Goal: Task Accomplishment & Management: Use online tool/utility

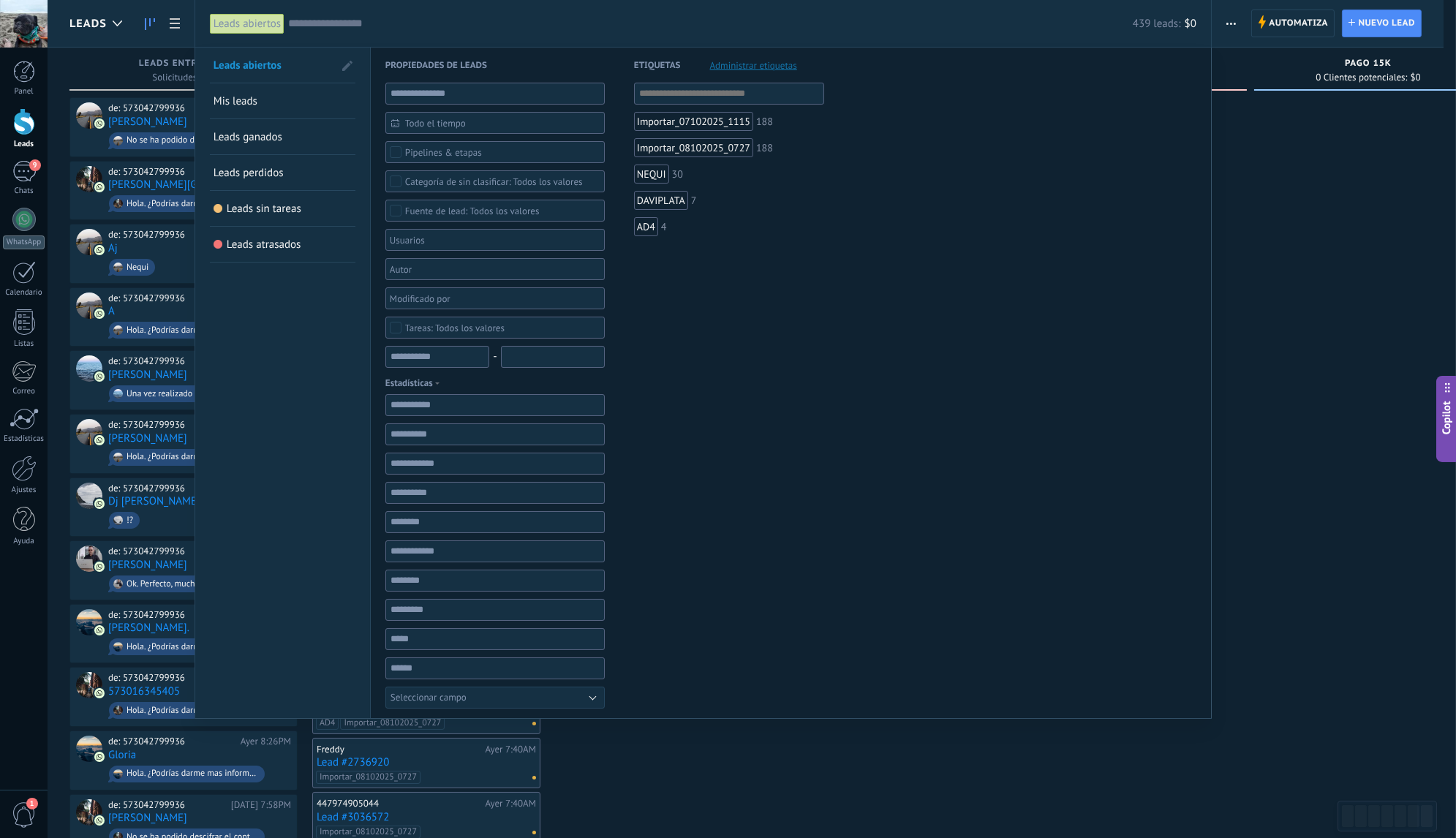
click at [499, 28] on input "text" at bounding box center [710, 24] width 844 height 15
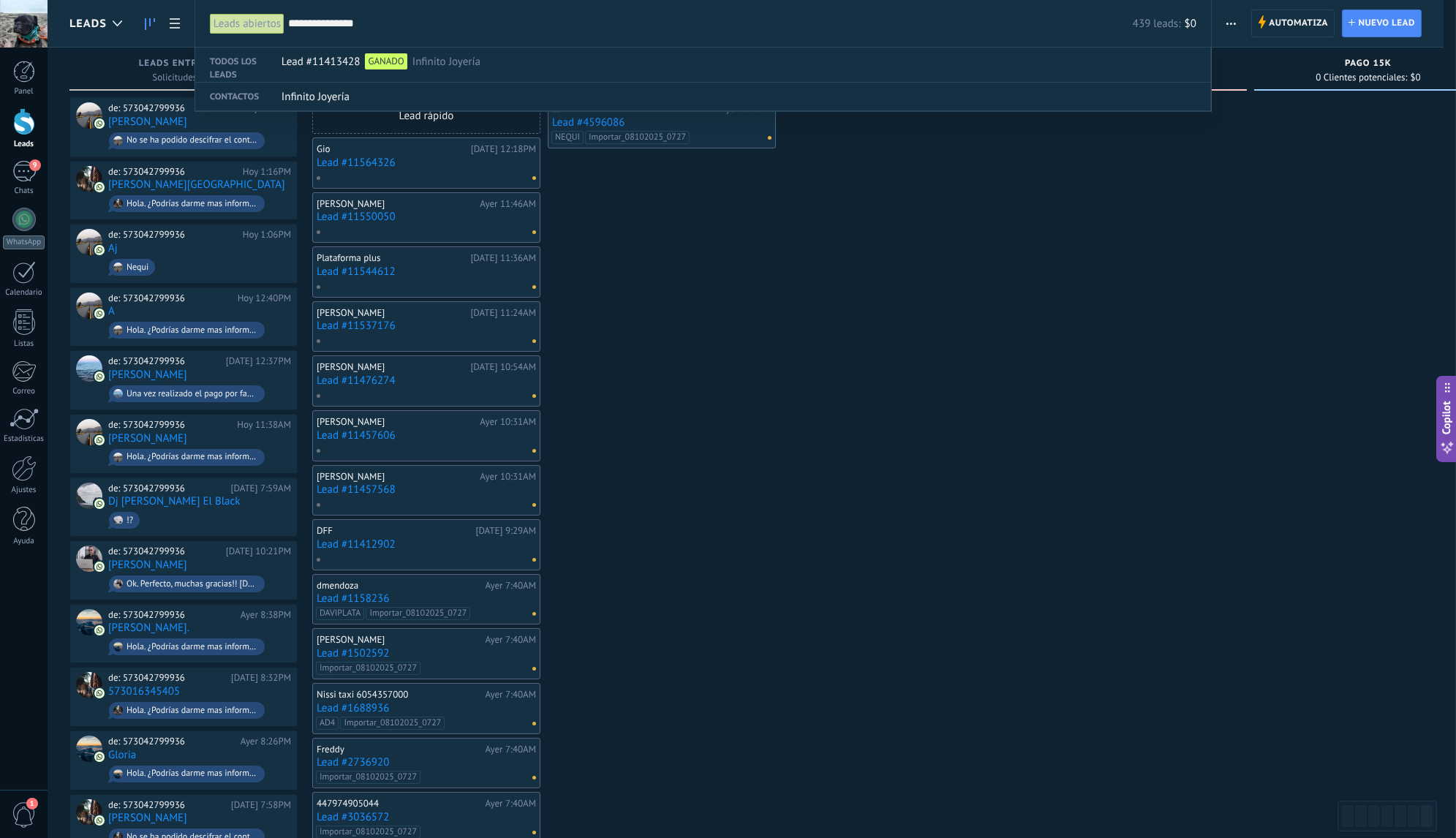
type input "**********"
click at [898, 231] on div at bounding box center [728, 419] width 1456 height 838
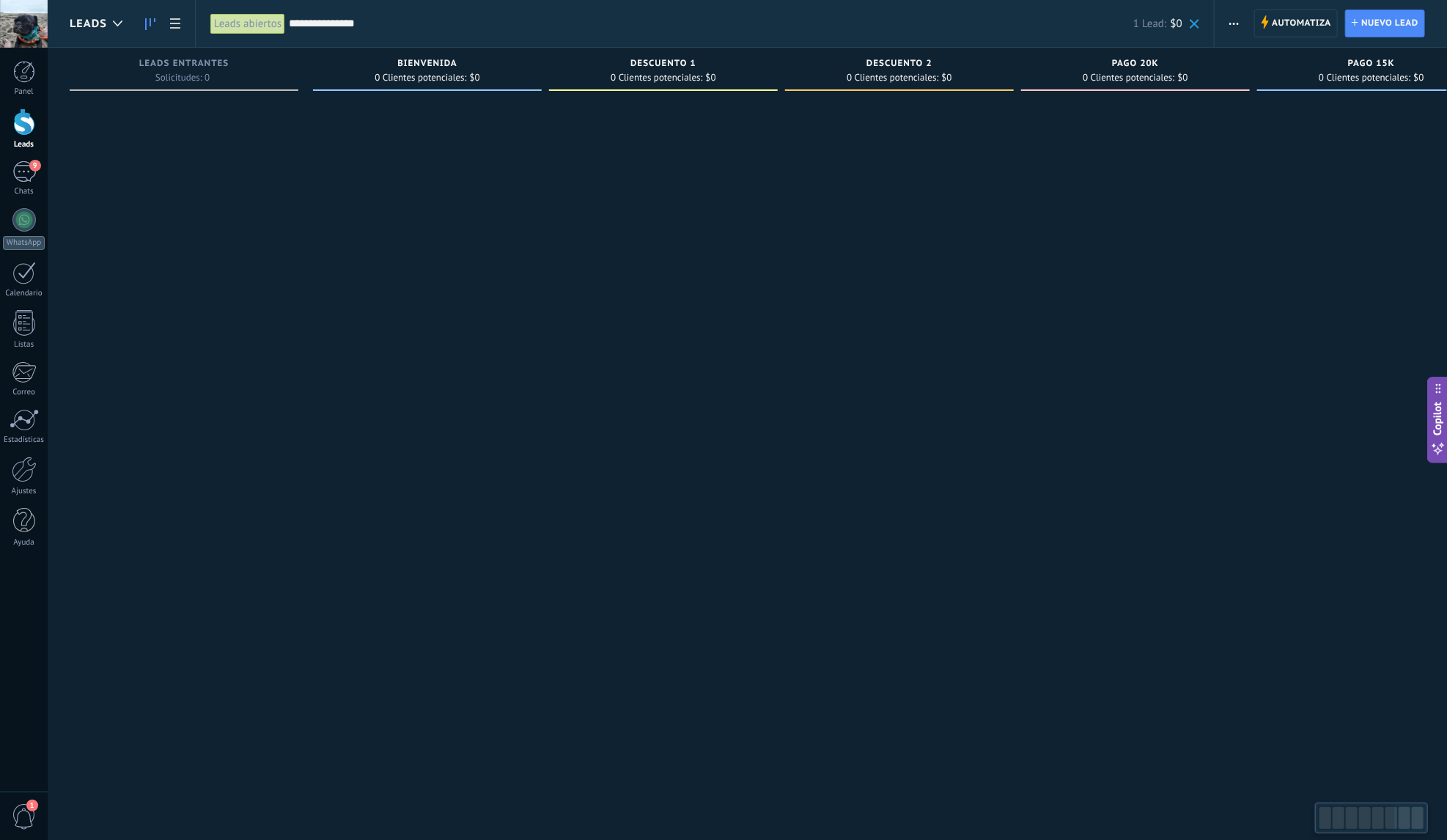
click at [1201, 24] on div "**********" at bounding box center [705, 24] width 1020 height 47
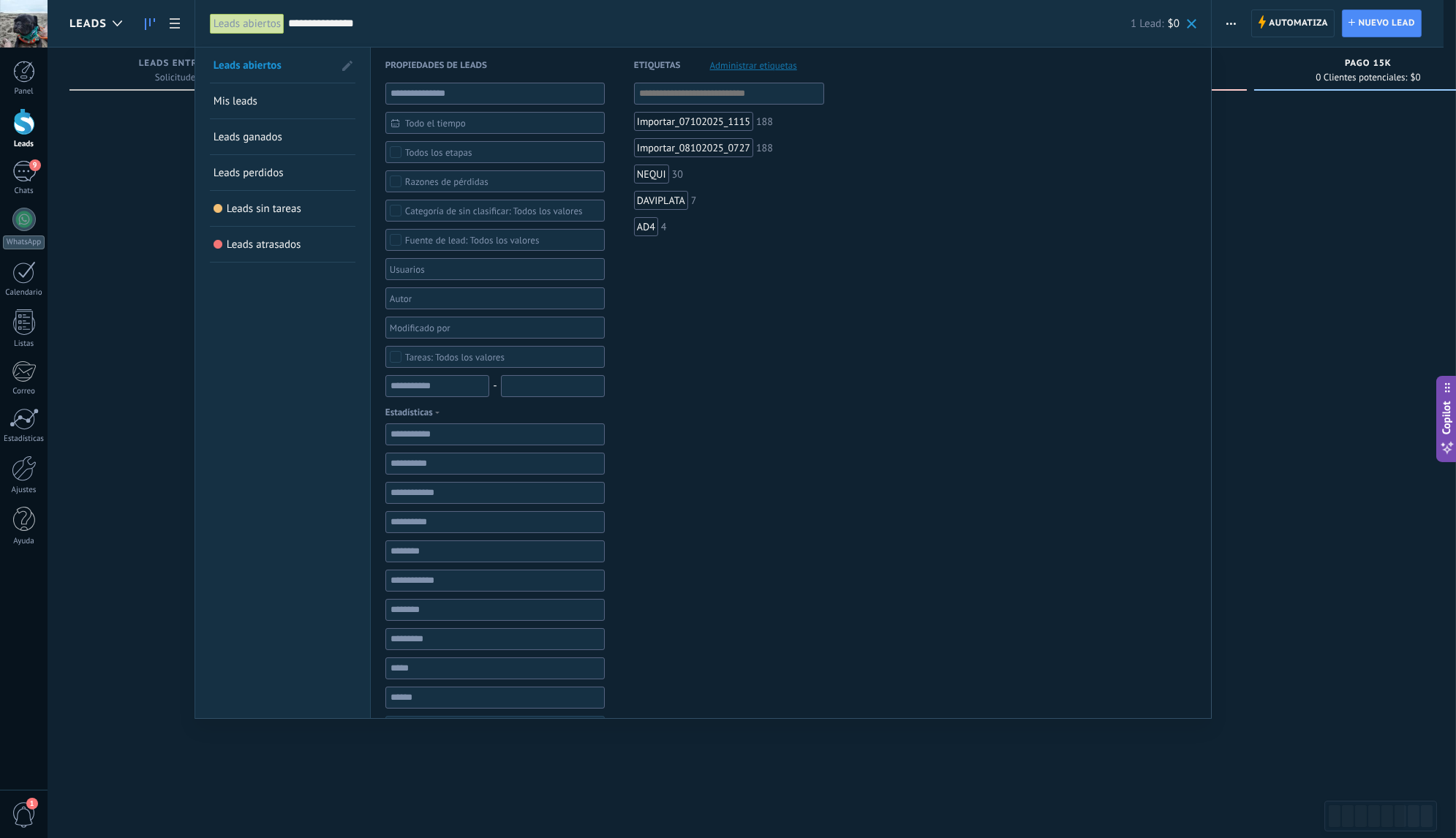
click at [1192, 25] on span at bounding box center [1192, 24] width 10 height 10
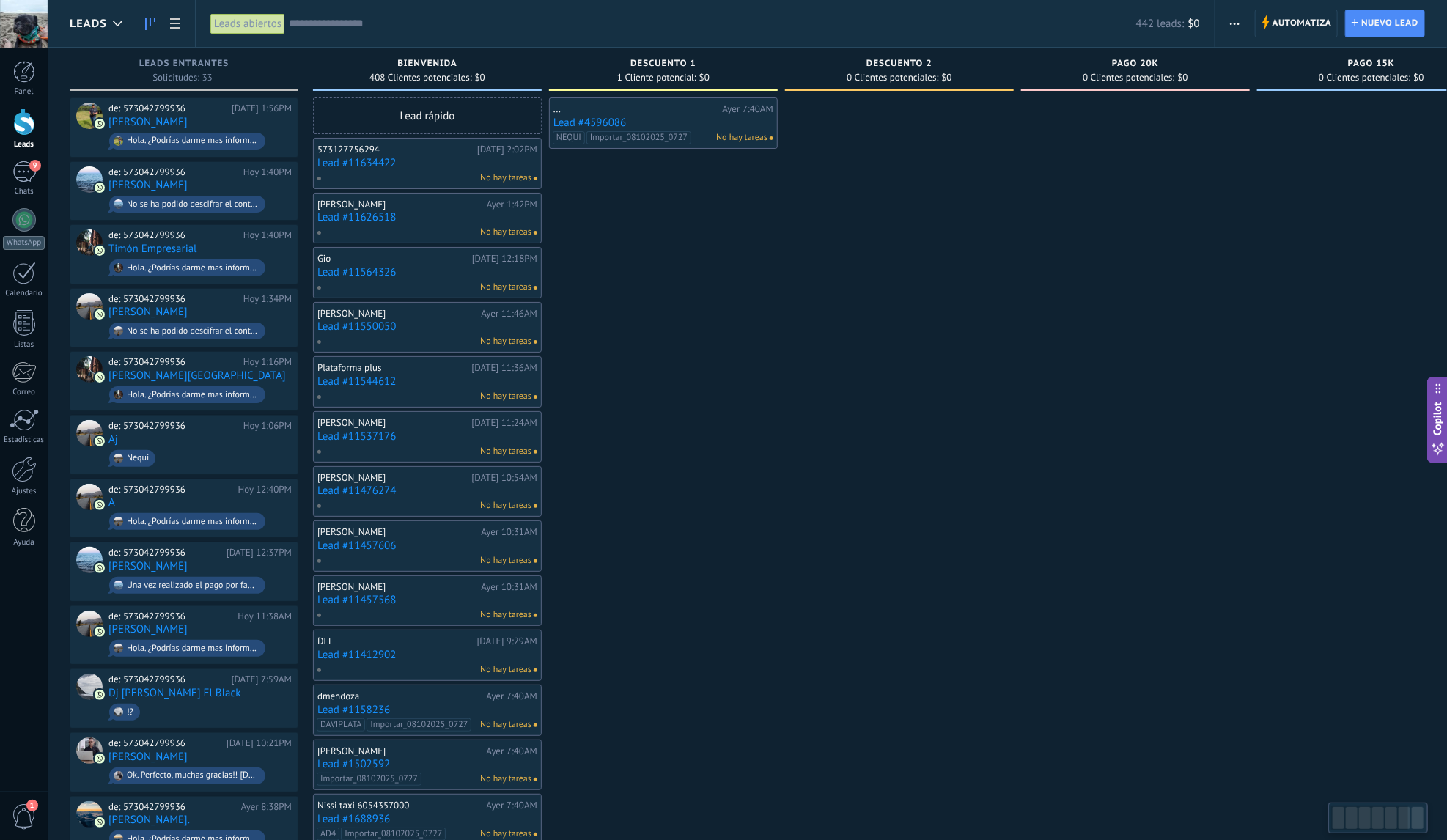
drag, startPoint x: 919, startPoint y: 237, endPoint x: 1015, endPoint y: 262, distance: 99.2
click at [1015, 262] on div "DESCUENTO 2 0 Clientes potenciales: $0" at bounding box center [903, 706] width 236 height 1316
click at [400, 18] on input "text" at bounding box center [713, 24] width 848 height 15
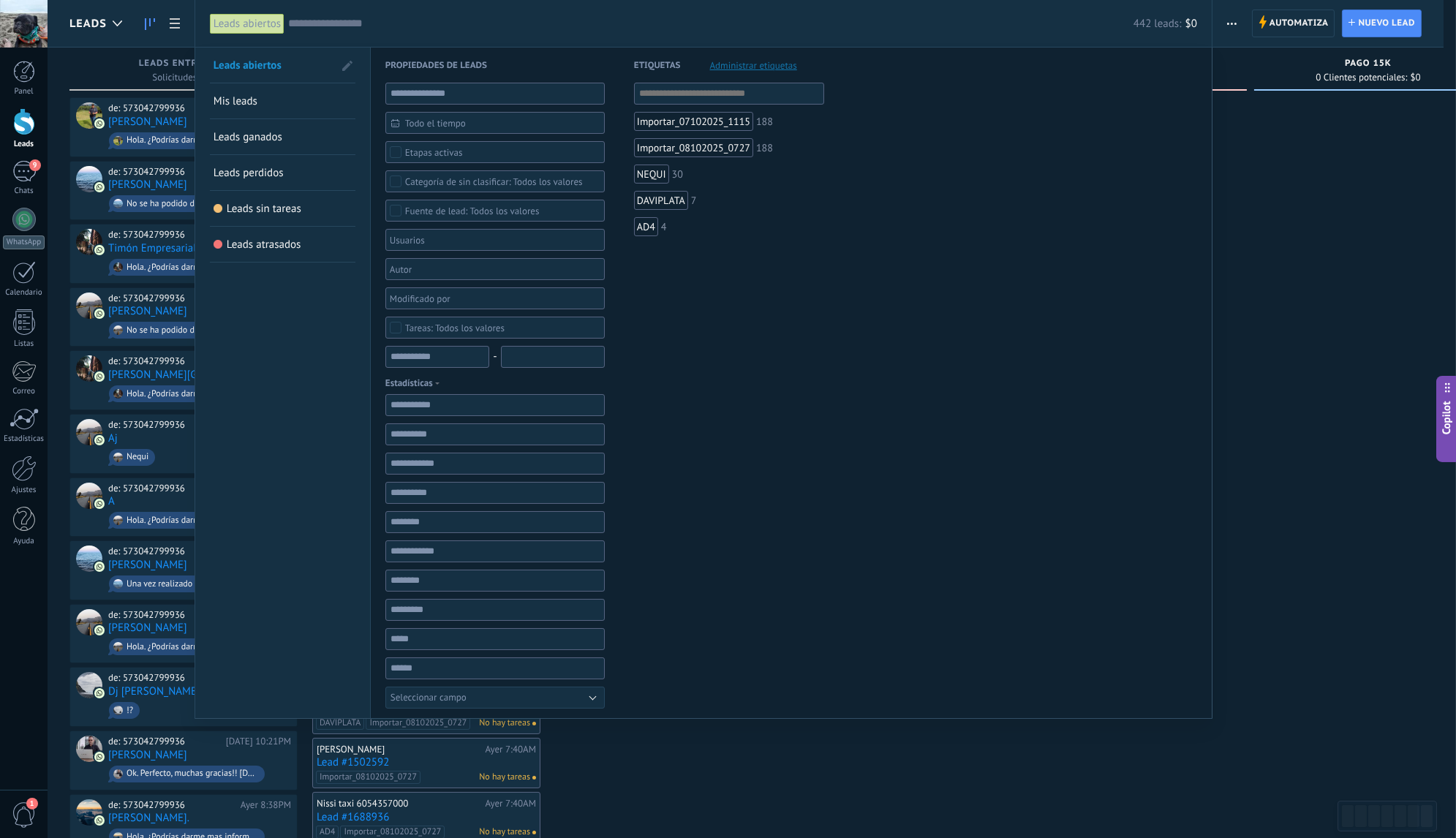
paste input "**********"
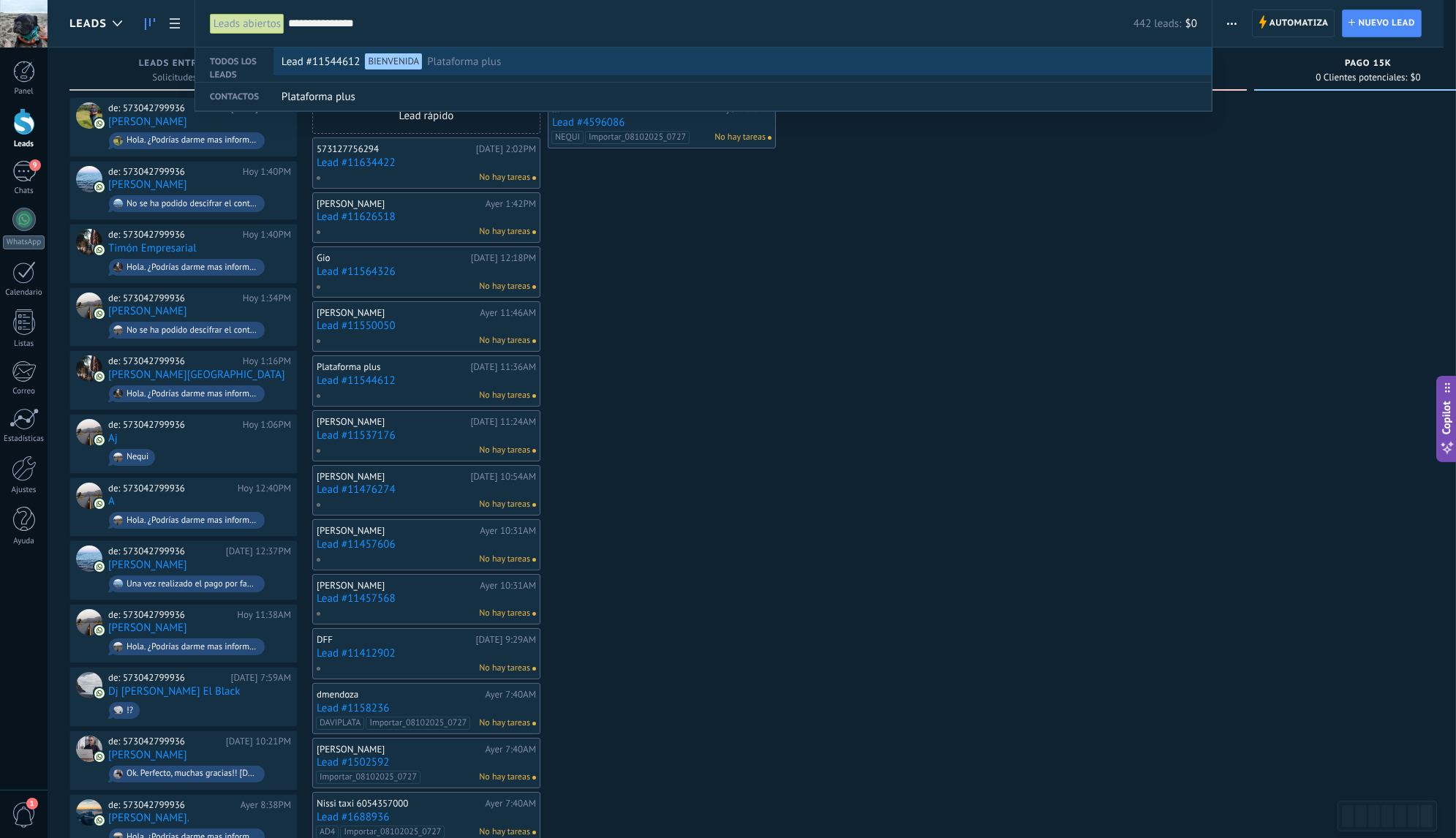
click at [513, 61] on div "Lead #11544612 BIENVENIDA Plataforma plus" at bounding box center [739, 62] width 916 height 28
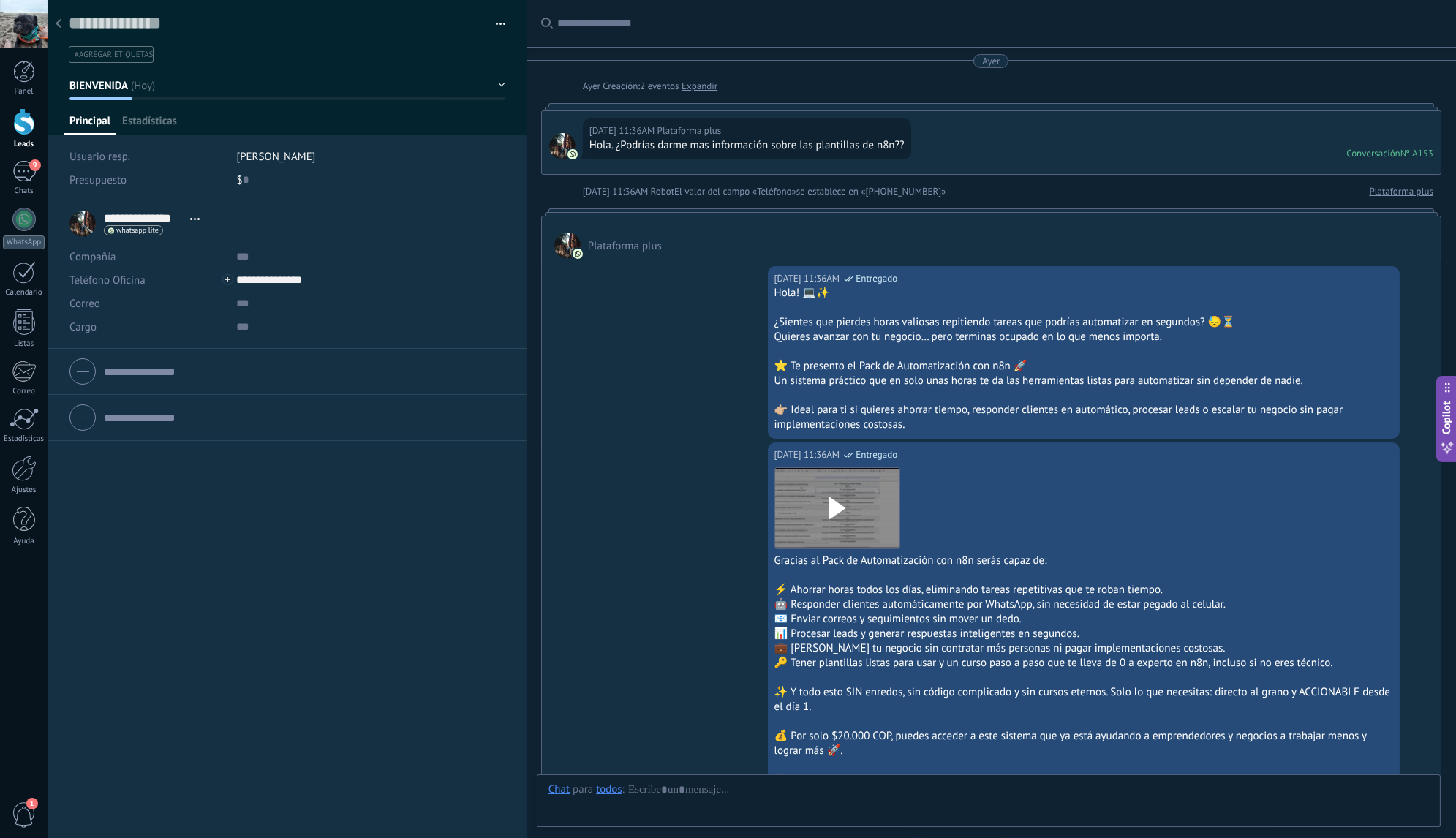
scroll to position [2769, 0]
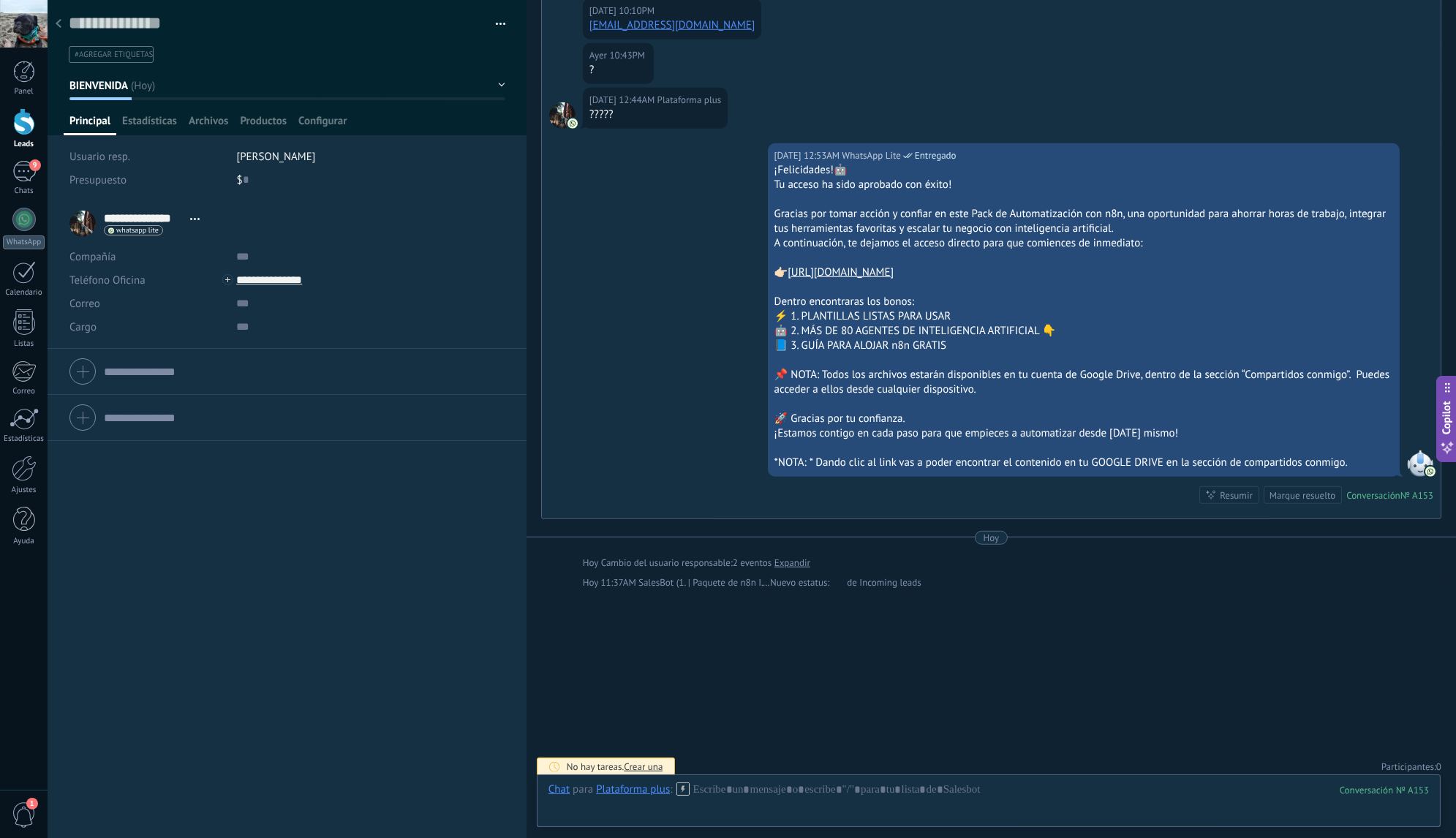
click at [61, 25] on icon at bounding box center [58, 23] width 6 height 9
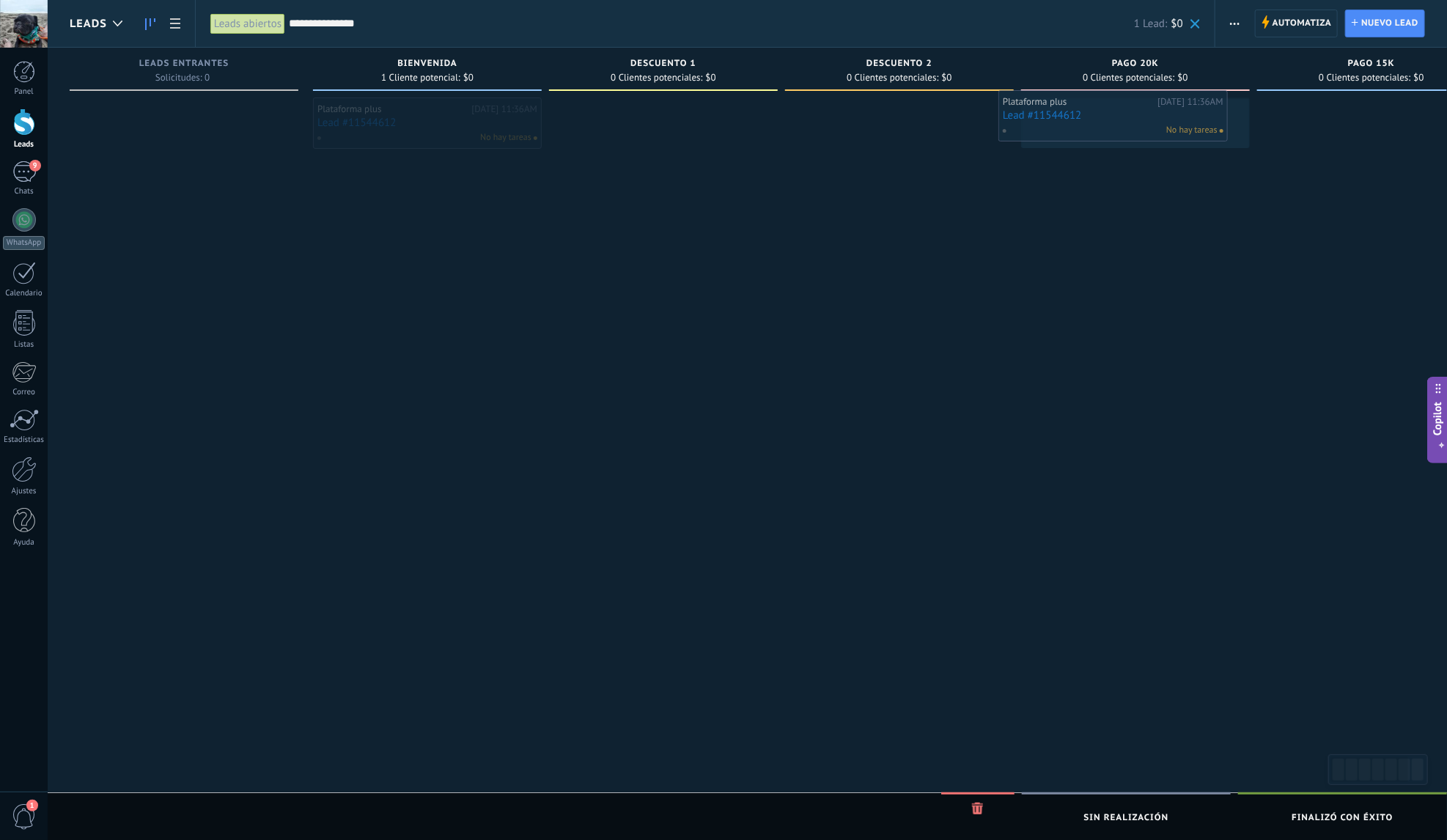
drag, startPoint x: 420, startPoint y: 120, endPoint x: 1105, endPoint y: 113, distance: 685.0
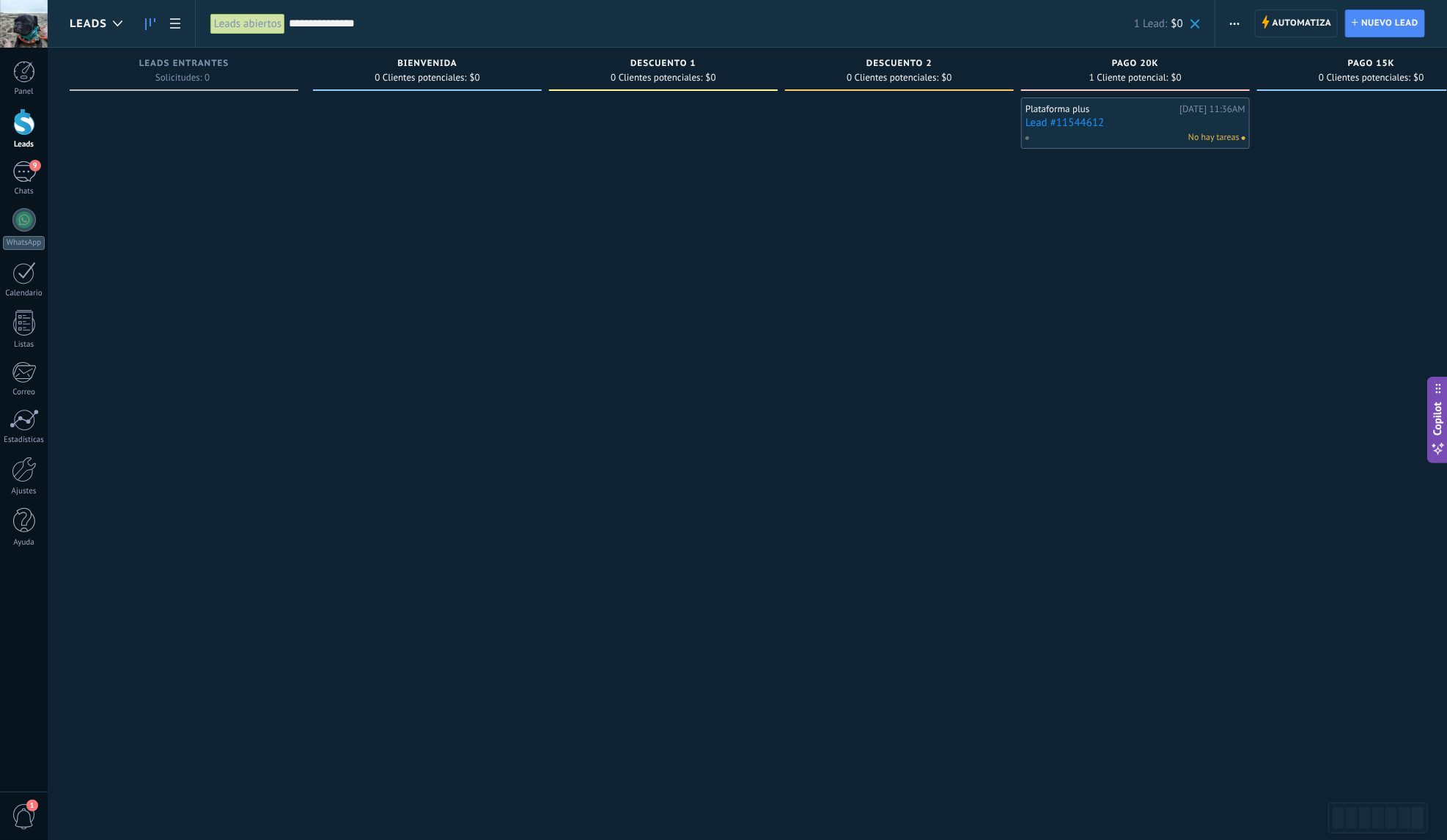
click at [390, 19] on input "**********" at bounding box center [711, 24] width 845 height 15
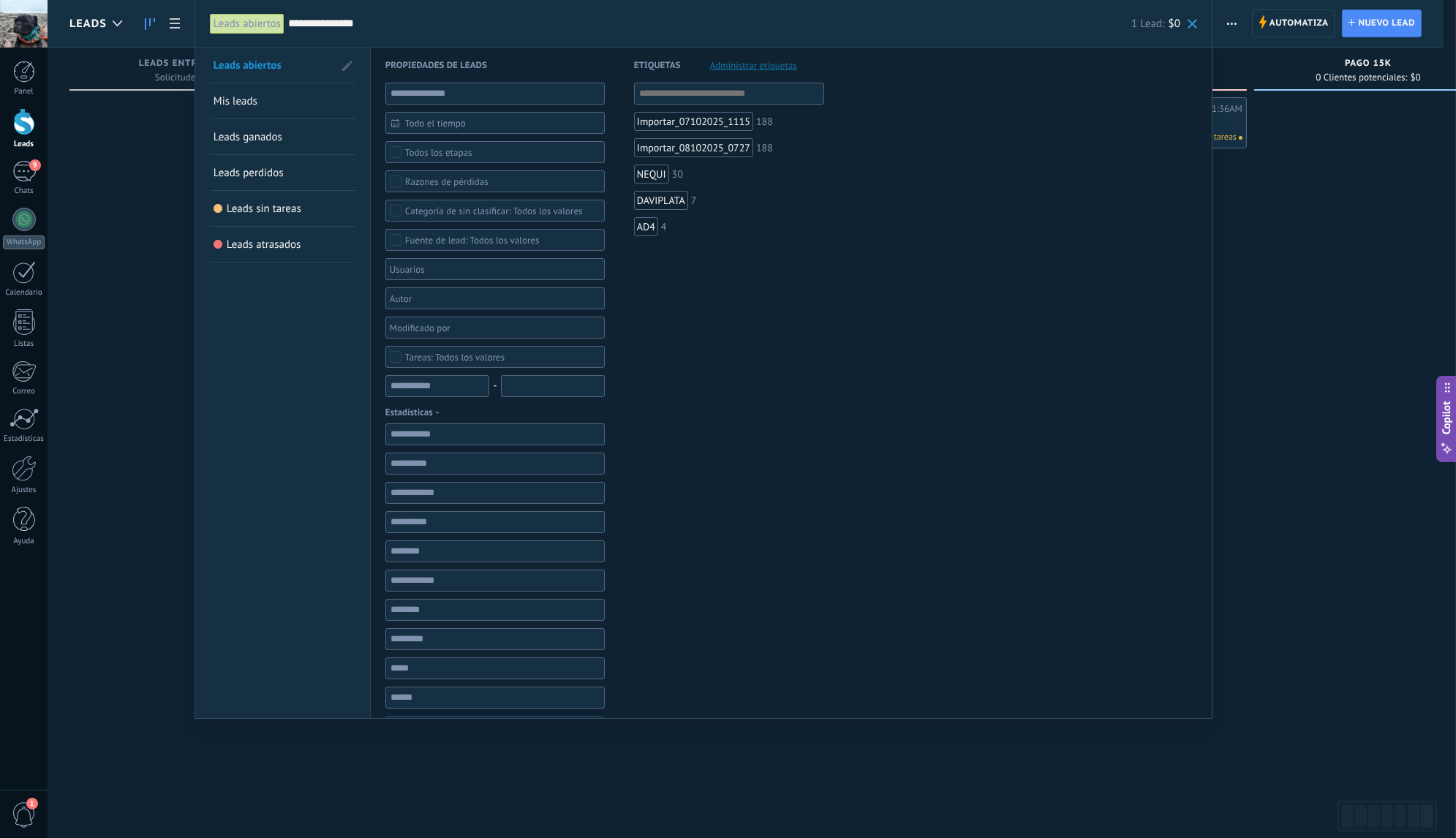
click at [389, 19] on input "**********" at bounding box center [709, 24] width 843 height 15
paste input "text"
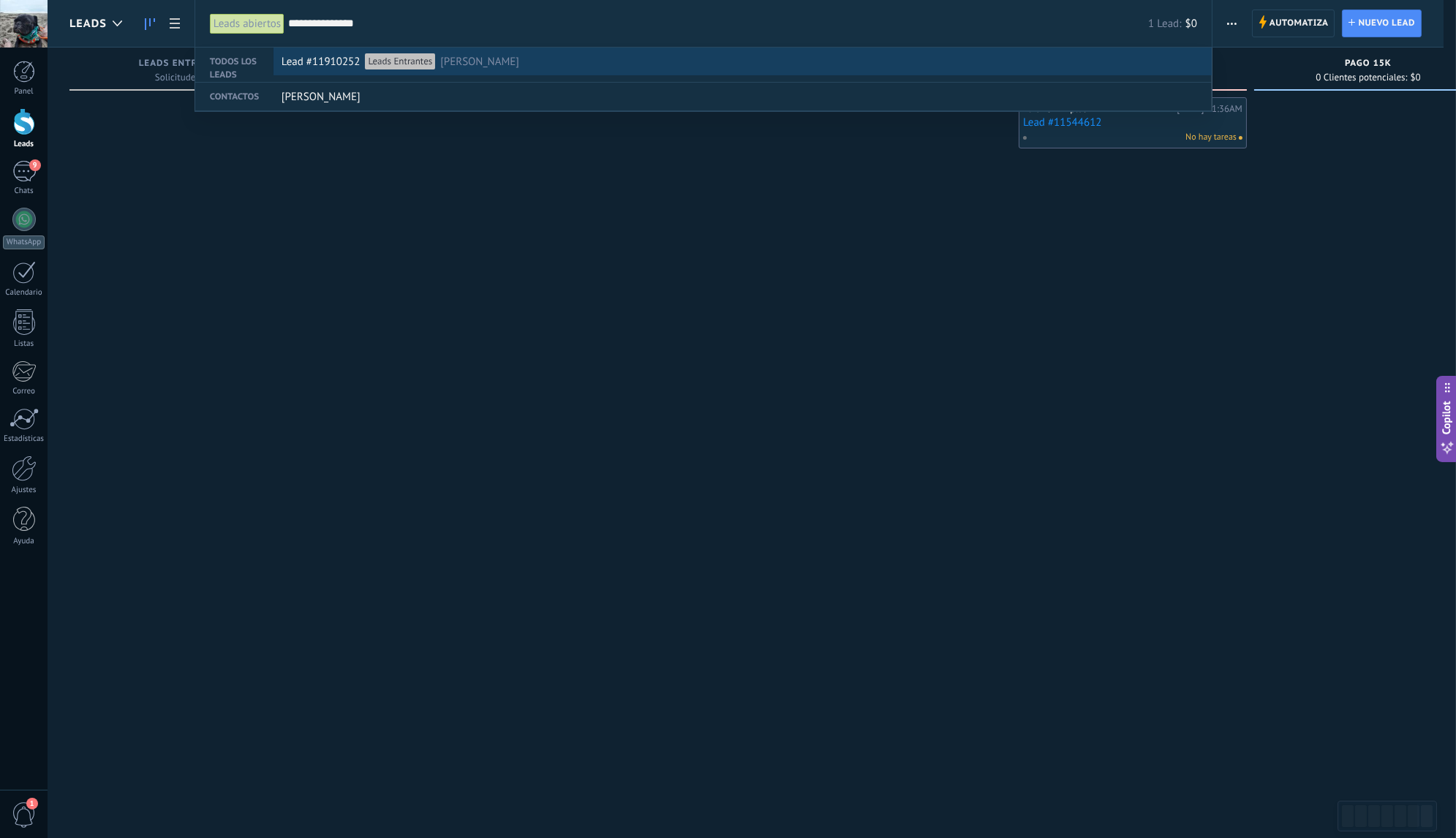
type input "**********"
click at [500, 63] on div "Lead #11910252 Leads Entrantes Jhon Eder" at bounding box center [739, 62] width 916 height 28
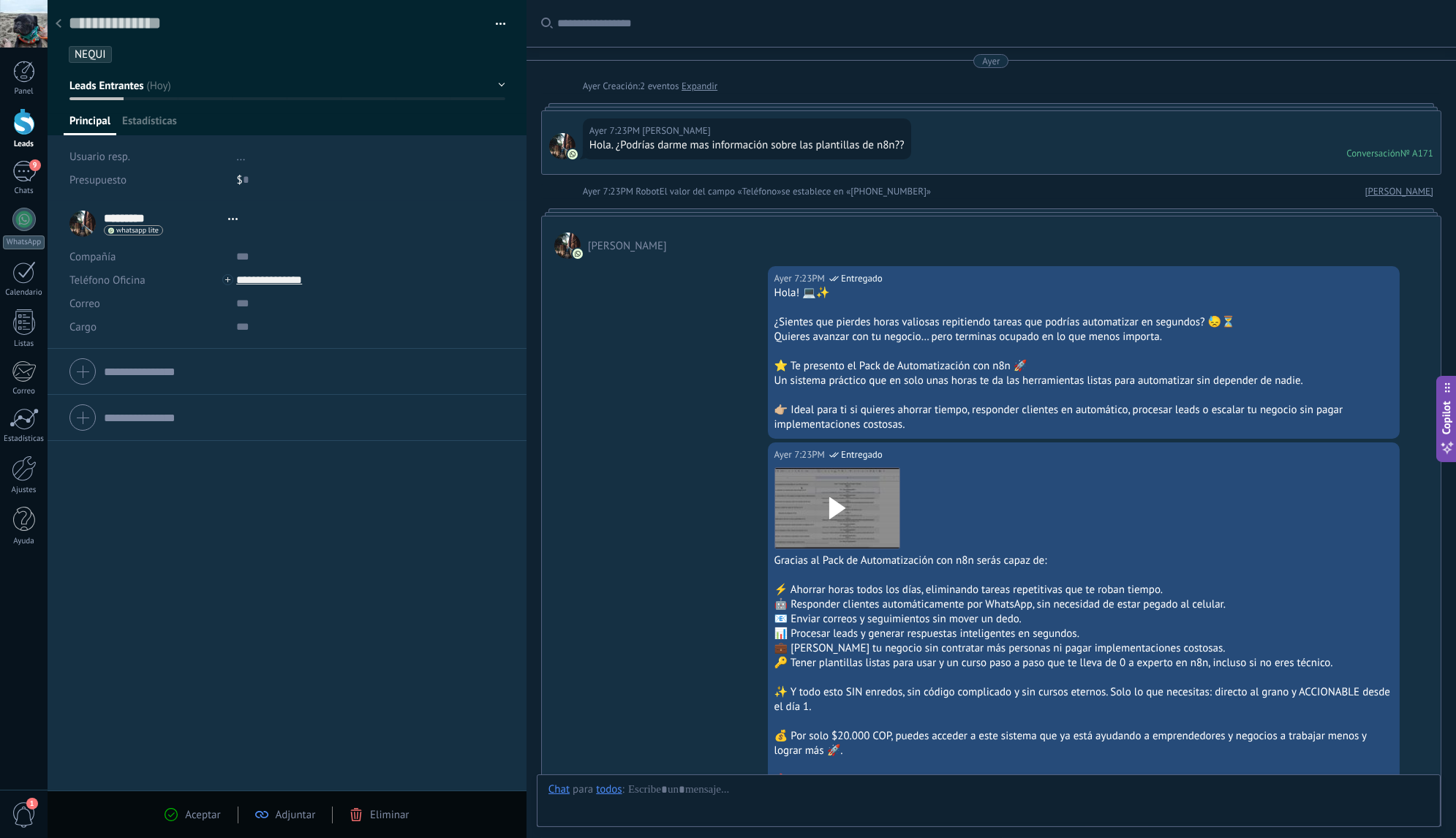
type textarea "**********"
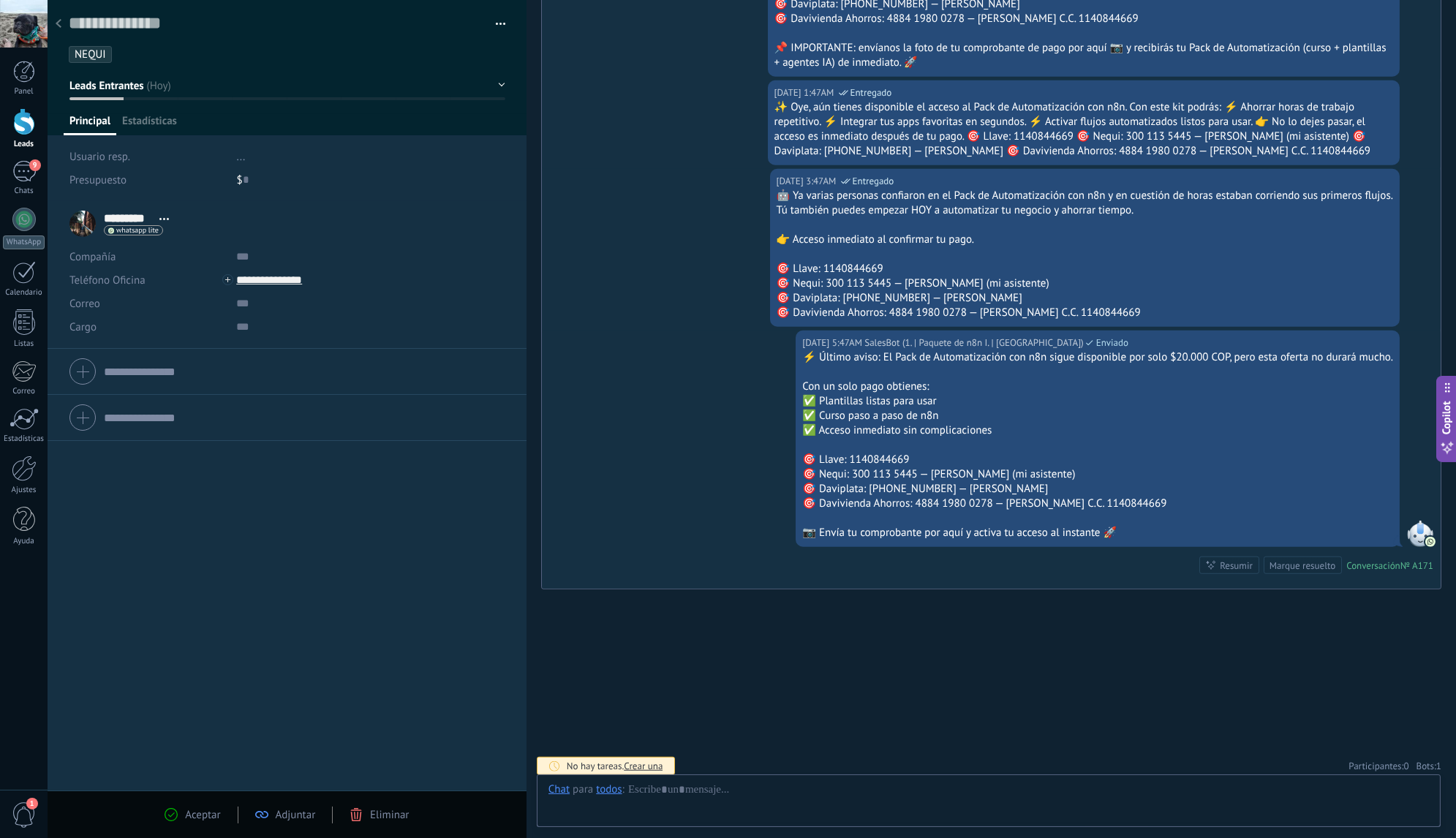
scroll to position [22, 0]
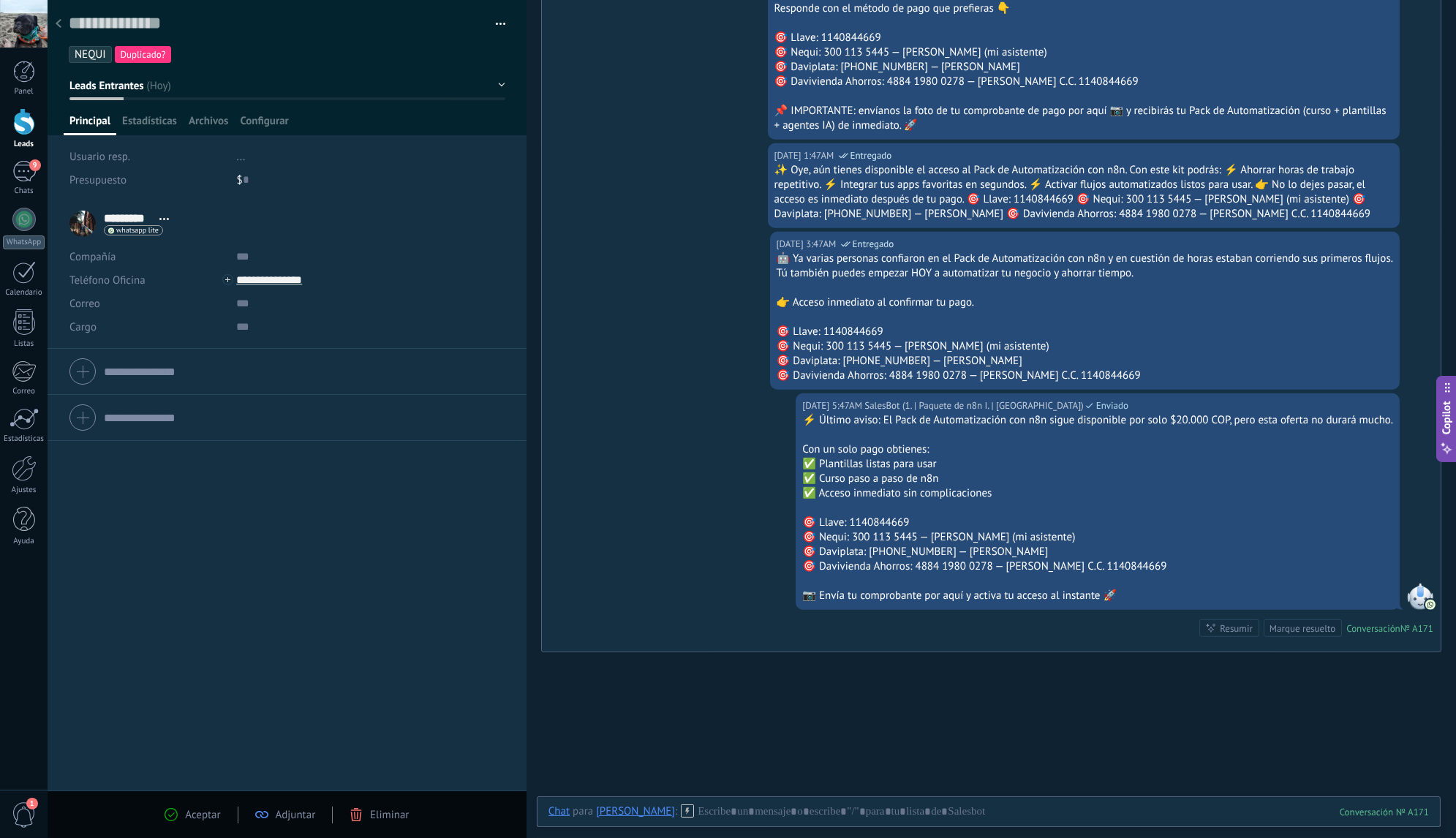
click at [675, 293] on div "Hoy 3:47AM SalesBot (1. | Paquete de n8n I. | Bienvenida) Entregado 🤖 Ya varias…" at bounding box center [991, 312] width 899 height 161
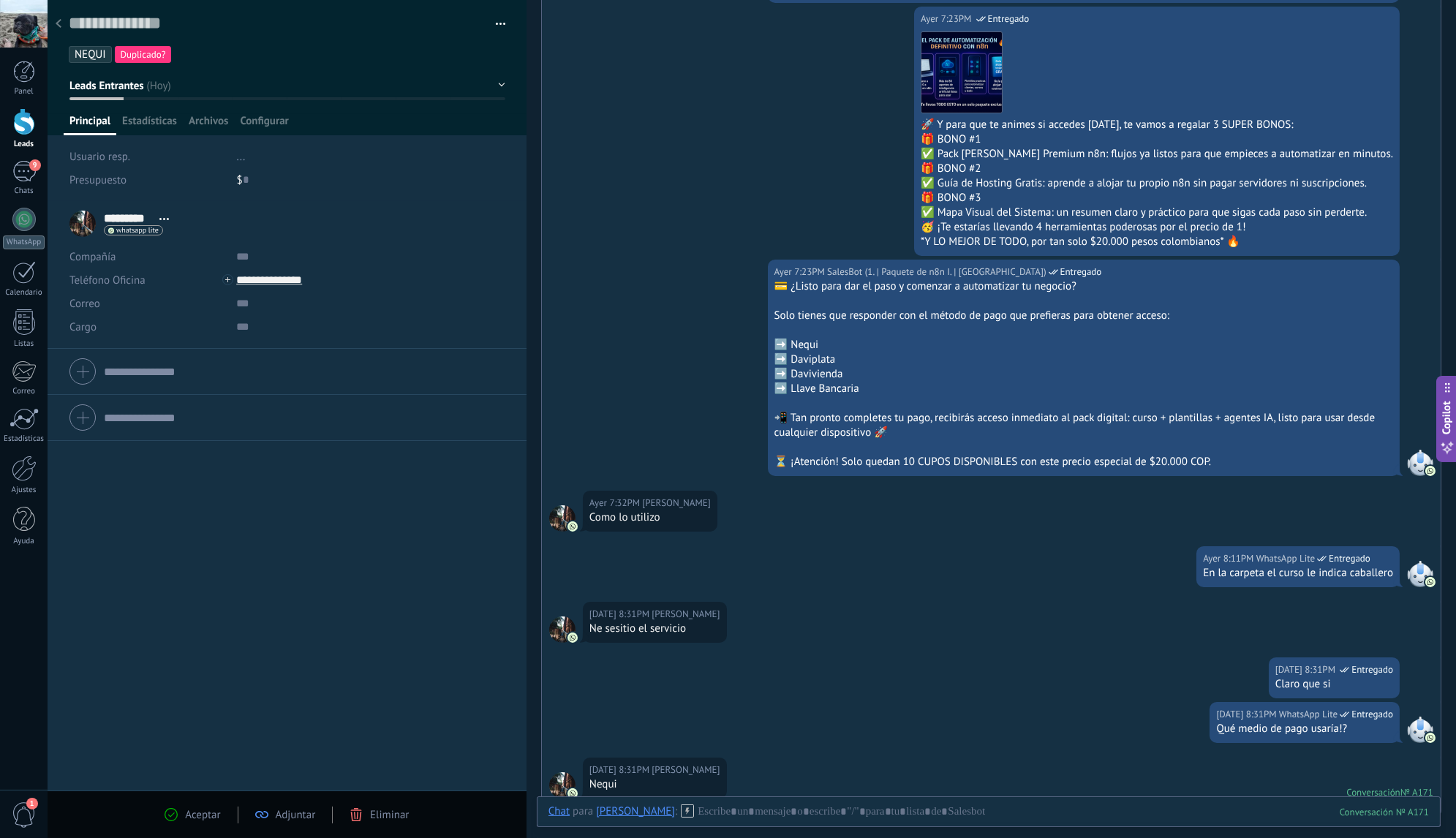
scroll to position [1416, 0]
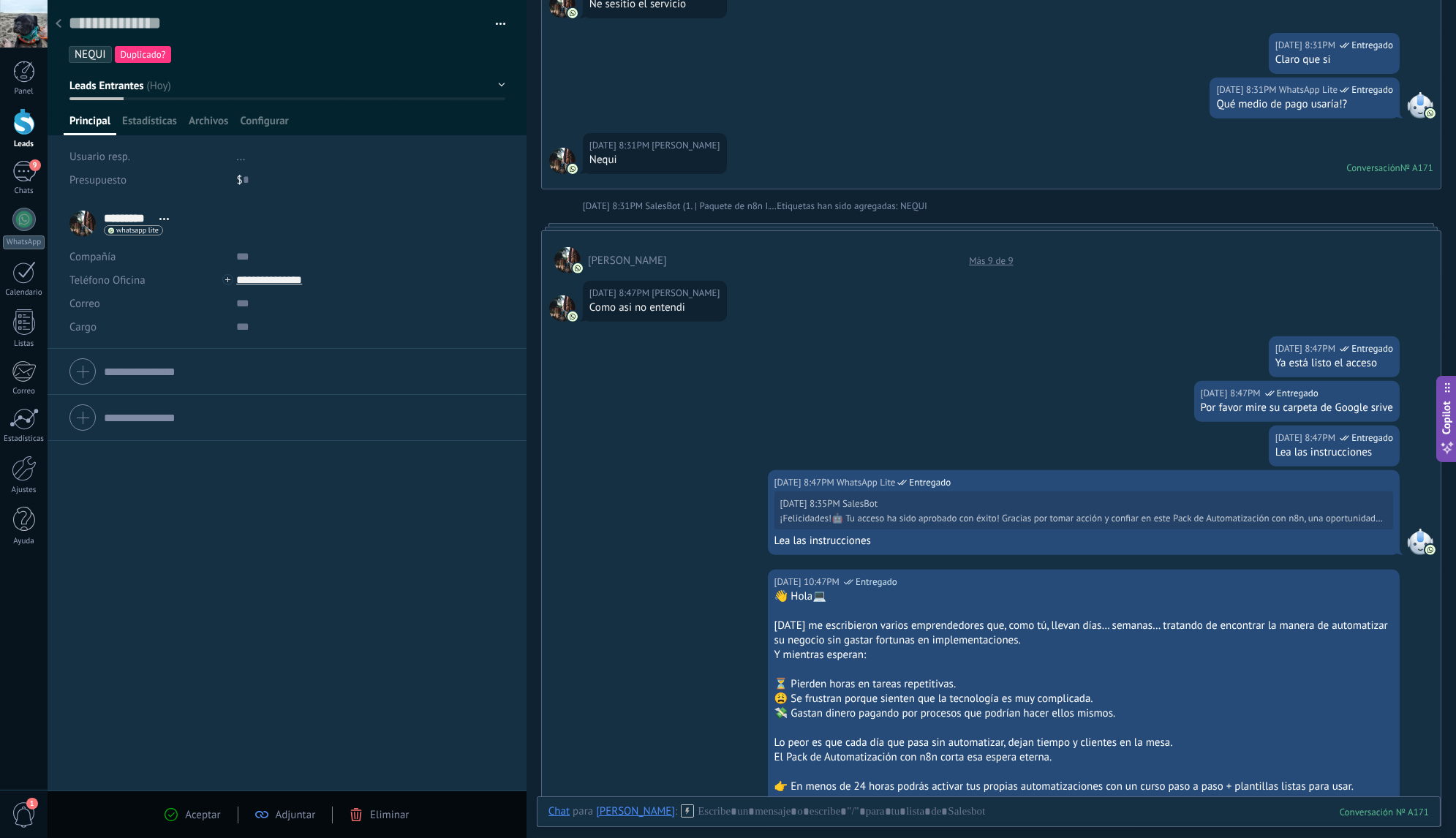
click at [995, 258] on div "Más 9 de 9" at bounding box center [990, 260] width 58 height 12
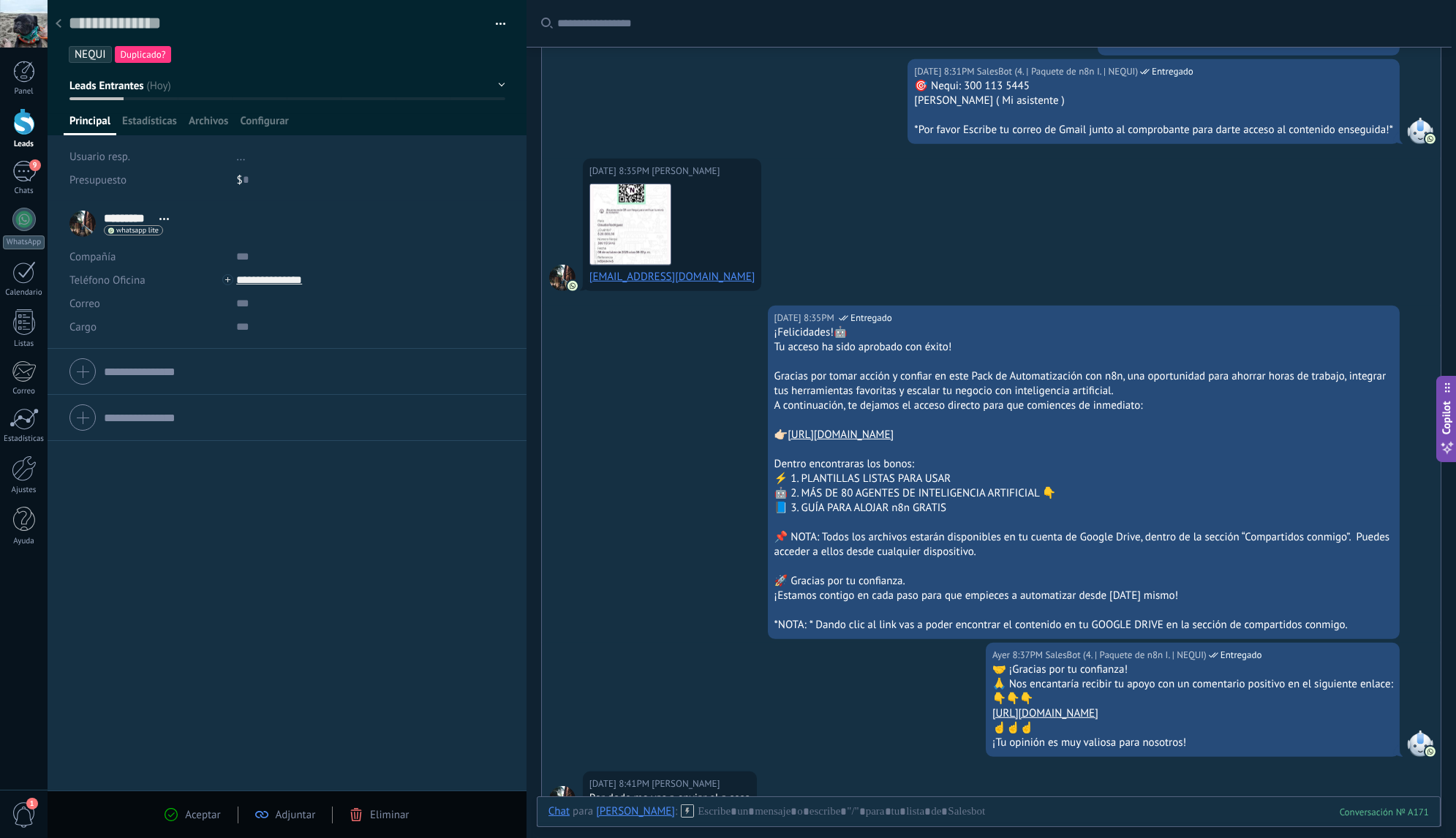
scroll to position [1614, 0]
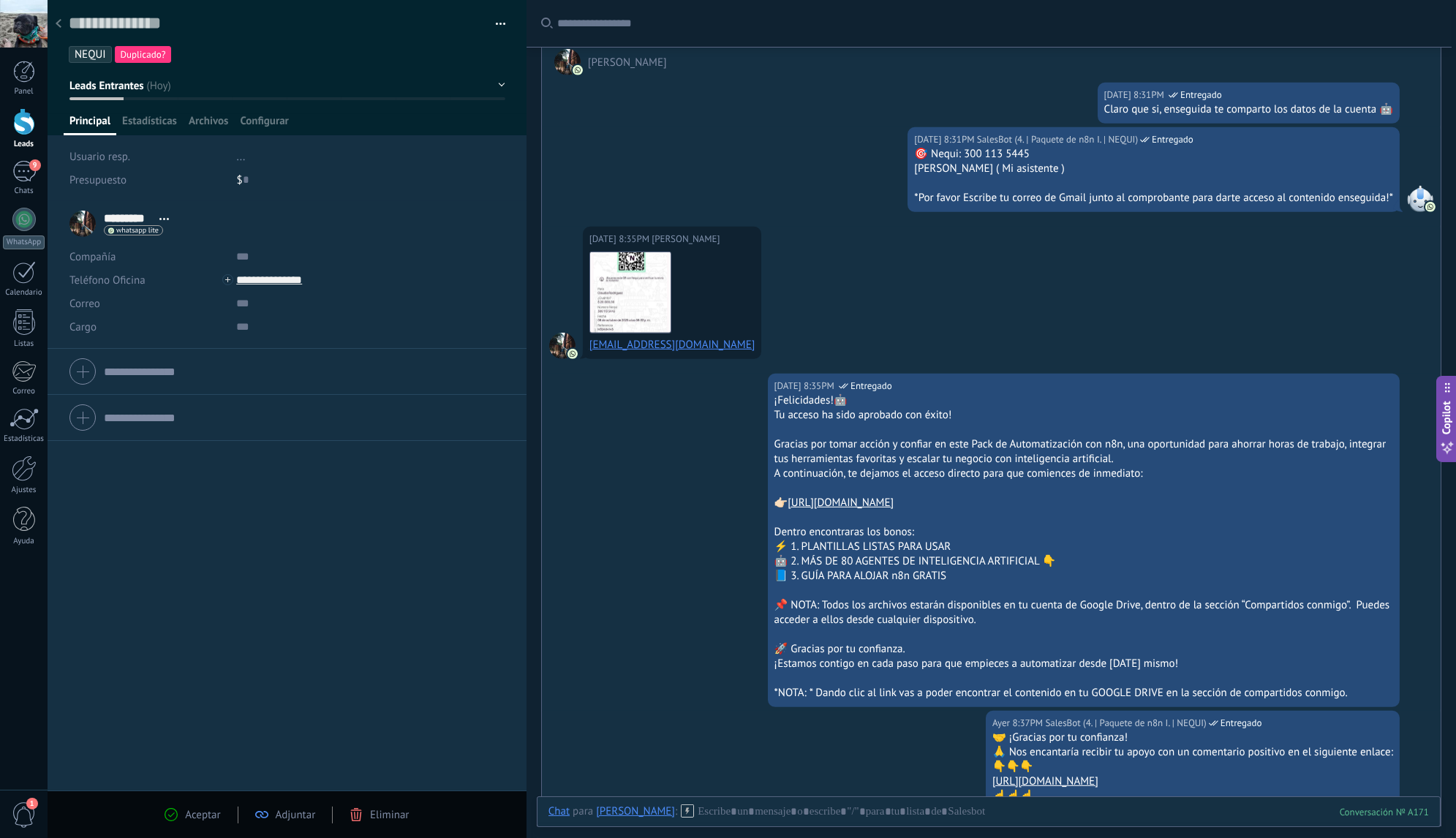
click at [66, 26] on div at bounding box center [58, 24] width 20 height 28
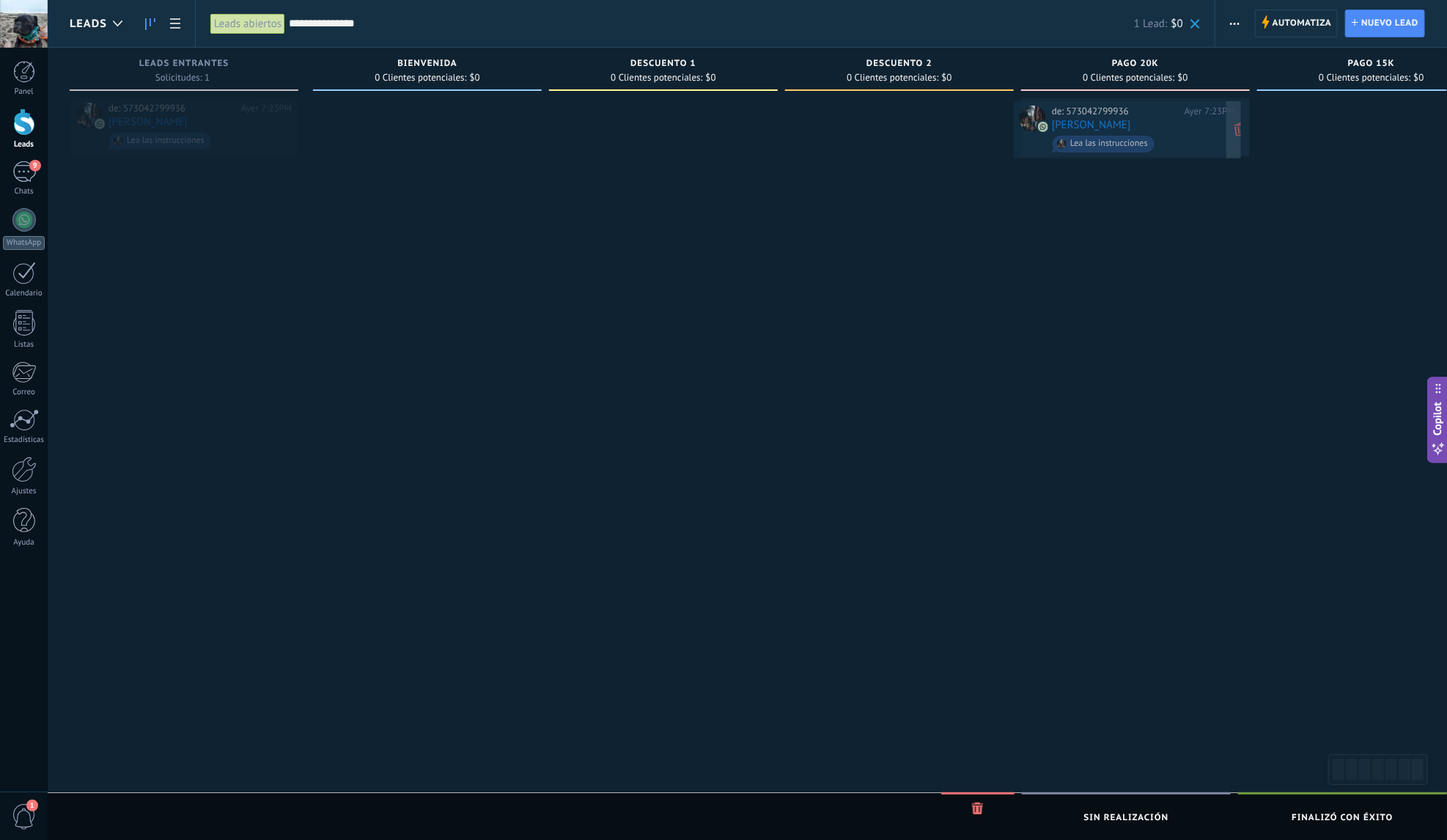
drag, startPoint x: 205, startPoint y: 115, endPoint x: 1149, endPoint y: 117, distance: 944.0
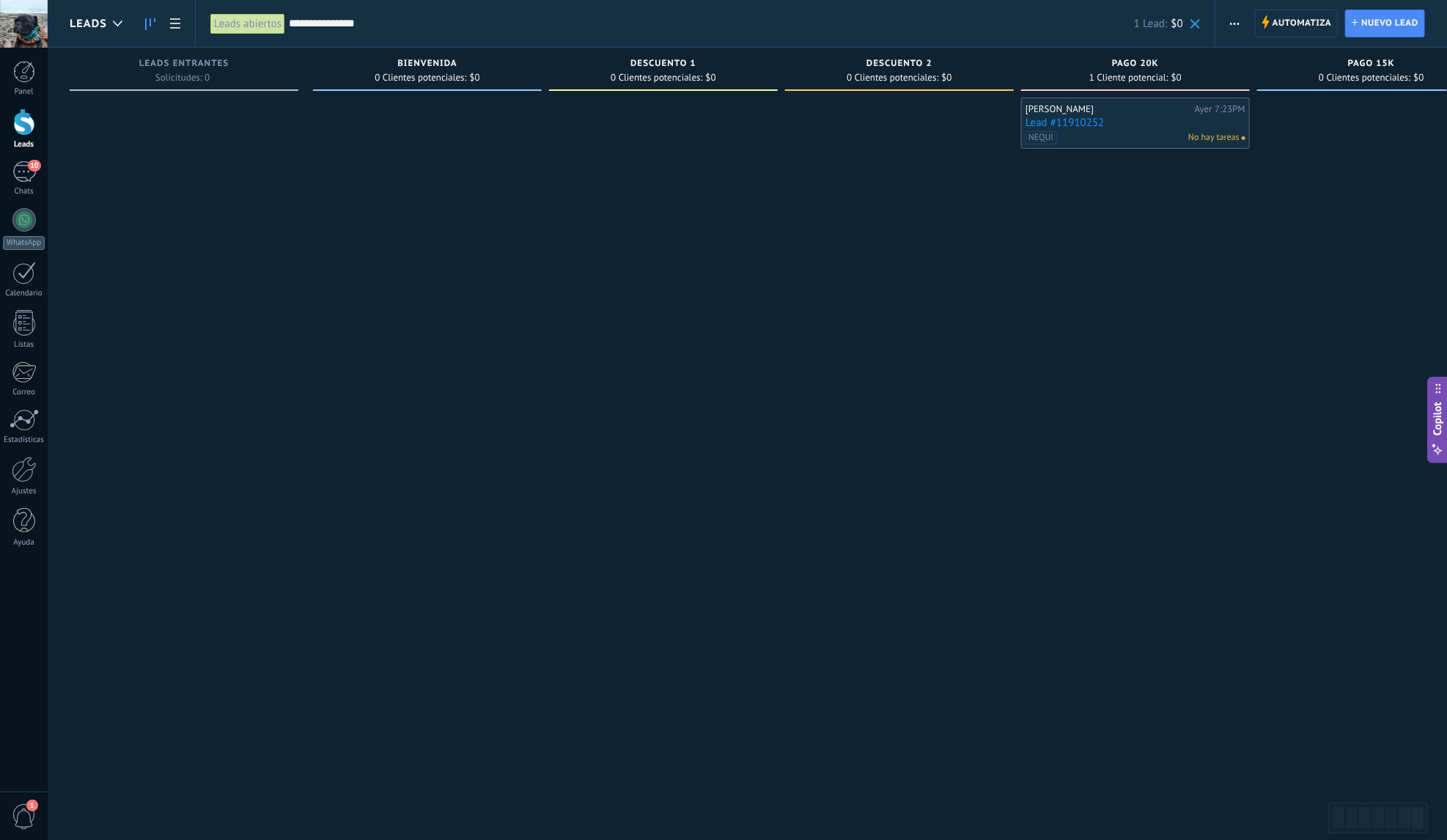
click at [455, 26] on input "**********" at bounding box center [711, 24] width 845 height 15
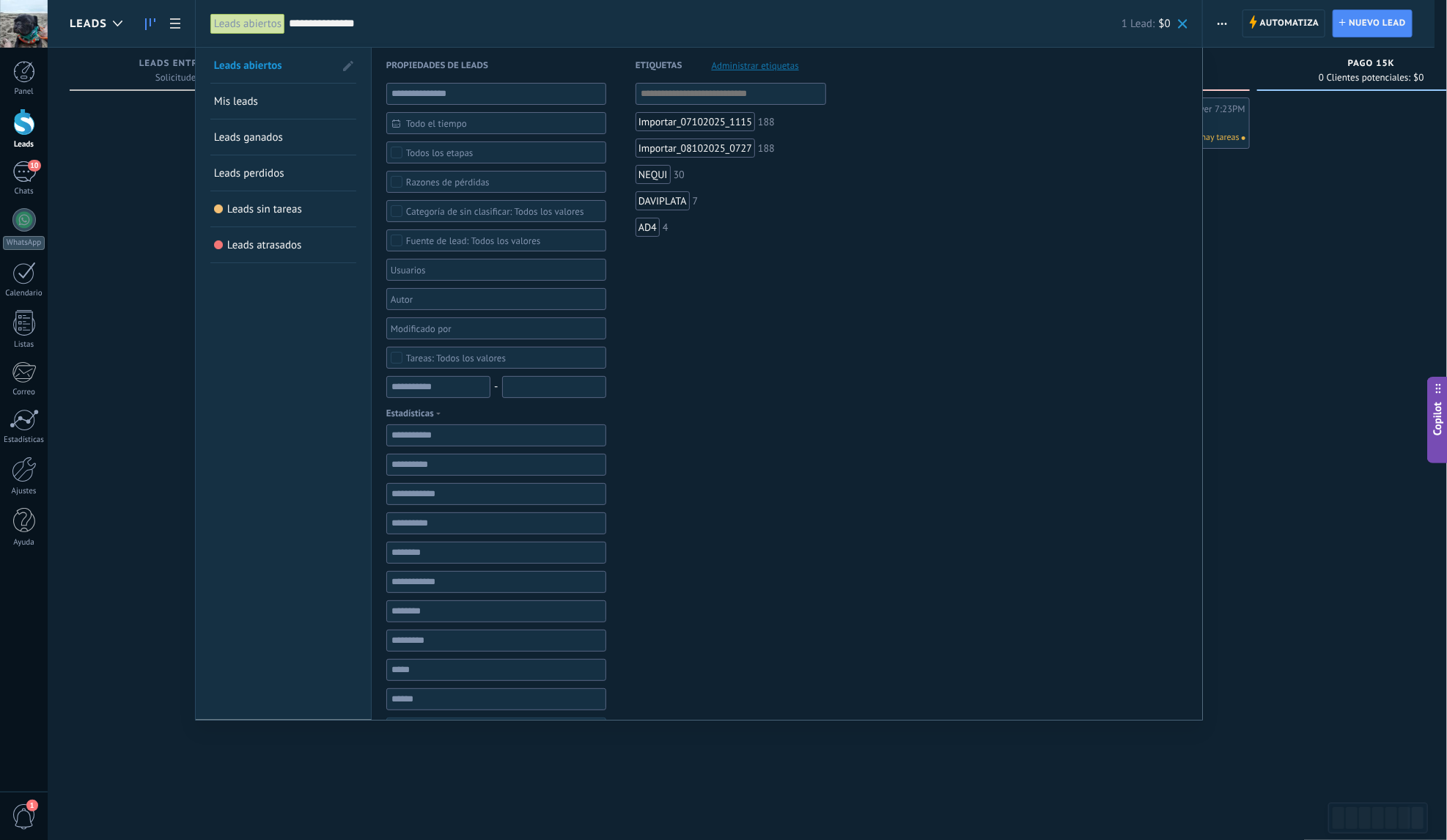
click at [455, 26] on input "**********" at bounding box center [705, 24] width 833 height 15
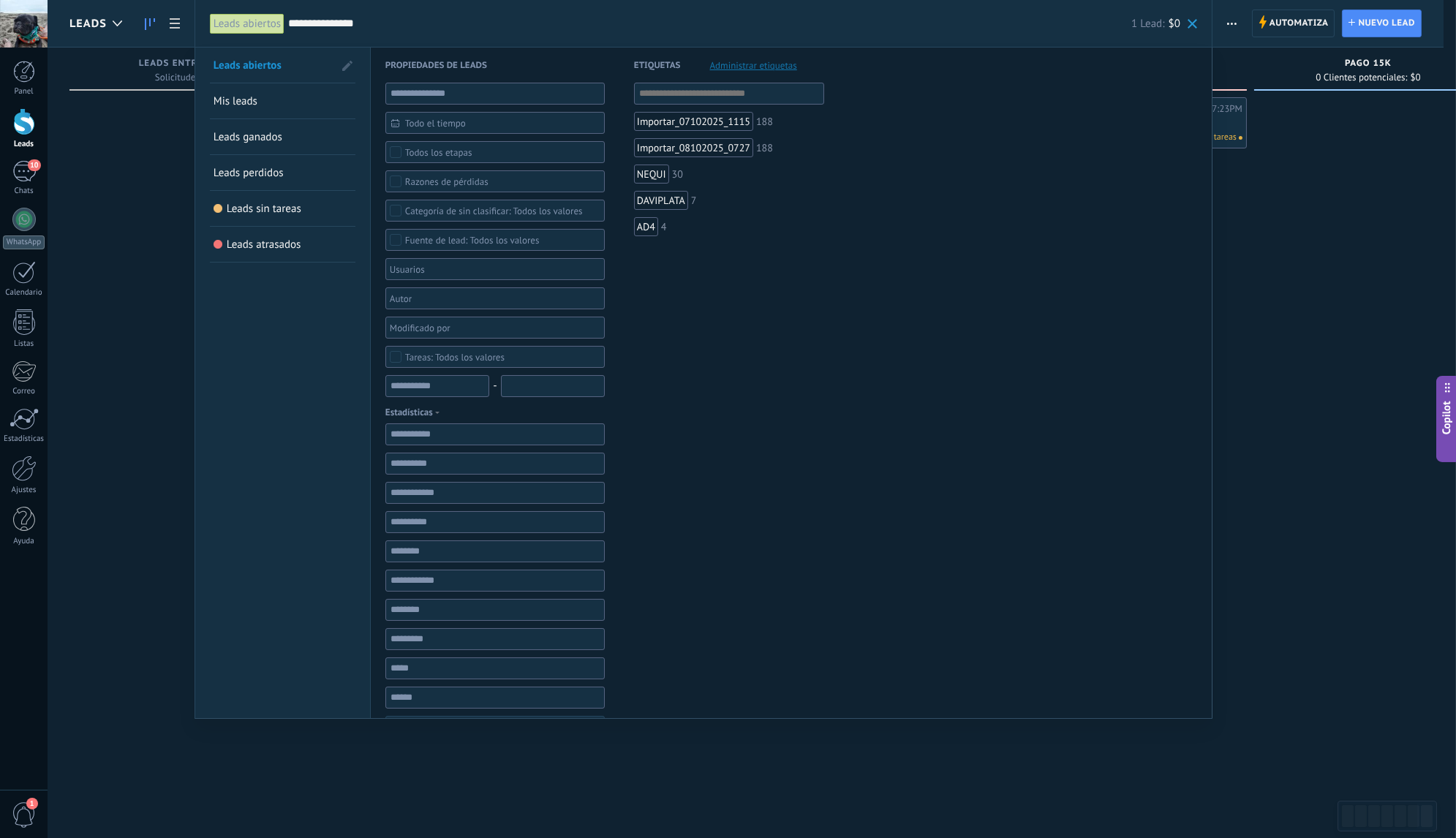
click at [454, 26] on input "**********" at bounding box center [709, 24] width 843 height 15
paste input "text"
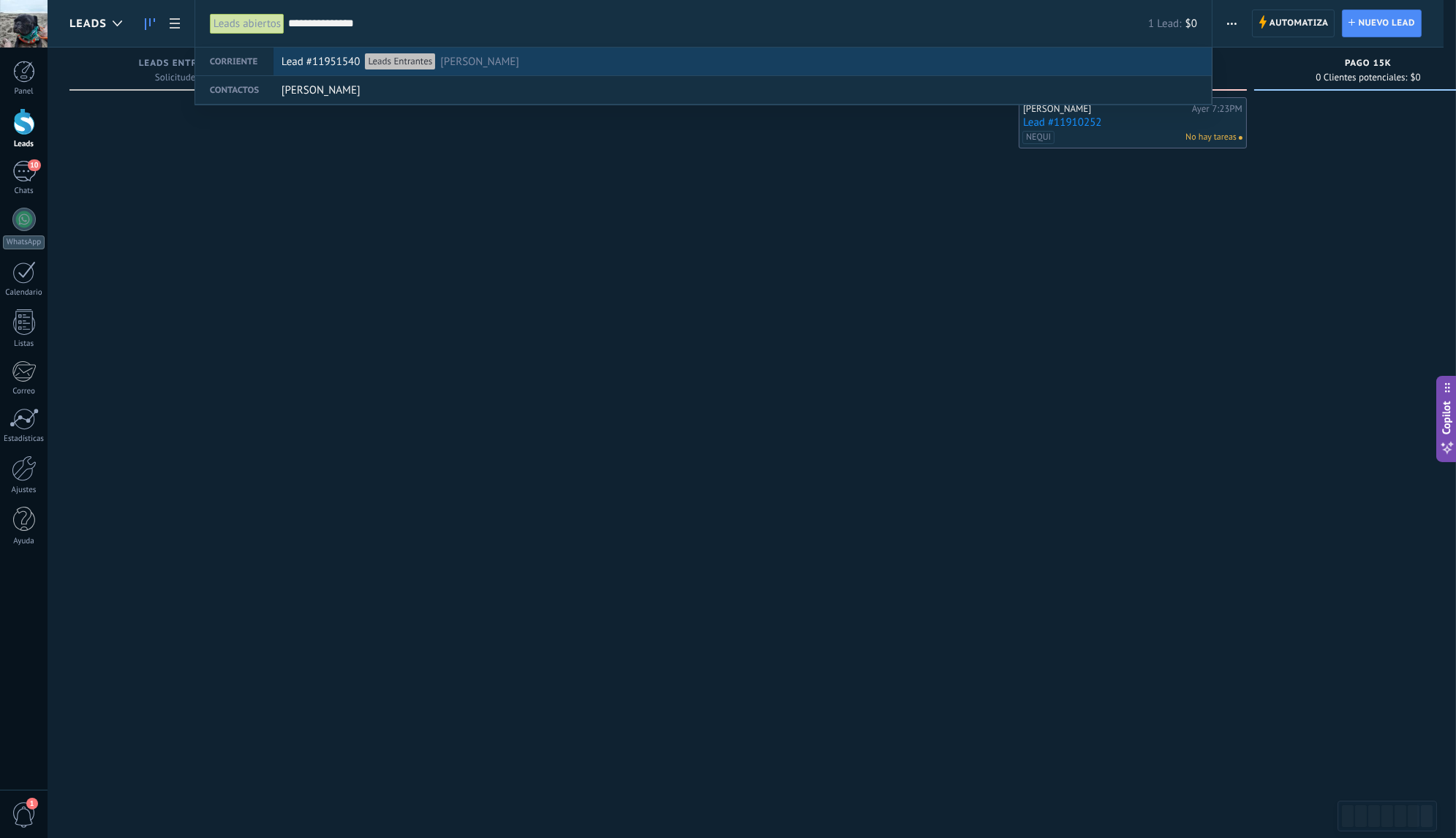
type input "**********"
click at [593, 63] on div "Lead #11951540 Leads Entrantes Alvaro Ramírez Londoño" at bounding box center [739, 62] width 916 height 28
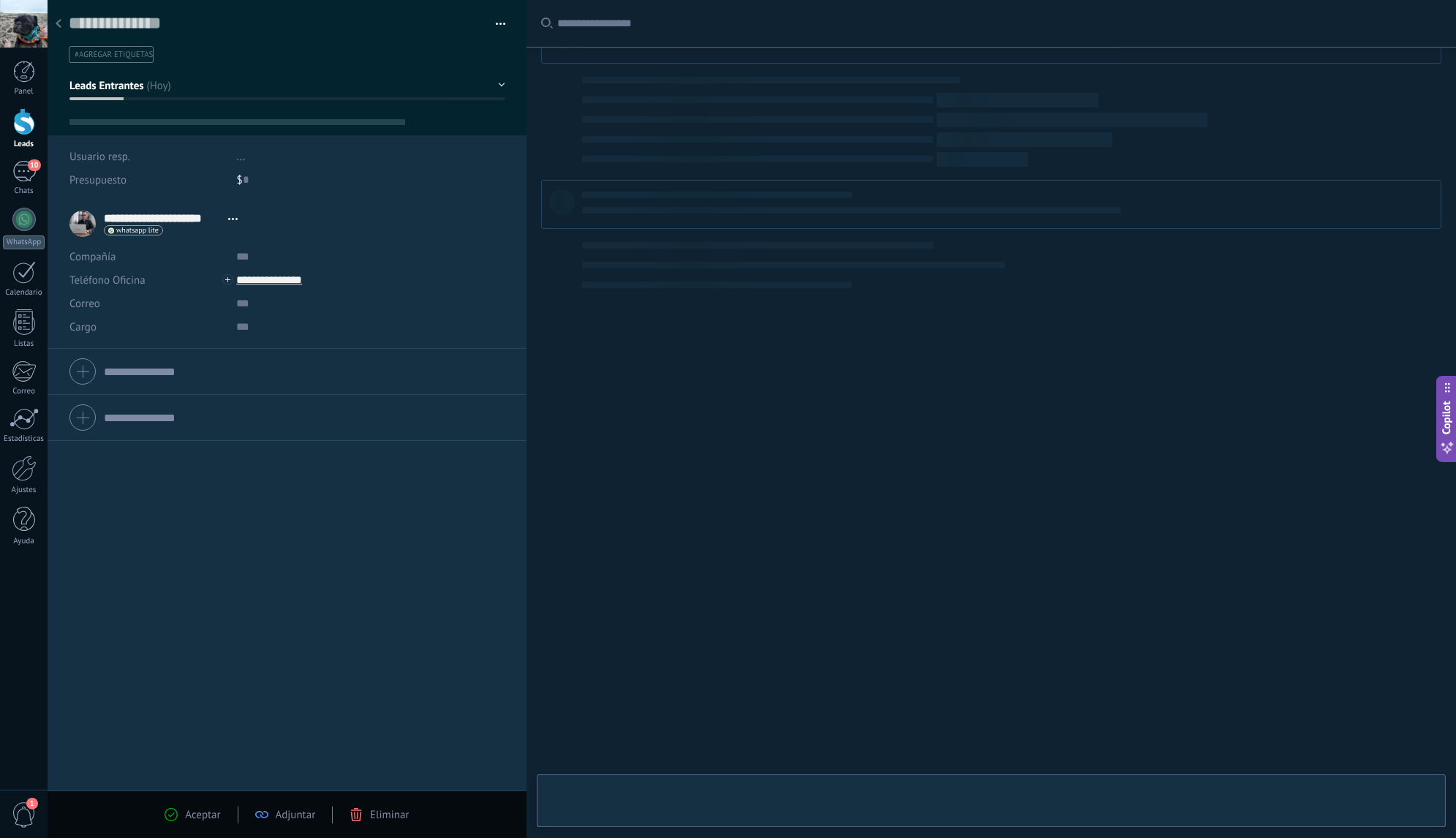
scroll to position [22, 0]
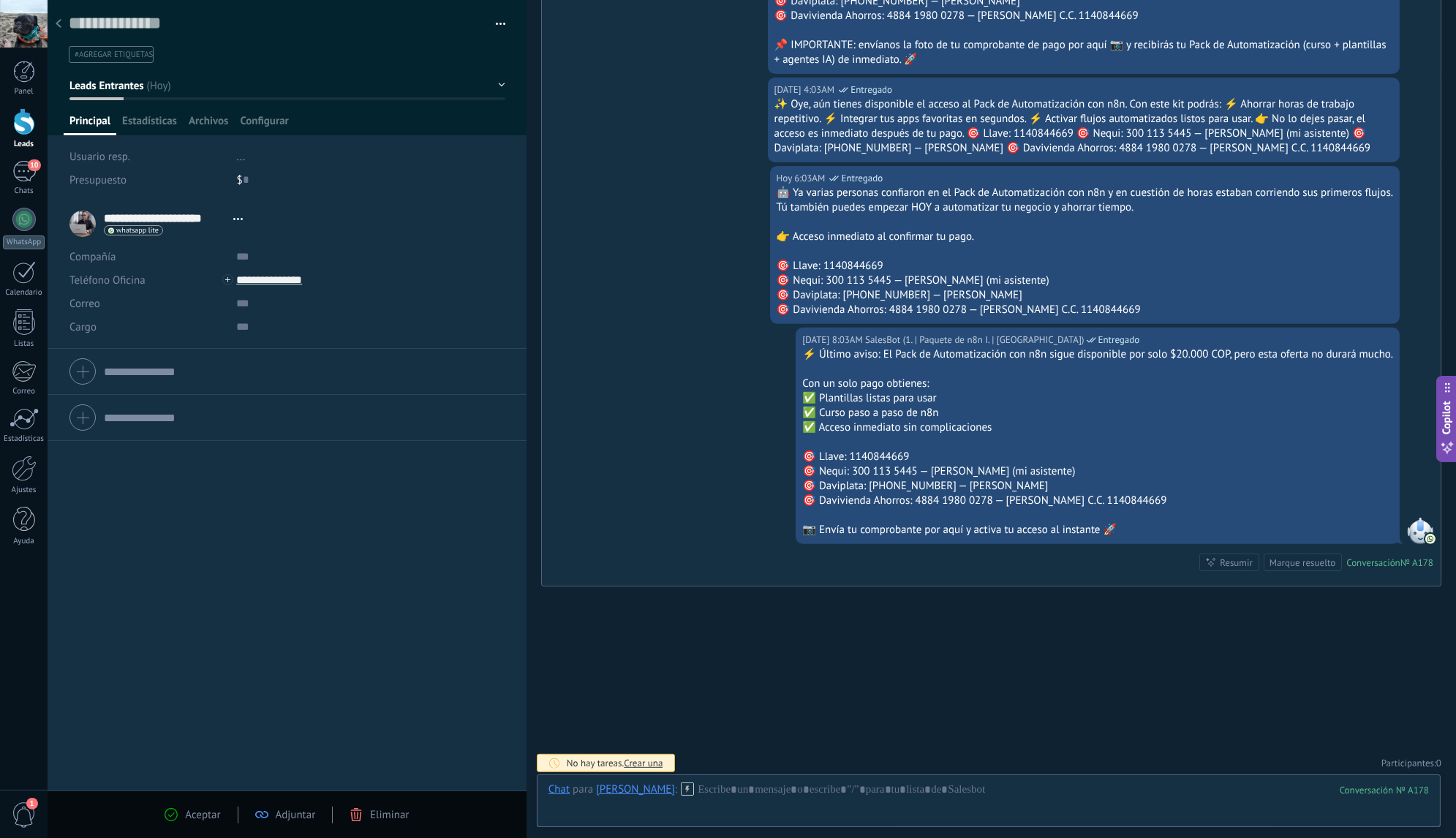
click at [142, 96] on button "Leads Entrantes" at bounding box center [287, 85] width 436 height 26
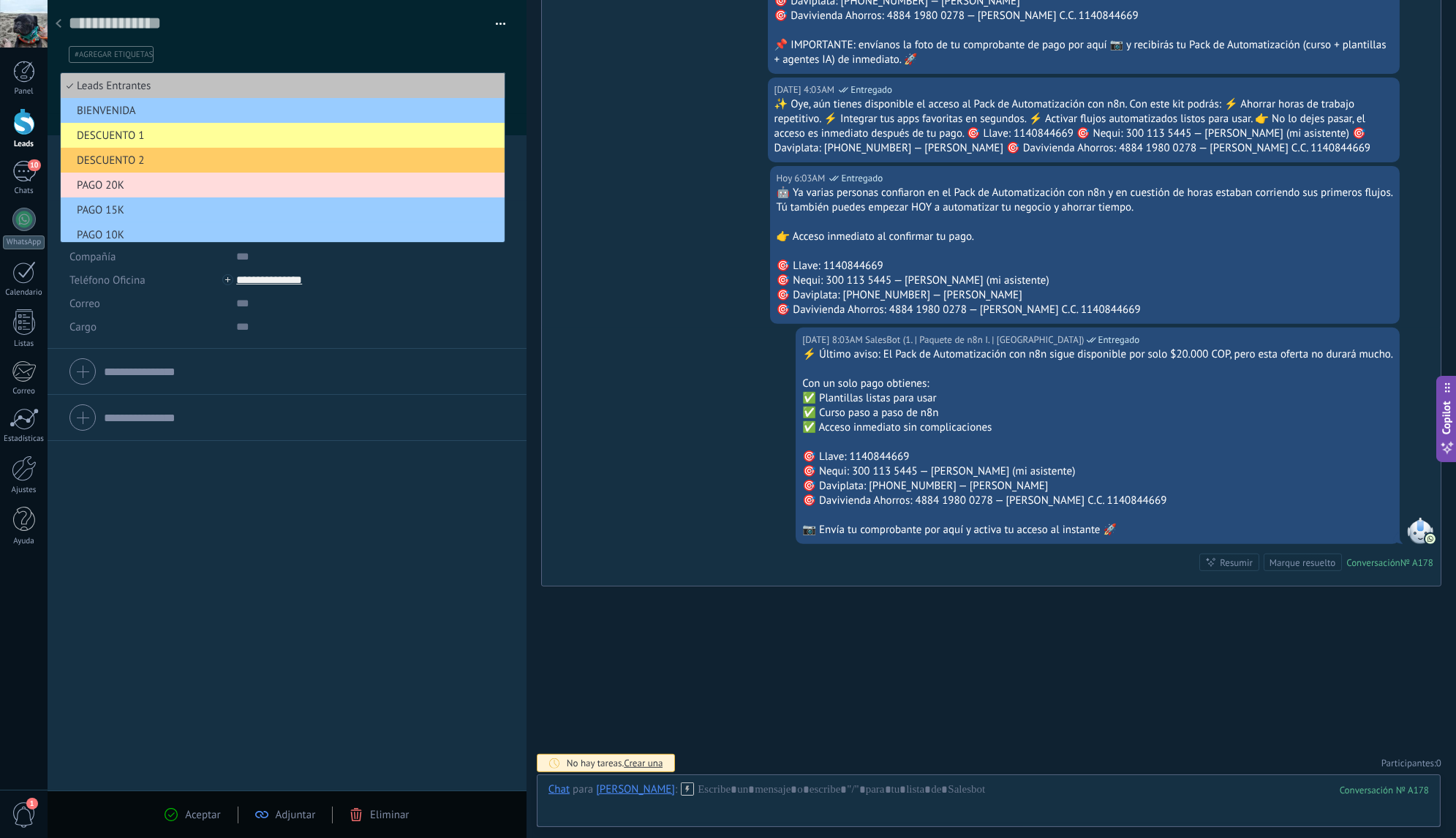
scroll to position [54, 0]
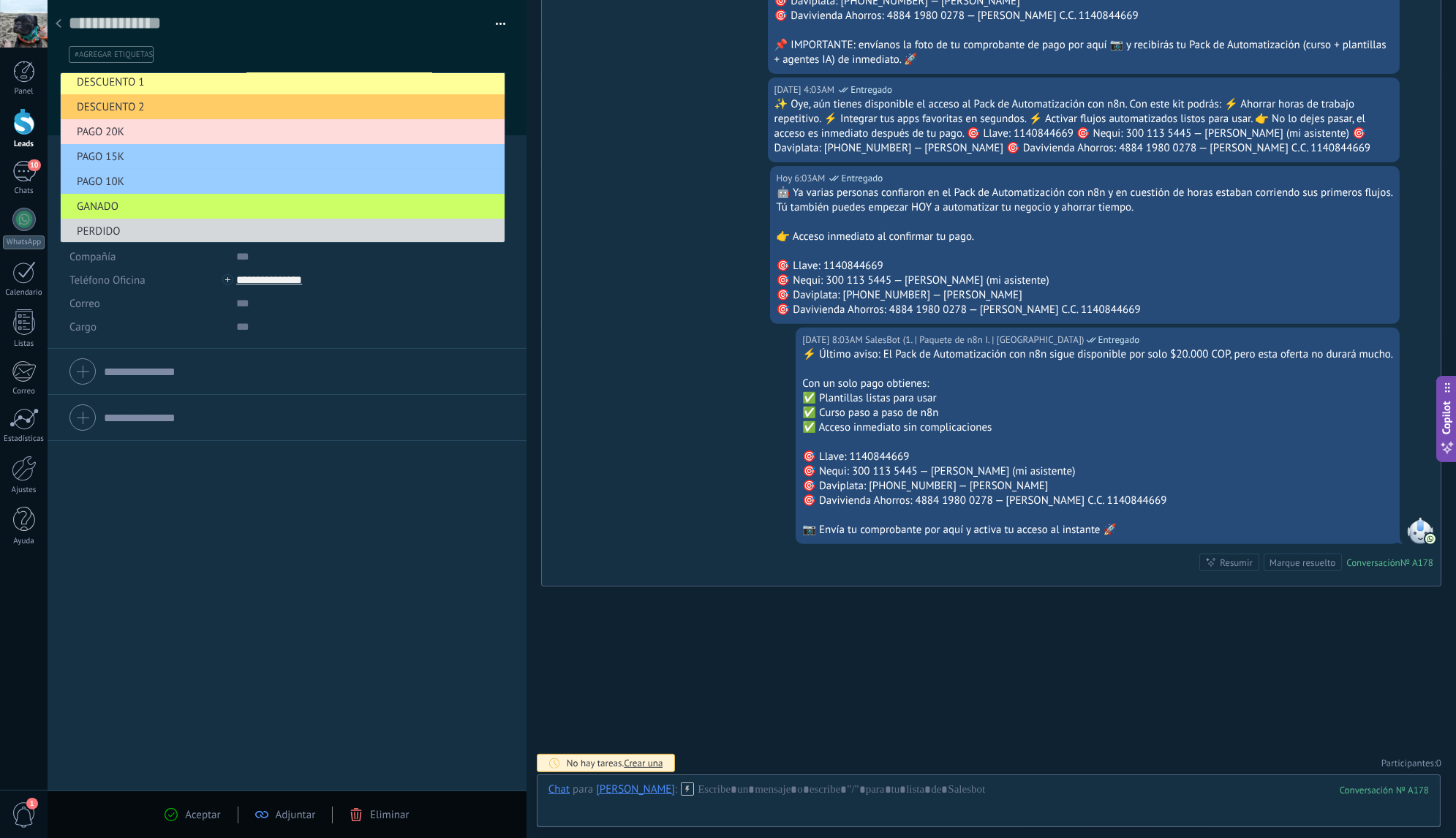
click at [162, 133] on span "PAGO 20K" at bounding box center [281, 131] width 440 height 14
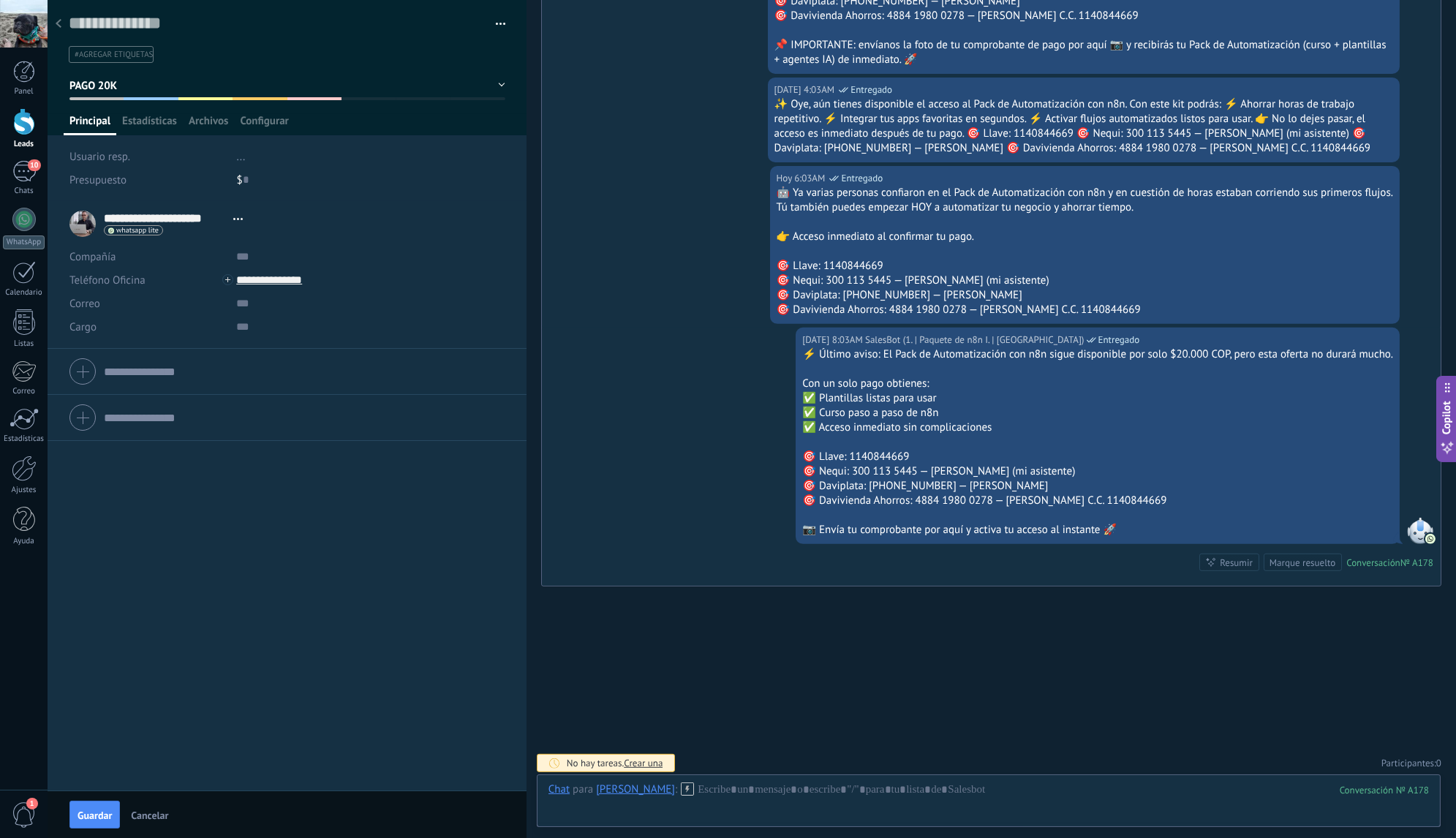
click at [251, 96] on button "PAGO 20K" at bounding box center [287, 85] width 436 height 26
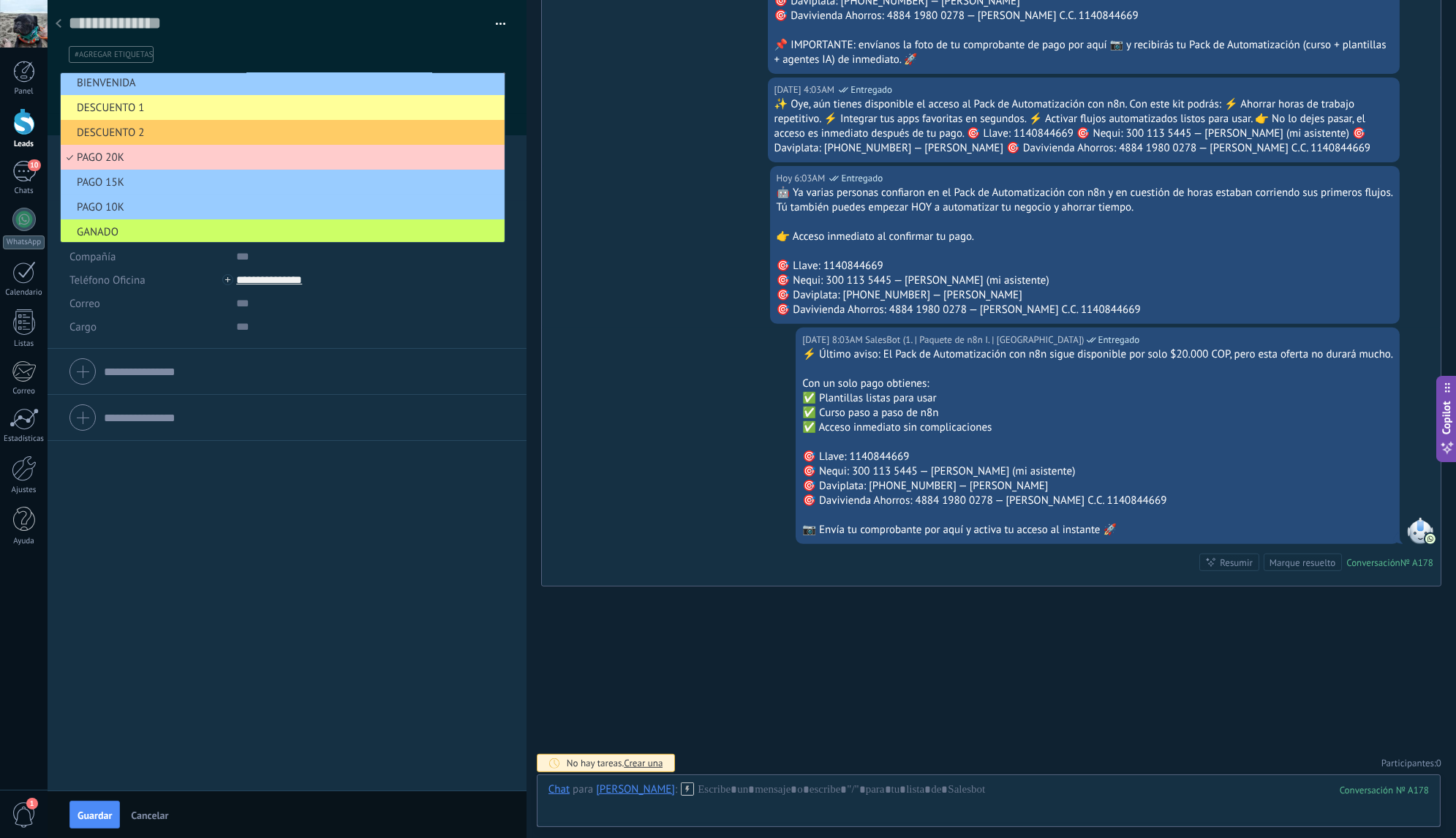
click at [59, 24] on icon at bounding box center [58, 23] width 6 height 9
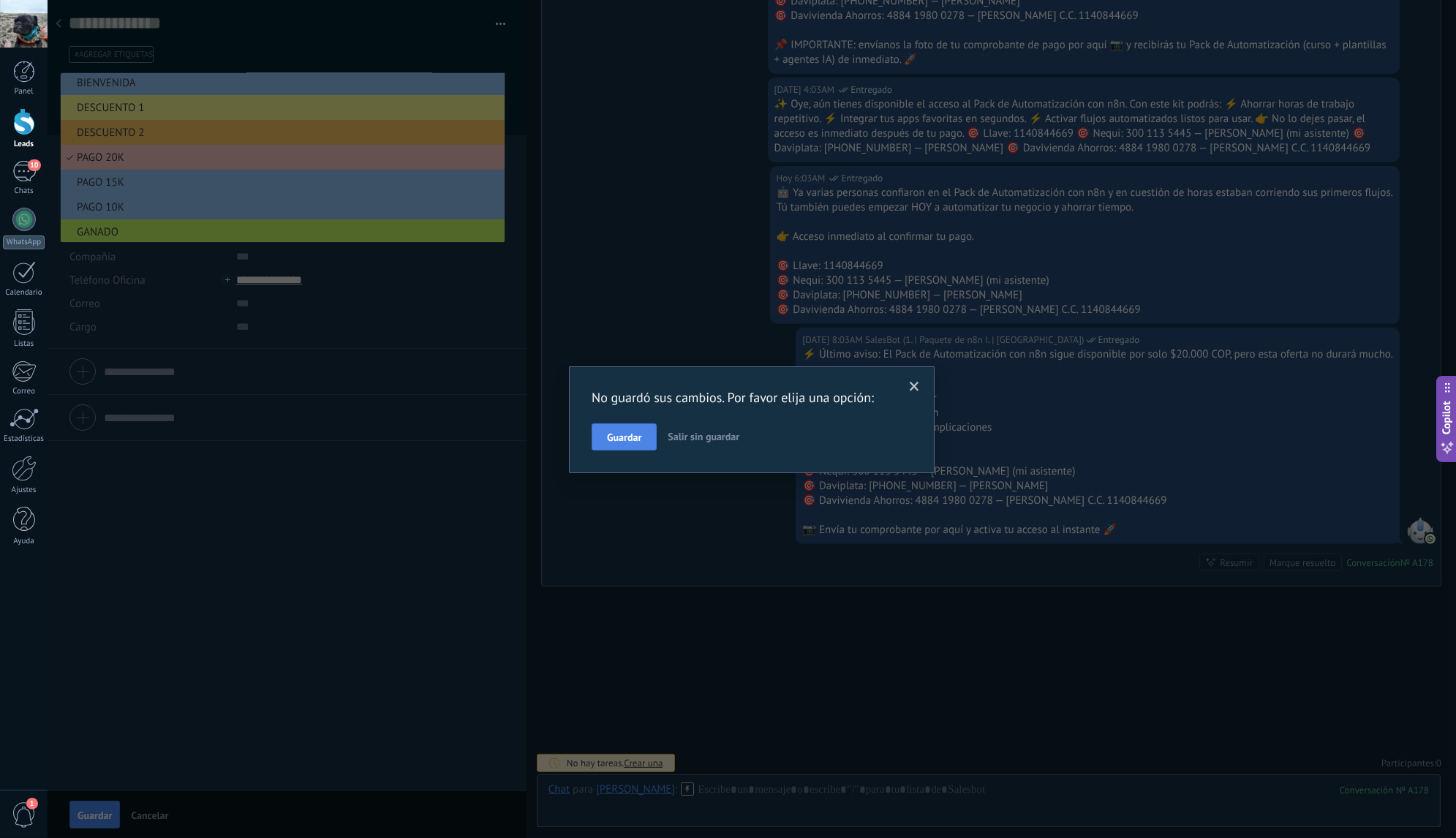
click at [612, 434] on span "Guardar" at bounding box center [624, 437] width 34 height 11
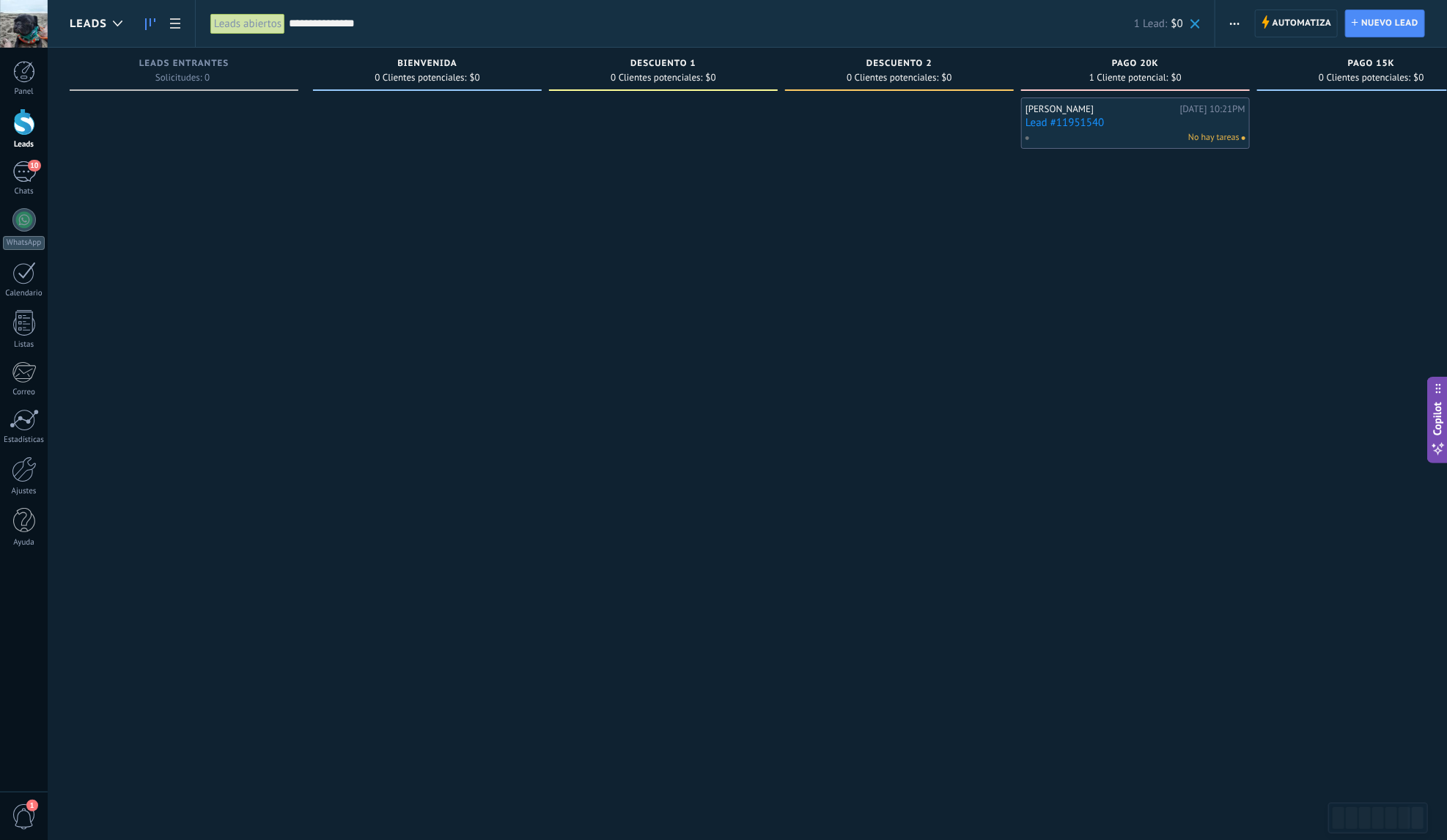
click at [1130, 123] on link "Lead #11951540" at bounding box center [1135, 122] width 220 height 12
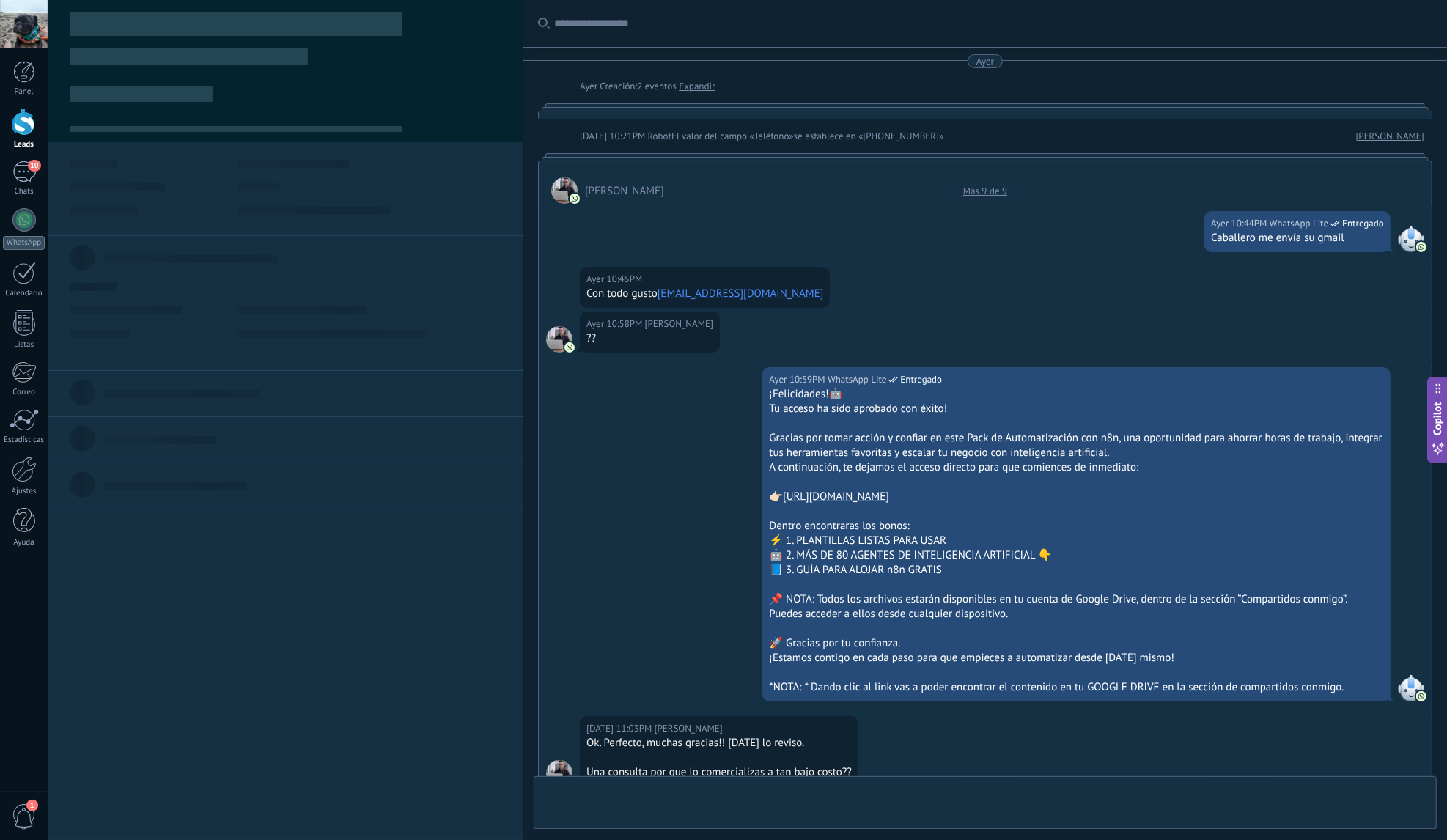
type textarea "**********"
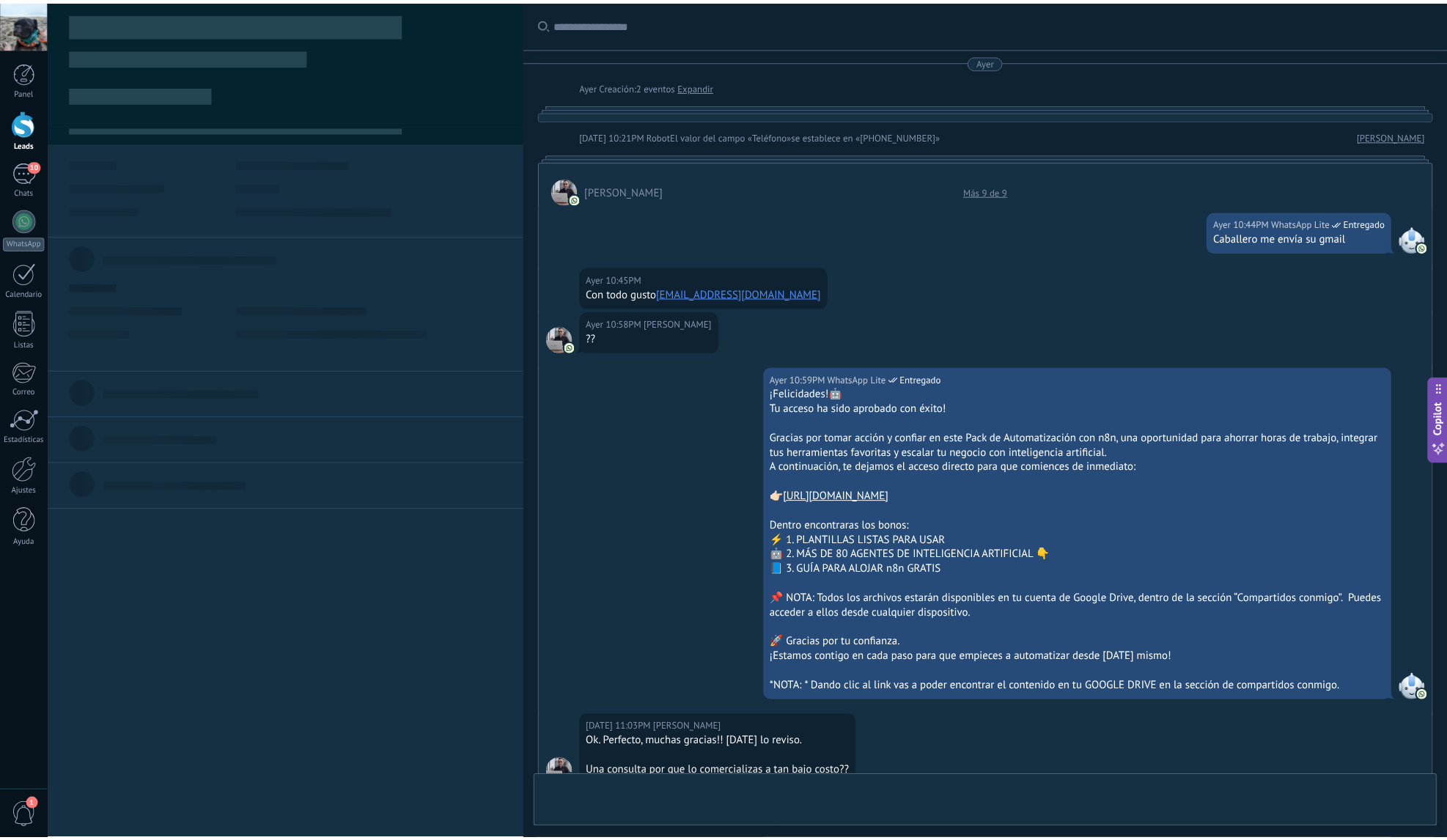
scroll to position [1863, 0]
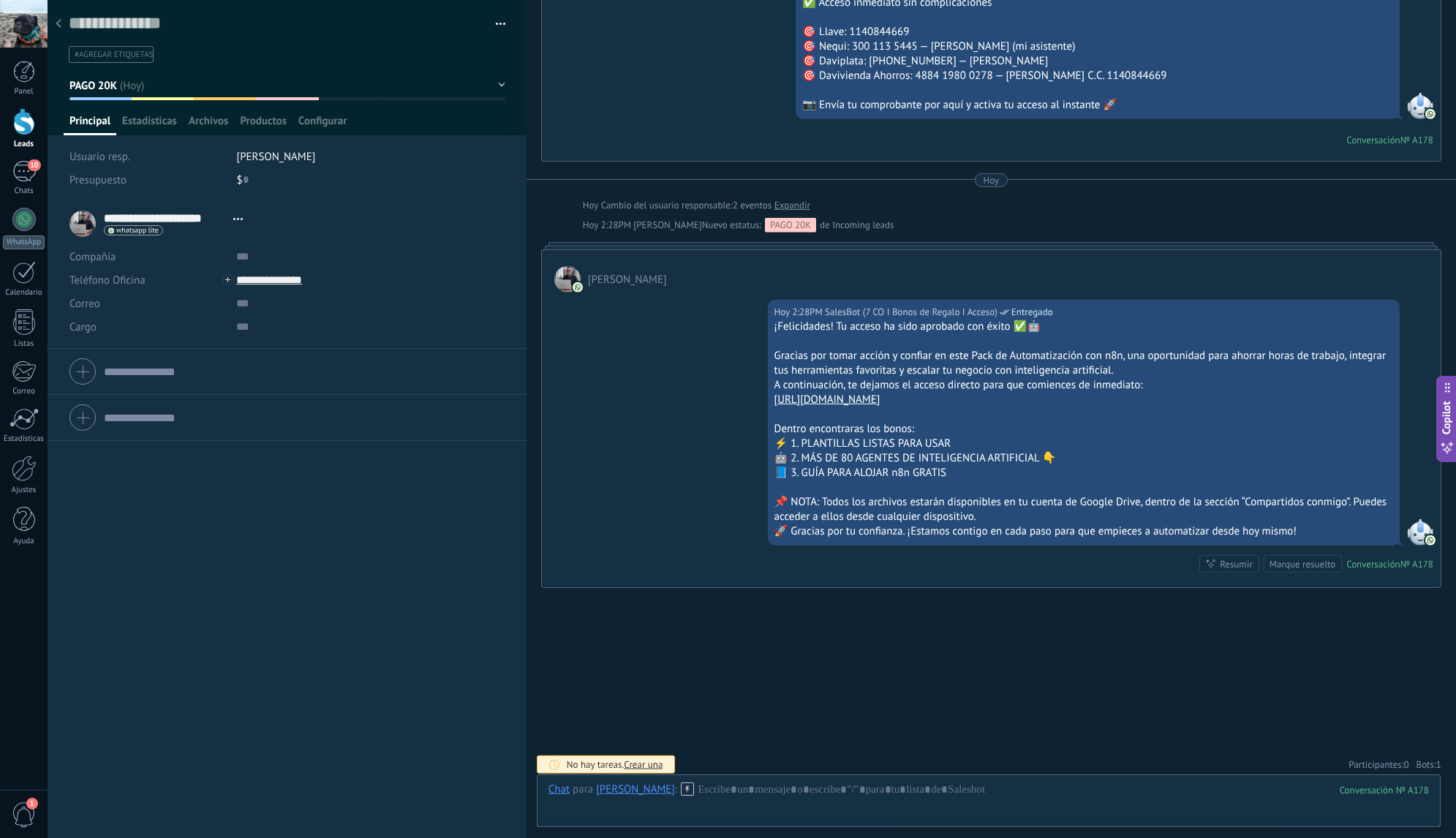
click at [1436, 758] on span "1" at bounding box center [1438, 764] width 5 height 12
click at [1422, 735] on icon at bounding box center [1424, 736] width 11 height 11
click at [57, 26] on icon at bounding box center [58, 23] width 6 height 9
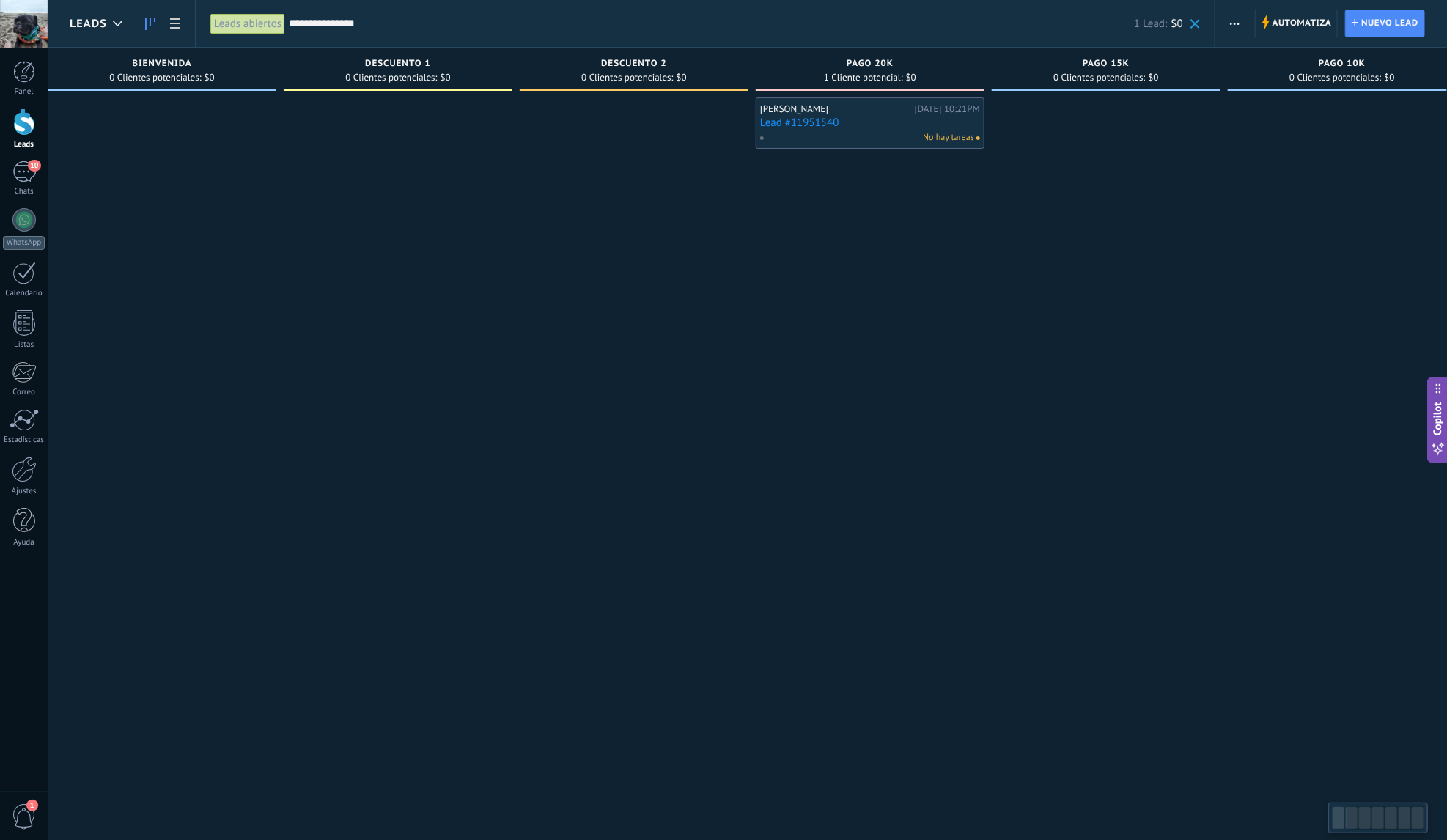
scroll to position [0, 296]
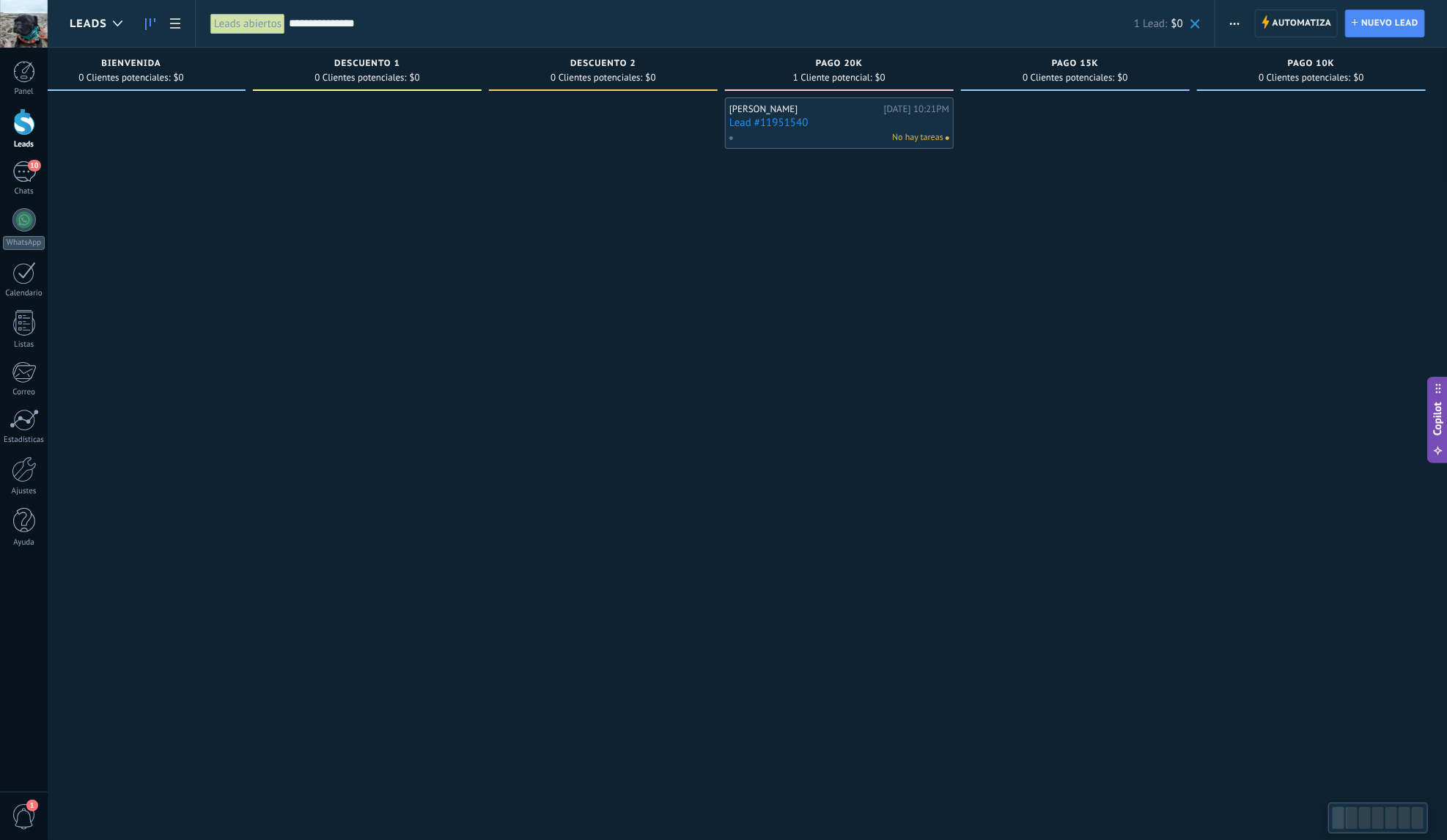
drag, startPoint x: 1081, startPoint y: 276, endPoint x: 714, endPoint y: 294, distance: 367.4
click at [714, 294] on div "Leads Entrantes Solicitudes: 0 0 0 0 30 0 0 0 30 BIENVENIDA 0 Clientes potencia…" at bounding box center [610, 397] width 1675 height 699
click at [1195, 20] on span at bounding box center [1196, 24] width 10 height 10
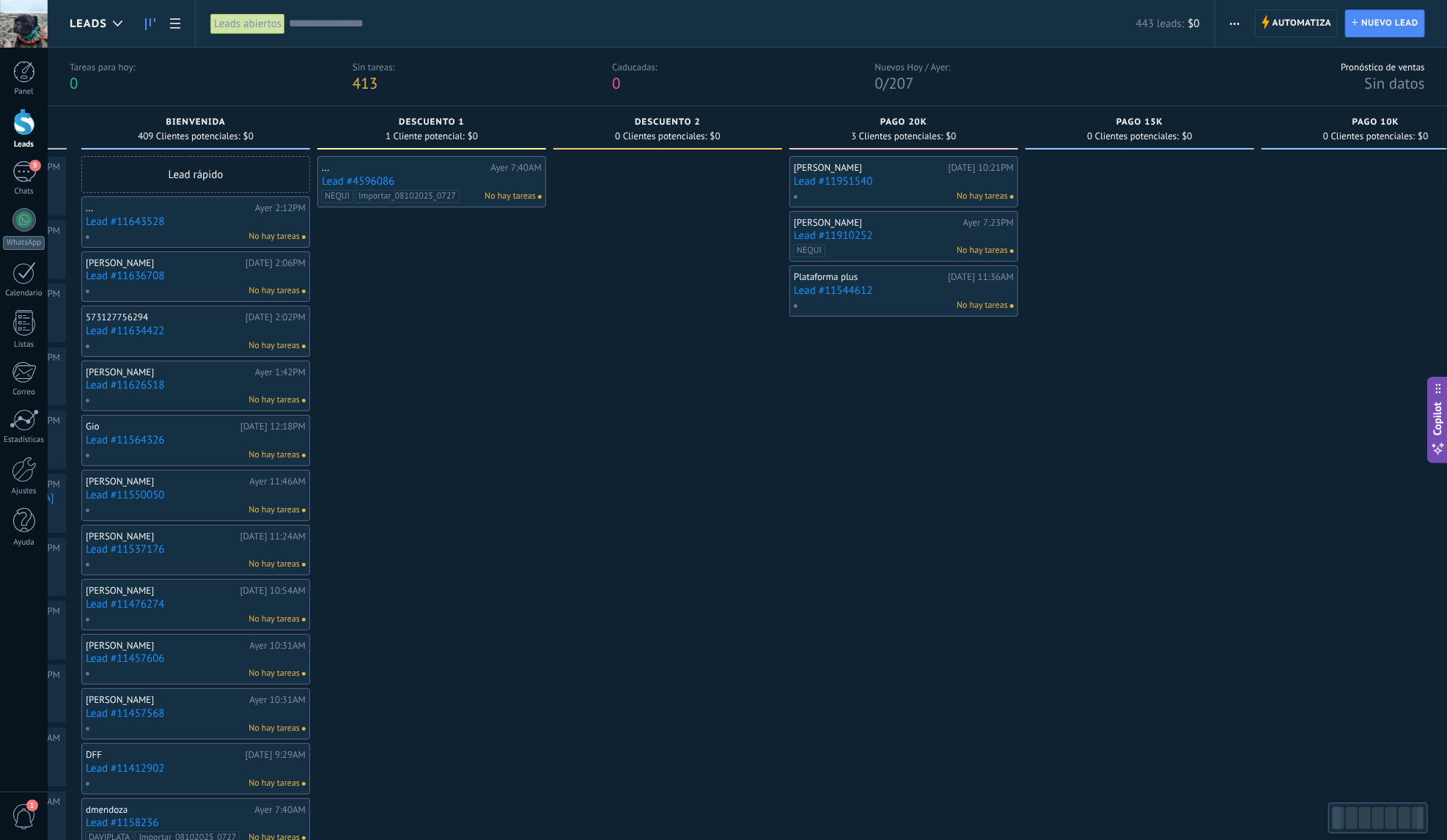
scroll to position [0, 296]
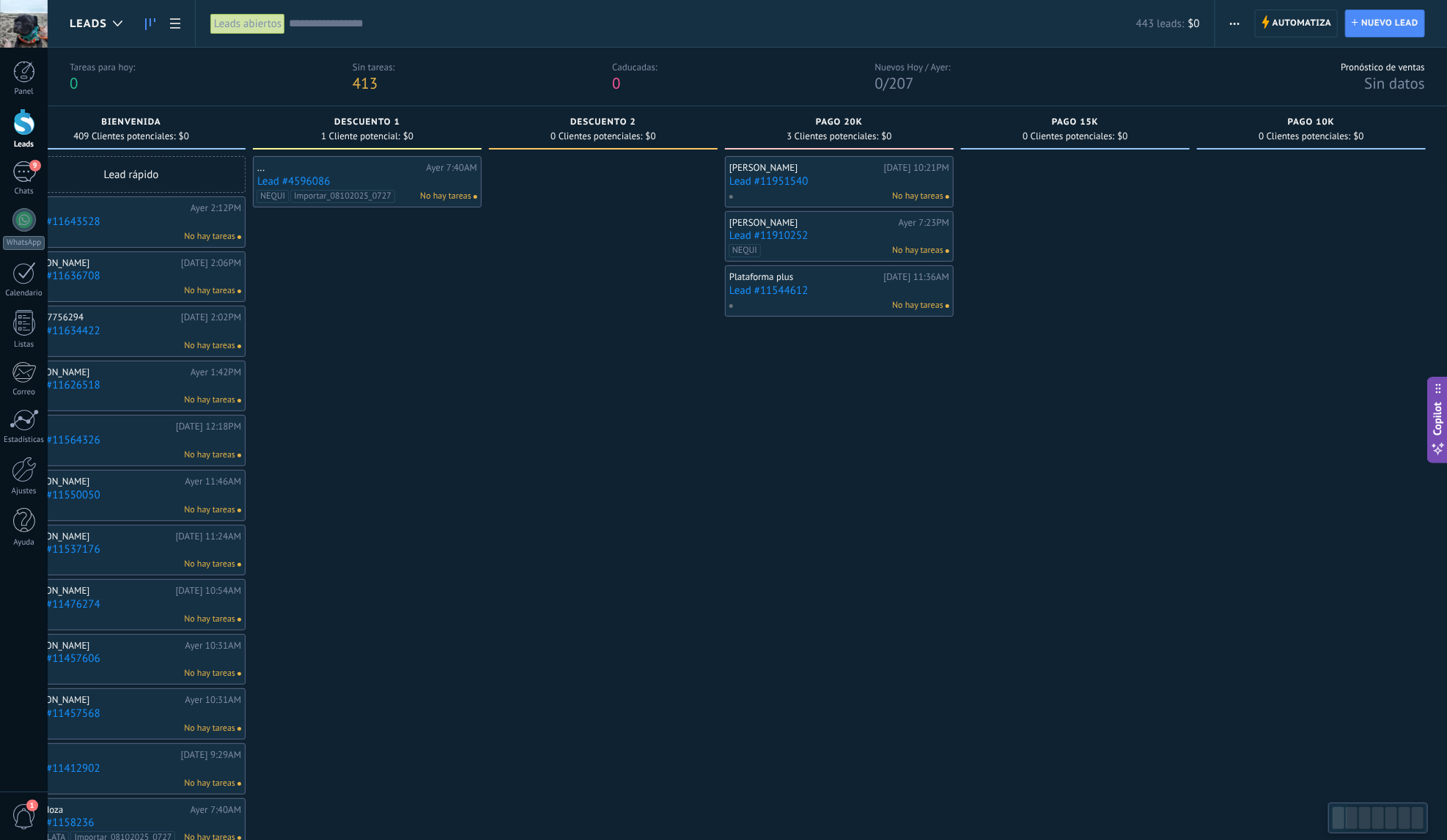
drag, startPoint x: 1229, startPoint y: 429, endPoint x: 726, endPoint y: 423, distance: 503.0
click at [726, 423] on div "Alvaro Ramírez Londoño Ayer 10:21PM Lead #11951540 No hay tareas Jhon Eder Ayer…" at bounding box center [839, 789] width 229 height 1266
click at [259, 27] on div "Leads abiertos" at bounding box center [248, 24] width 75 height 21
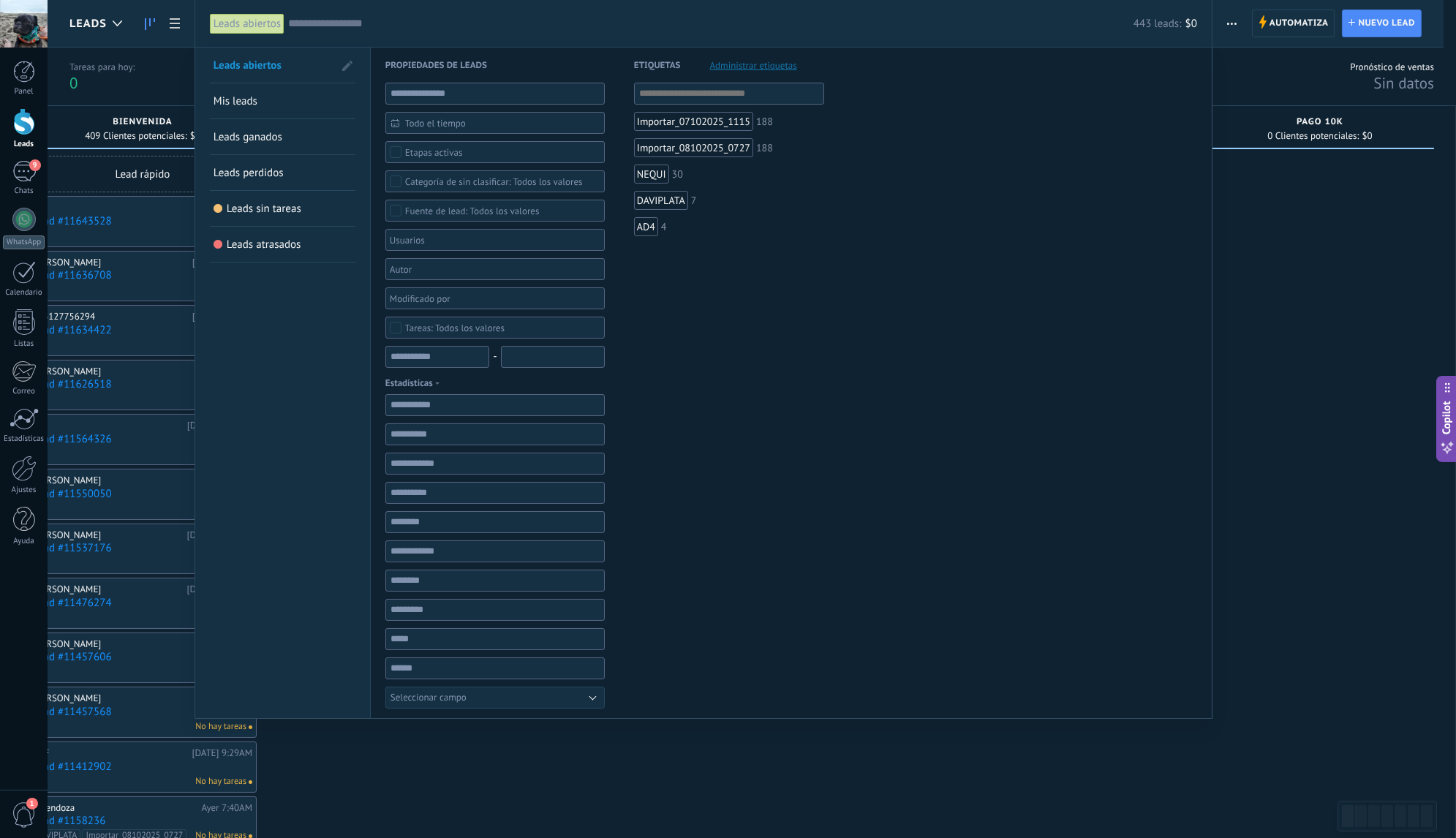
click at [956, 15] on div "443 leads: $0" at bounding box center [742, 24] width 909 height 47
click at [931, 31] on div "443 leads: $0" at bounding box center [742, 24] width 909 height 47
click at [348, 67] on span at bounding box center [347, 66] width 11 height 11
click at [348, 67] on span at bounding box center [346, 66] width 13 height 11
click at [470, 4] on div "443 leads: $0" at bounding box center [742, 24] width 909 height 47
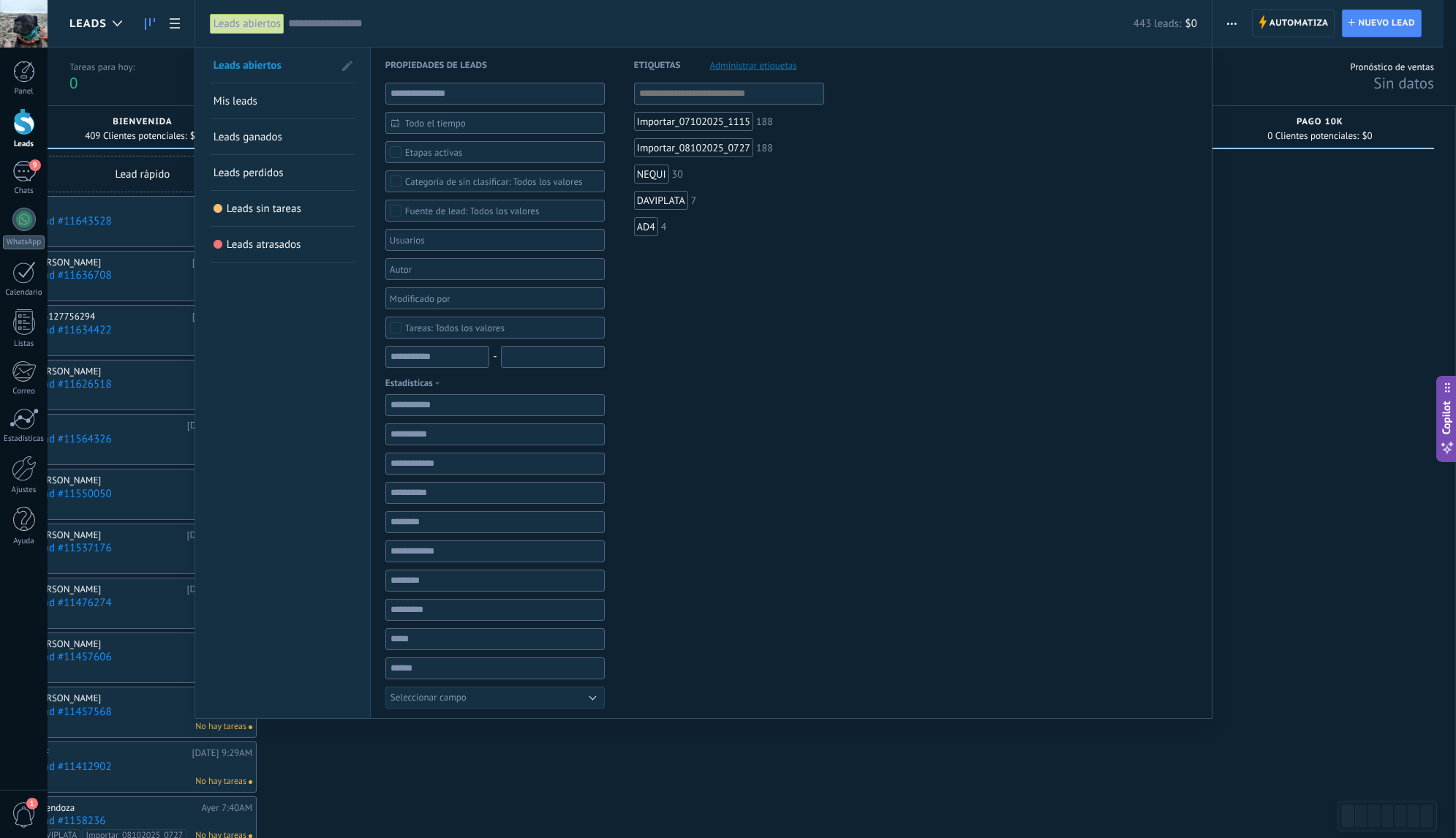
click at [1050, 28] on input "text" at bounding box center [711, 24] width 845 height 15
click at [1250, 250] on div at bounding box center [728, 419] width 1456 height 838
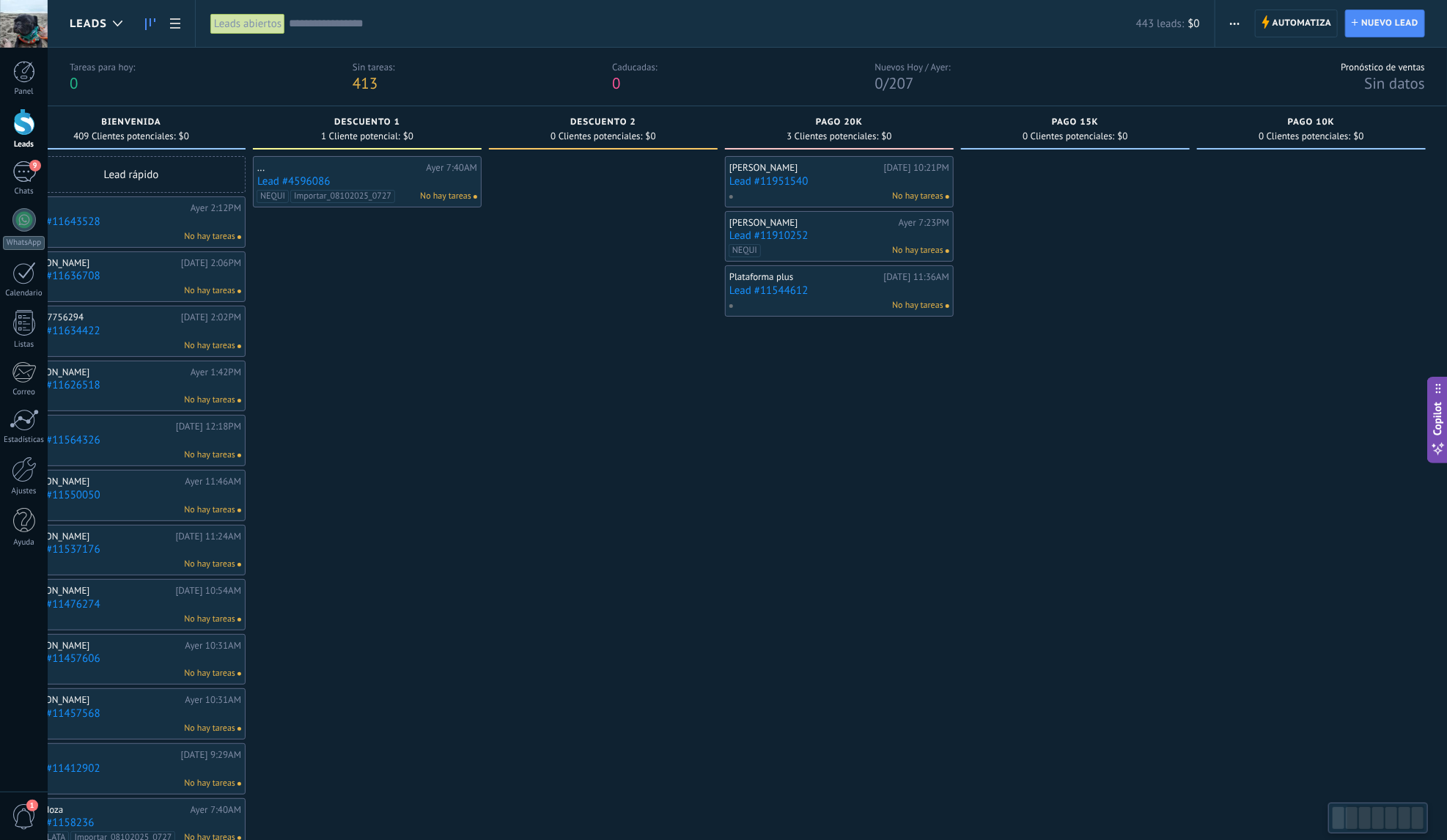
scroll to position [0, 284]
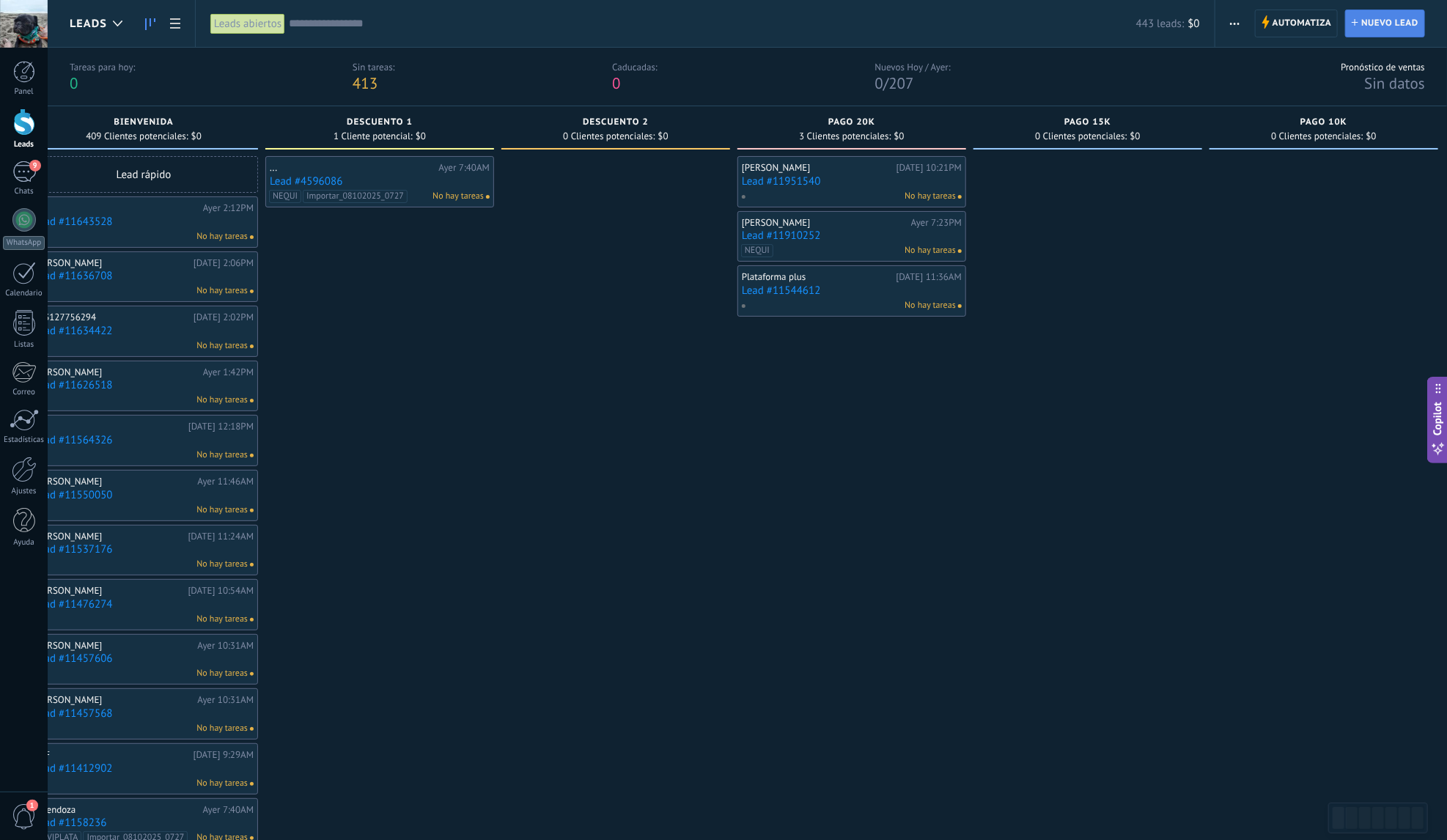
click at [1384, 24] on span "Nuevo lead" at bounding box center [1390, 24] width 57 height 26
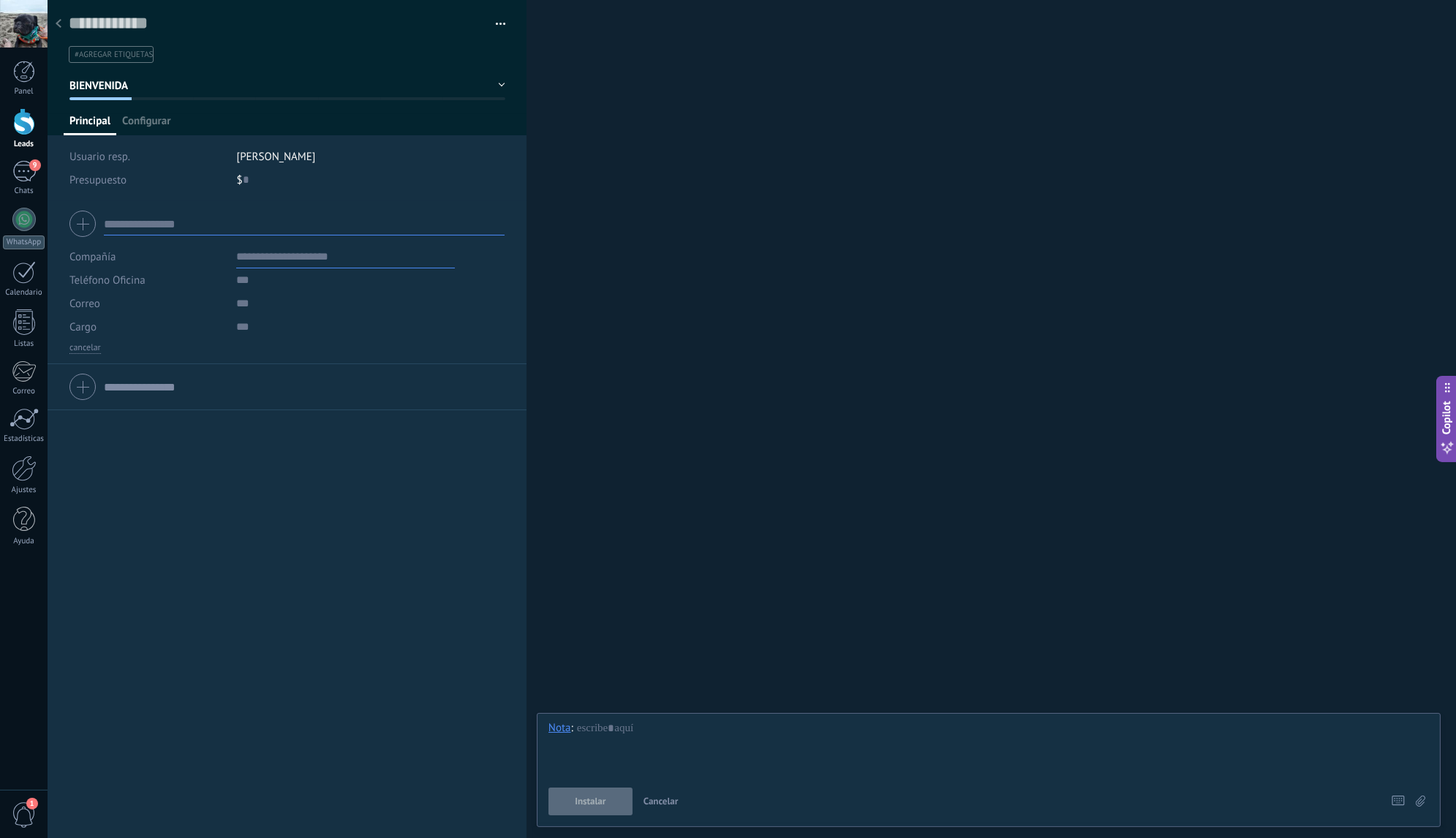
click at [63, 28] on div at bounding box center [58, 24] width 20 height 28
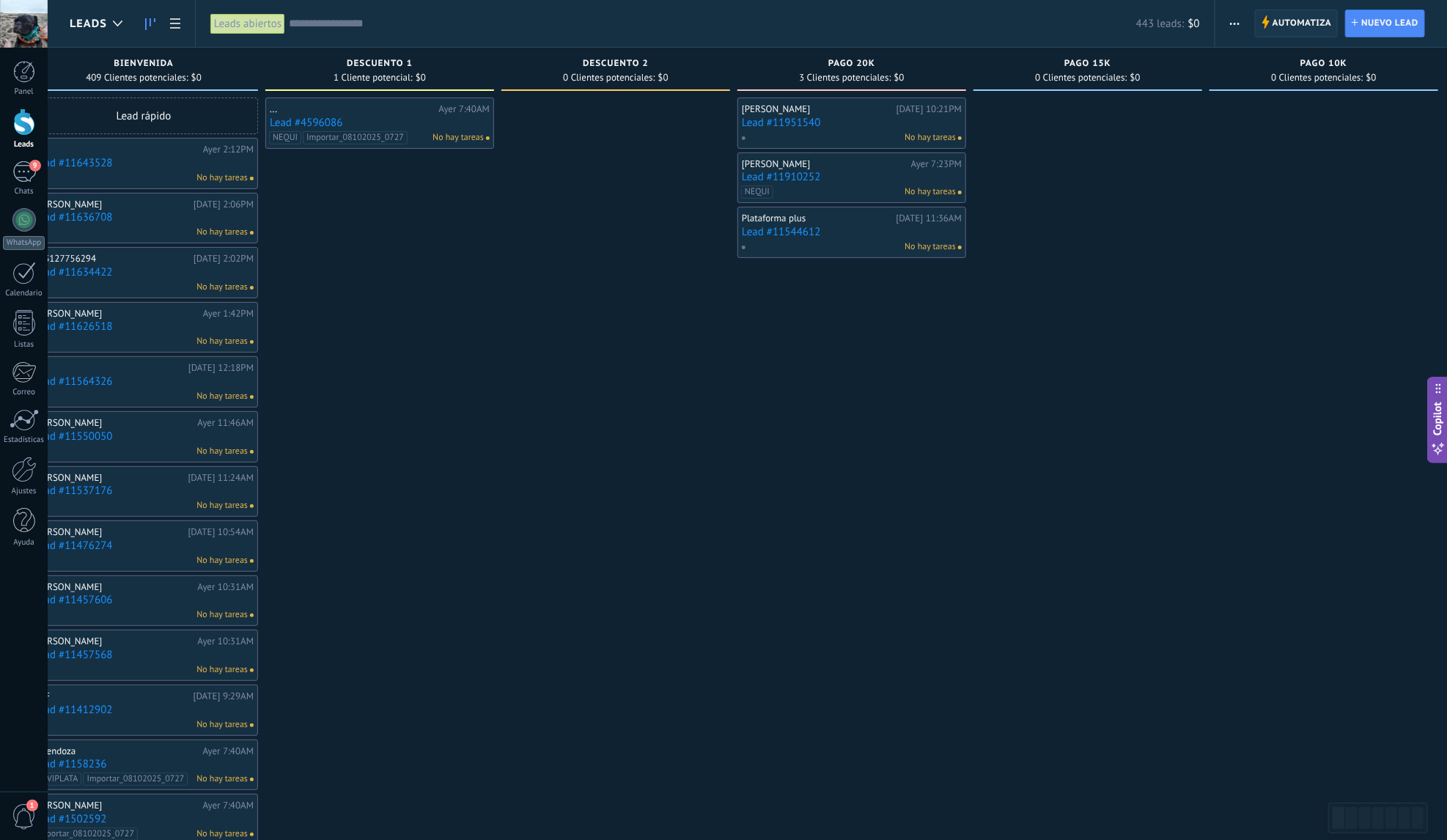
click at [1285, 28] on span "Automatiza" at bounding box center [1302, 24] width 59 height 26
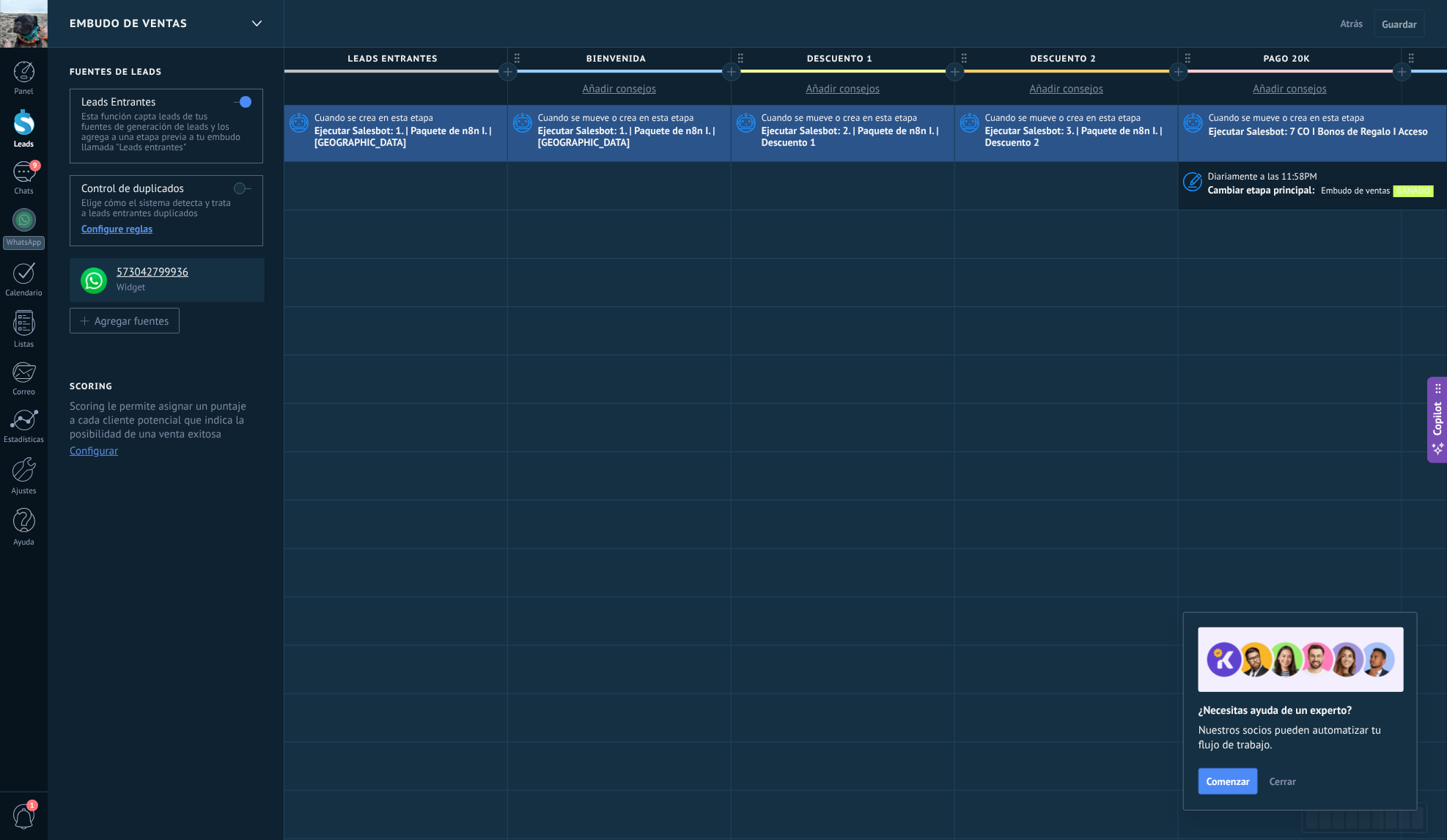
click at [1285, 780] on span "Cerrar" at bounding box center [1283, 781] width 26 height 11
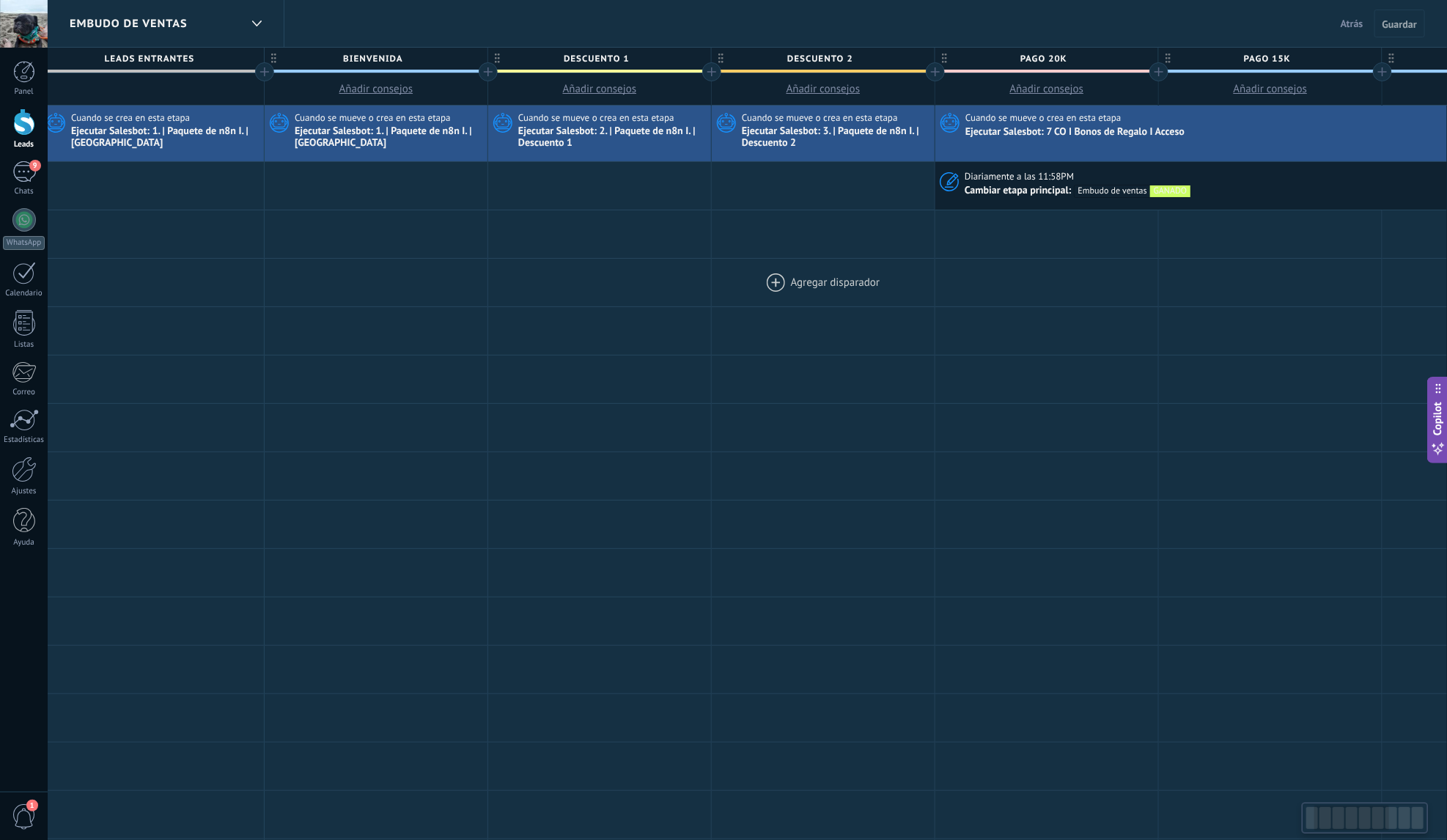
scroll to position [0, 294]
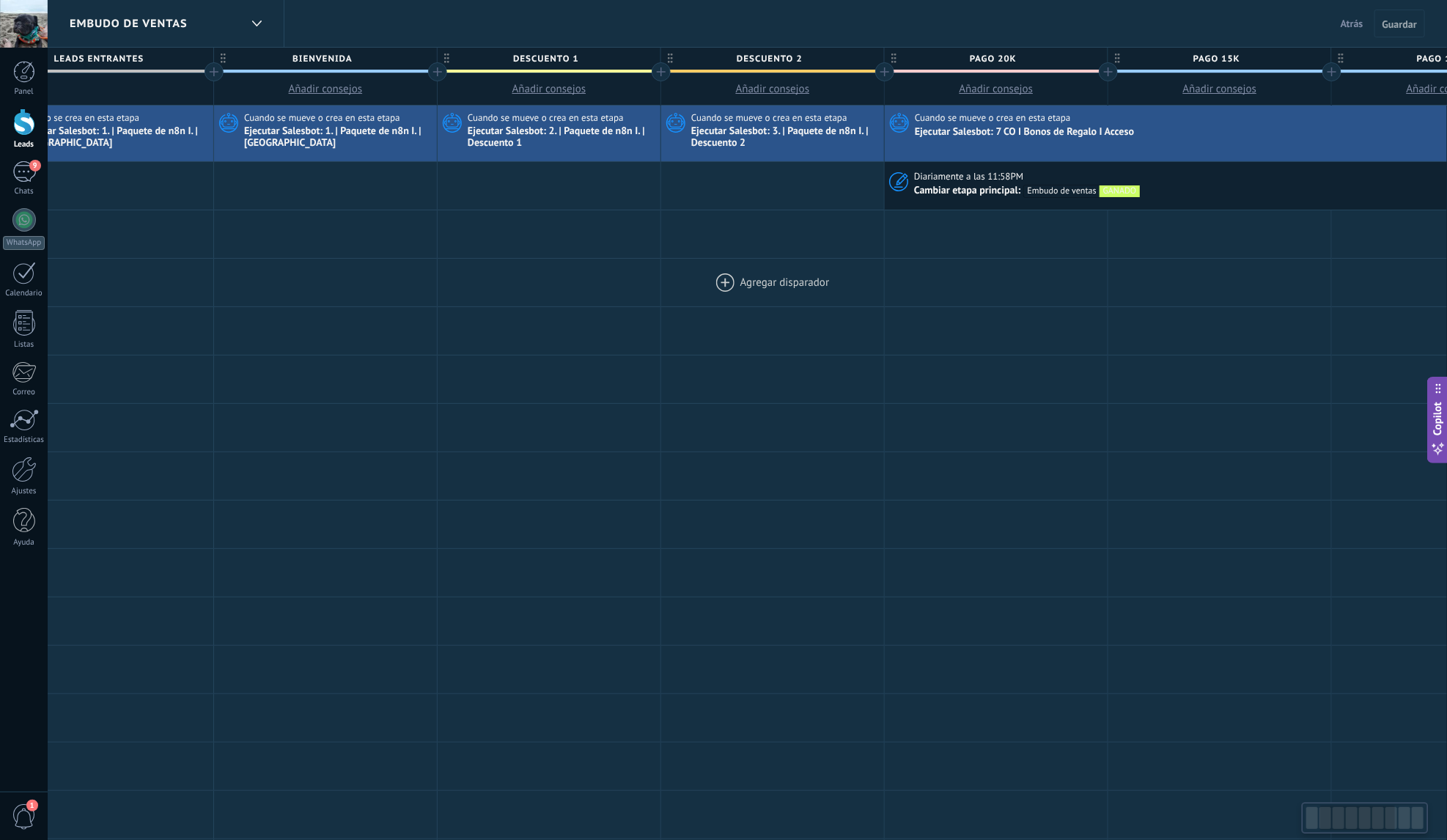
drag, startPoint x: 1066, startPoint y: 289, endPoint x: 771, endPoint y: 290, distance: 295.0
click at [771, 290] on div at bounding box center [773, 282] width 223 height 48
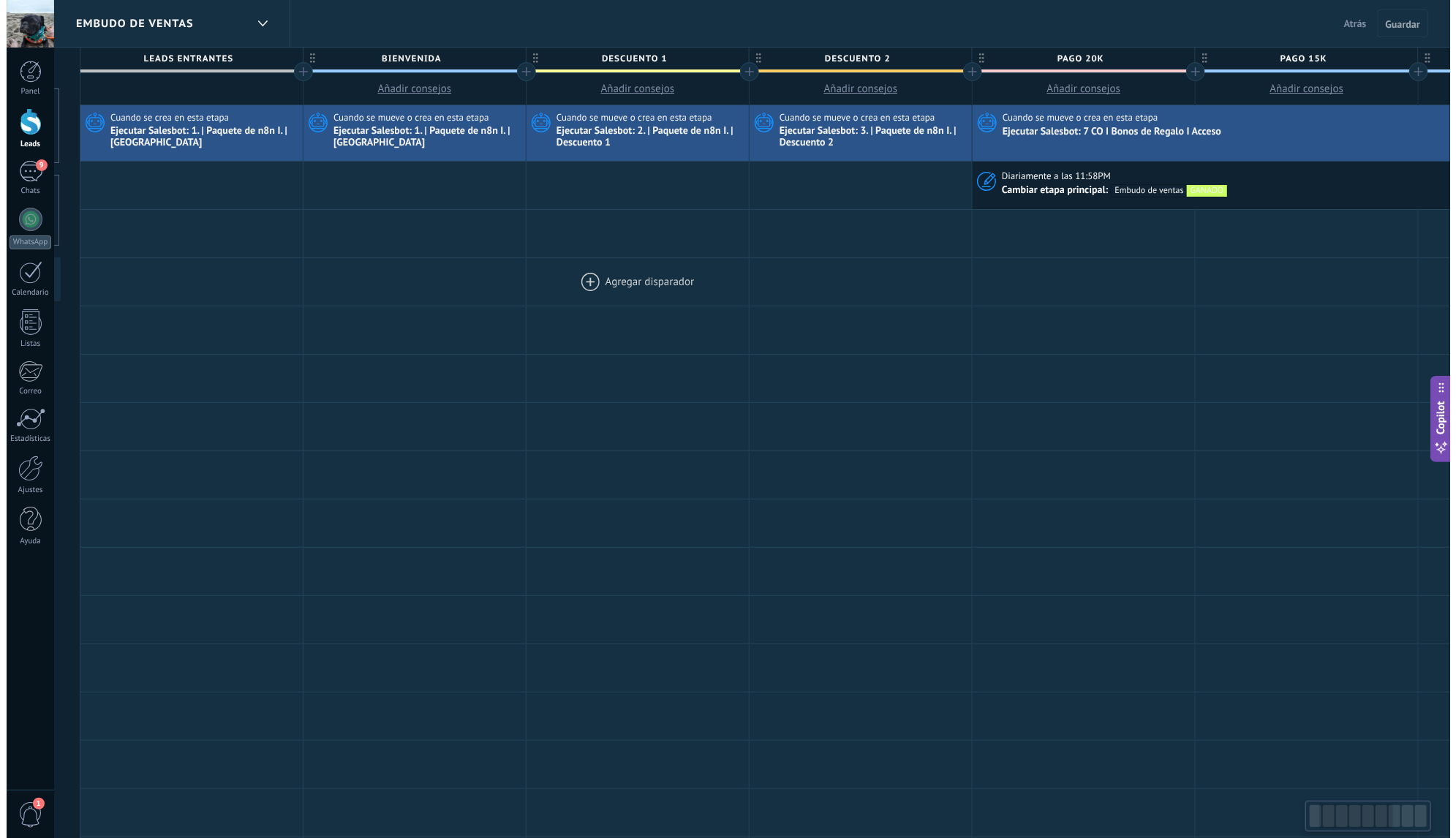
scroll to position [0, 196]
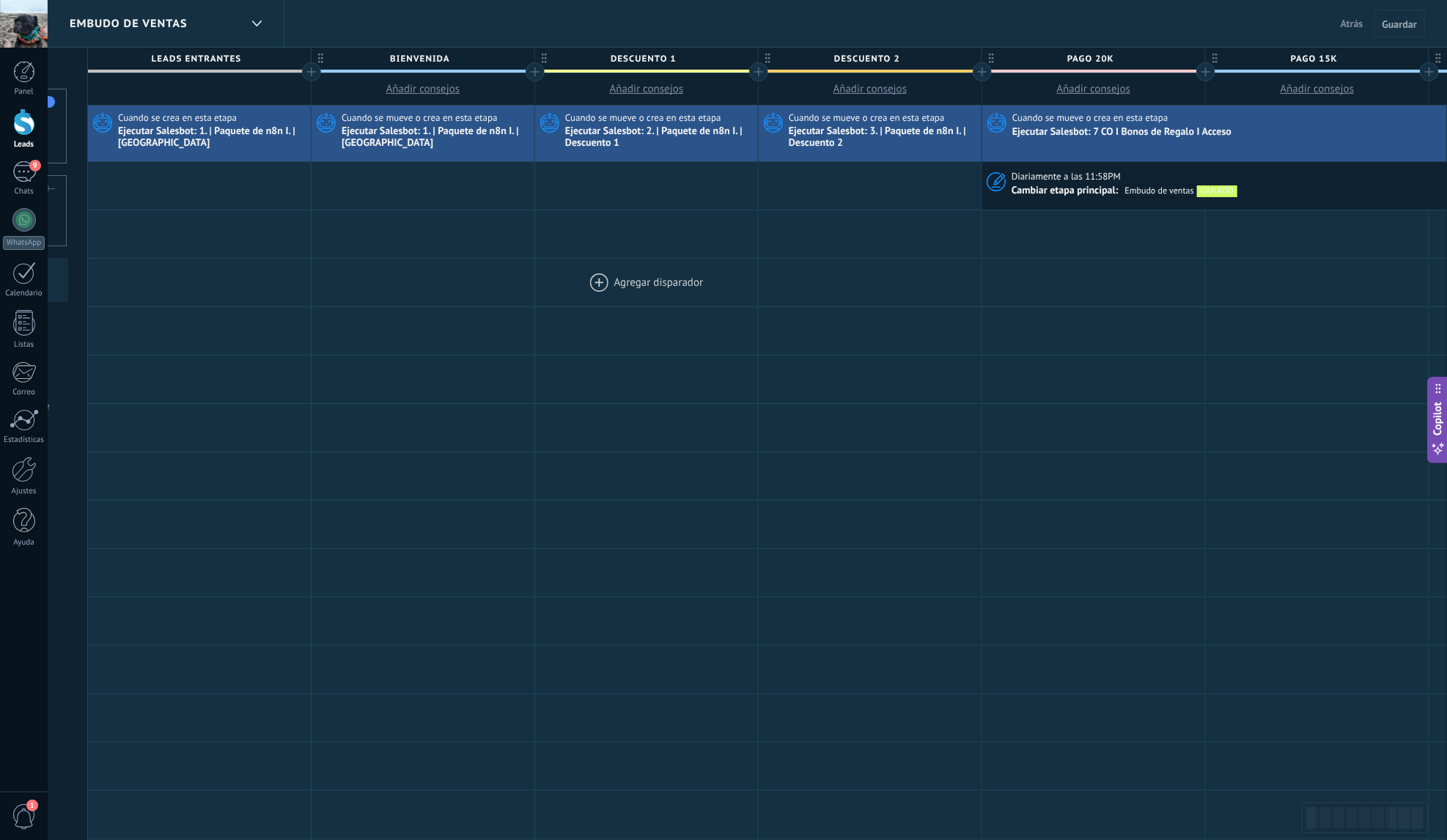
drag, startPoint x: 621, startPoint y: 286, endPoint x: 718, endPoint y: 285, distance: 97.0
click at [718, 285] on div at bounding box center [647, 282] width 223 height 48
click at [1350, 21] on span "Atrás" at bounding box center [1353, 24] width 23 height 13
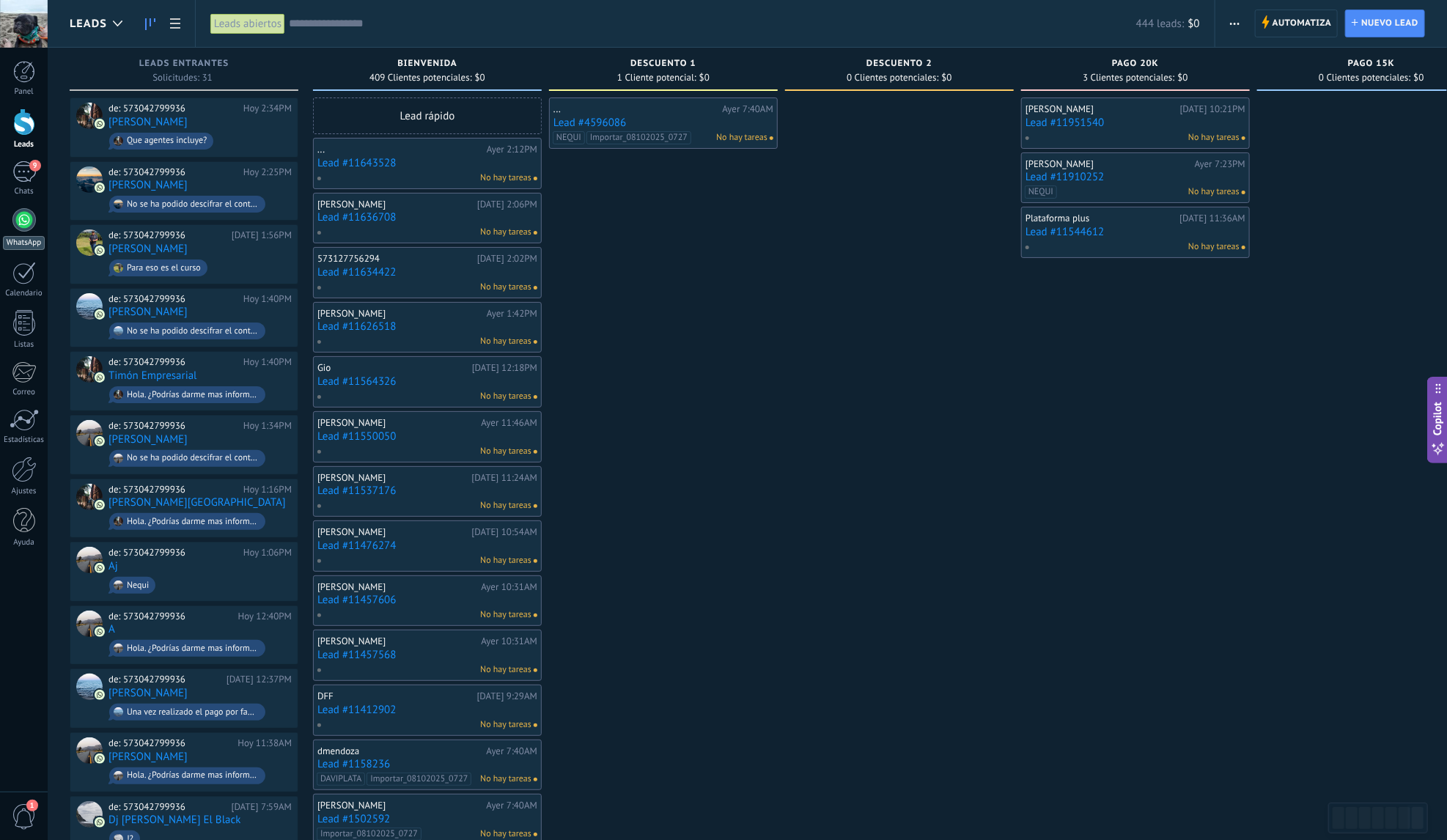
click at [24, 227] on div at bounding box center [24, 220] width 24 height 24
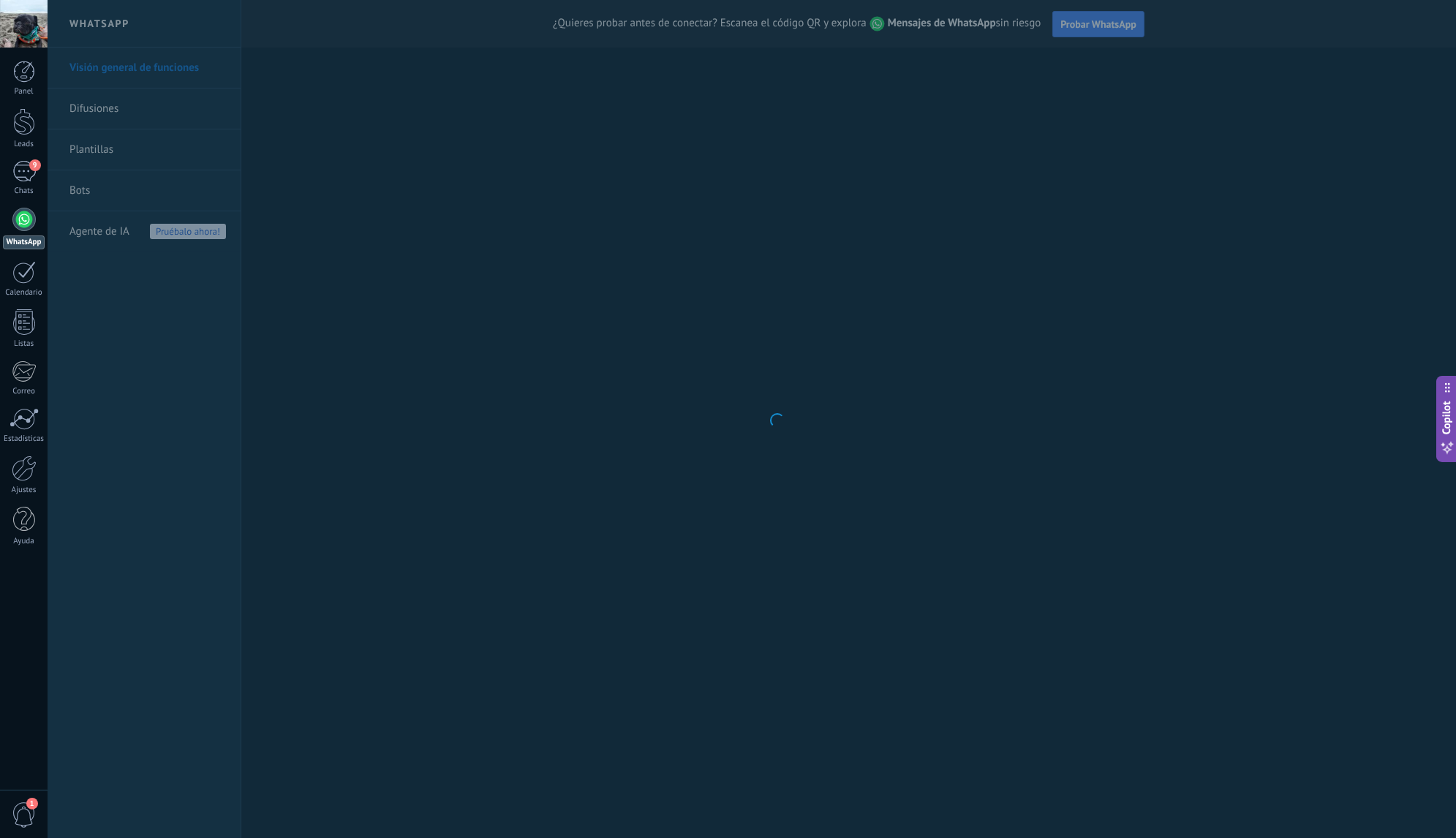
click at [85, 184] on body ".abecls-1,.abecls-2{fill-rule:evenodd}.abecls-2{fill:#fff} .abhcls-1{fill:none}…" at bounding box center [728, 419] width 1456 height 838
click at [84, 193] on body ".abecls-1,.abecls-2{fill-rule:evenodd}.abecls-2{fill:#fff} .abhcls-1{fill:none}…" at bounding box center [728, 419] width 1456 height 838
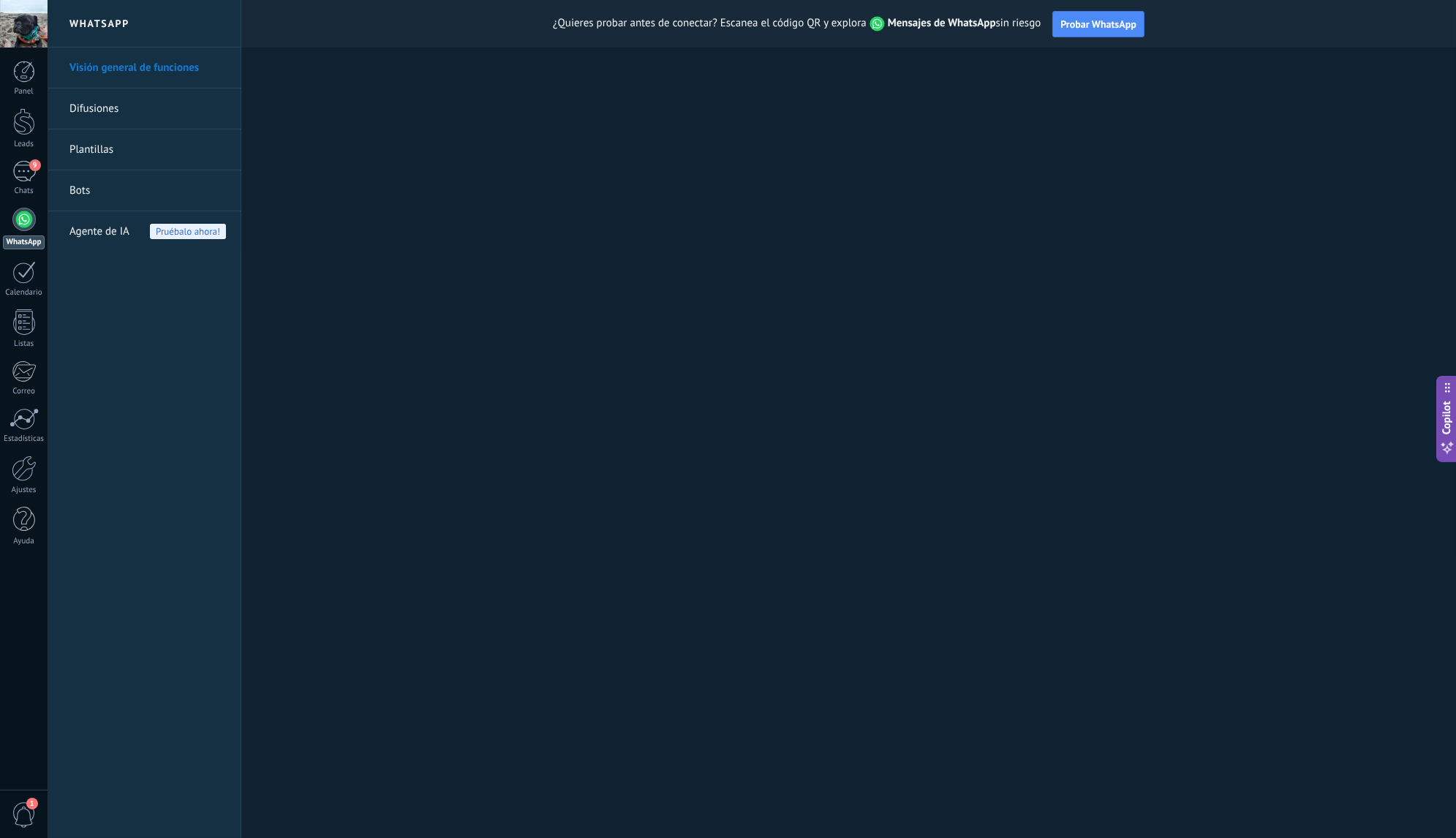
click at [87, 195] on link "Bots" at bounding box center [148, 191] width 157 height 41
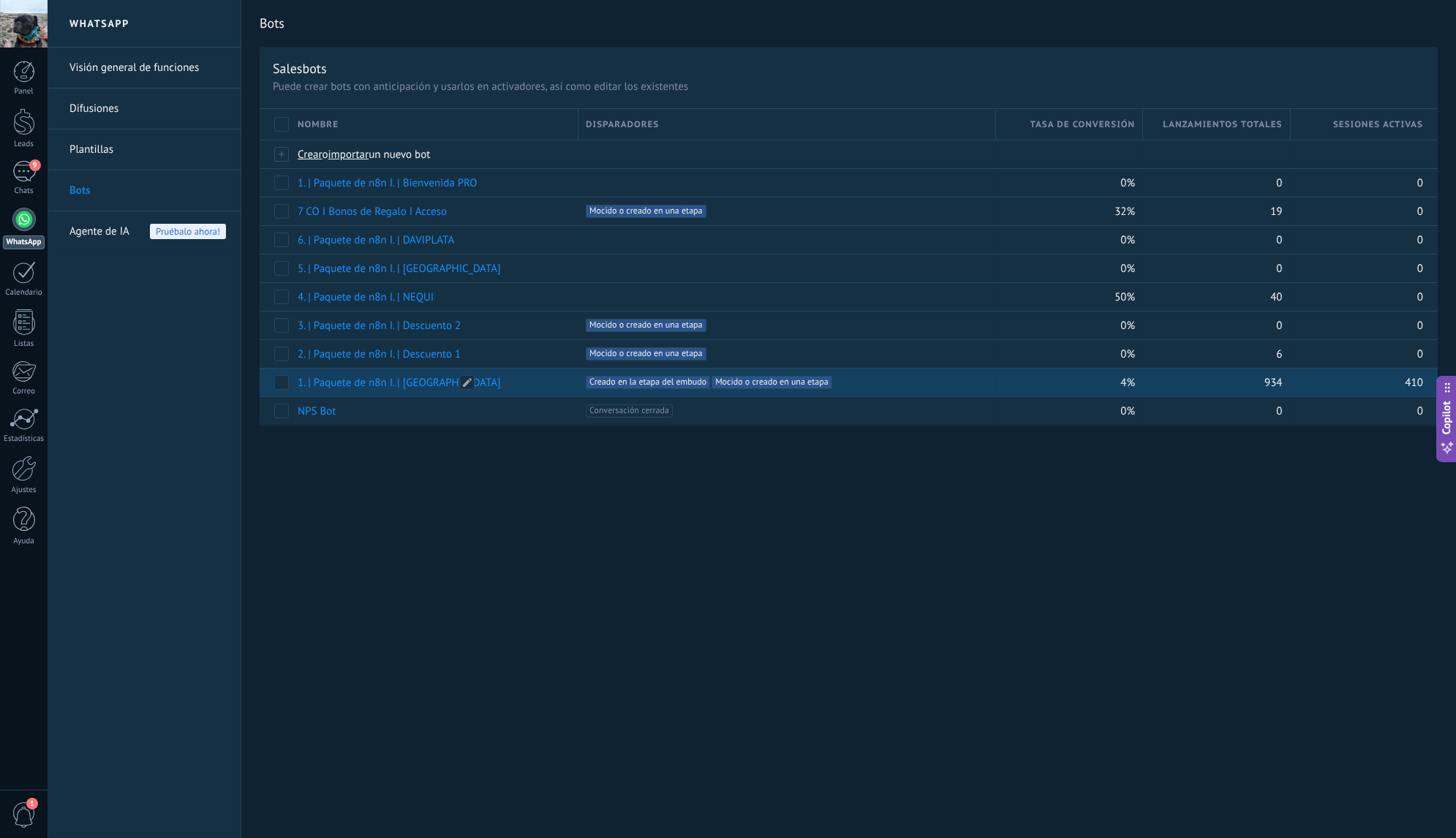
click at [398, 376] on link "1. | Paquete de n8n I. | [GEOGRAPHIC_DATA]" at bounding box center [399, 382] width 204 height 14
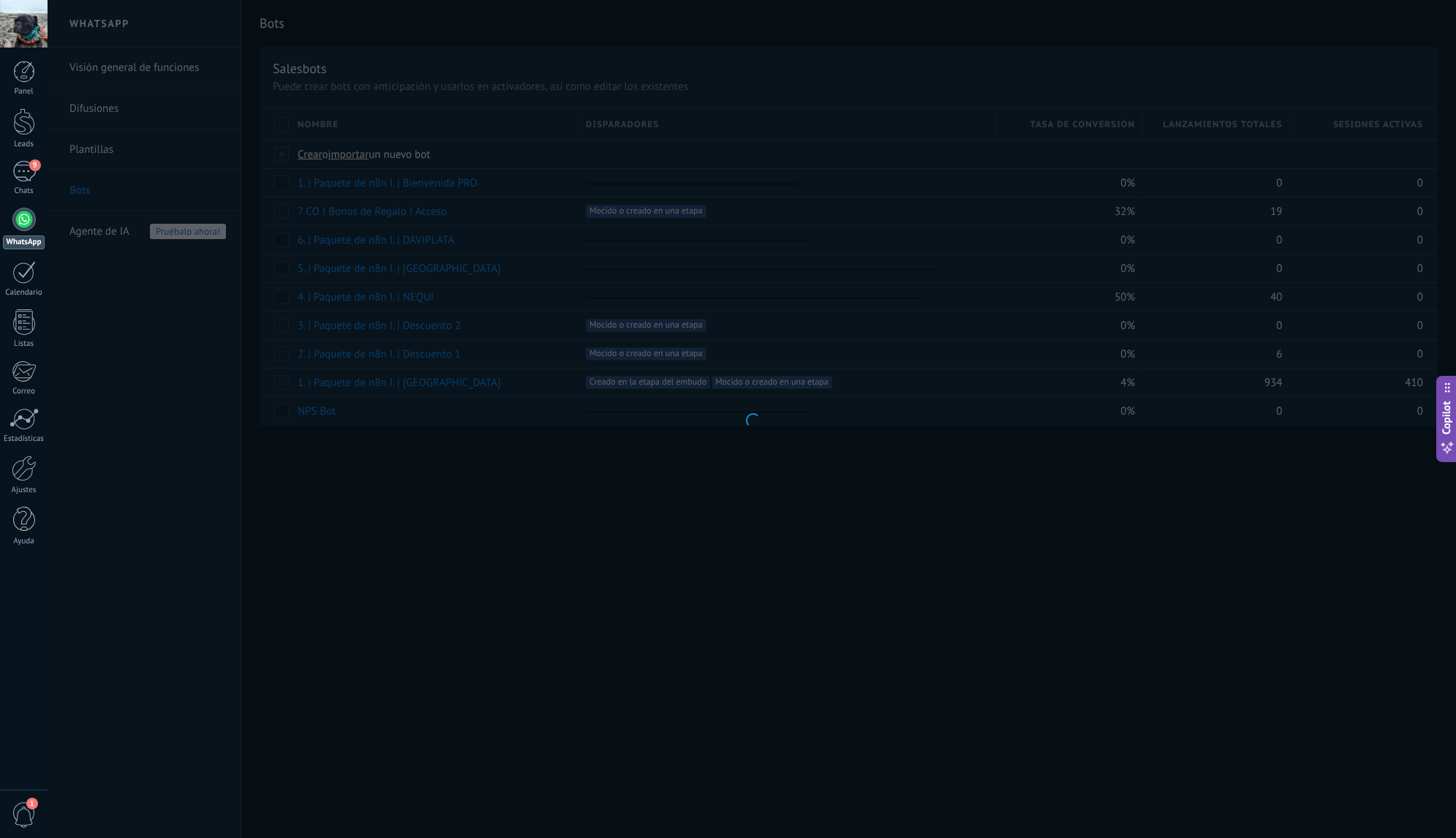
type input "**********"
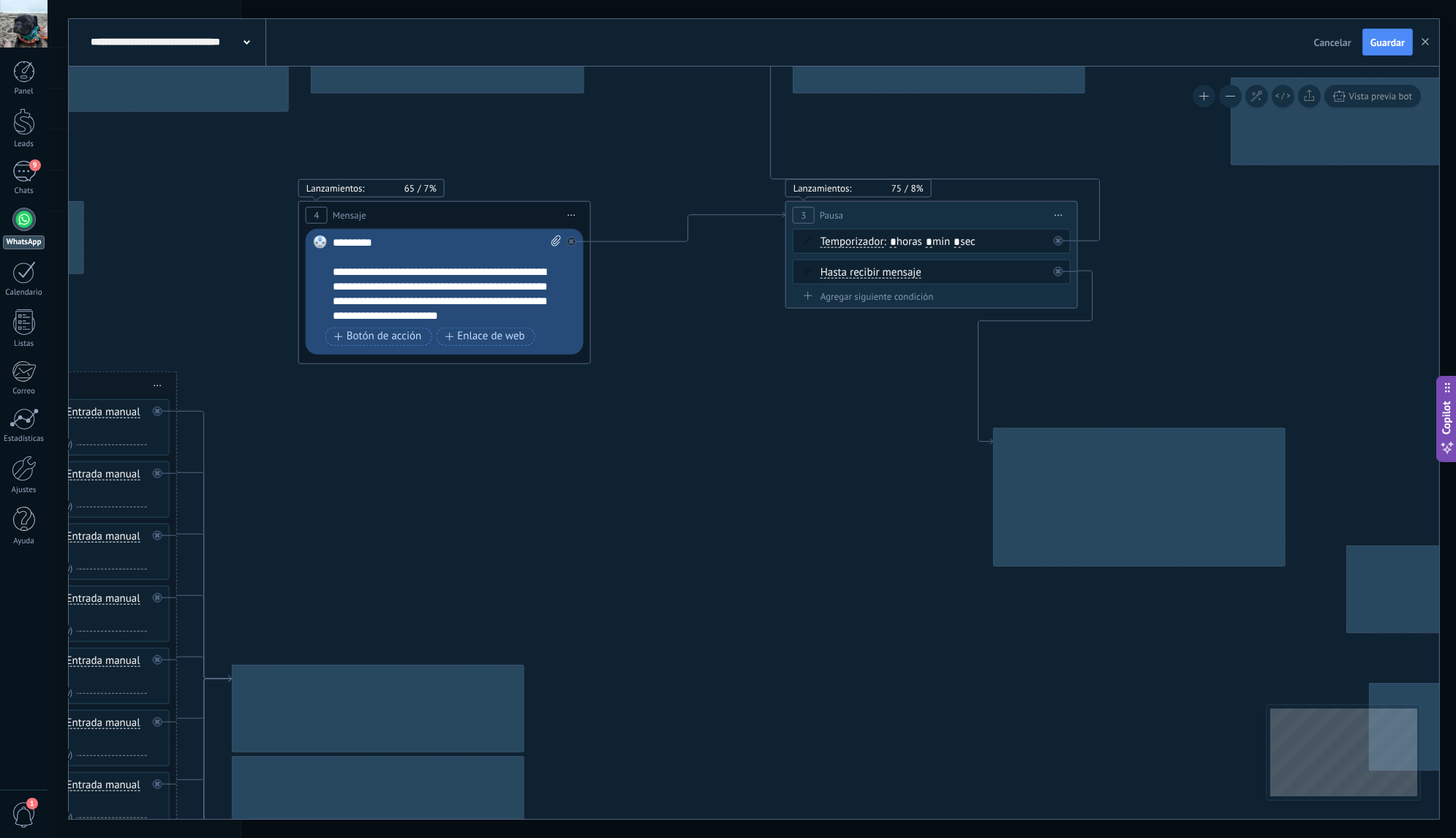
drag, startPoint x: 1181, startPoint y: 424, endPoint x: 337, endPoint y: 412, distance: 844.1
click at [365, 407] on icon at bounding box center [1415, 782] width 7928 height 3937
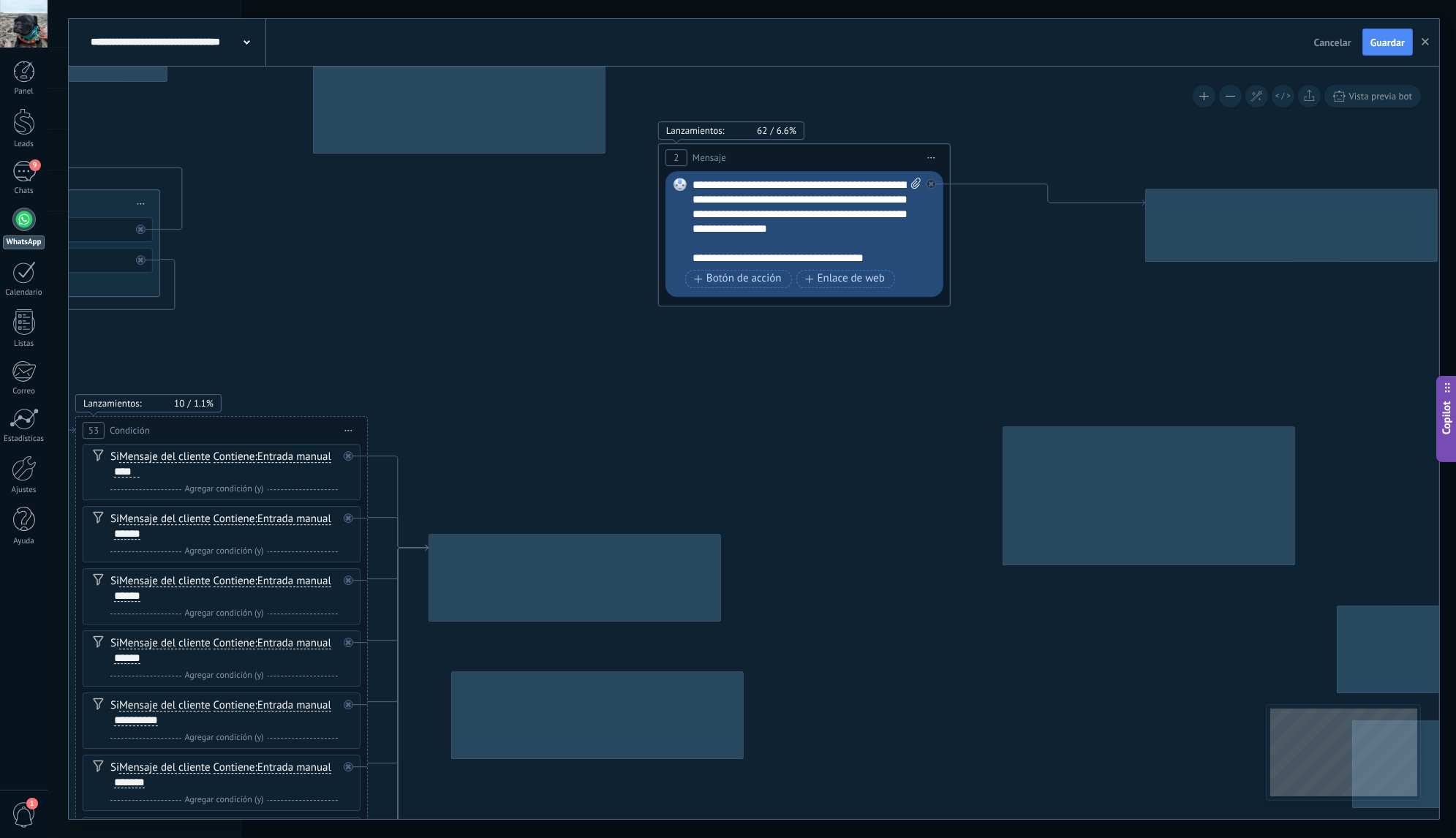
drag, startPoint x: 1128, startPoint y: 390, endPoint x: 286, endPoint y: 374, distance: 842.2
click at [337, 367] on icon at bounding box center [497, 771] width 7928 height 3937
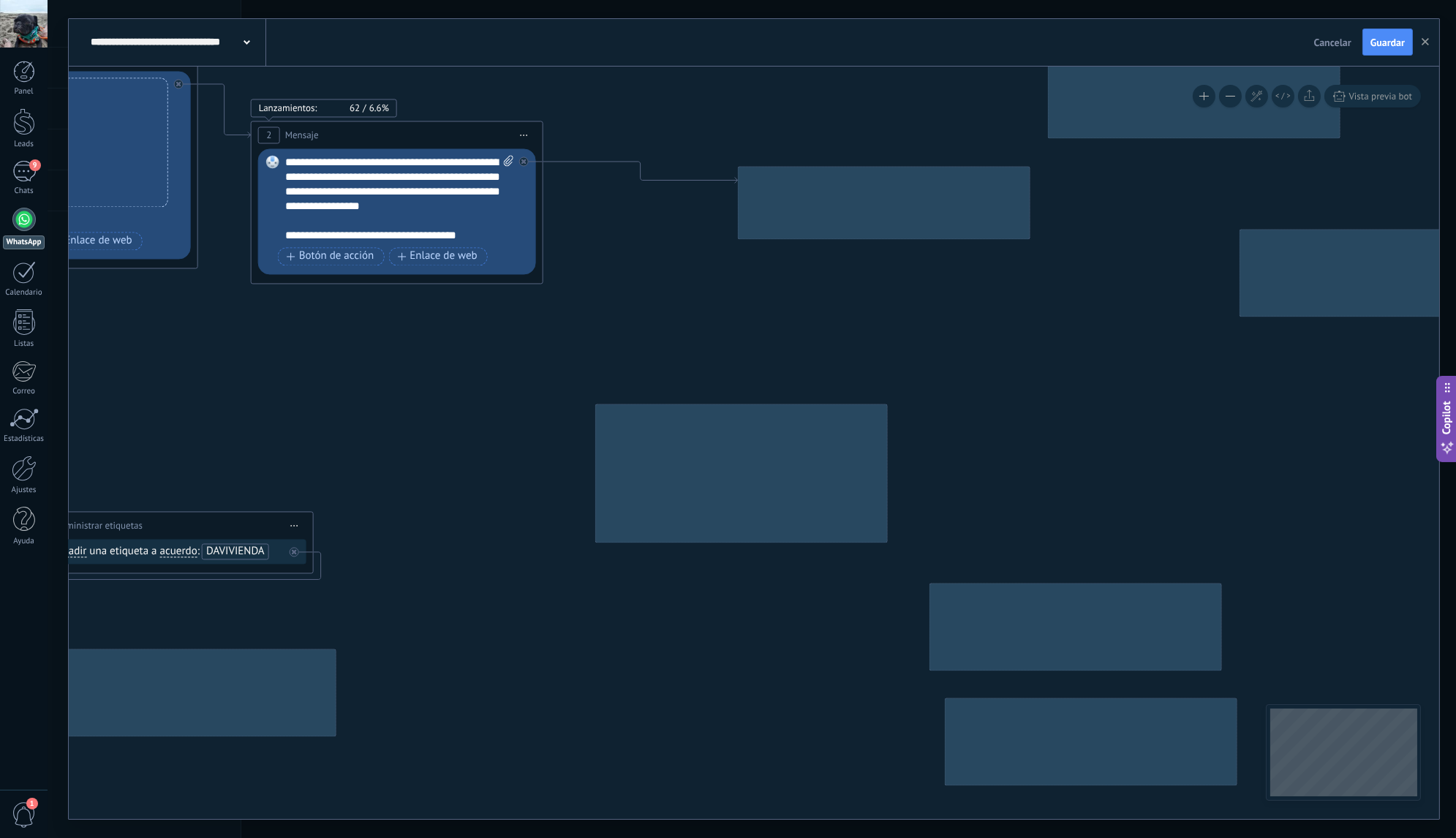
drag, startPoint x: 288, startPoint y: 431, endPoint x: 268, endPoint y: 434, distance: 20.2
click at [276, 432] on icon at bounding box center [90, 748] width 7928 height 3937
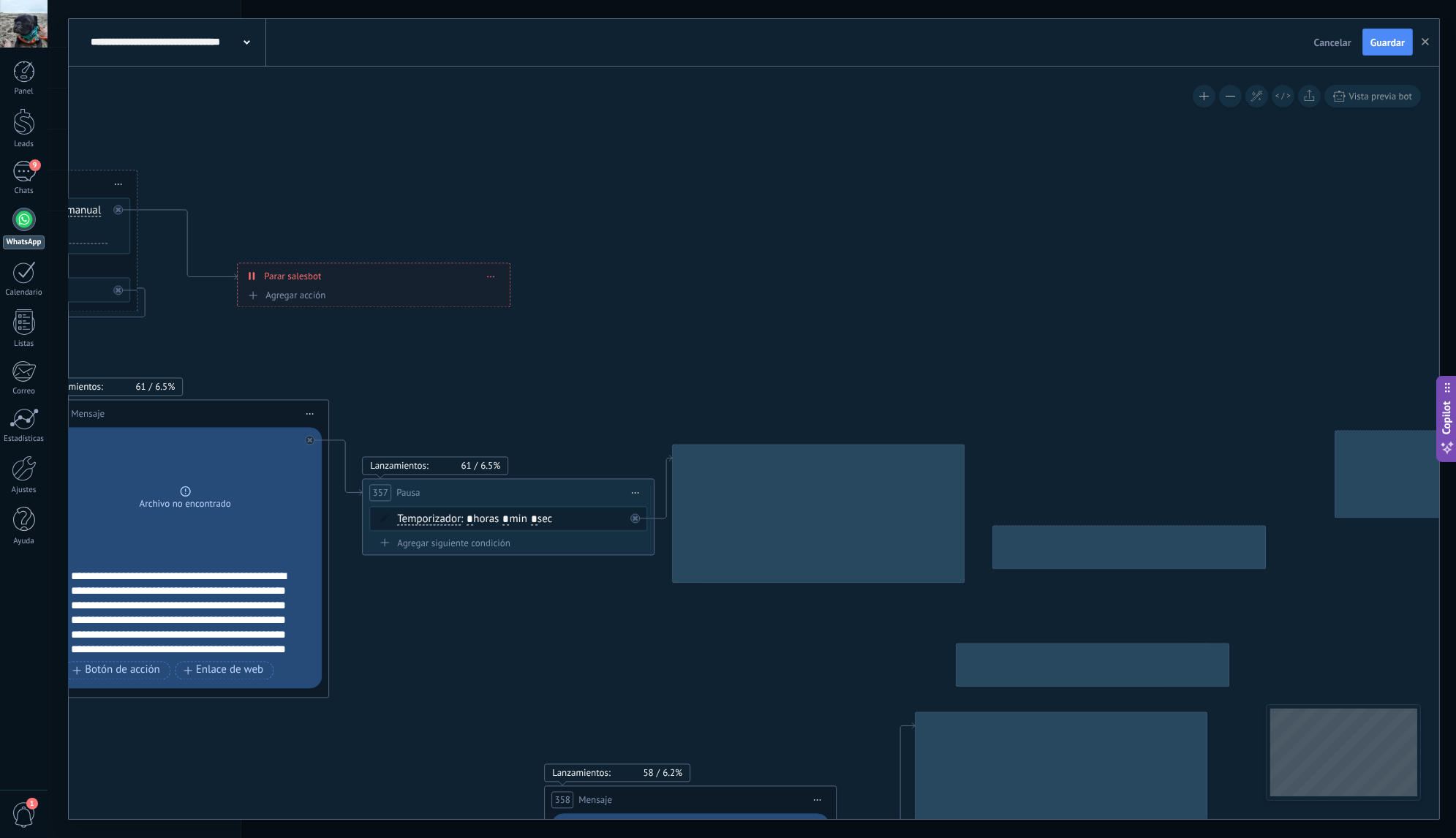
drag, startPoint x: 994, startPoint y: 323, endPoint x: 457, endPoint y: 379, distance: 539.9
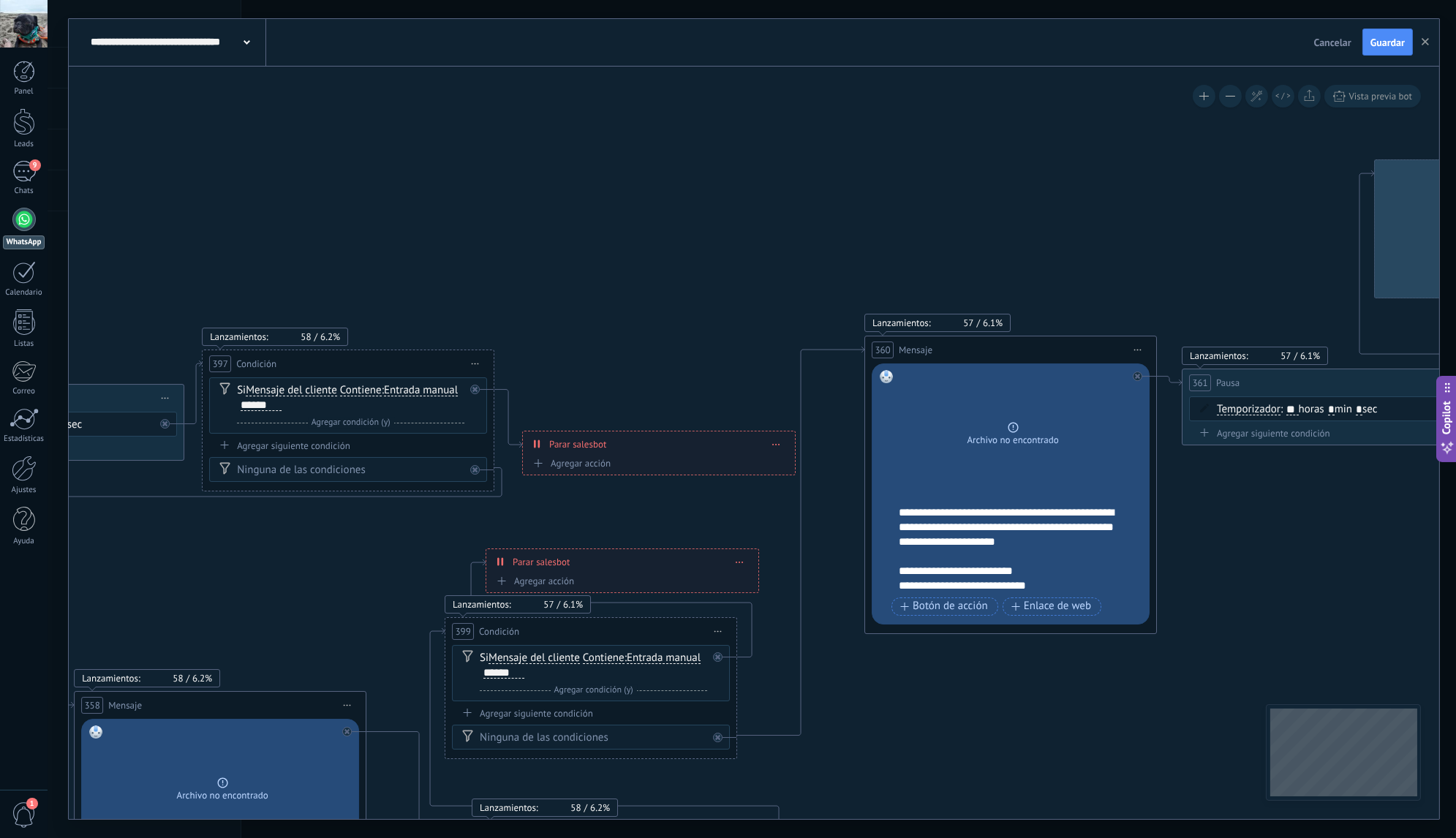
drag, startPoint x: 829, startPoint y: 300, endPoint x: 411, endPoint y: 191, distance: 432.0
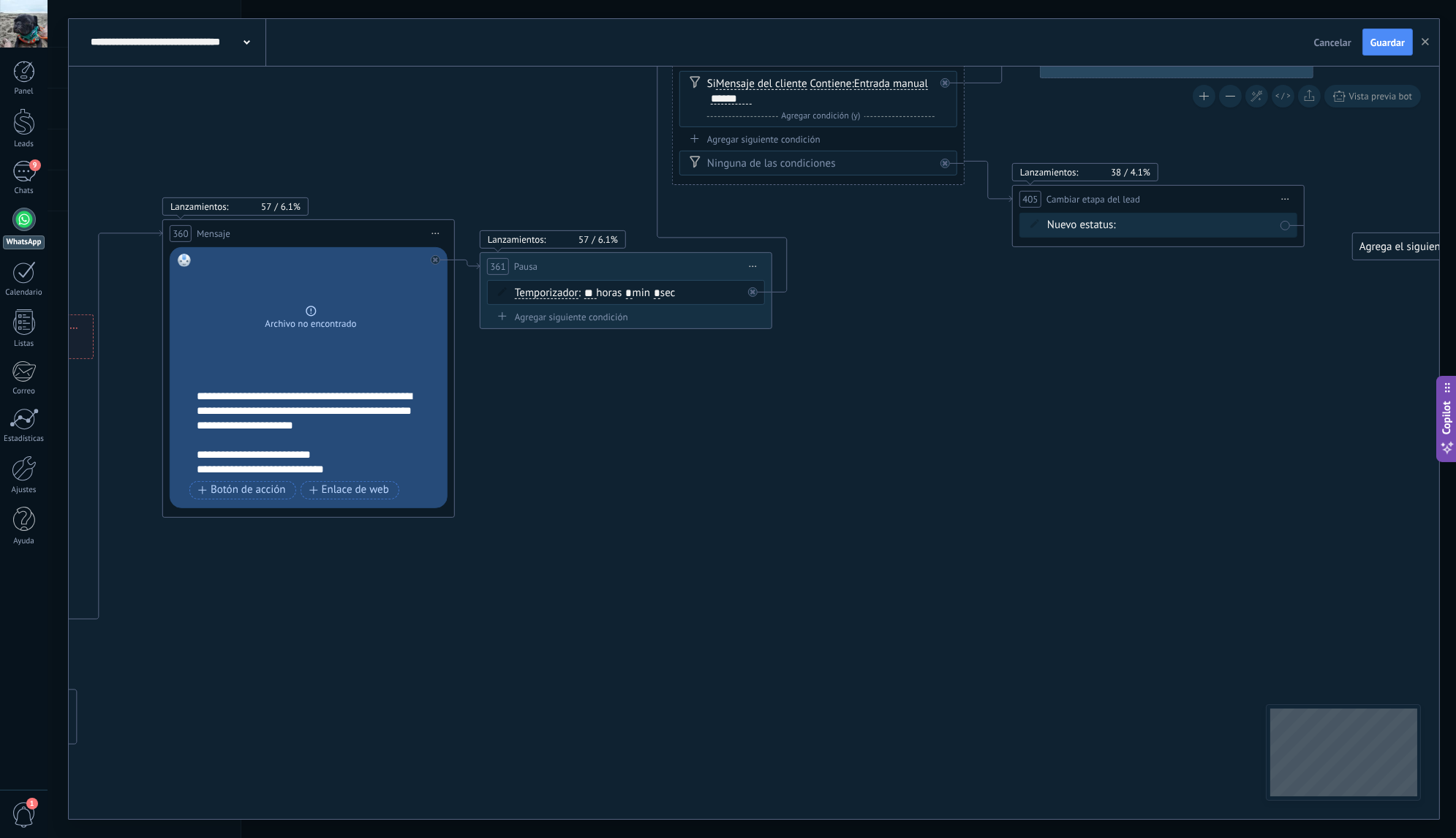
drag, startPoint x: 1146, startPoint y: 507, endPoint x: 416, endPoint y: 400, distance: 737.8
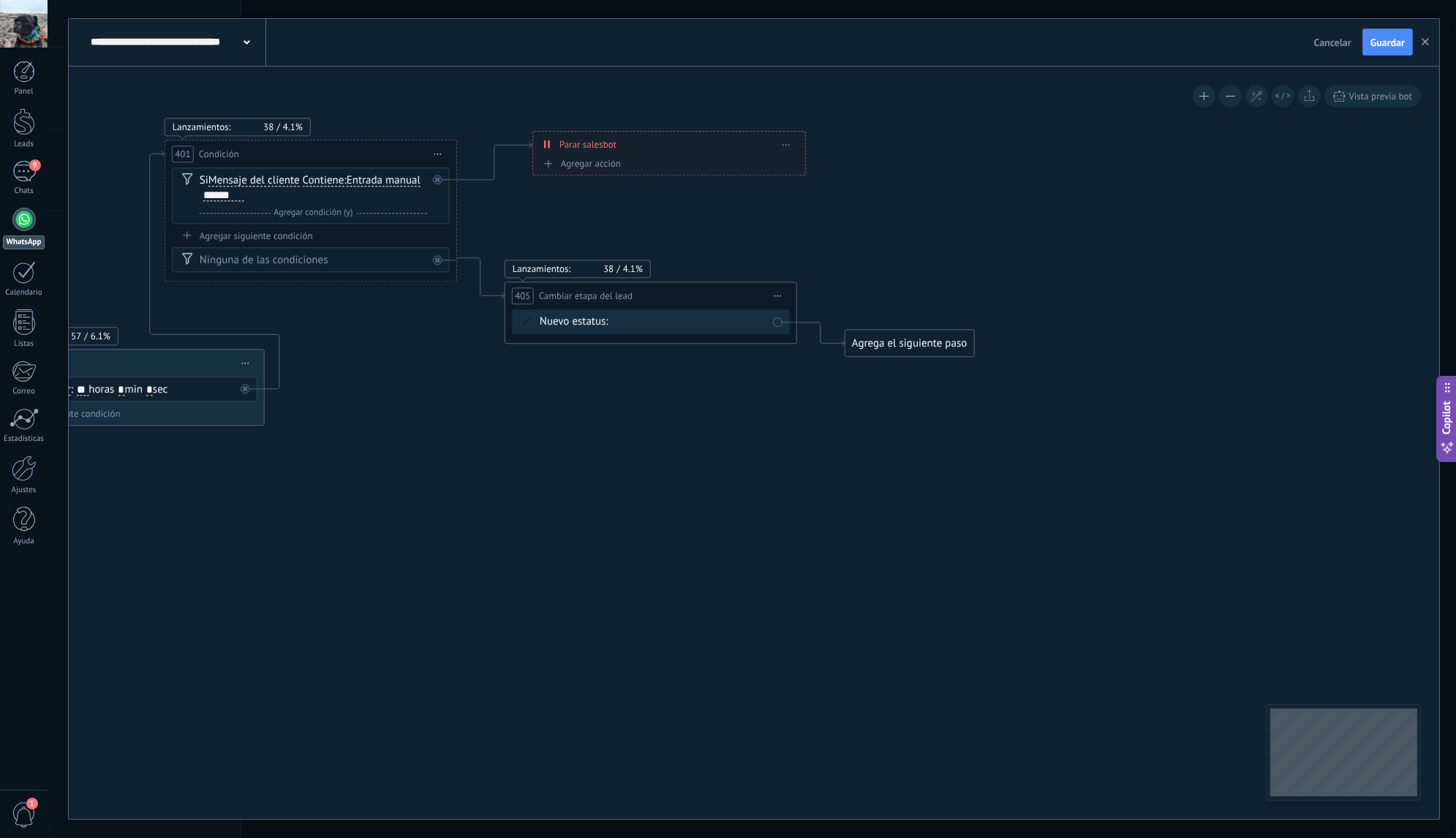
drag, startPoint x: 1024, startPoint y: 385, endPoint x: 617, endPoint y: 498, distance: 422.4
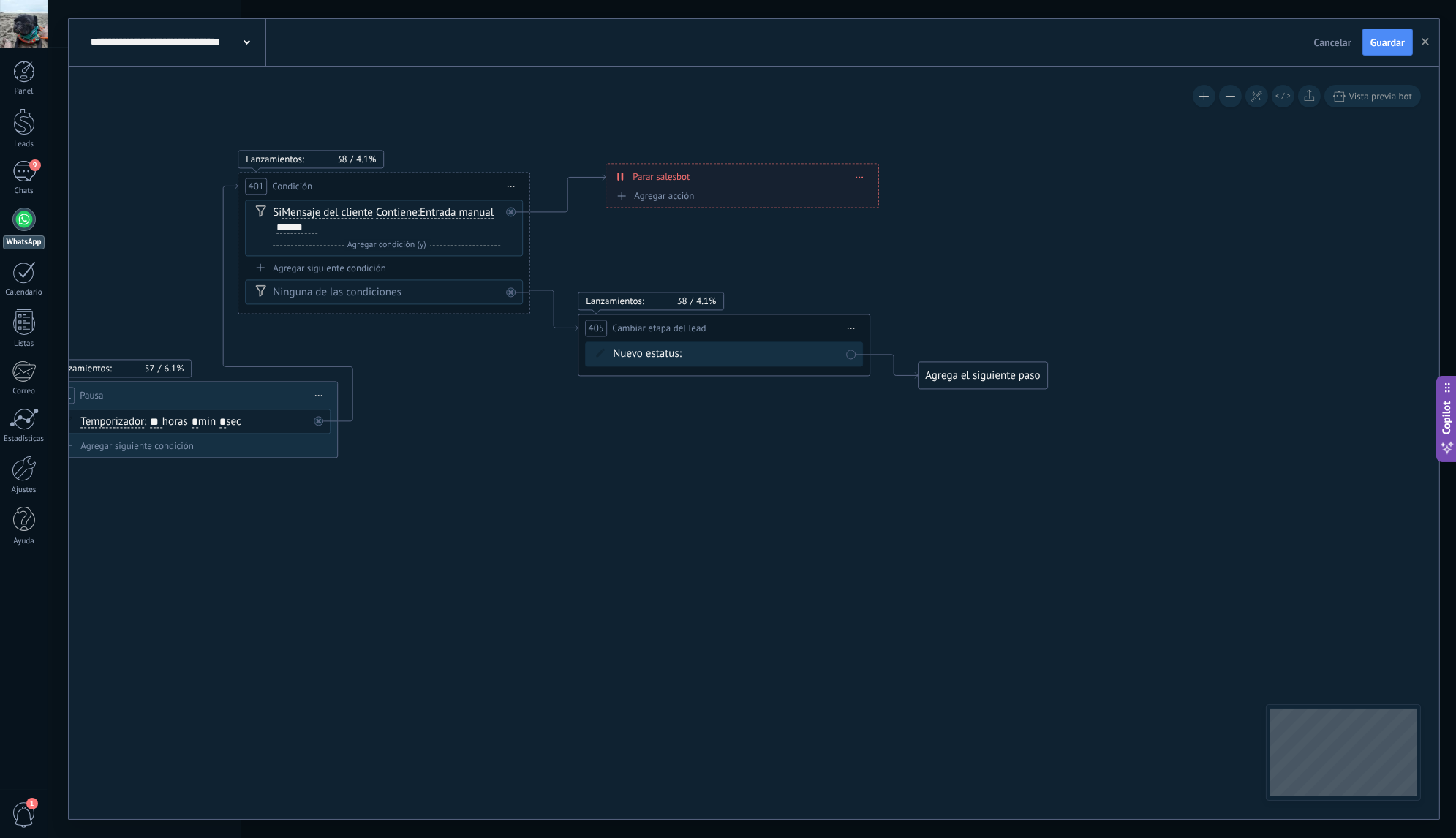
drag, startPoint x: 608, startPoint y: 459, endPoint x: 688, endPoint y: 488, distance: 85.1
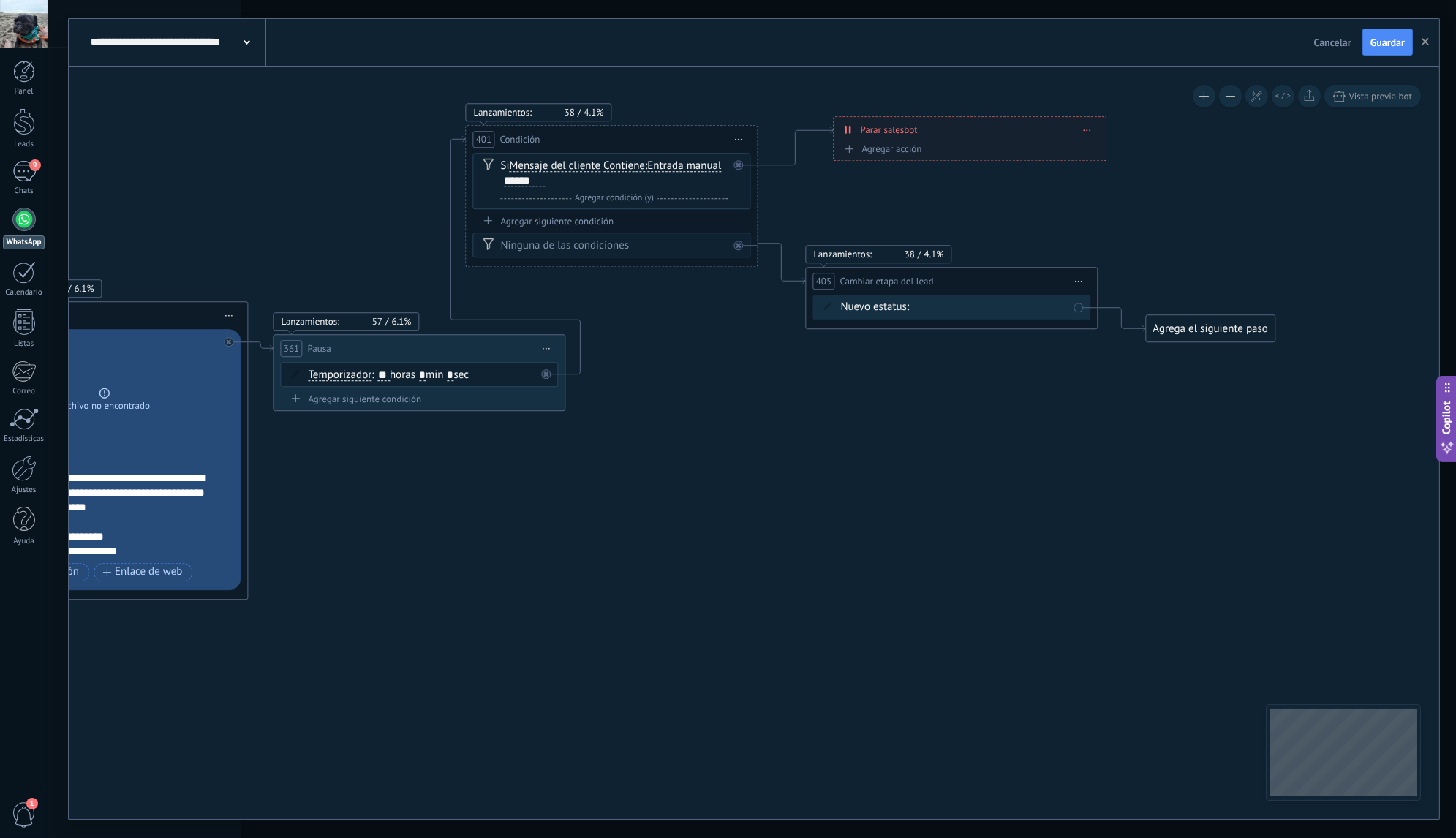
drag, startPoint x: 562, startPoint y: 466, endPoint x: 790, endPoint y: 419, distance: 232.8
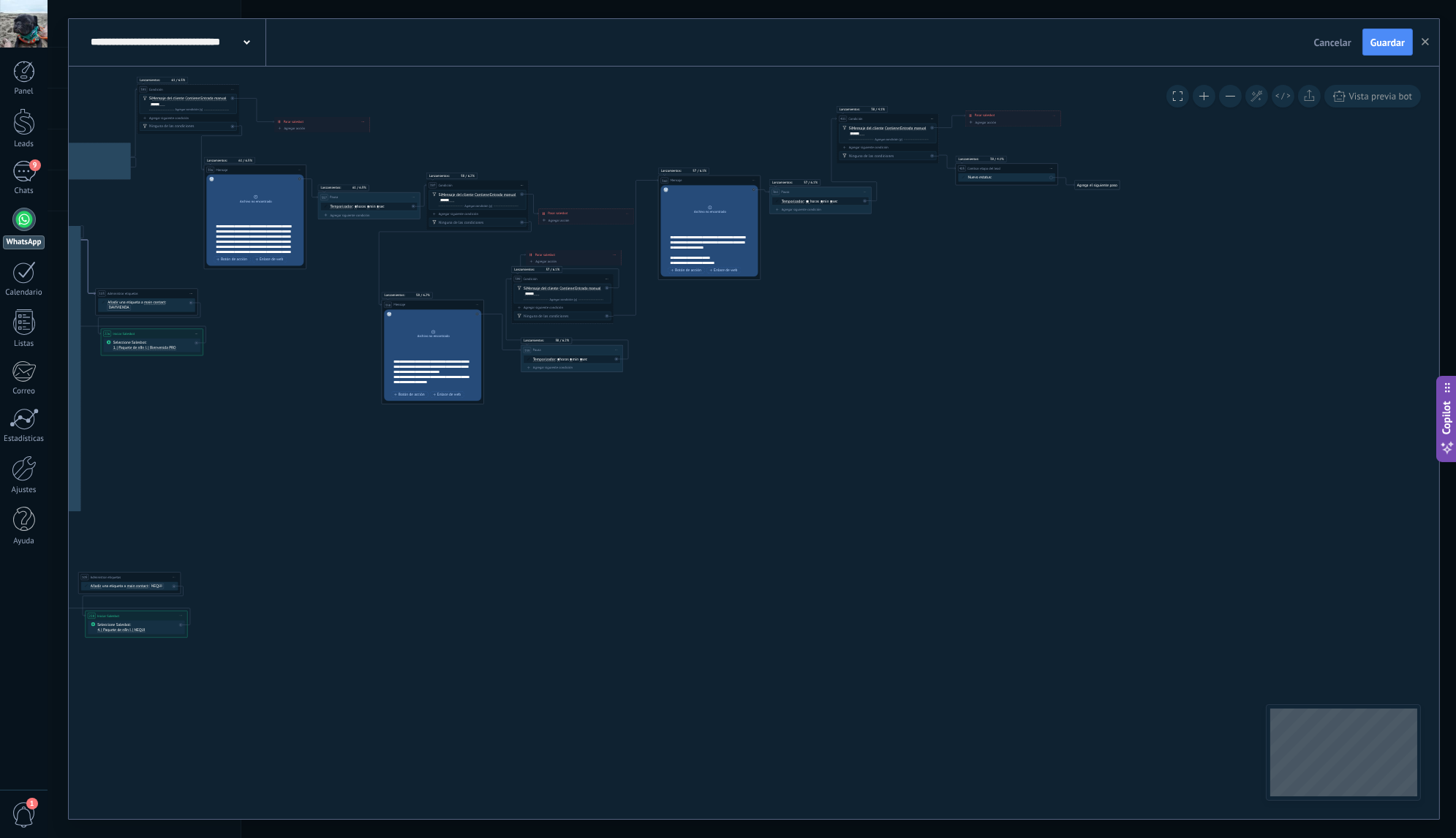
drag, startPoint x: 705, startPoint y: 501, endPoint x: 869, endPoint y: 305, distance: 255.6
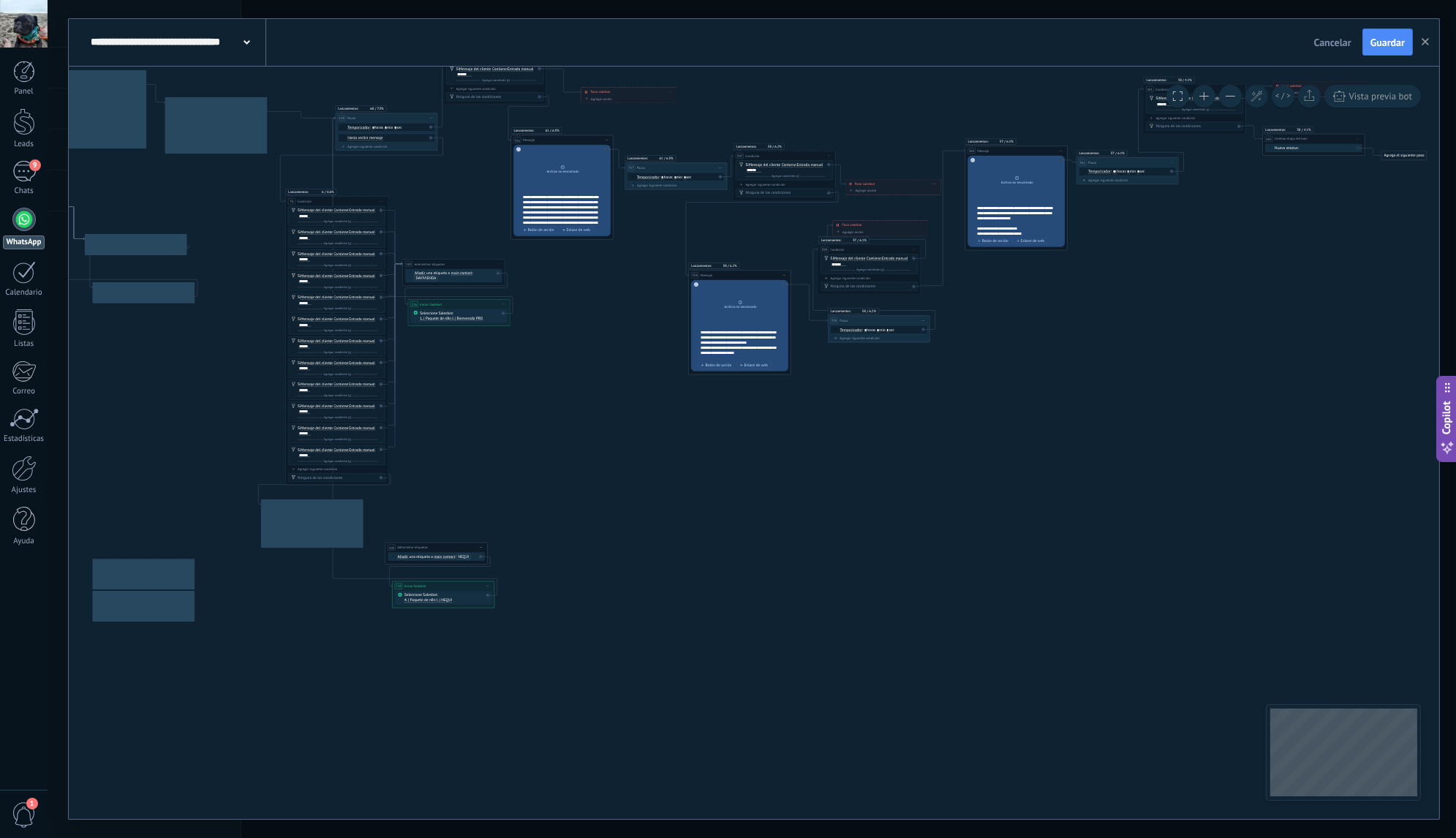
drag, startPoint x: 940, startPoint y: 419, endPoint x: 1002, endPoint y: 398, distance: 65.5
click at [1002, 398] on icon at bounding box center [129, 316] width 2816 height 1377
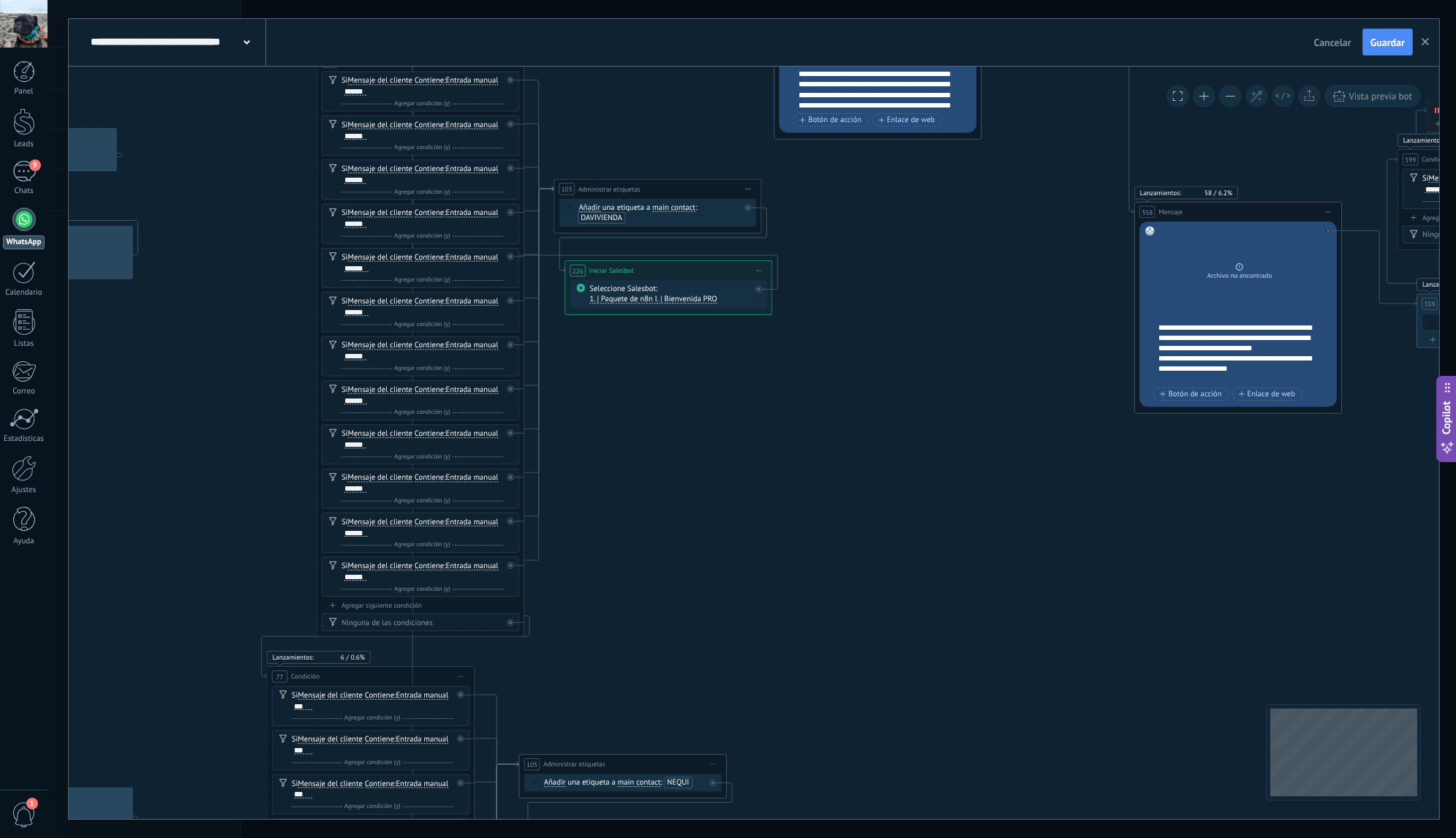
drag, startPoint x: 419, startPoint y: 330, endPoint x: 705, endPoint y: 385, distance: 291.2
click at [702, 386] on icon "108 Pausa" at bounding box center [0, 402] width 5712 height 3006
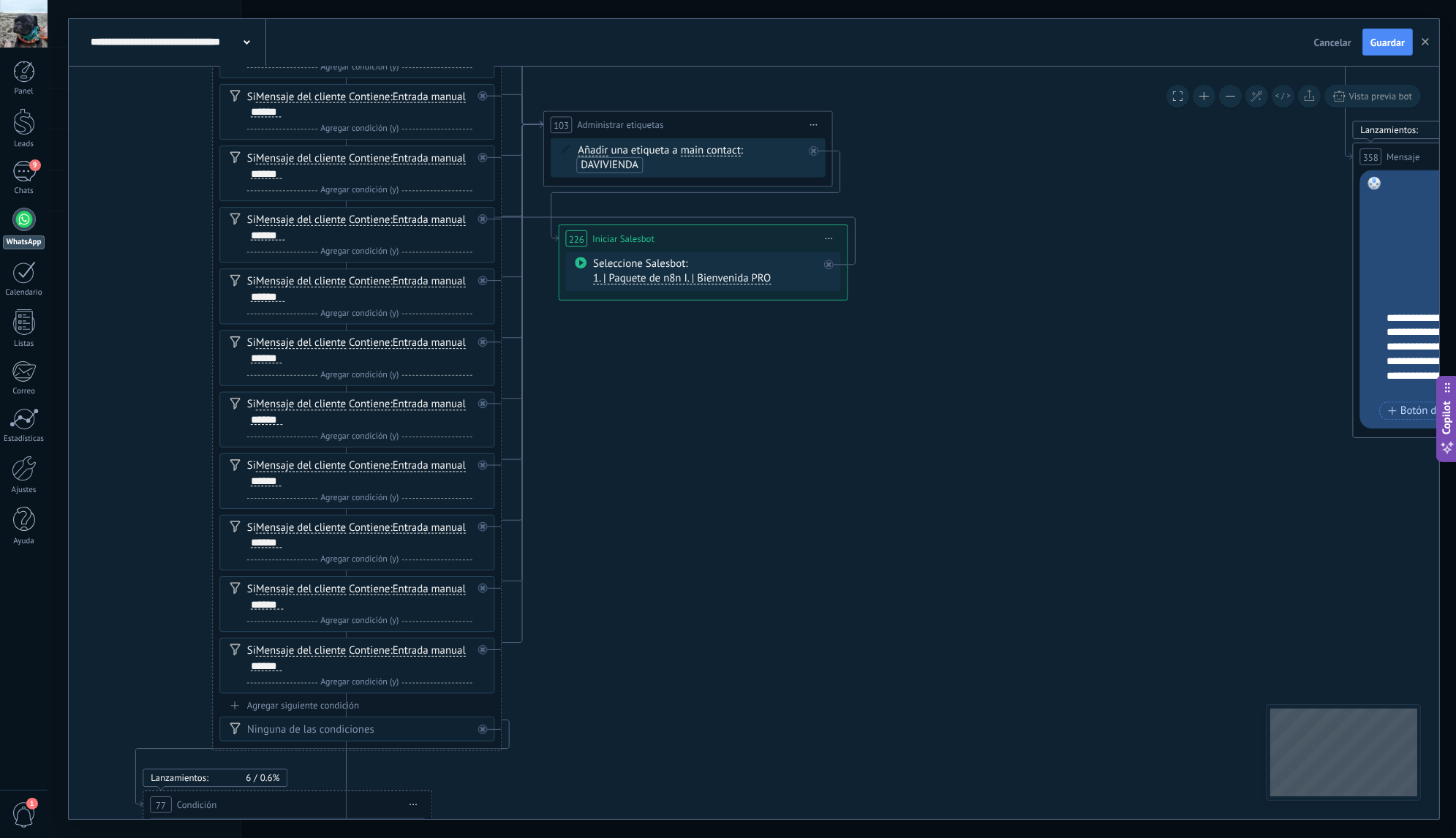
scroll to position [22, 0]
click at [723, 280] on span "1. | Paquete de n8n I. | Bienvenida PRO" at bounding box center [681, 277] width 178 height 14
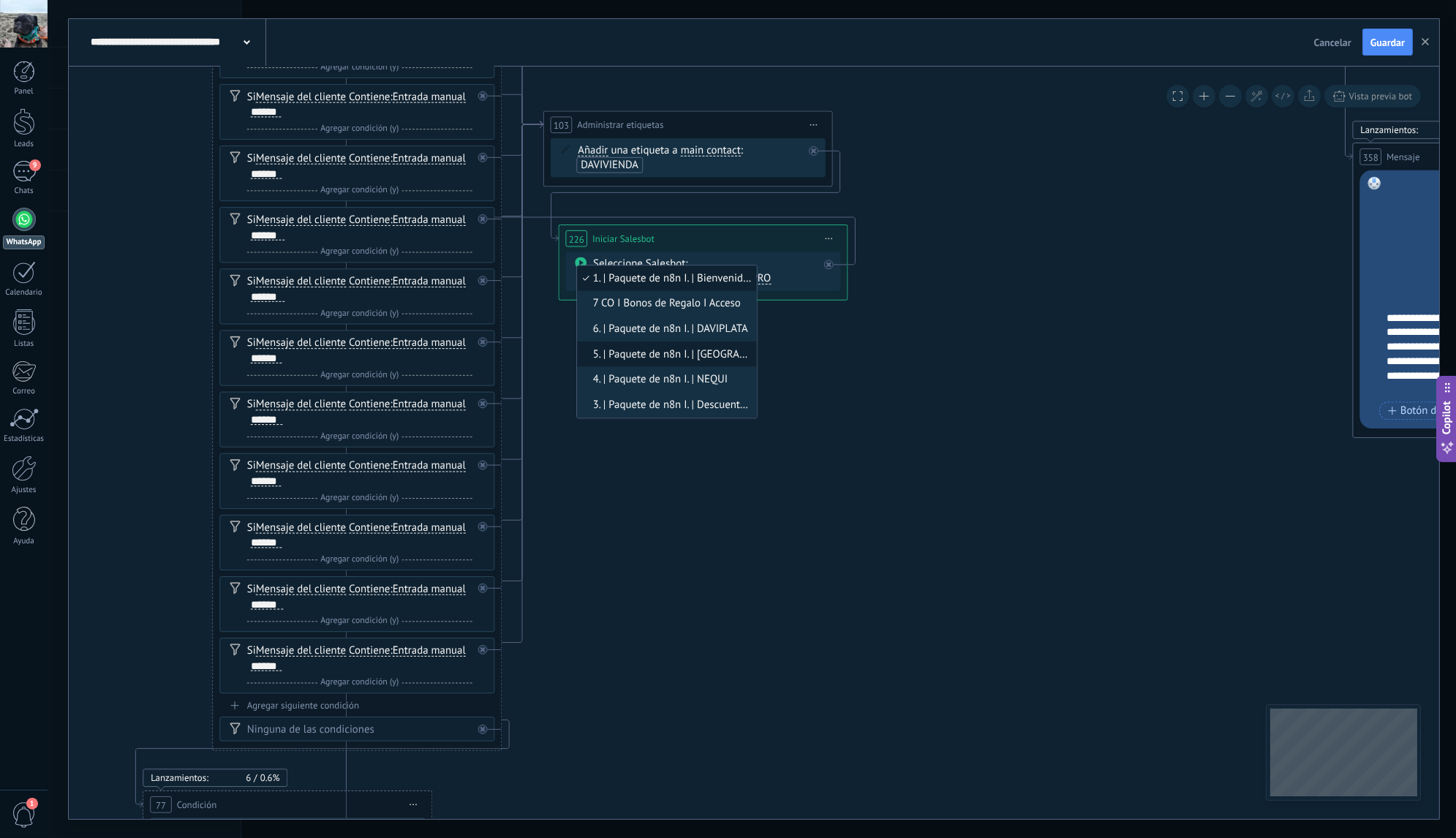
click at [706, 356] on span "5. | Paquete de n8n I. | [GEOGRAPHIC_DATA]" at bounding box center [664, 355] width 175 height 15
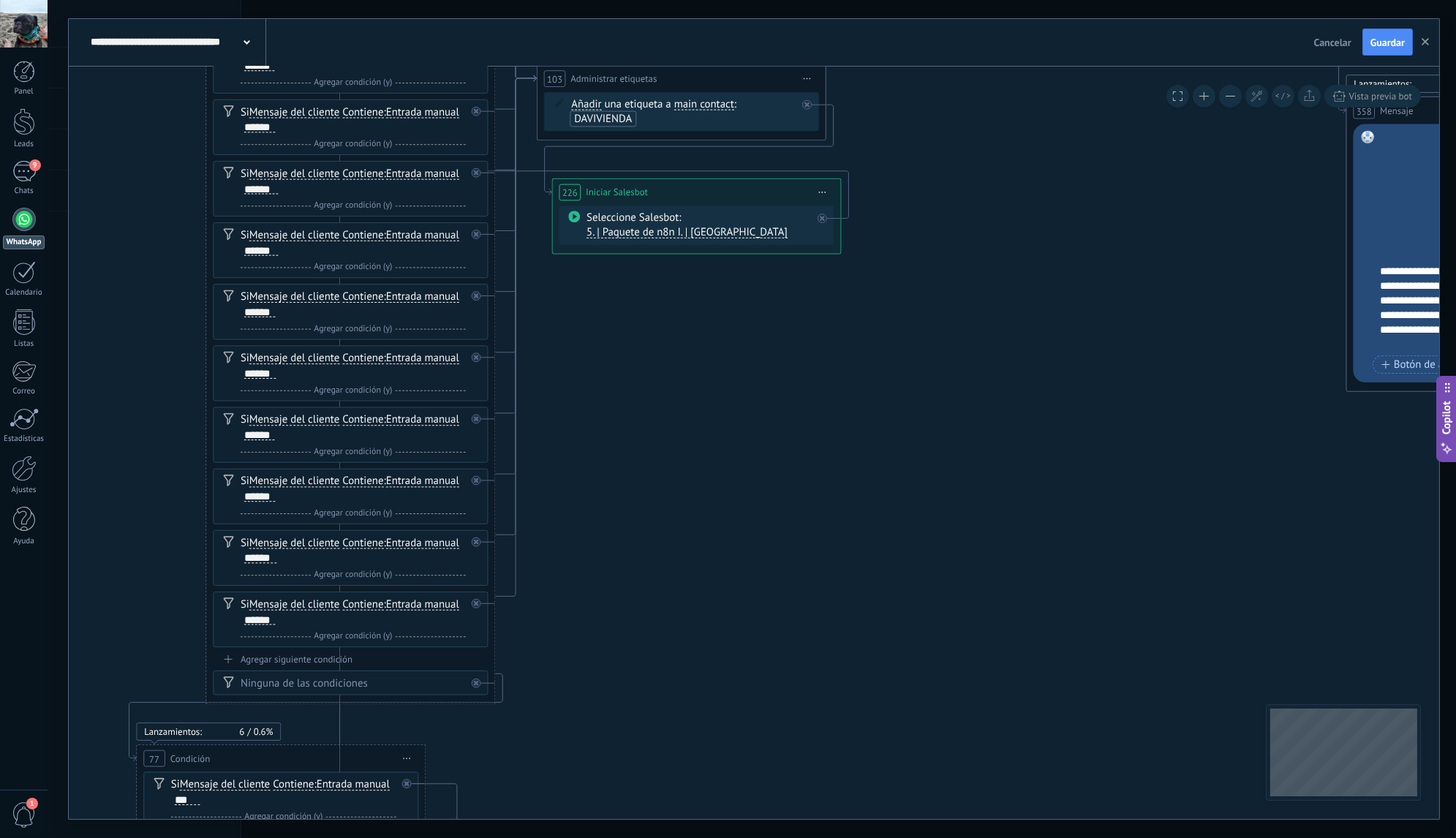
drag, startPoint x: 689, startPoint y: 496, endPoint x: 676, endPoint y: 295, distance: 201.4
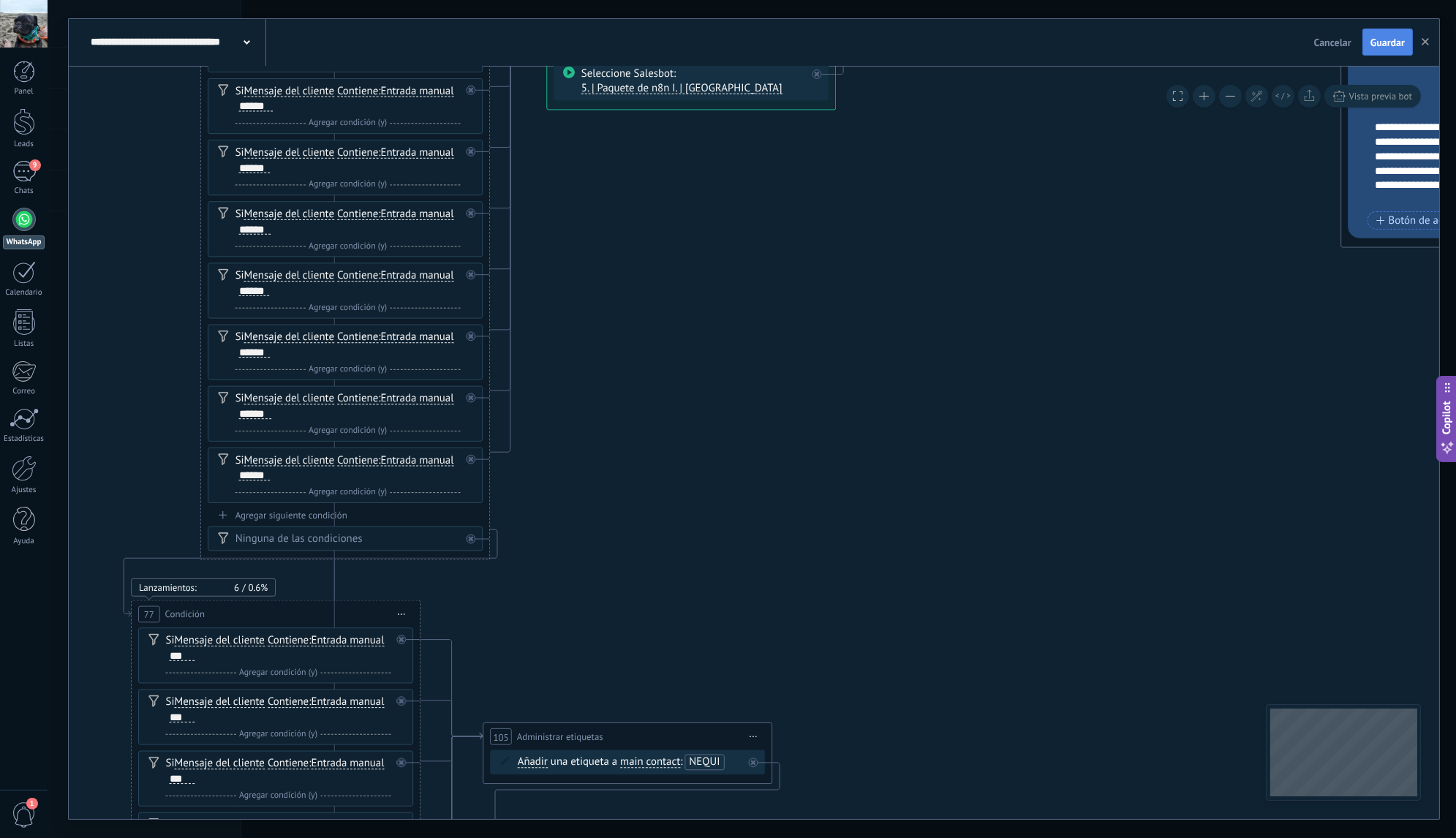
click at [1390, 47] on span "Guardar" at bounding box center [1387, 42] width 34 height 11
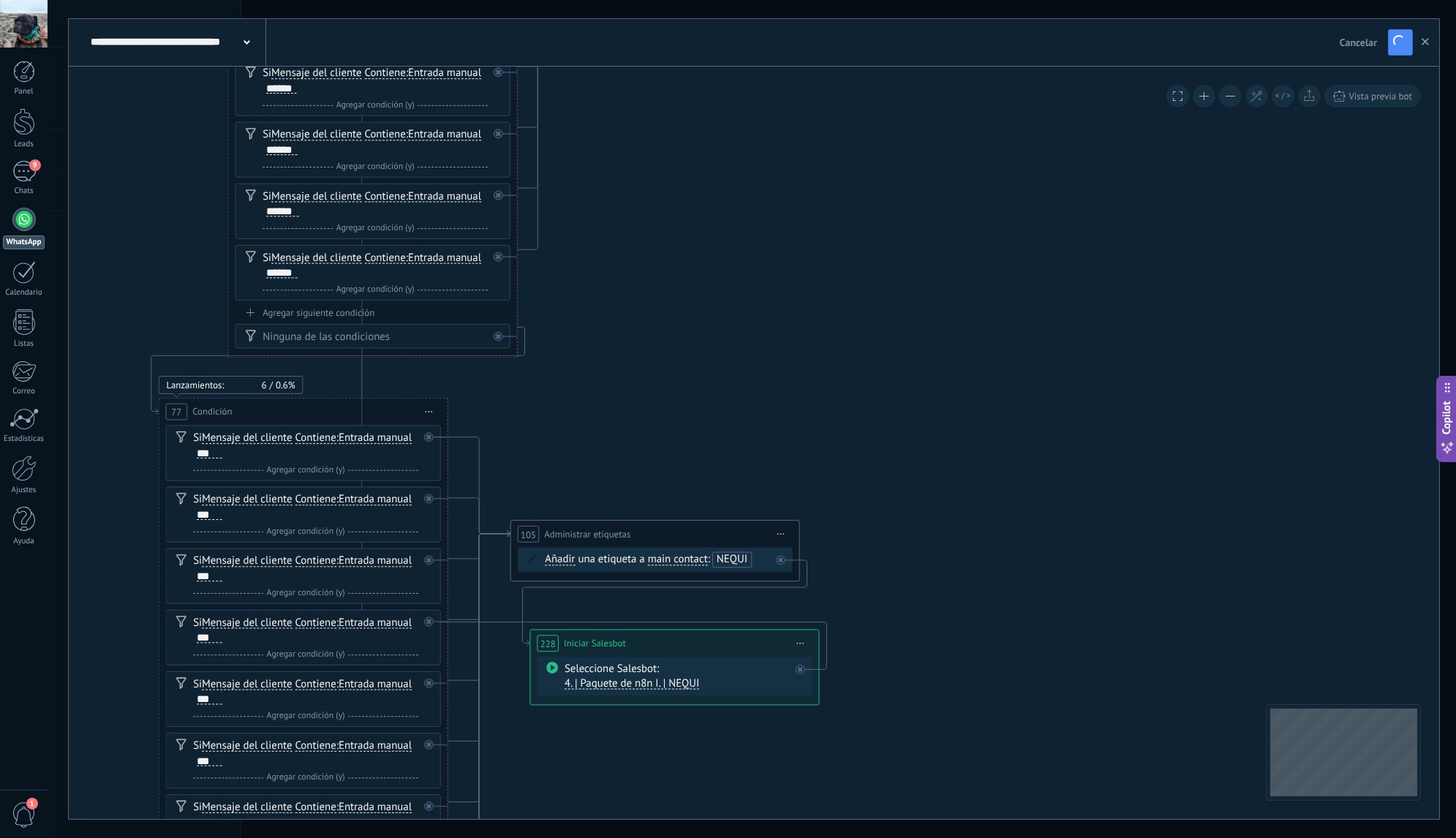
drag, startPoint x: 745, startPoint y: 552, endPoint x: 774, endPoint y: 344, distance: 210.0
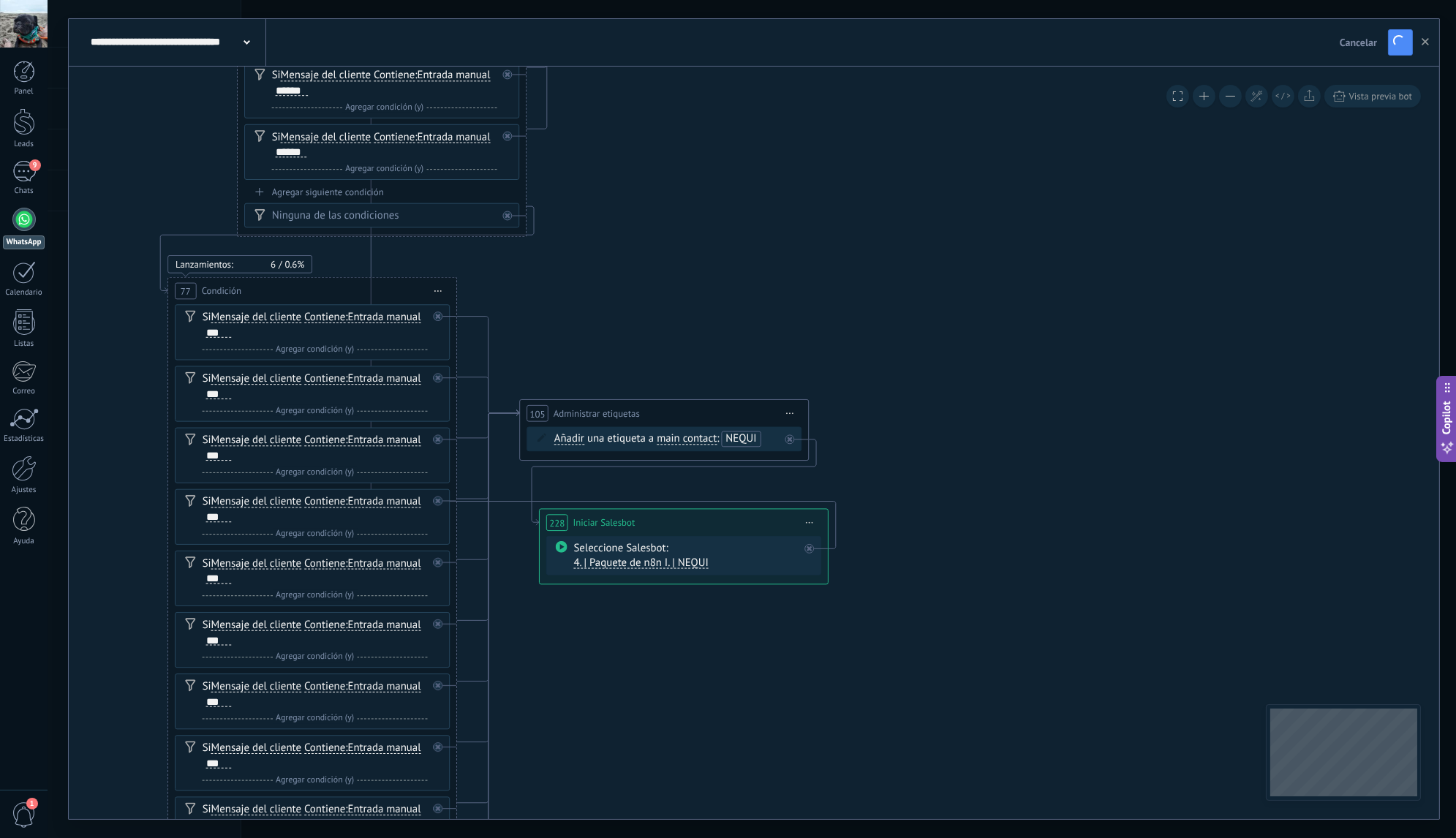
drag, startPoint x: 754, startPoint y: 435, endPoint x: 773, endPoint y: 286, distance: 150.2
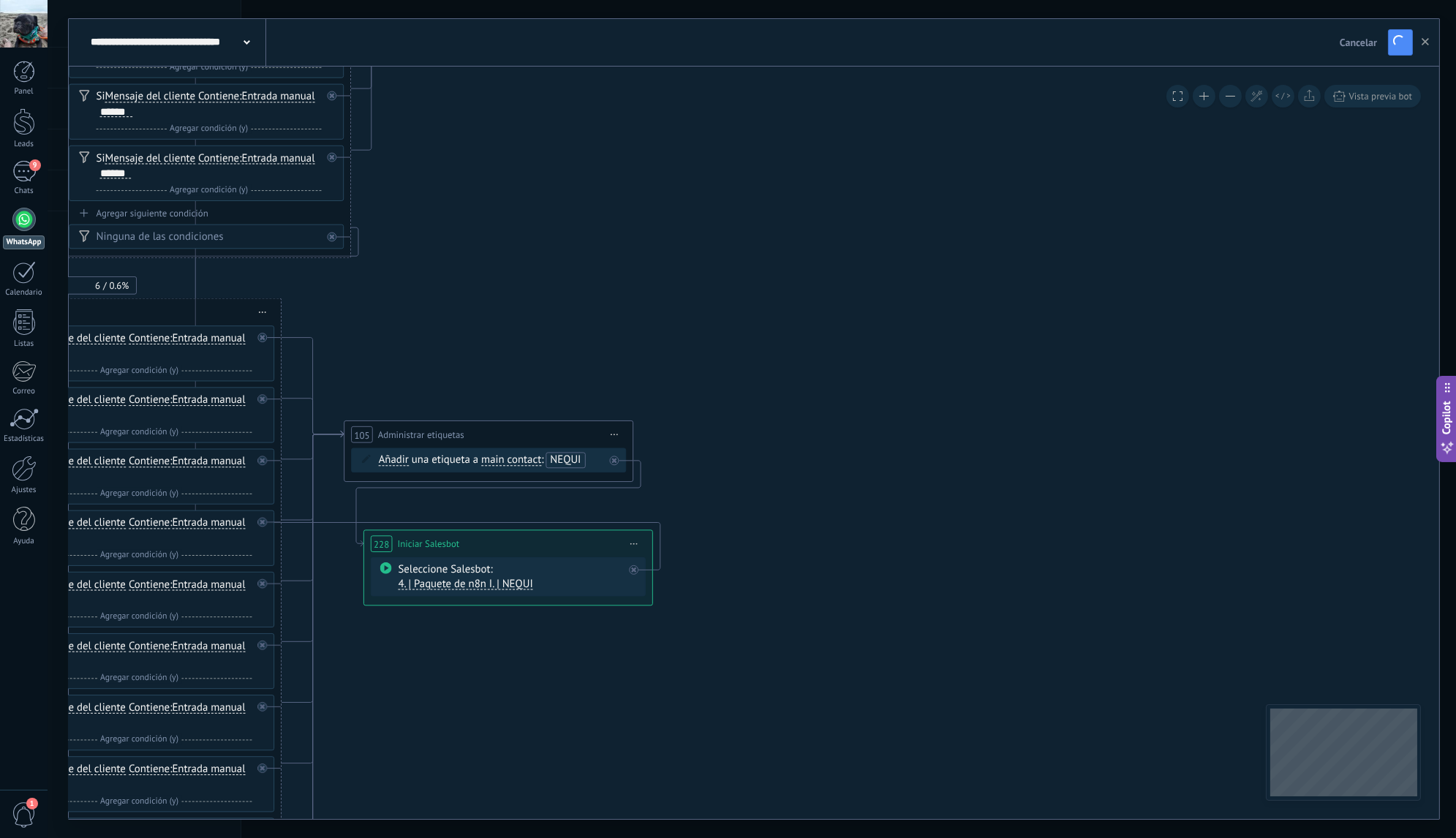
drag, startPoint x: 904, startPoint y: 319, endPoint x: 624, endPoint y: 437, distance: 303.8
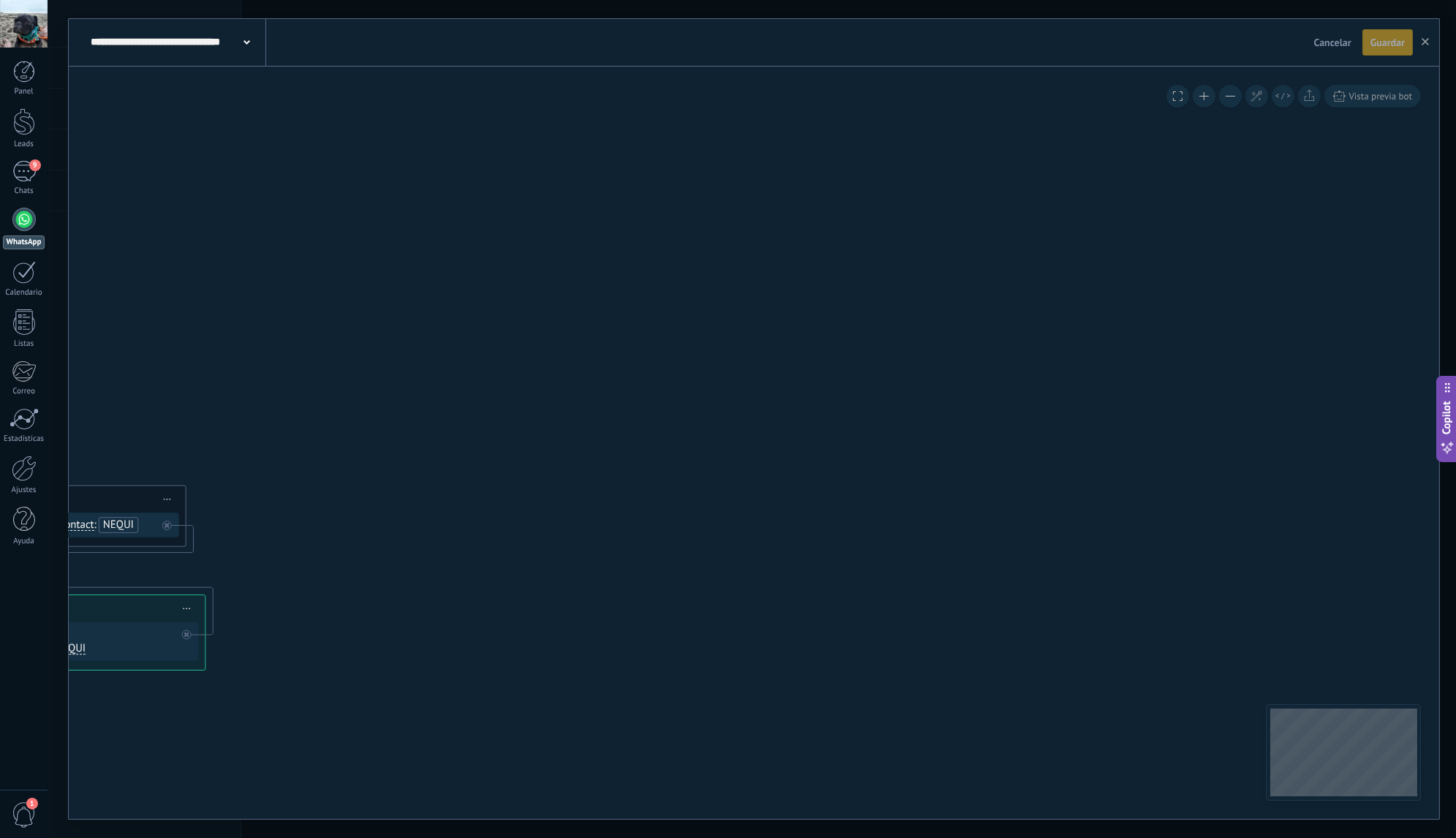
drag, startPoint x: 814, startPoint y: 403, endPoint x: 455, endPoint y: 402, distance: 359.0
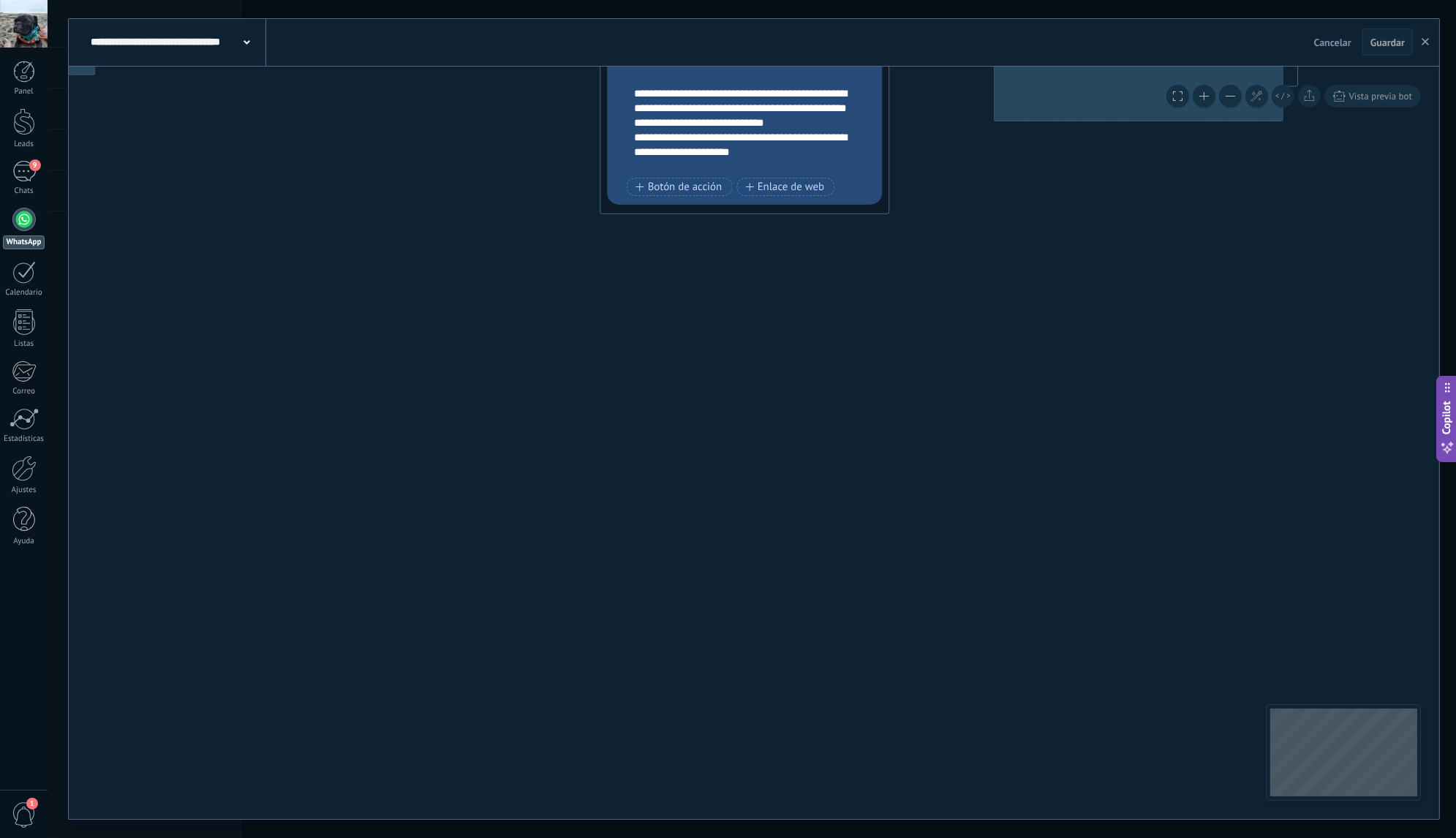
drag, startPoint x: 870, startPoint y: 428, endPoint x: 727, endPoint y: 632, distance: 249.1
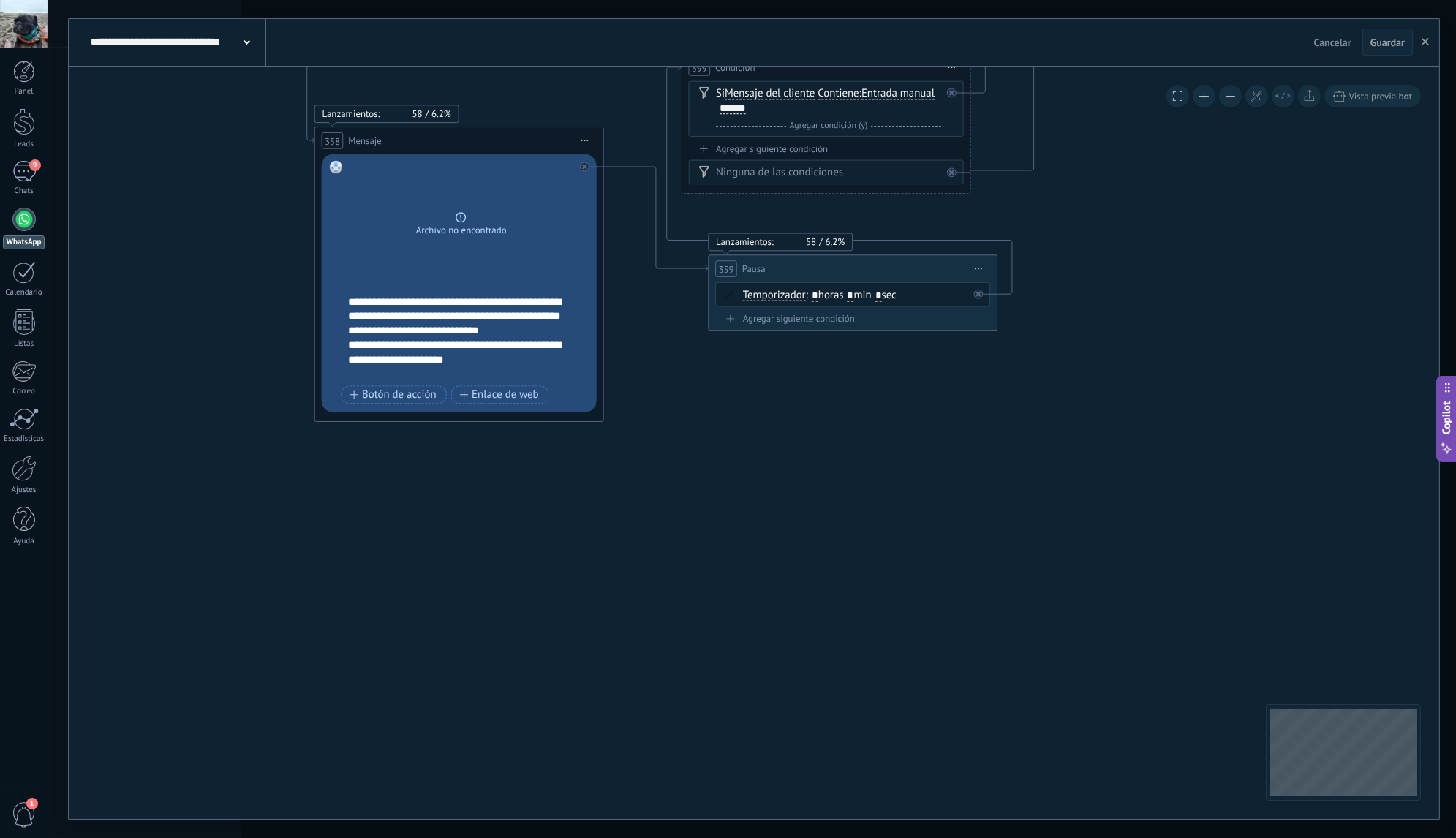
drag, startPoint x: 913, startPoint y: 437, endPoint x: 611, endPoint y: 659, distance: 374.8
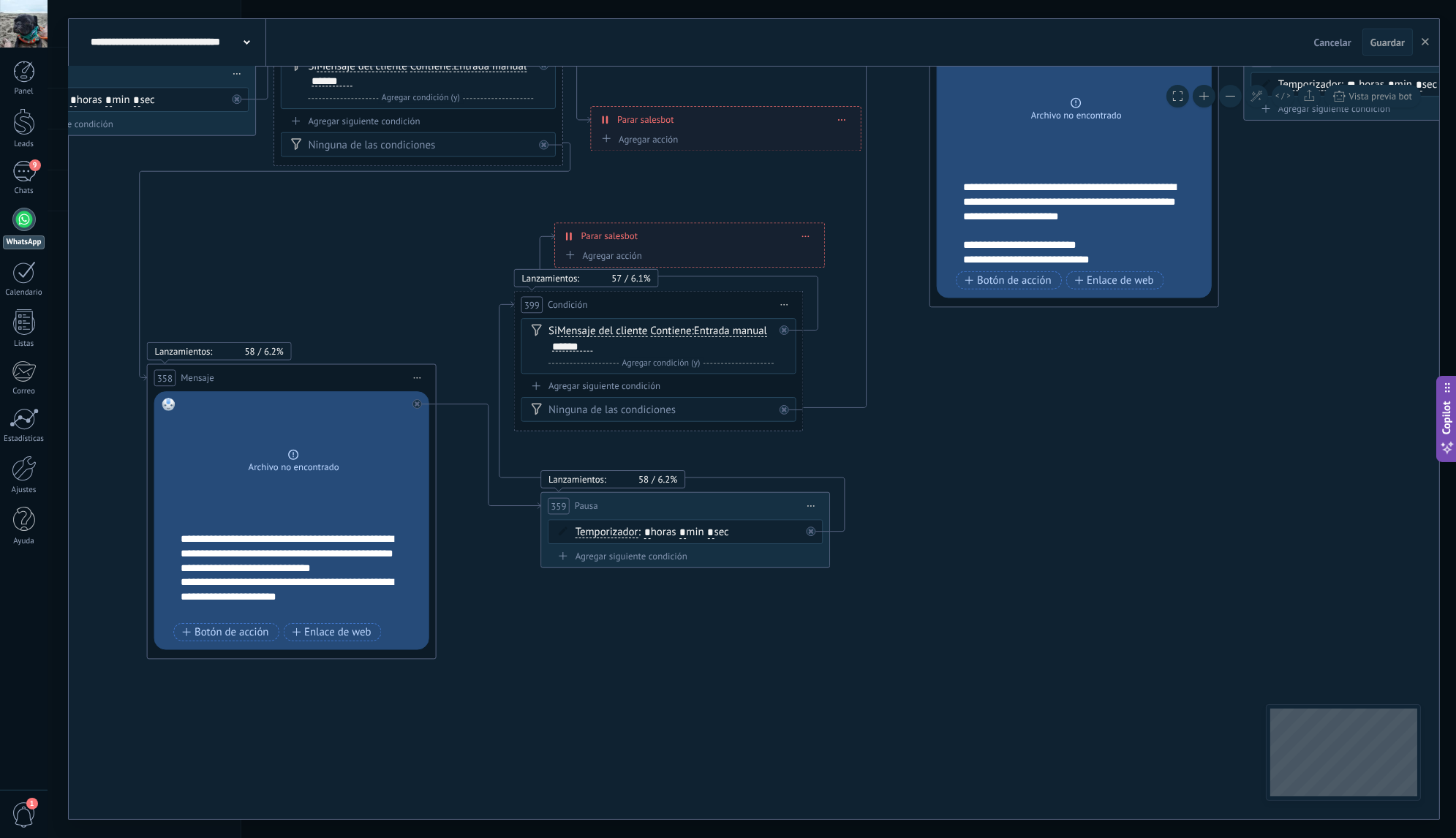
drag, startPoint x: 708, startPoint y: 501, endPoint x: 560, endPoint y: 731, distance: 273.5
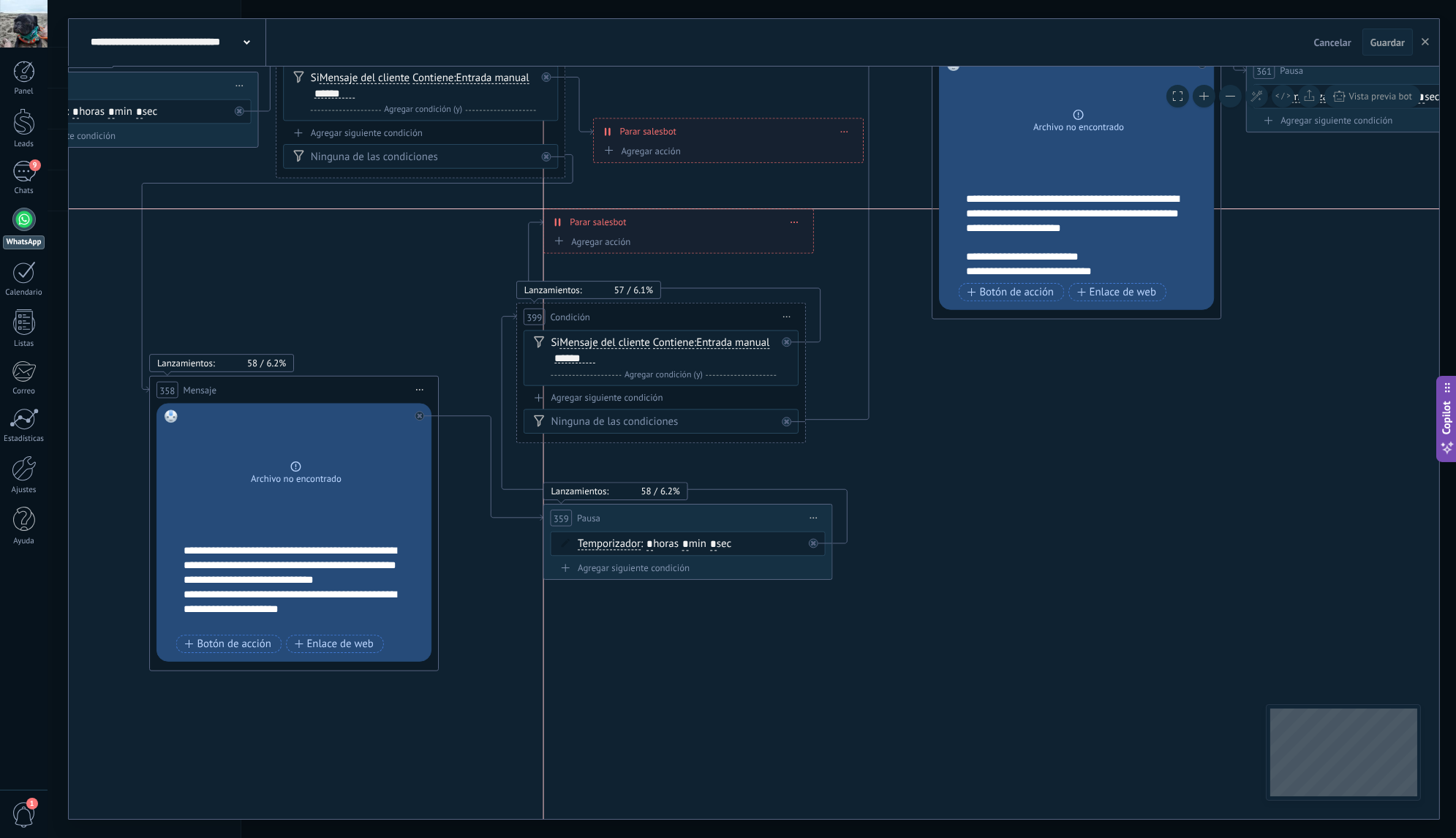
drag, startPoint x: 685, startPoint y: 248, endPoint x: 677, endPoint y: 224, distance: 25.3
click at [677, 224] on div "**********" at bounding box center [679, 222] width 269 height 26
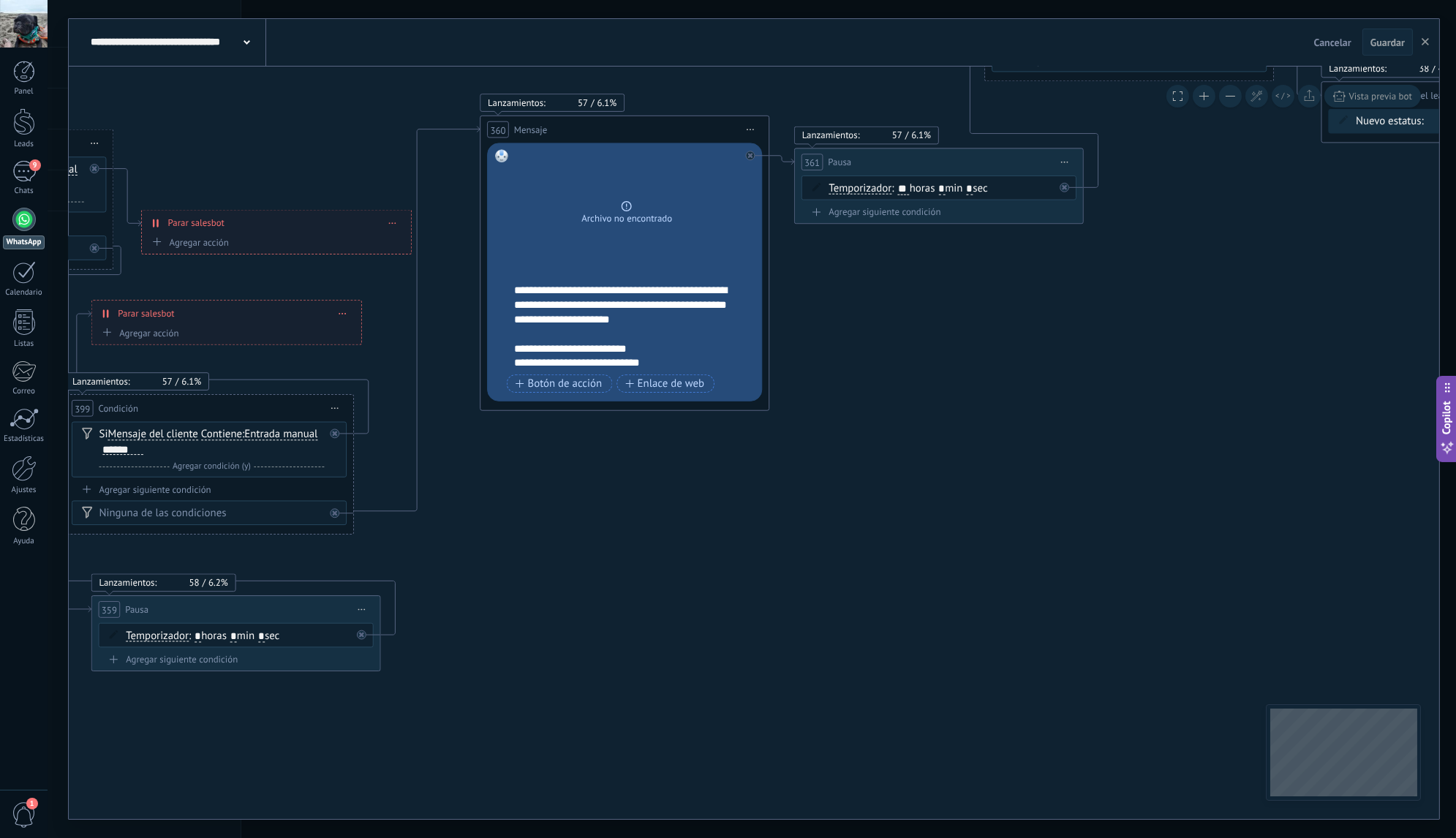
drag, startPoint x: 1123, startPoint y: 426, endPoint x: 665, endPoint y: 516, distance: 466.8
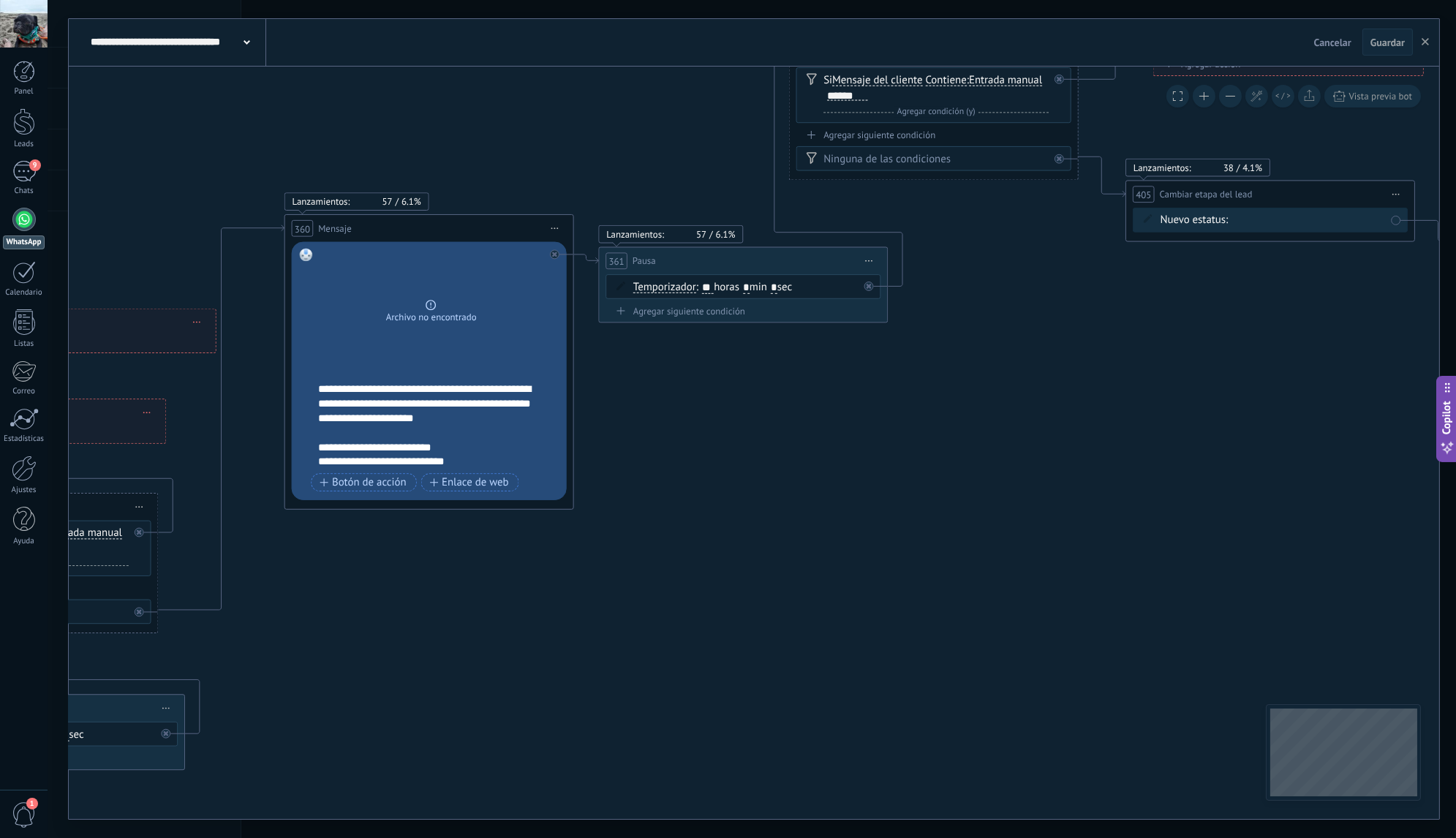
drag, startPoint x: 961, startPoint y: 315, endPoint x: 748, endPoint y: 419, distance: 237.0
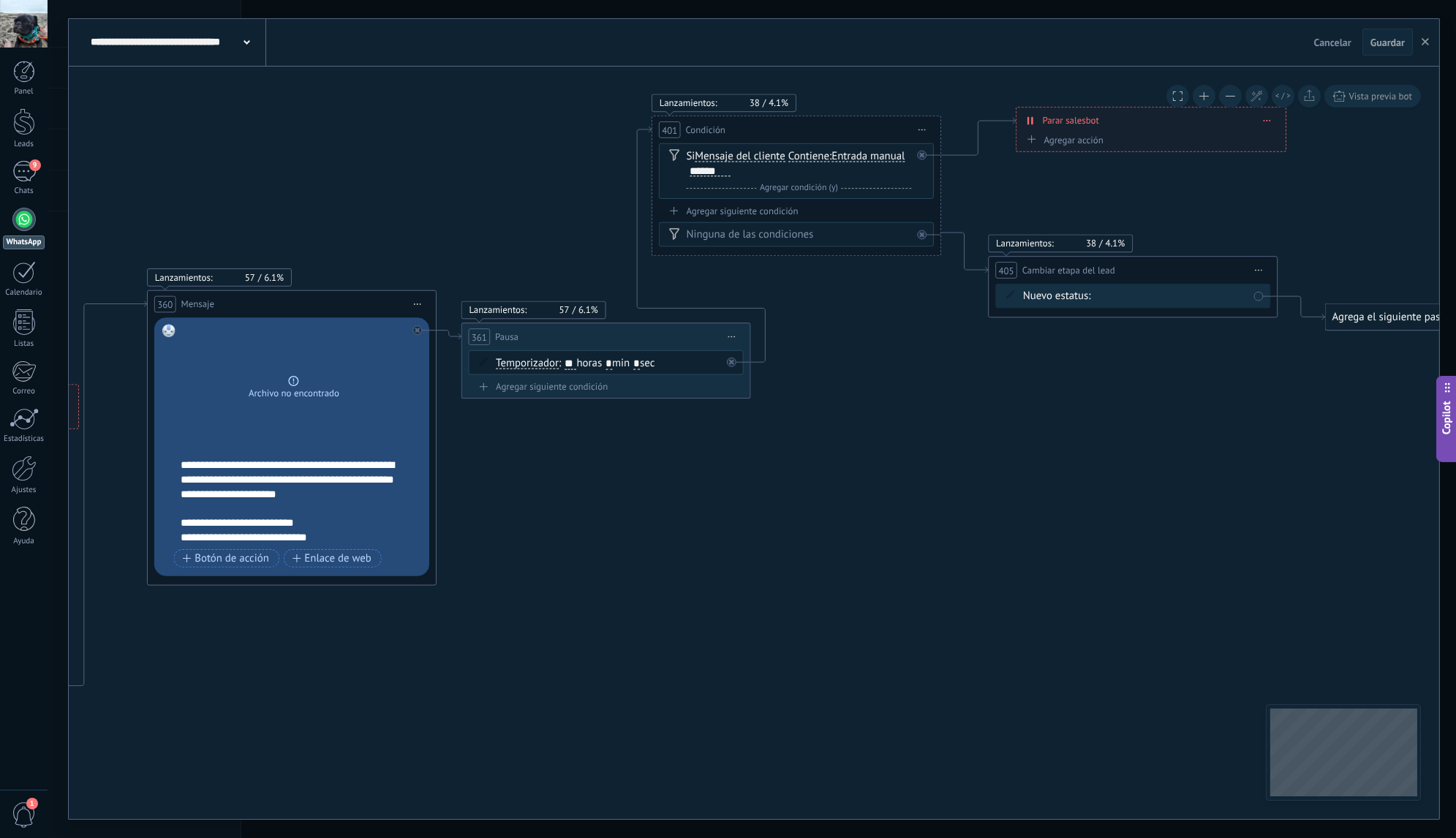
drag, startPoint x: 967, startPoint y: 408, endPoint x: 851, endPoint y: 479, distance: 136.0
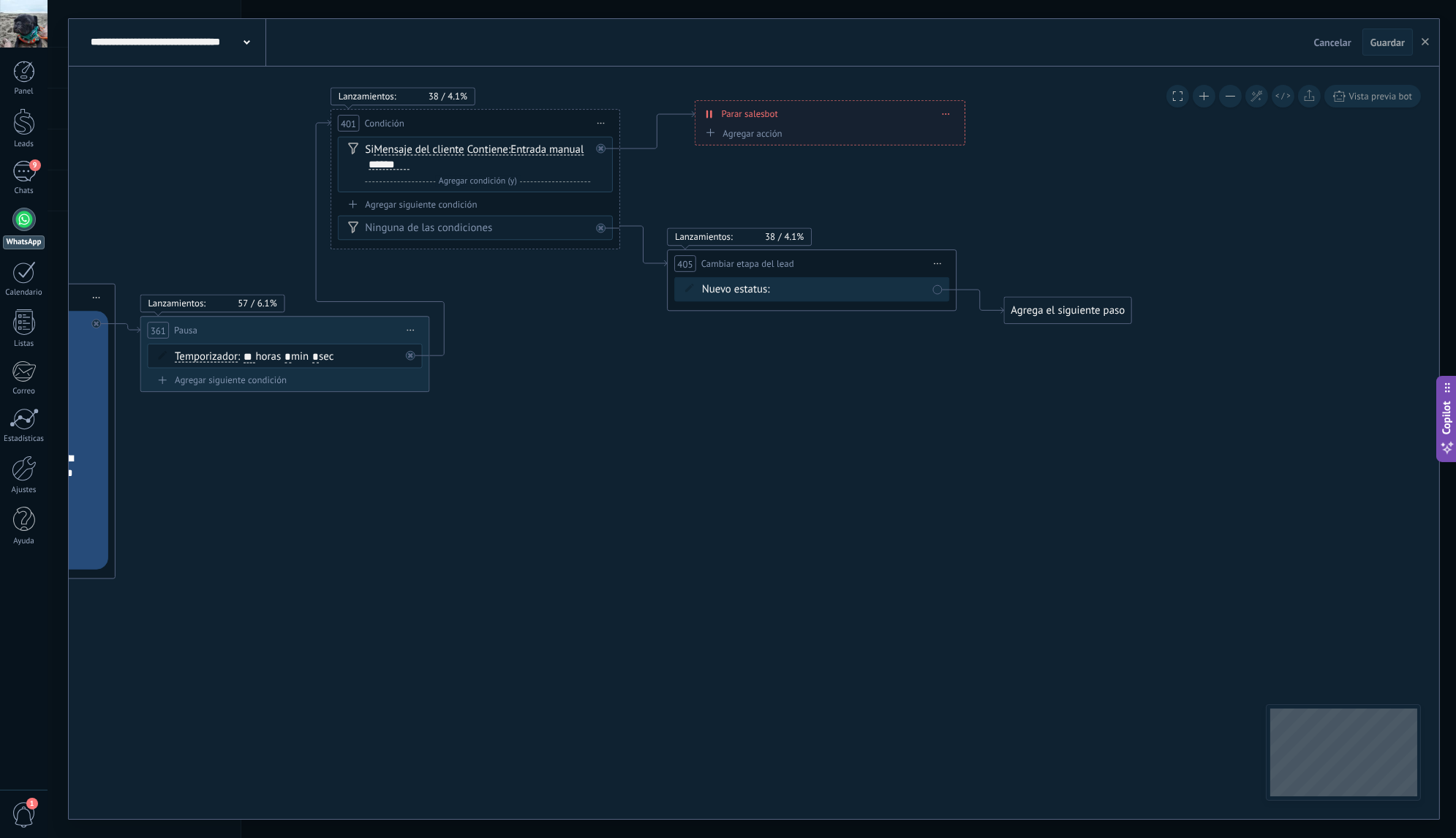
drag, startPoint x: 1008, startPoint y: 398, endPoint x: 681, endPoint y: 388, distance: 327.2
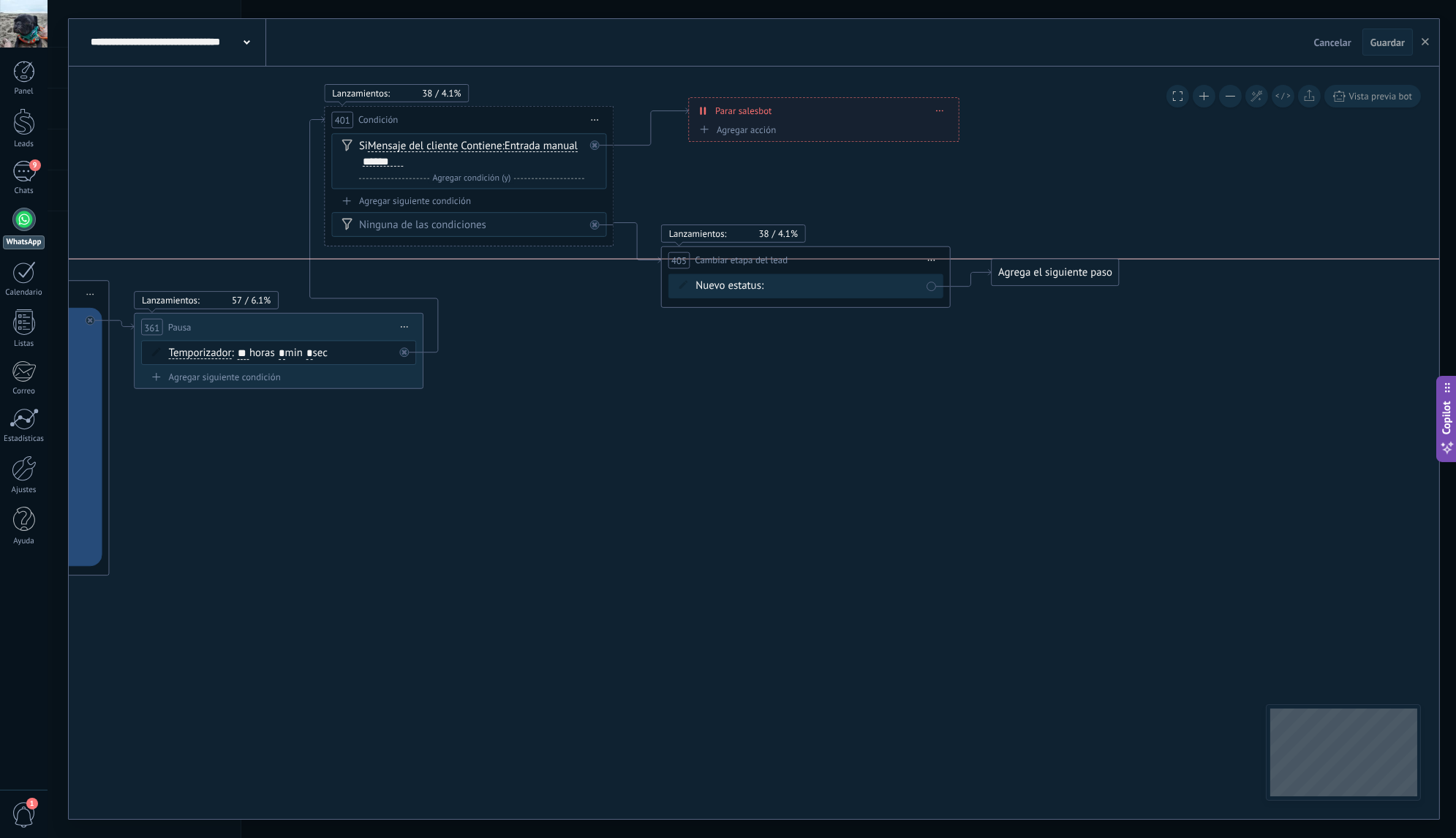
drag, startPoint x: 1043, startPoint y: 312, endPoint x: 1037, endPoint y: 277, distance: 35.5
click at [1037, 277] on div "Agrega el siguiente paso" at bounding box center [1054, 273] width 127 height 24
click at [1037, 277] on div "Agrega el siguiente paso" at bounding box center [1054, 273] width 127 height 24
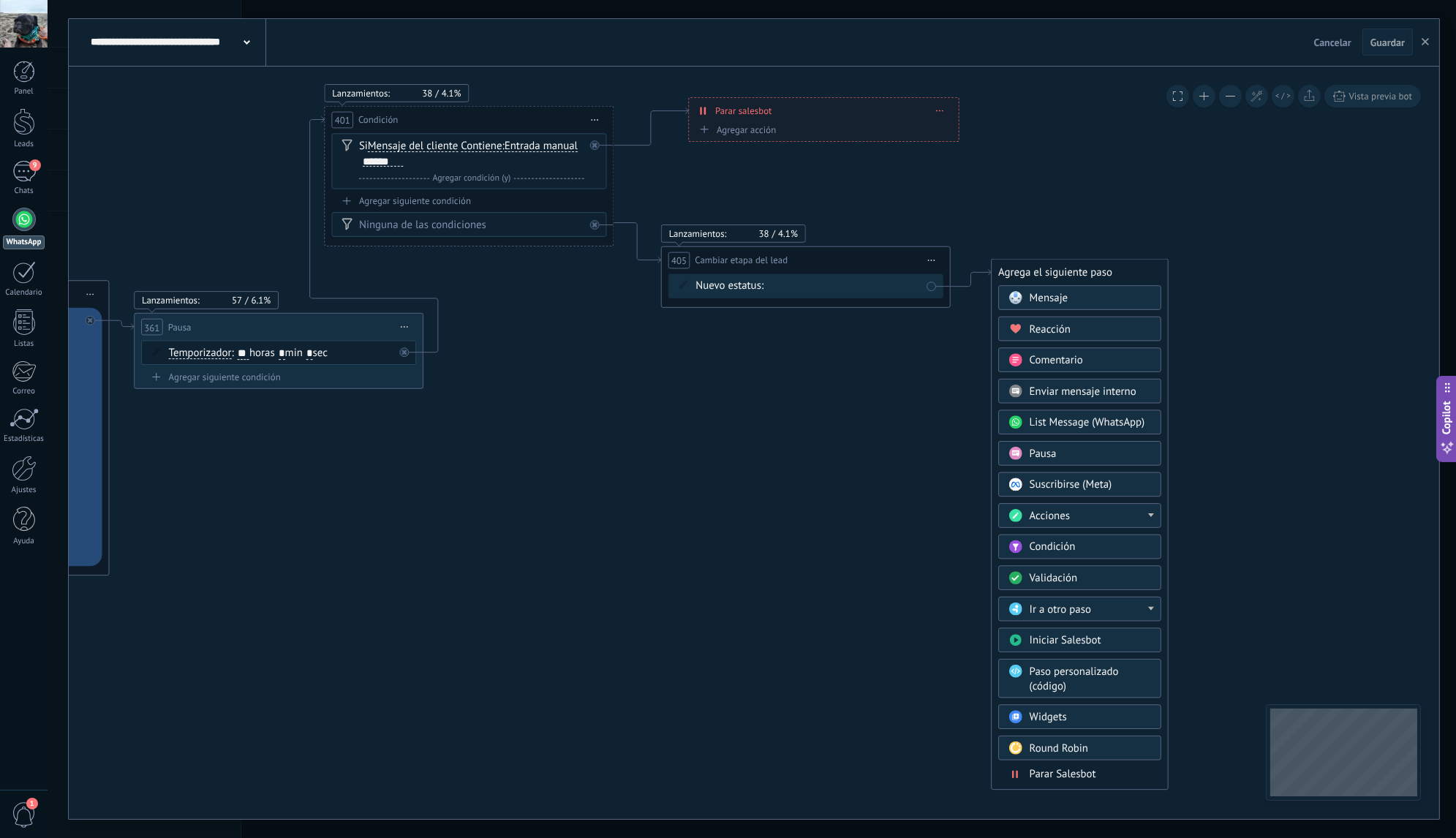
click at [1086, 634] on span "Iniciar Salesbot" at bounding box center [1065, 640] width 71 height 14
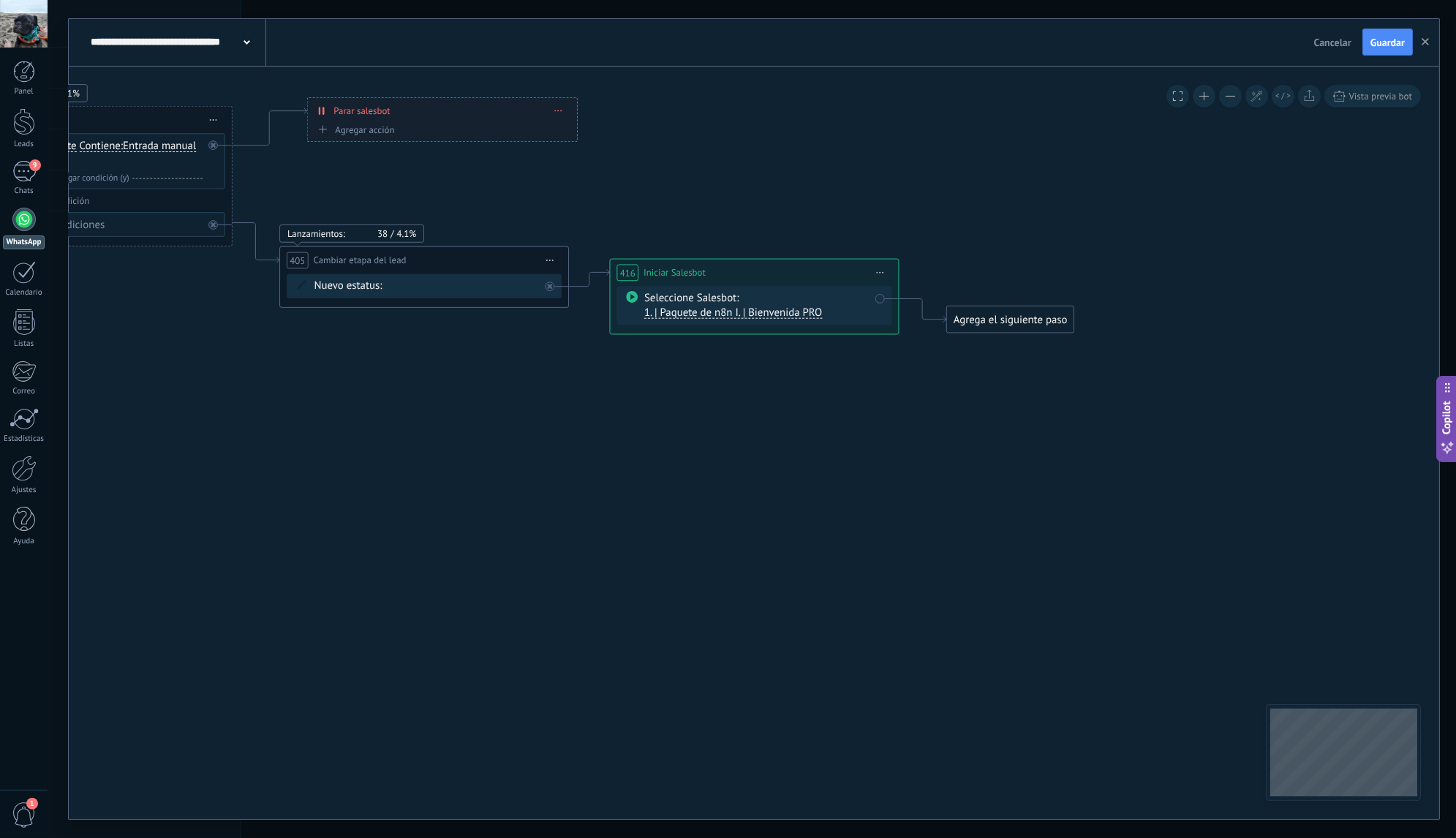
click at [796, 312] on span "1. | Paquete de n8n I. | Bienvenida PRO" at bounding box center [732, 312] width 178 height 14
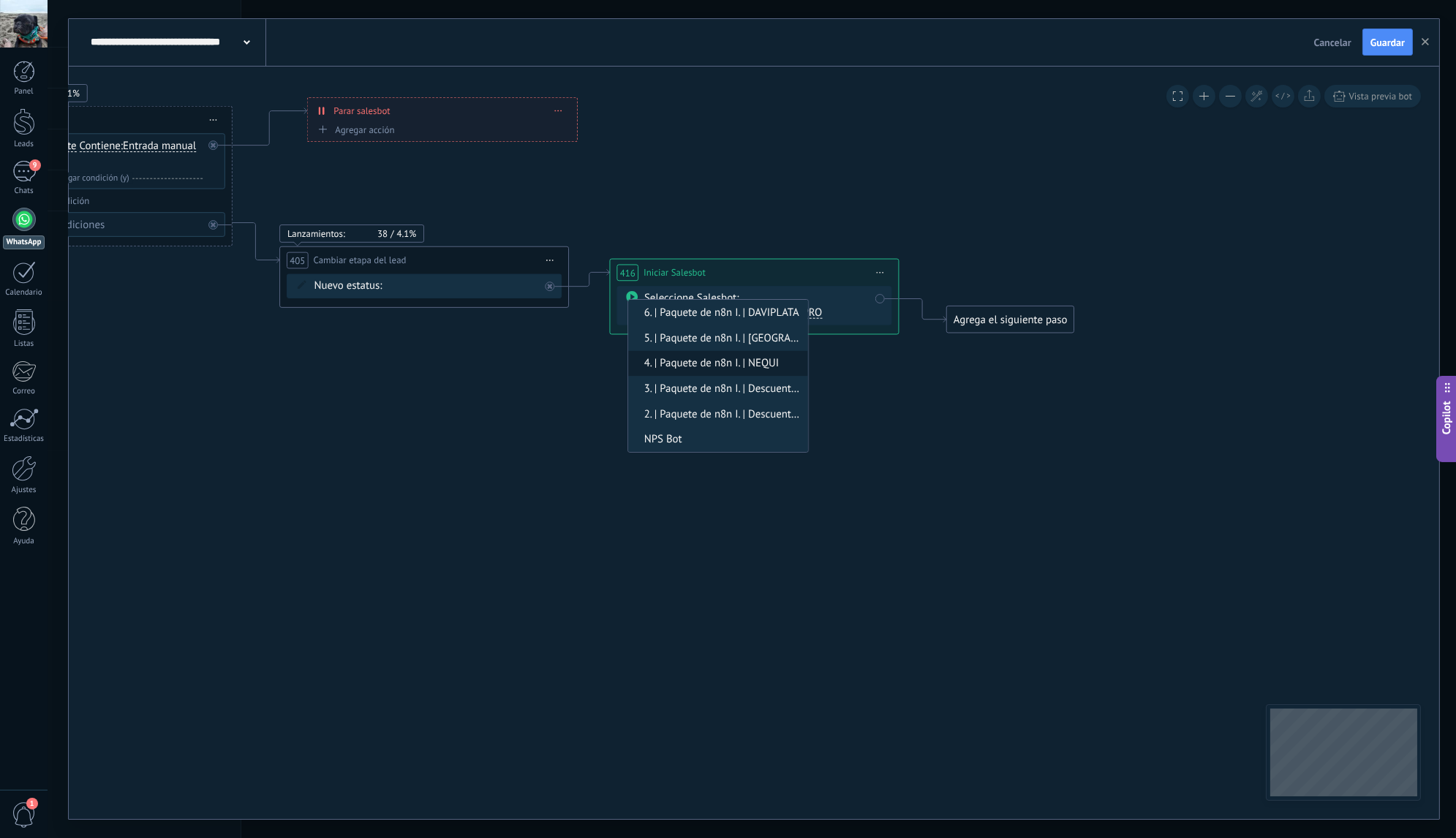
scroll to position [49, 0]
click at [732, 416] on span "2. | Paquete de n8n I. | Descuento 1" at bounding box center [715, 415] width 175 height 15
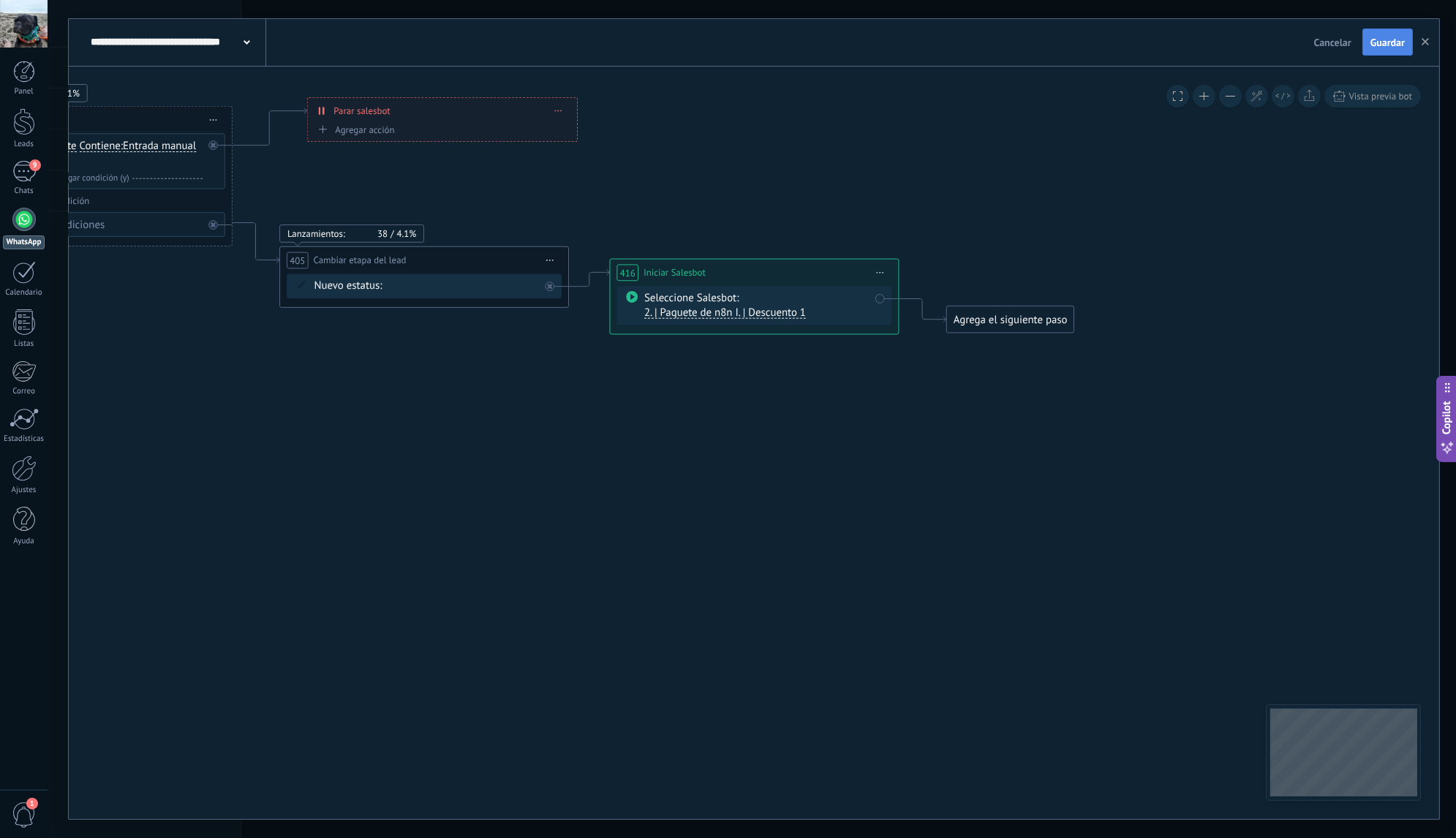
click at [1374, 40] on span "Guardar" at bounding box center [1387, 42] width 34 height 11
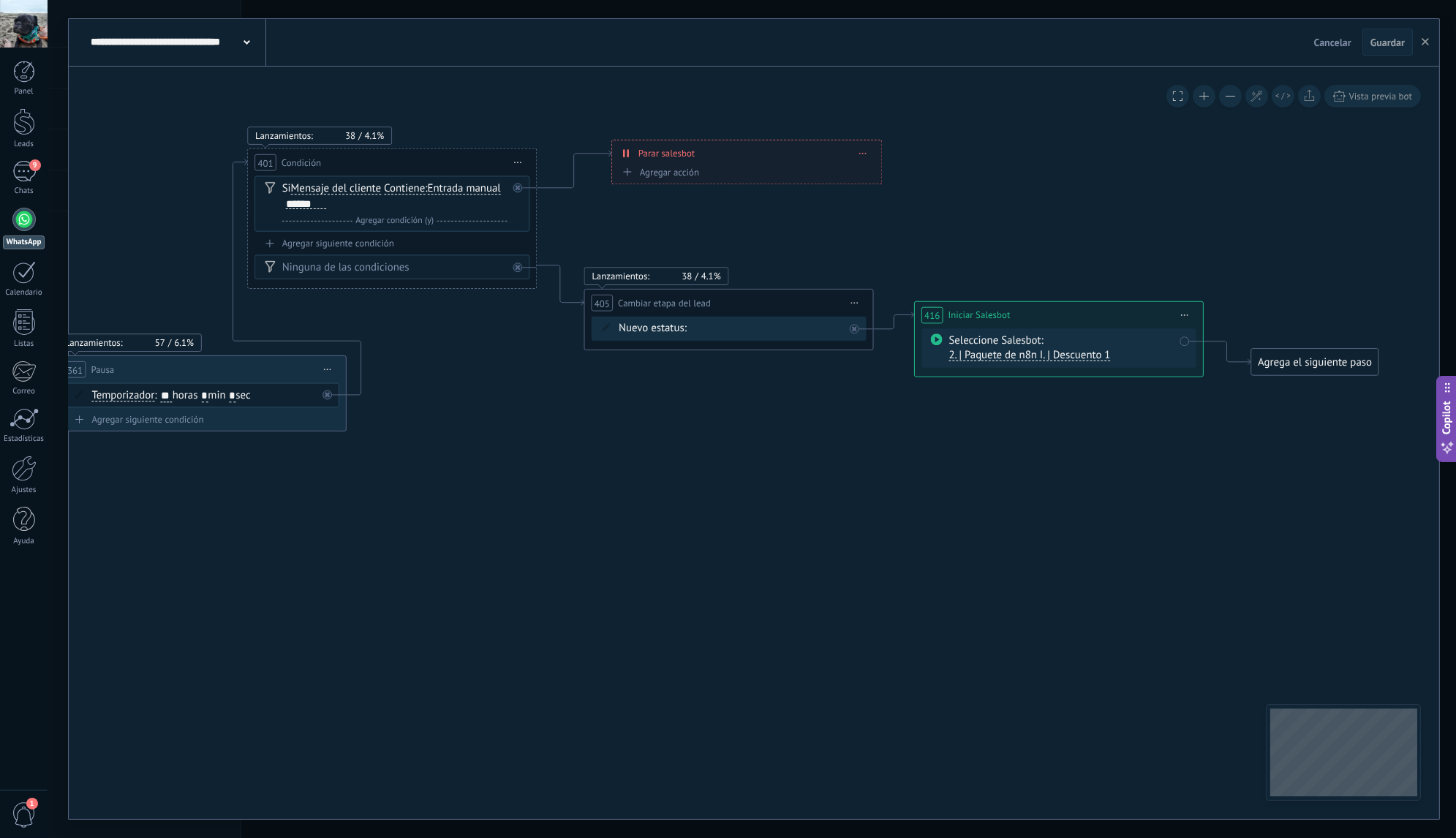
drag, startPoint x: 590, startPoint y: 416, endPoint x: 887, endPoint y: 462, distance: 300.5
click at [681, 335] on form "Nuevo estatus: BIENVENIDA DESCUENTO 1 DESCUENTO 2 PAGO 20K PAGO 15K PAGO 10K GA…" at bounding box center [725, 332] width 225 height 15
click at [671, 335] on span "Nuevo estatus:" at bounding box center [646, 332] width 68 height 15
click at [669, 307] on span "Cambiar etapa del lead" at bounding box center [659, 306] width 92 height 14
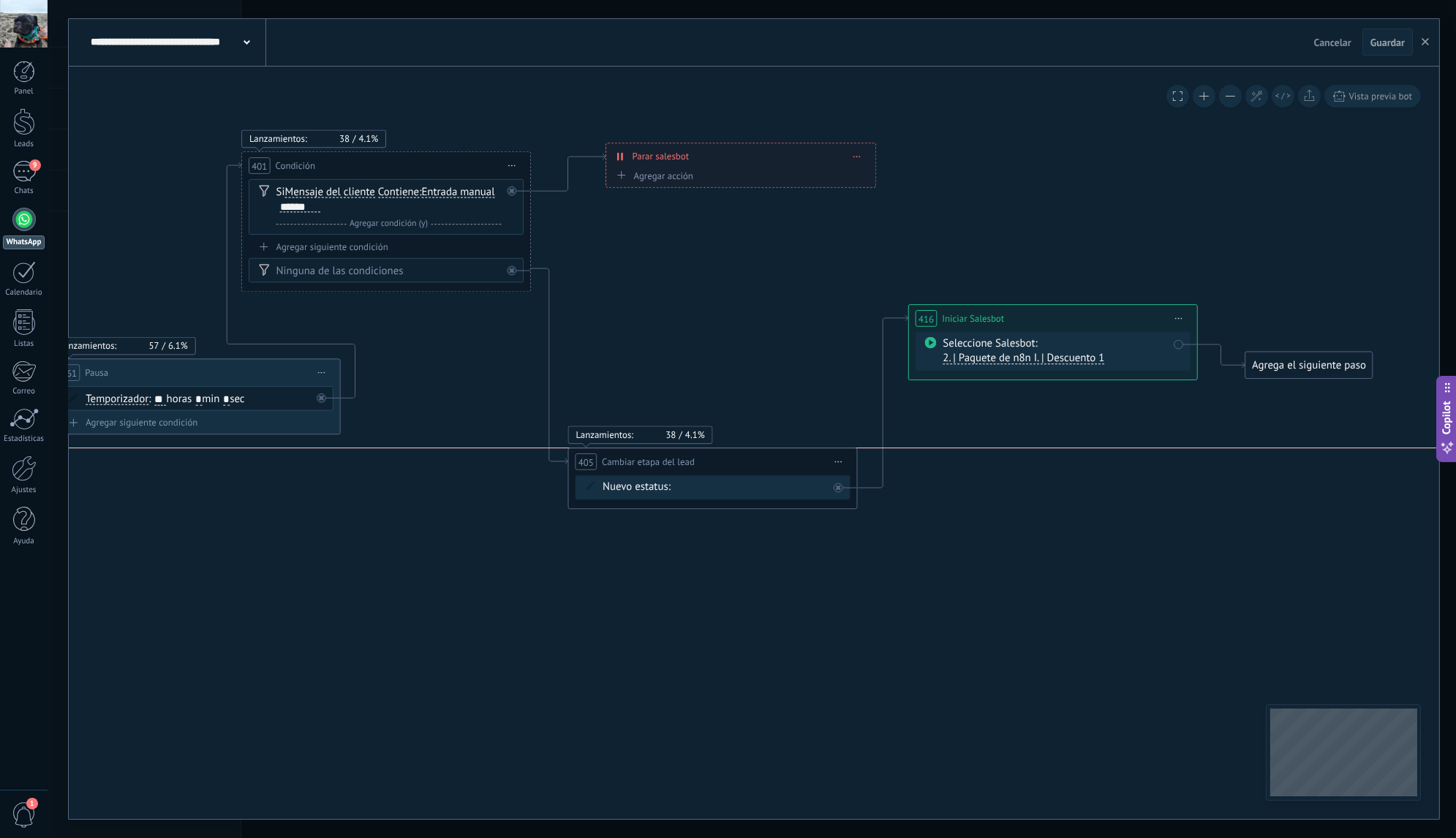
drag, startPoint x: 707, startPoint y: 307, endPoint x: 697, endPoint y: 462, distance: 155.3
click at [697, 462] on div "**********" at bounding box center [712, 462] width 288 height 27
click at [513, 271] on icon at bounding box center [511, 270] width 5 height 5
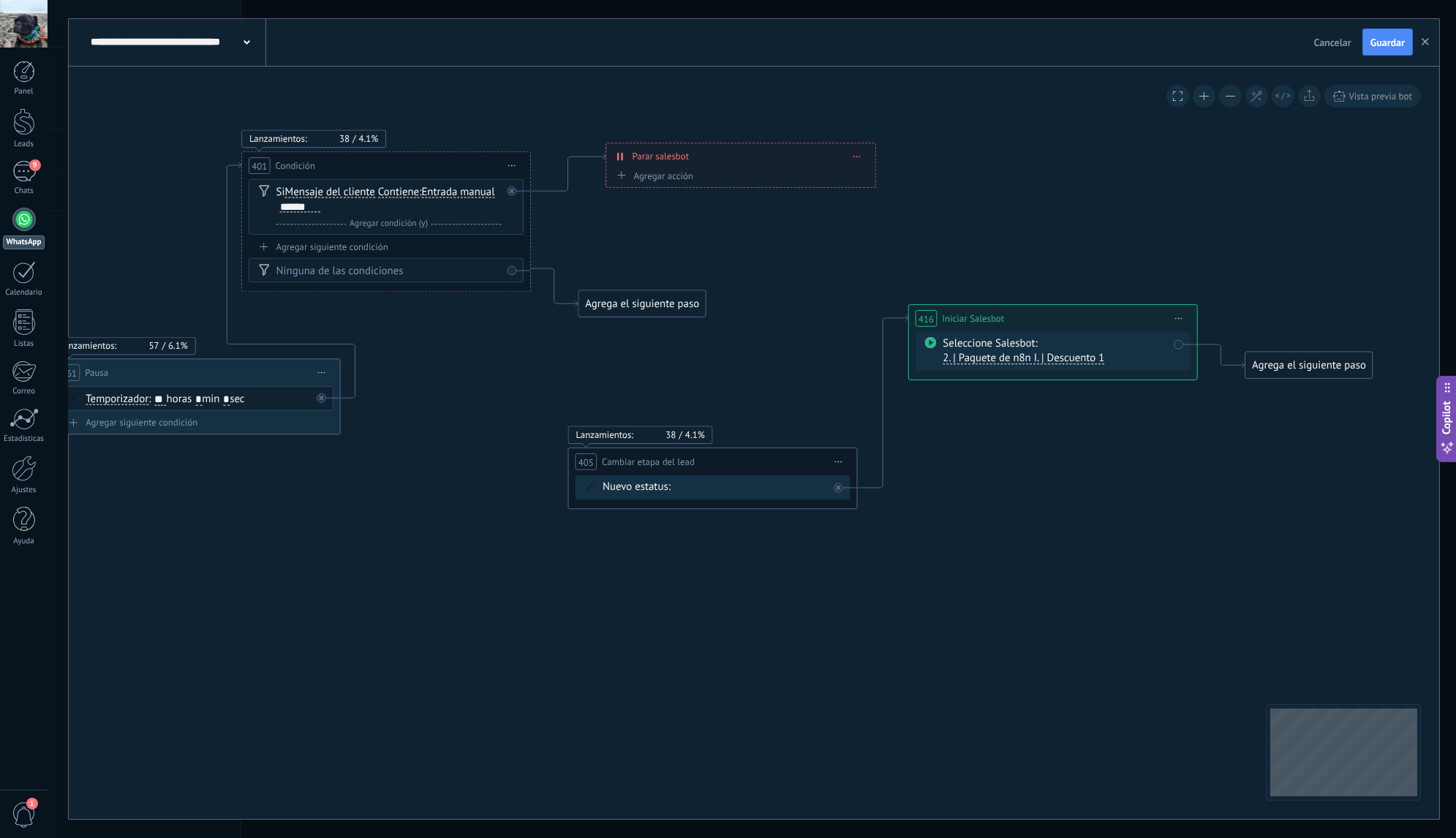
click at [622, 308] on div "Agrega el siguiente paso" at bounding box center [642, 304] width 127 height 24
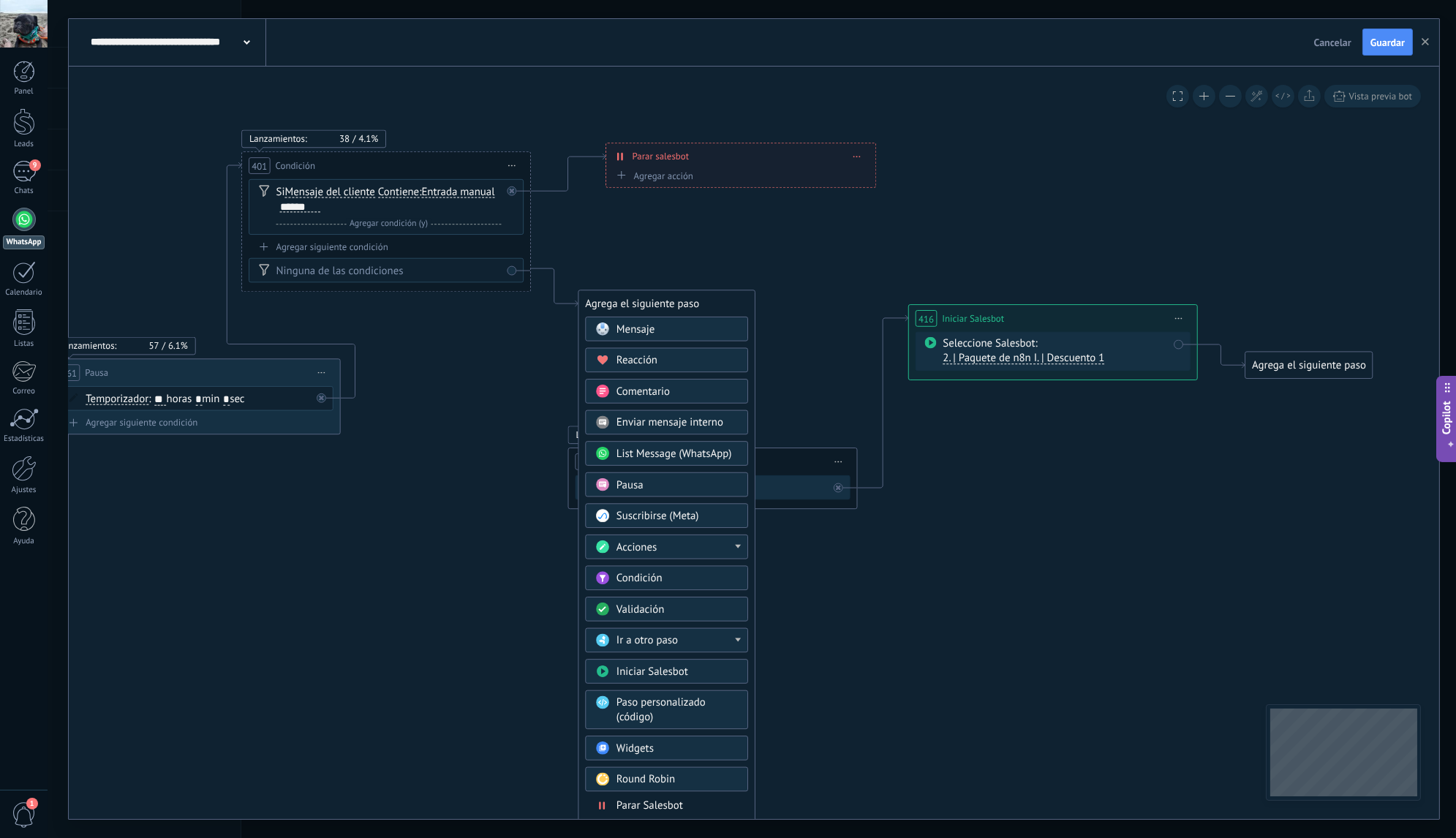
click at [701, 540] on div "Acciones" at bounding box center [677, 548] width 122 height 15
click at [684, 642] on div "Cambiar la etapa de la conversación" at bounding box center [666, 646] width 161 height 25
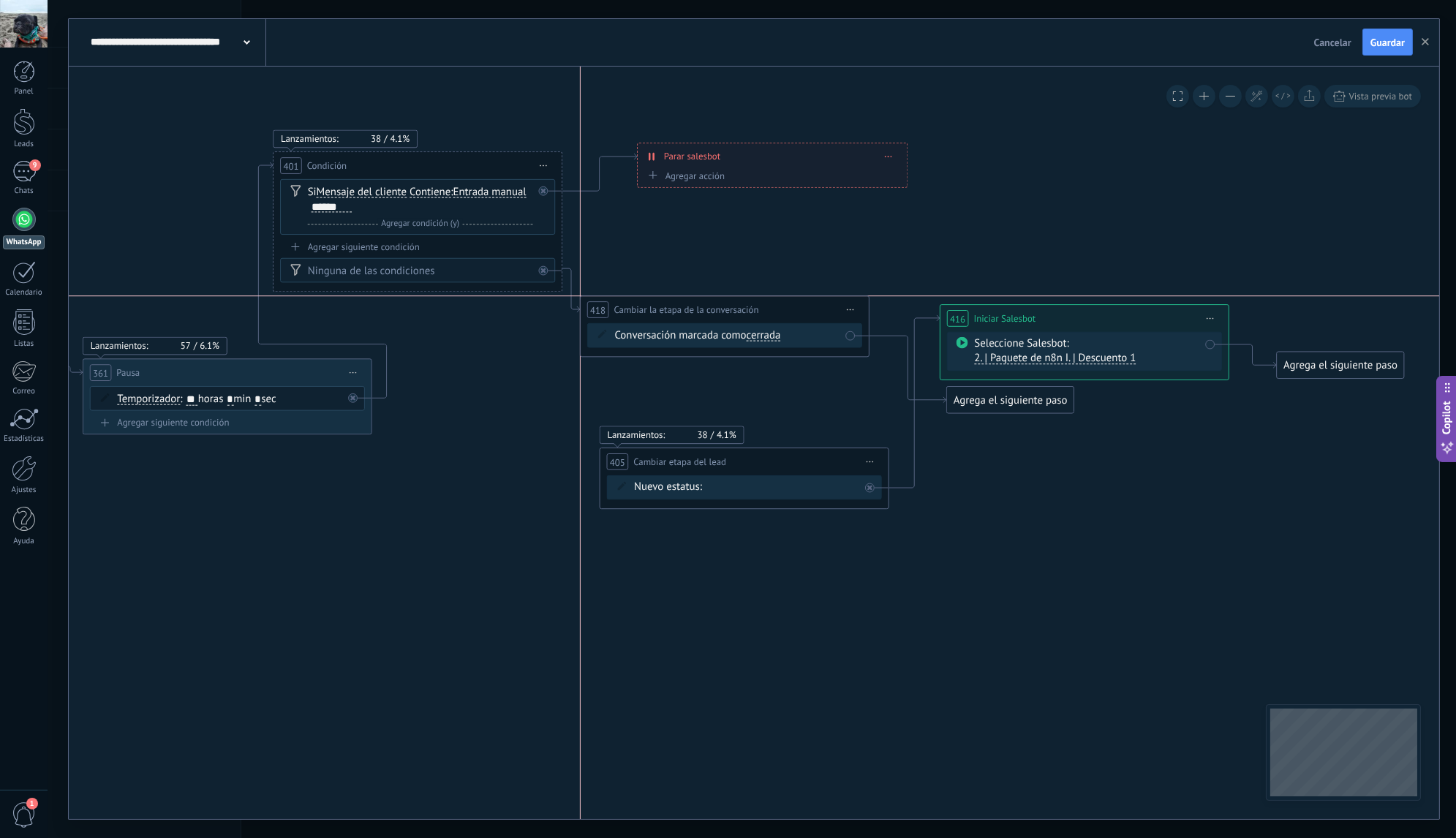
drag, startPoint x: 813, startPoint y: 301, endPoint x: 783, endPoint y: 303, distance: 30.1
click at [783, 303] on div "**********" at bounding box center [724, 309] width 288 height 27
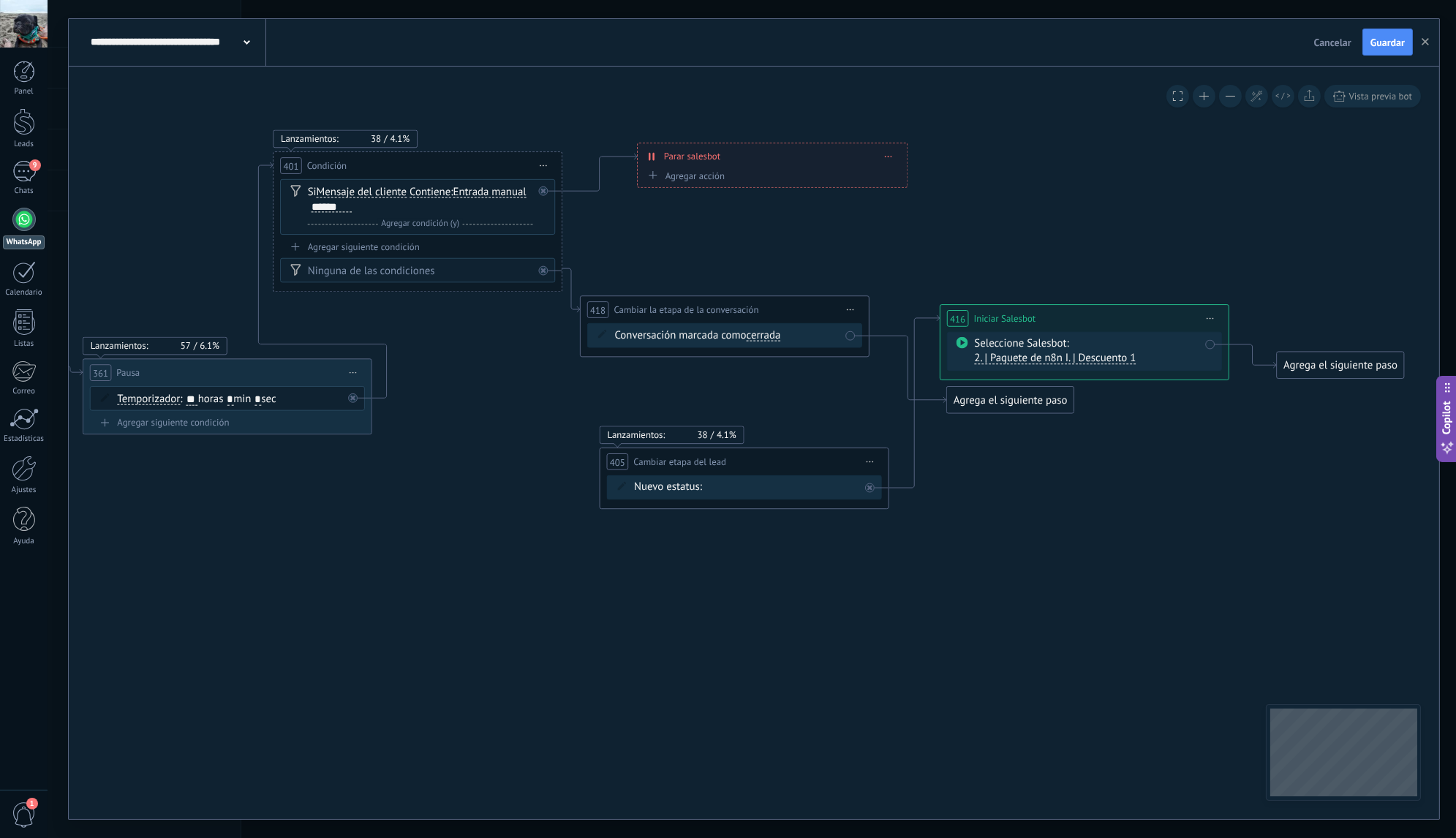
click at [766, 337] on span "cerrada" at bounding box center [763, 335] width 34 height 11
click at [766, 337] on button "cerrada" at bounding box center [829, 336] width 181 height 26
click at [846, 308] on span "Iniciar vista previa aquí Cambiar nombre Duplicar [GEOGRAPHIC_DATA]" at bounding box center [850, 310] width 24 height 21
click at [860, 399] on icon at bounding box center [860, 402] width 7 height 9
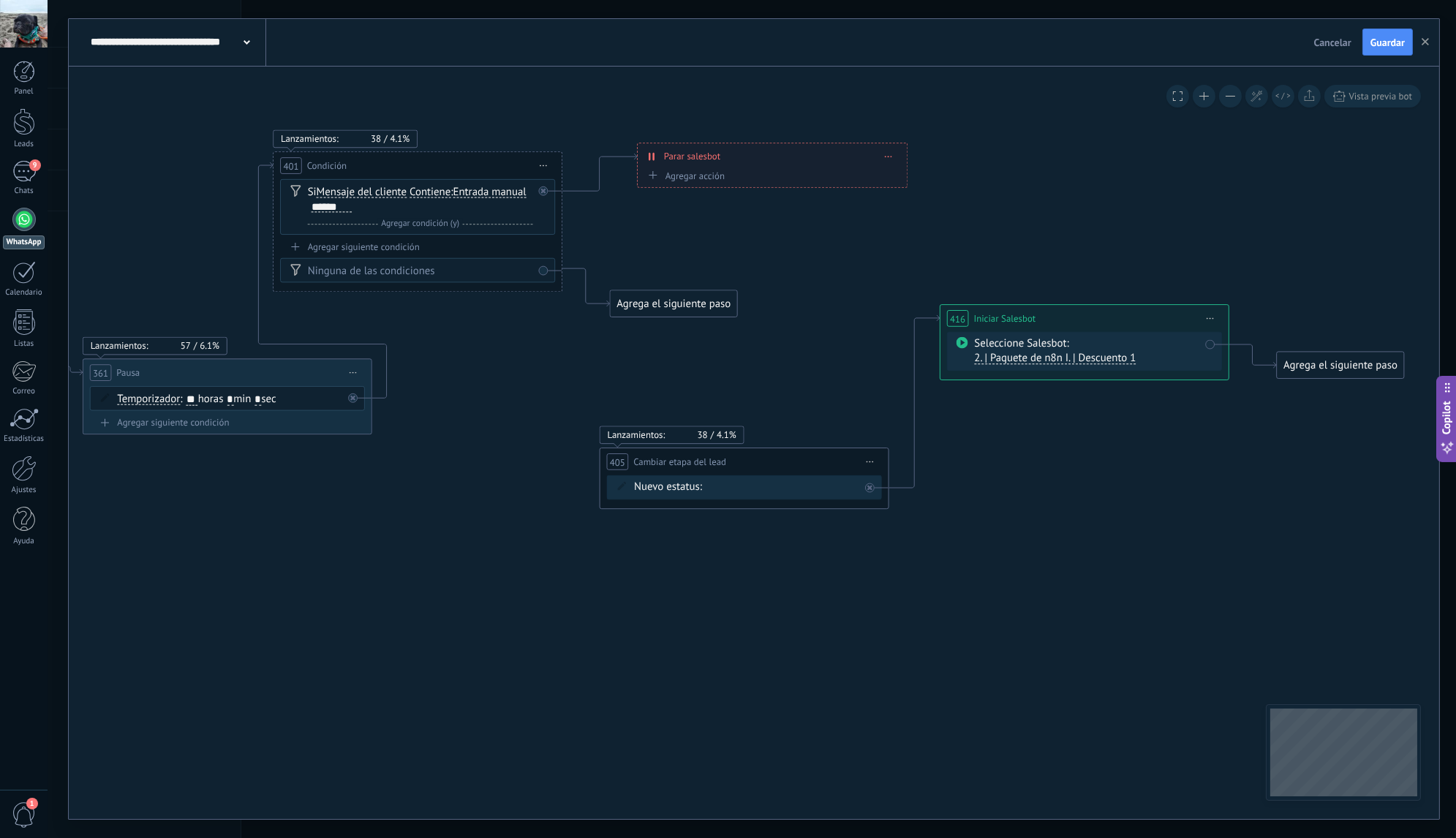
click at [640, 300] on div "Agrega el siguiente paso" at bounding box center [674, 304] width 127 height 24
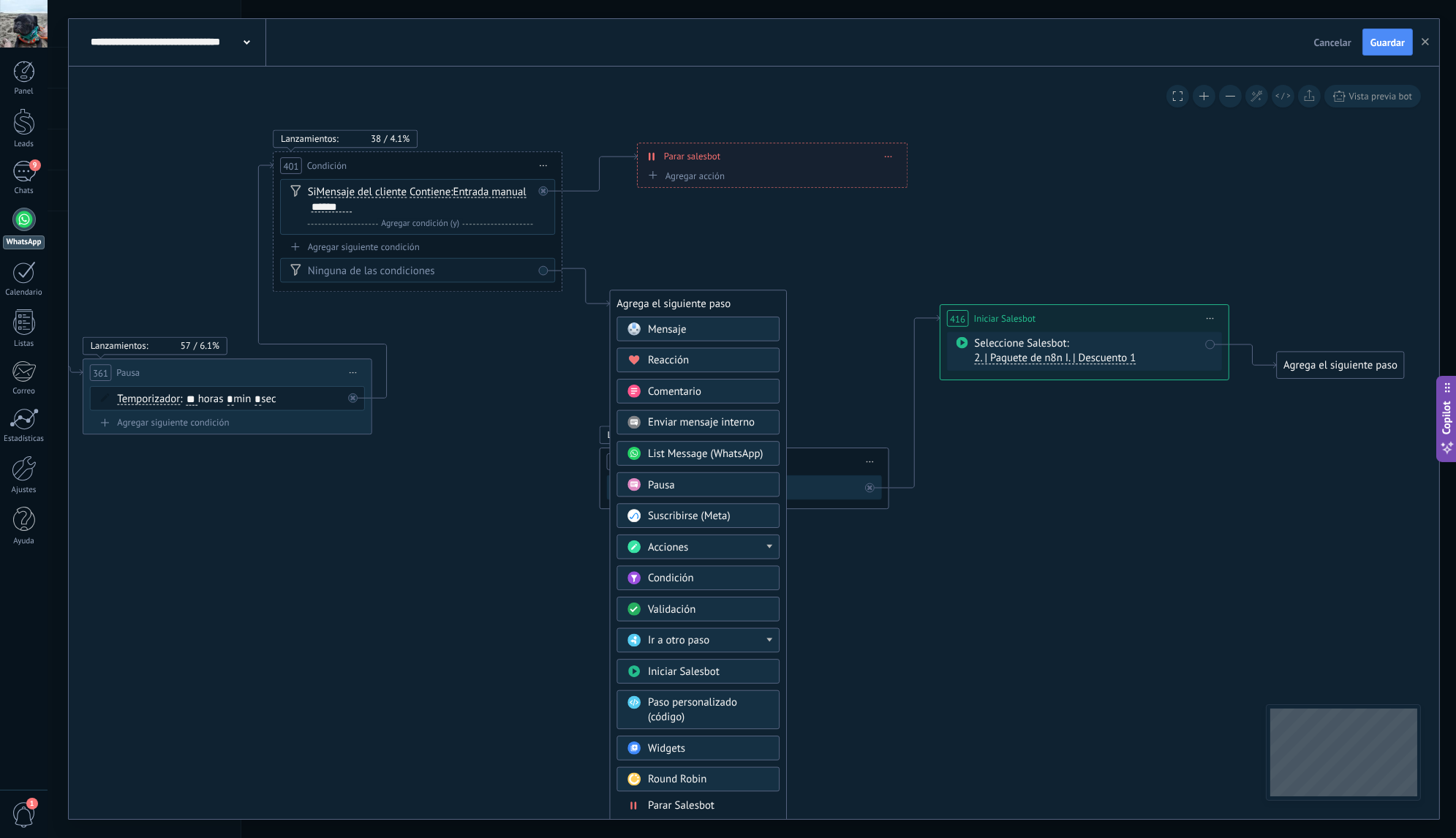
click at [735, 540] on div "Acciones" at bounding box center [709, 548] width 122 height 15
click at [681, 615] on div "Cambiar etapa del lead" at bounding box center [698, 621] width 161 height 25
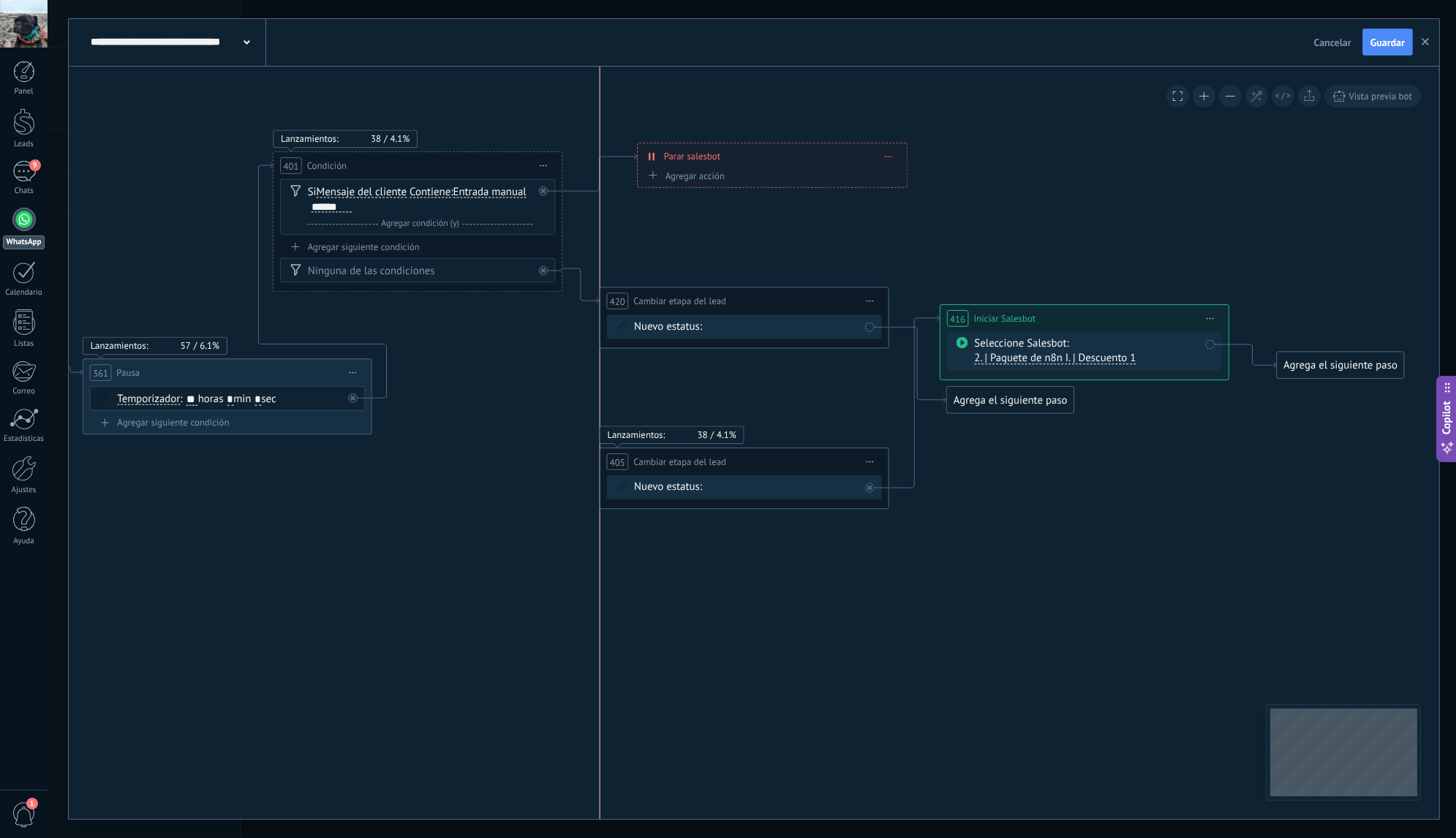
drag, startPoint x: 755, startPoint y: 301, endPoint x: 744, endPoint y: 299, distance: 11.2
click at [744, 299] on div "**********" at bounding box center [744, 300] width 288 height 27
click at [0, 0] on div "BIENVENIDA DESCUENTO 1 DESCUENTO 2 PAGO 20K PAGO 15K PAGO 10K GANADO PERDIDO" at bounding box center [0, 0] width 0 height 0
click at [0, 0] on label "DESCUENTO 1" at bounding box center [0, 0] width 0 height 0
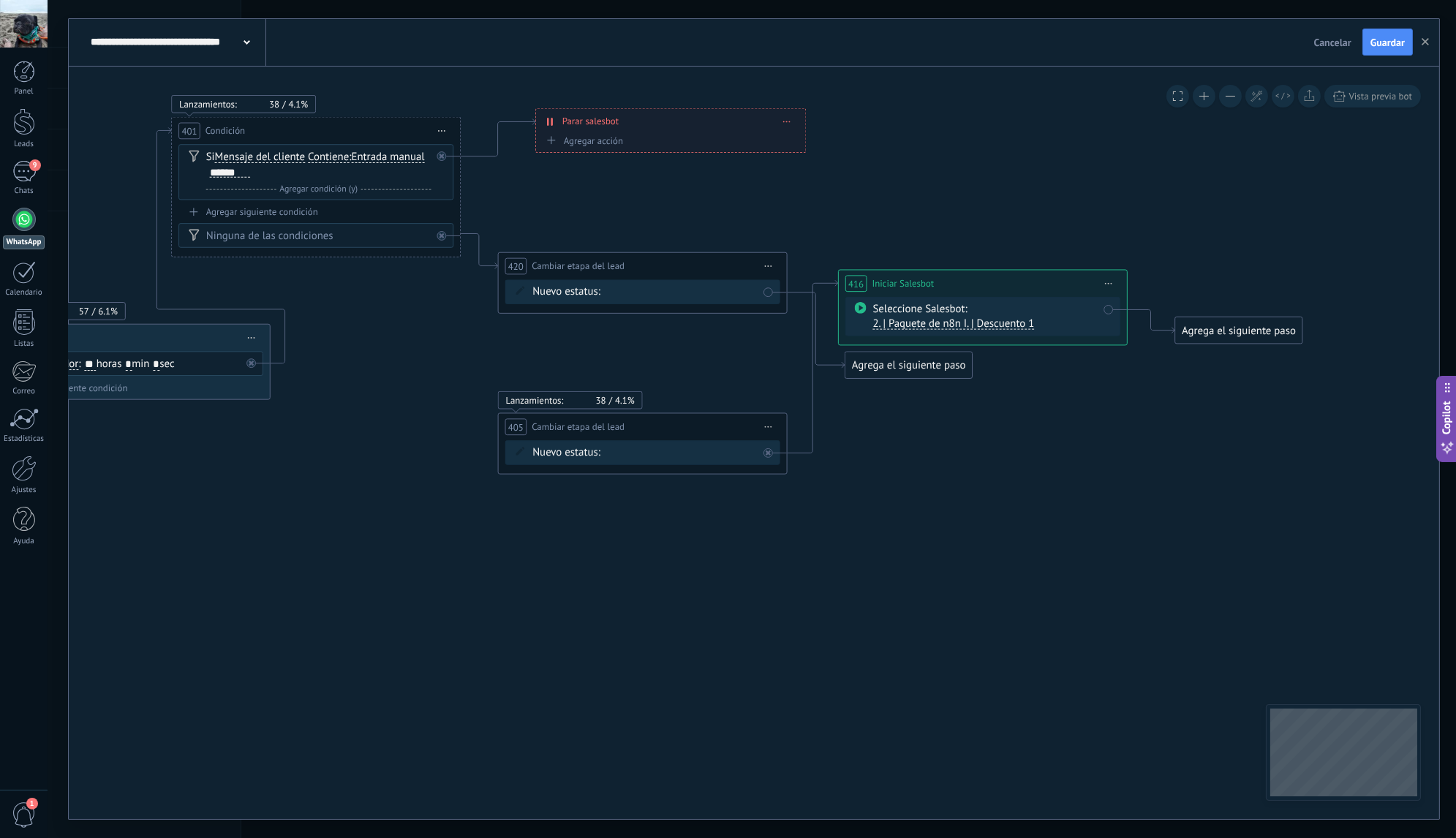
drag, startPoint x: 612, startPoint y: 568, endPoint x: 527, endPoint y: 526, distance: 94.8
click at [441, 234] on icon at bounding box center [442, 235] width 5 height 5
click at [768, 266] on icon at bounding box center [768, 265] width 7 height 2
click at [811, 358] on div "Borrar" at bounding box center [834, 360] width 144 height 25
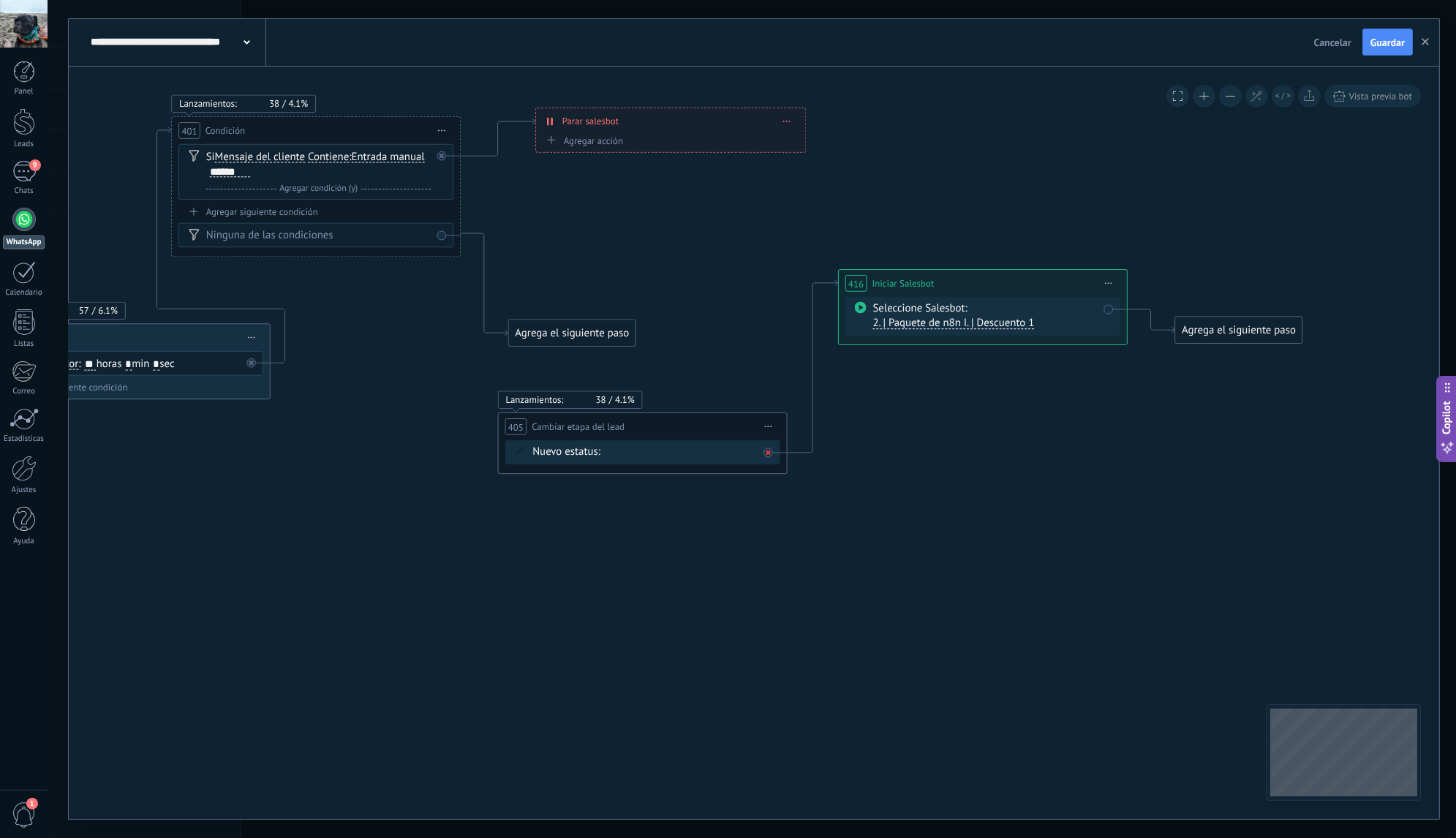
click at [767, 450] on icon at bounding box center [768, 452] width 5 height 5
click at [770, 430] on span "Iniciar vista previa aquí Cambiar nombre Duplicar [GEOGRAPHIC_DATA]" at bounding box center [768, 427] width 24 height 21
click at [802, 519] on div "Borrar" at bounding box center [834, 521] width 144 height 25
click at [591, 341] on div "Agrega el siguiente paso" at bounding box center [572, 333] width 127 height 24
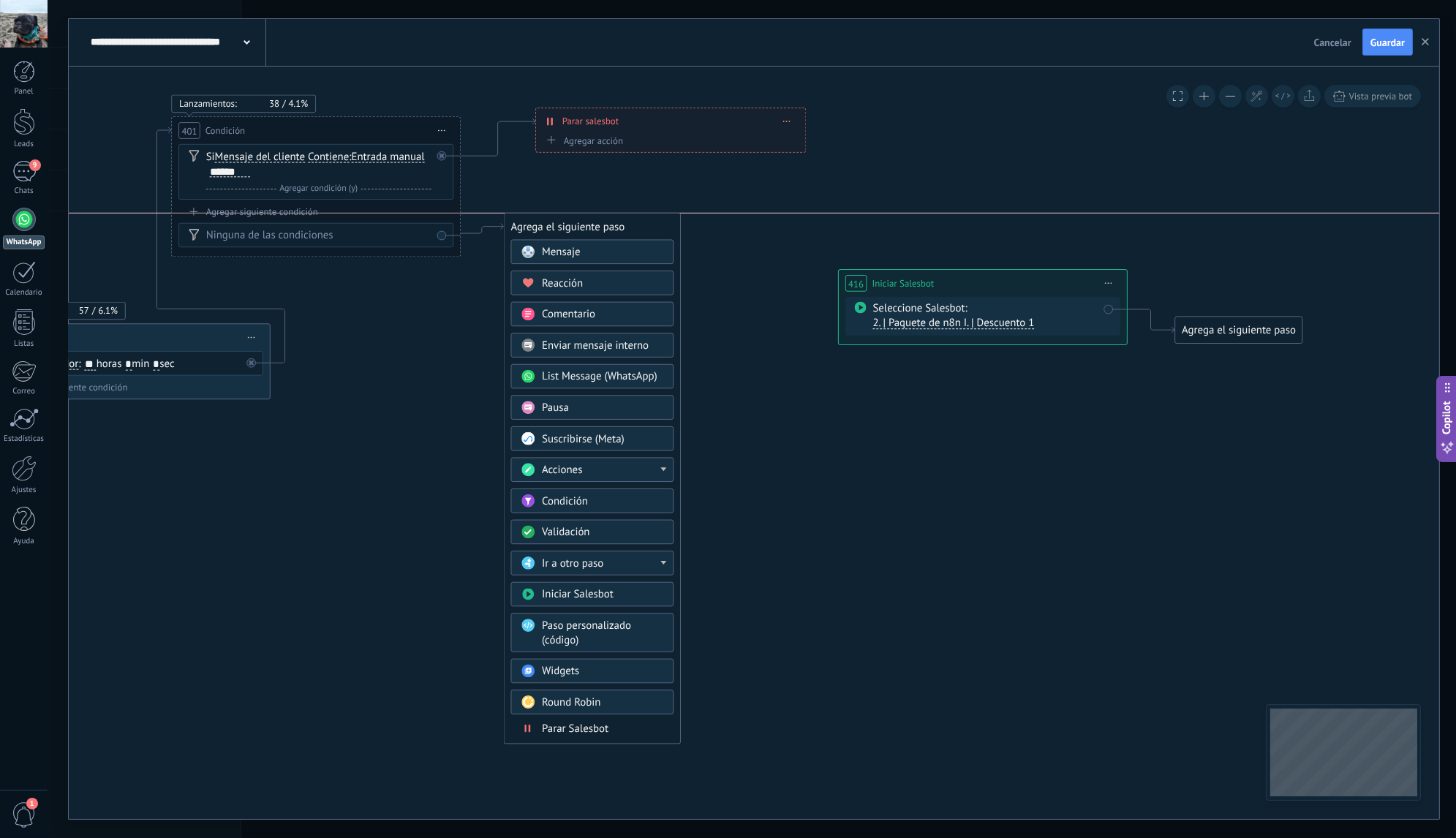
drag, startPoint x: 607, startPoint y: 334, endPoint x: 603, endPoint y: 227, distance: 107.1
click at [603, 227] on div "Agrega el siguiente paso" at bounding box center [592, 226] width 176 height 24
click at [646, 466] on div "Acciones" at bounding box center [603, 471] width 122 height 15
click at [586, 539] on div "Cambiar etapa del lead" at bounding box center [592, 544] width 161 height 25
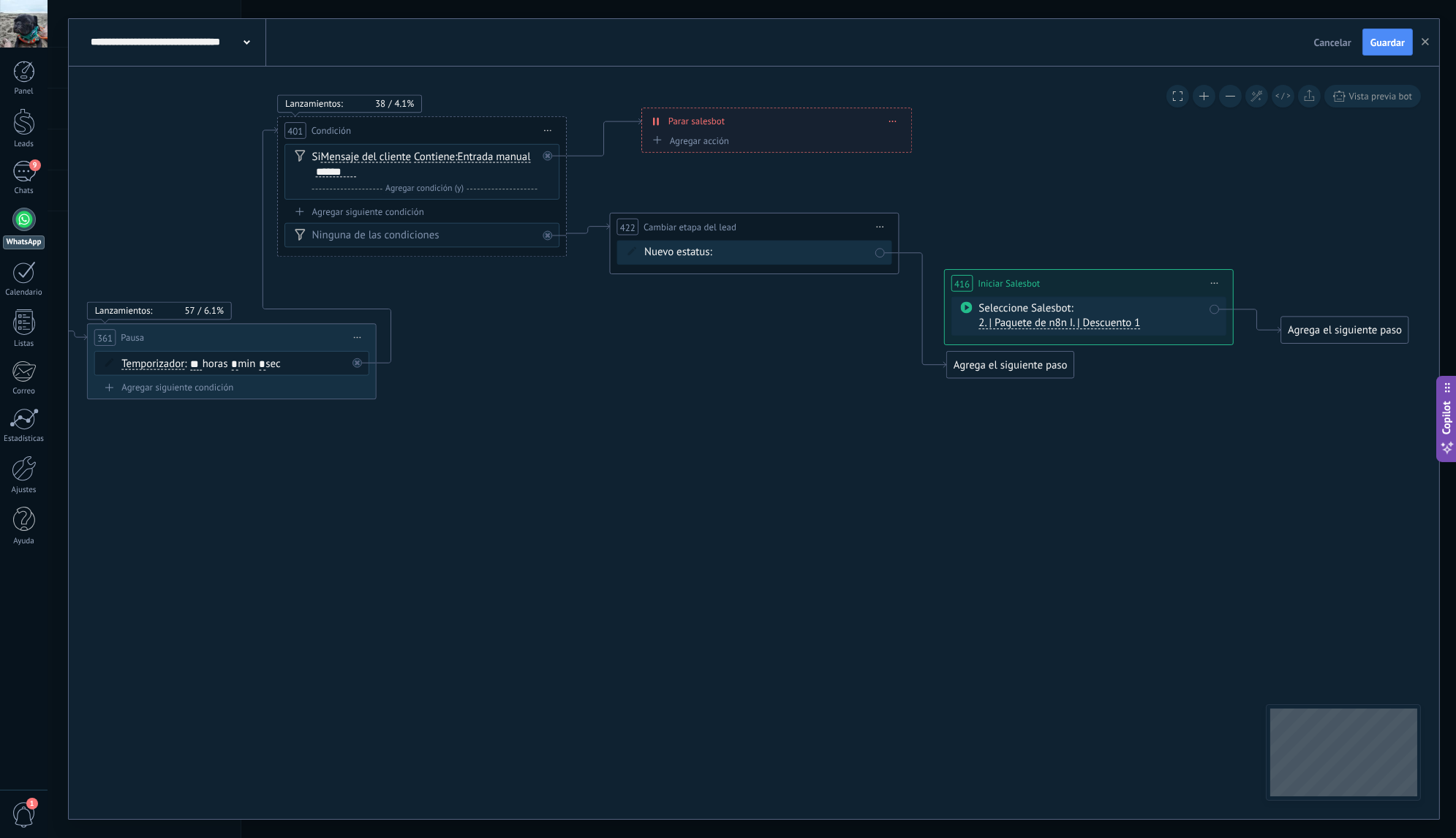
click at [0, 0] on div "BIENVENIDA DESCUENTO 1 DESCUENTO 2 PAGO 20K PAGO 15K PAGO 10K GANADO PERDIDO" at bounding box center [0, 0] width 0 height 0
click at [0, 0] on label "DESCUENTO 1" at bounding box center [0, 0] width 0 height 0
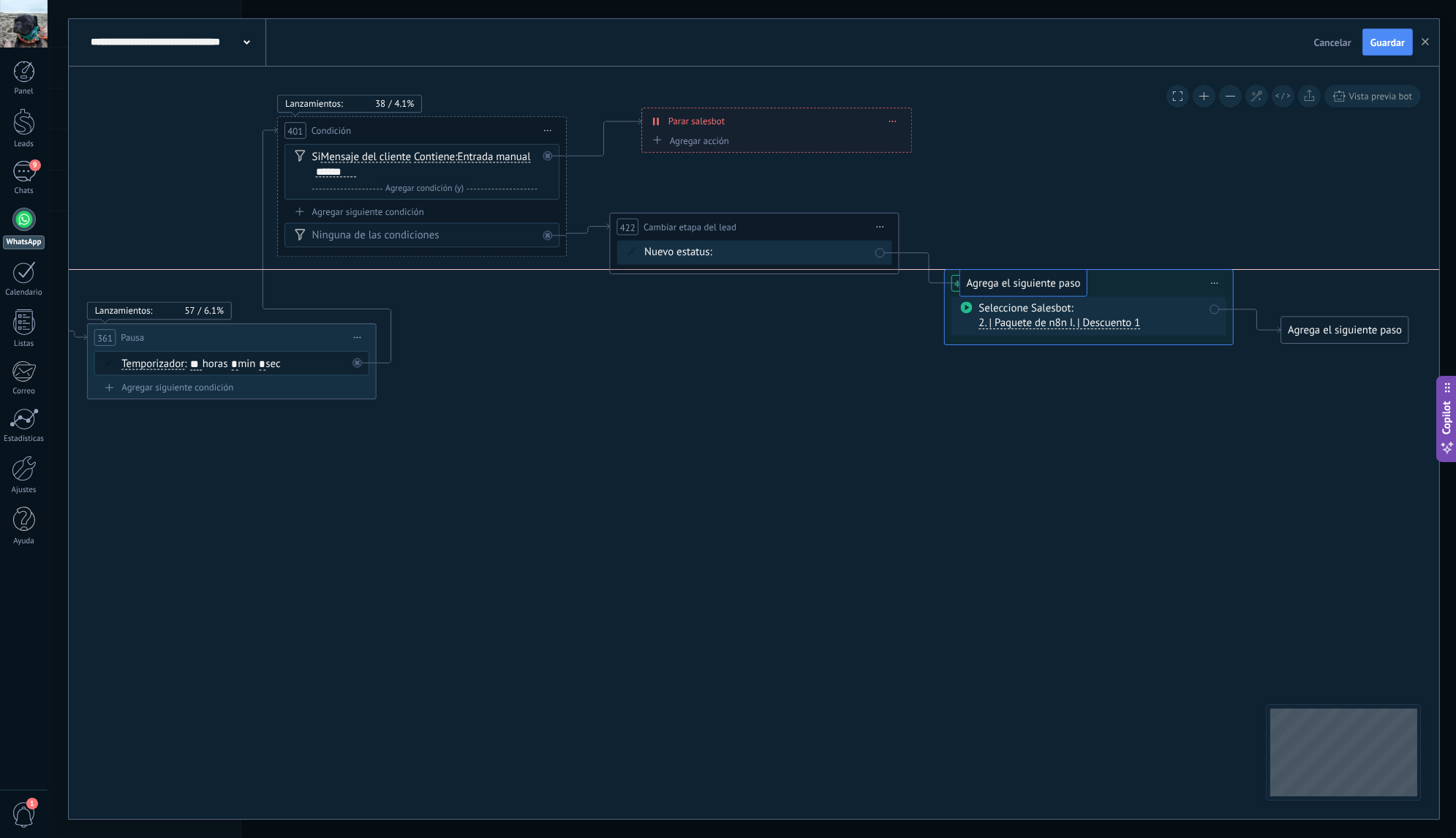
drag, startPoint x: 990, startPoint y: 365, endPoint x: 1003, endPoint y: 286, distance: 80.1
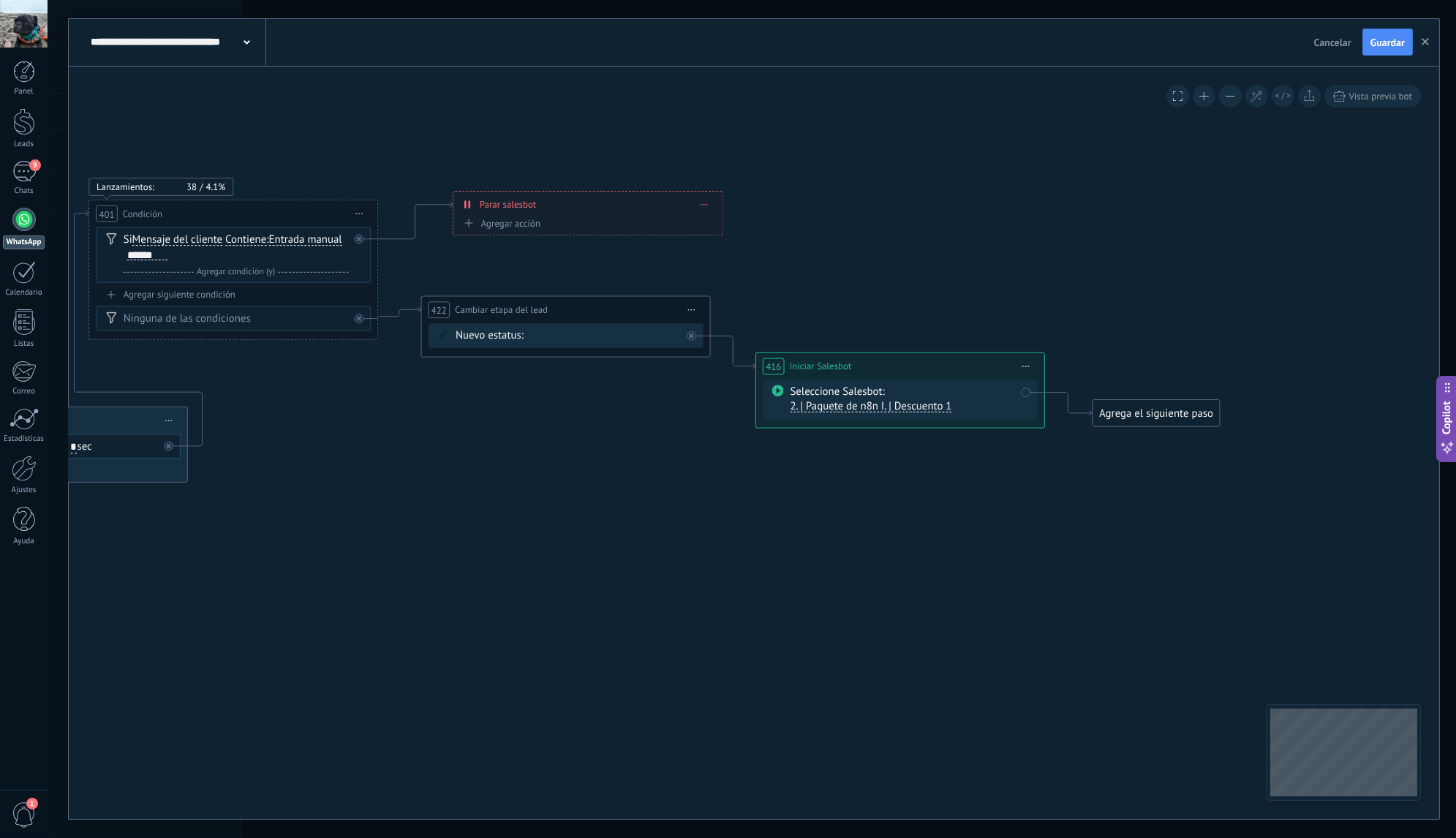
drag, startPoint x: 835, startPoint y: 361, endPoint x: 644, endPoint y: 444, distance: 208.3
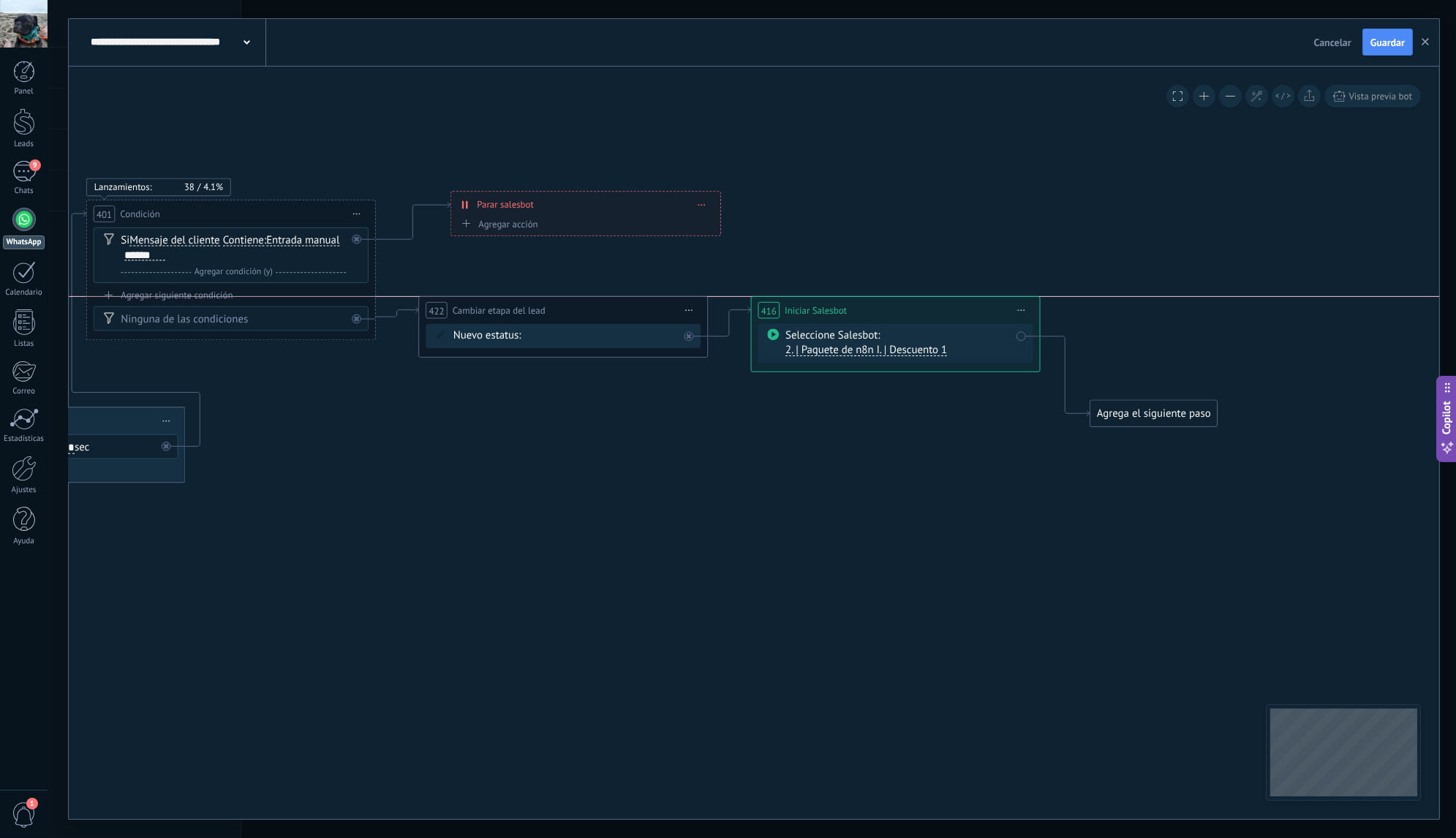
drag, startPoint x: 821, startPoint y: 362, endPoint x: 819, endPoint y: 307, distance: 55.0
click at [819, 307] on span "Iniciar Salesbot" at bounding box center [815, 309] width 62 height 14
drag, startPoint x: 1114, startPoint y: 415, endPoint x: 1095, endPoint y: 312, distance: 104.7
click at [1095, 312] on div "Agrega el siguiente paso" at bounding box center [1135, 311] width 127 height 24
click at [523, 301] on div "**********" at bounding box center [561, 310] width 288 height 27
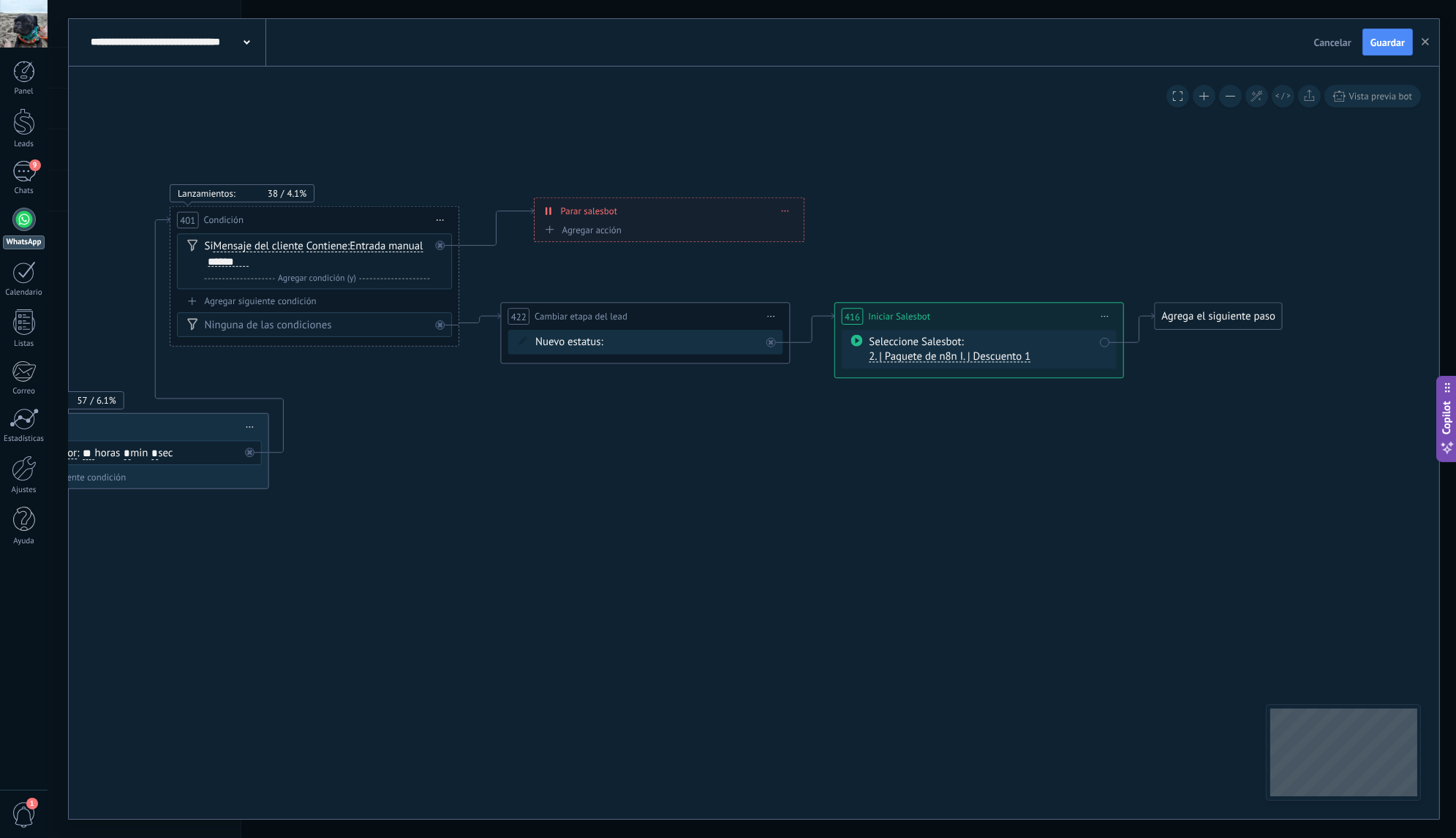
drag, startPoint x: 565, startPoint y: 401, endPoint x: 649, endPoint y: 406, distance: 84.1
click at [1382, 50] on button "Guardar" at bounding box center [1387, 42] width 50 height 28
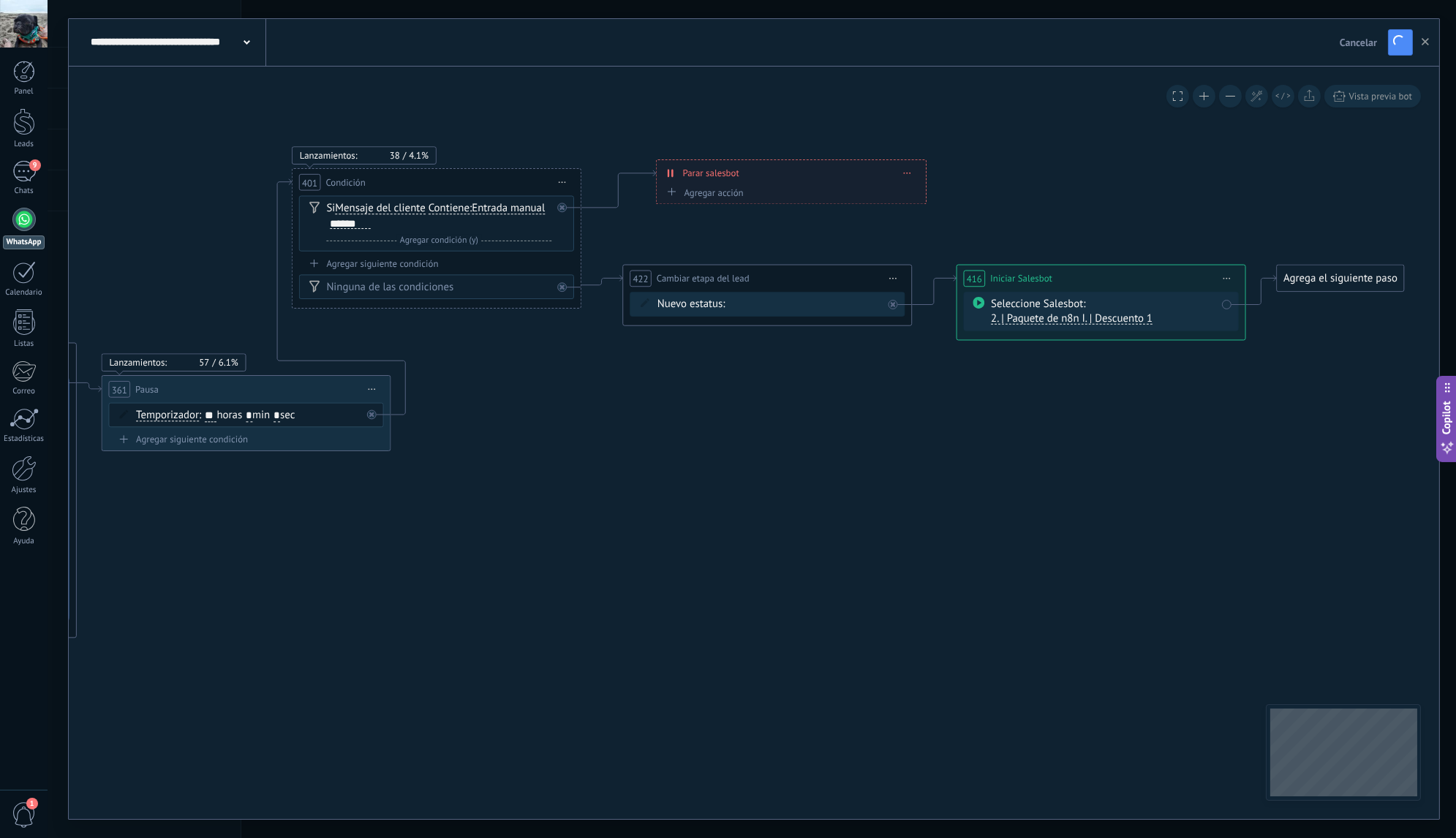
drag, startPoint x: 572, startPoint y: 520, endPoint x: 1113, endPoint y: 393, distance: 555.7
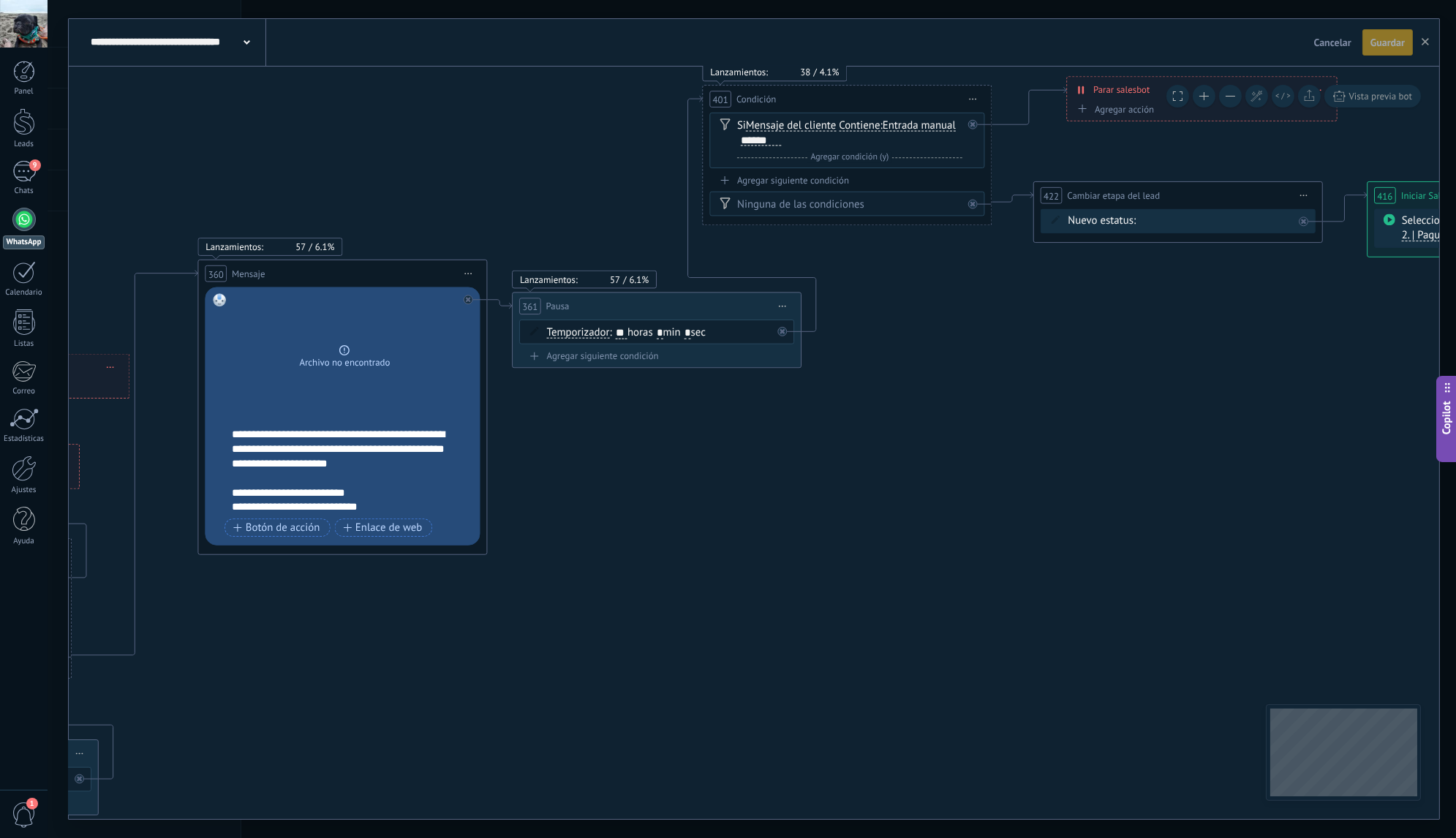
drag, startPoint x: 605, startPoint y: 550, endPoint x: 1072, endPoint y: 314, distance: 523.2
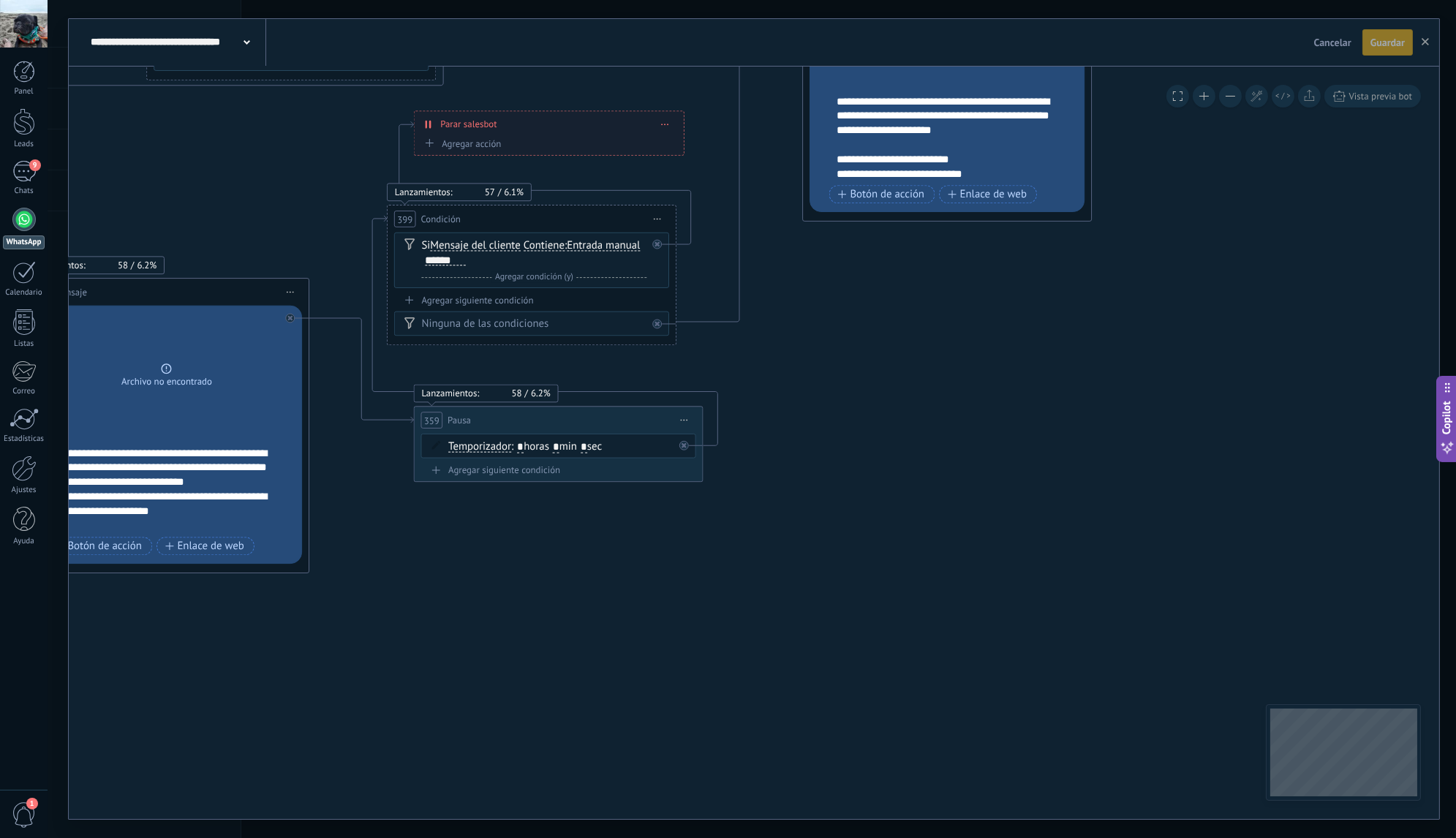
drag, startPoint x: 718, startPoint y: 537, endPoint x: 1124, endPoint y: 338, distance: 452.1
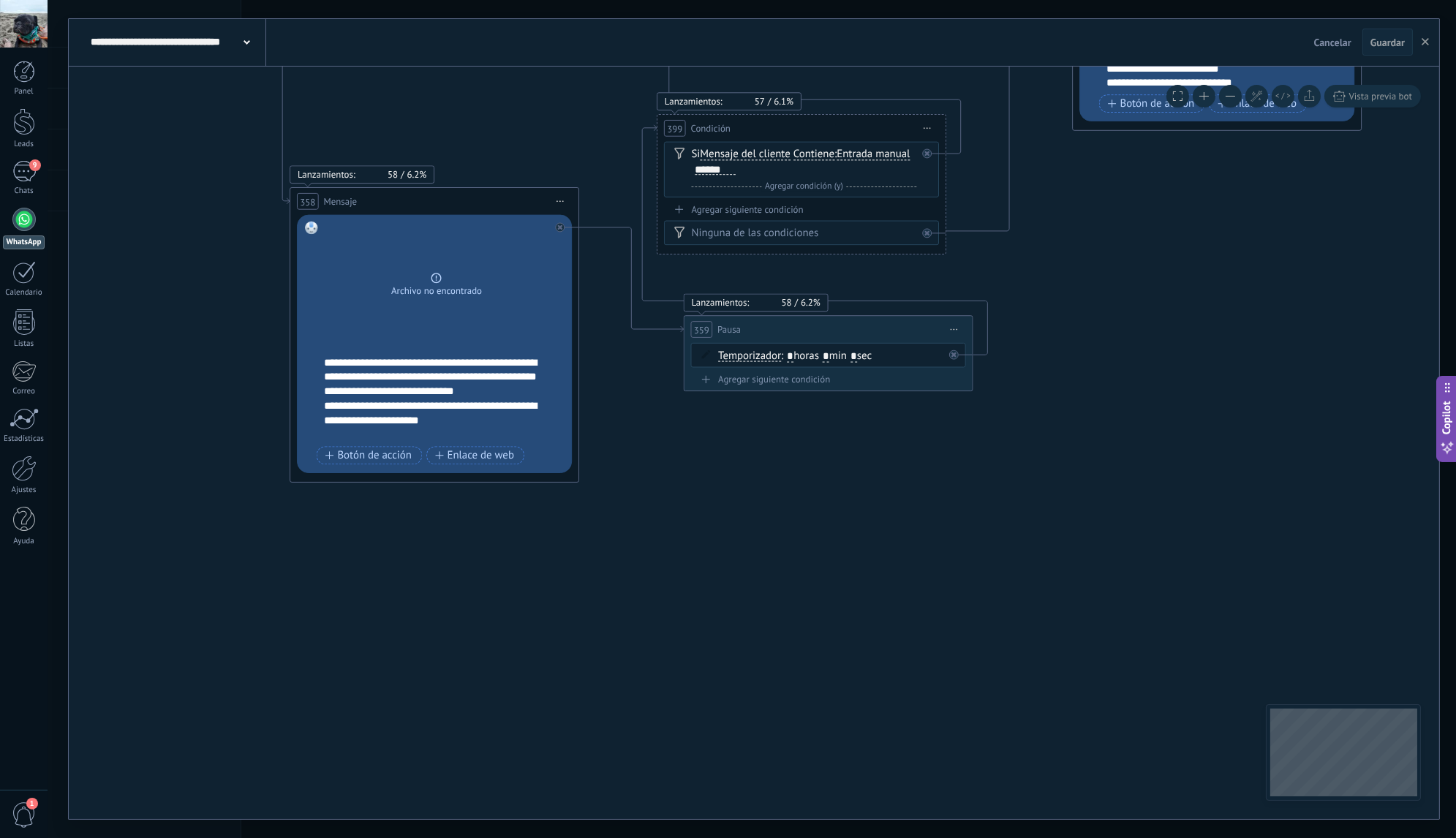
drag, startPoint x: 642, startPoint y: 590, endPoint x: 1095, endPoint y: 483, distance: 465.5
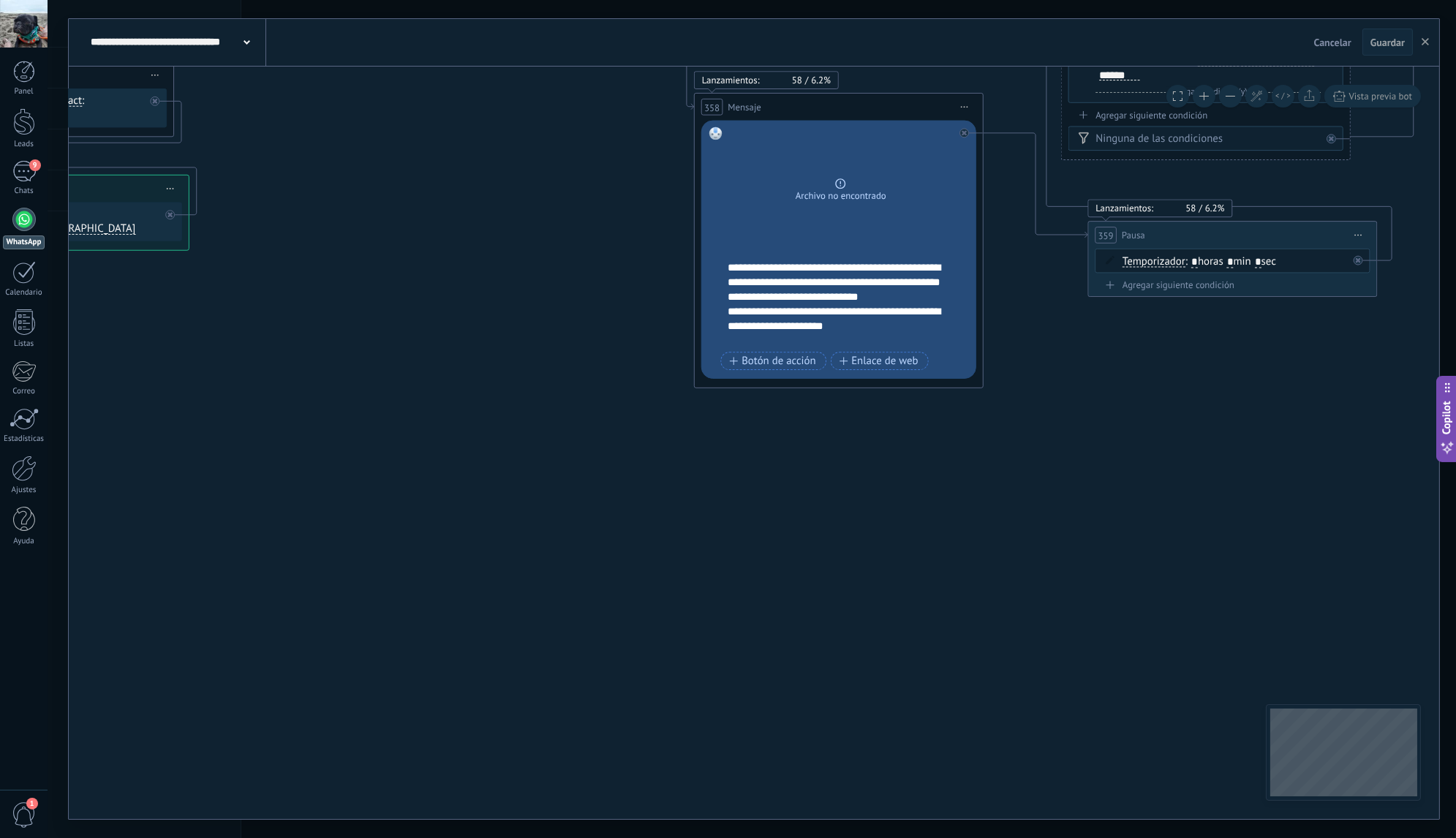
drag, startPoint x: 443, startPoint y: 392, endPoint x: 895, endPoint y: 521, distance: 470.0
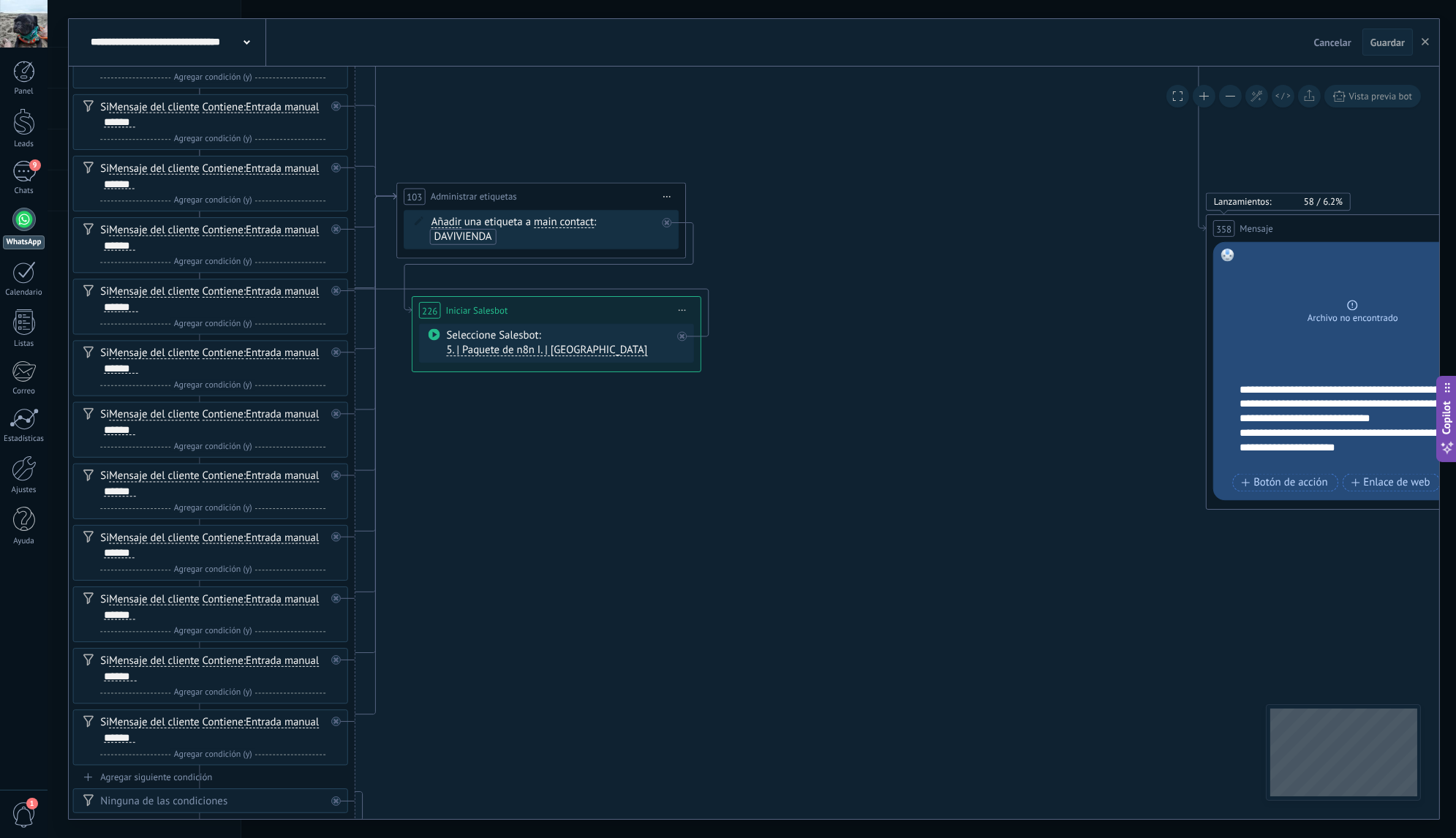
drag, startPoint x: 613, startPoint y: 501, endPoint x: 926, endPoint y: 405, distance: 327.4
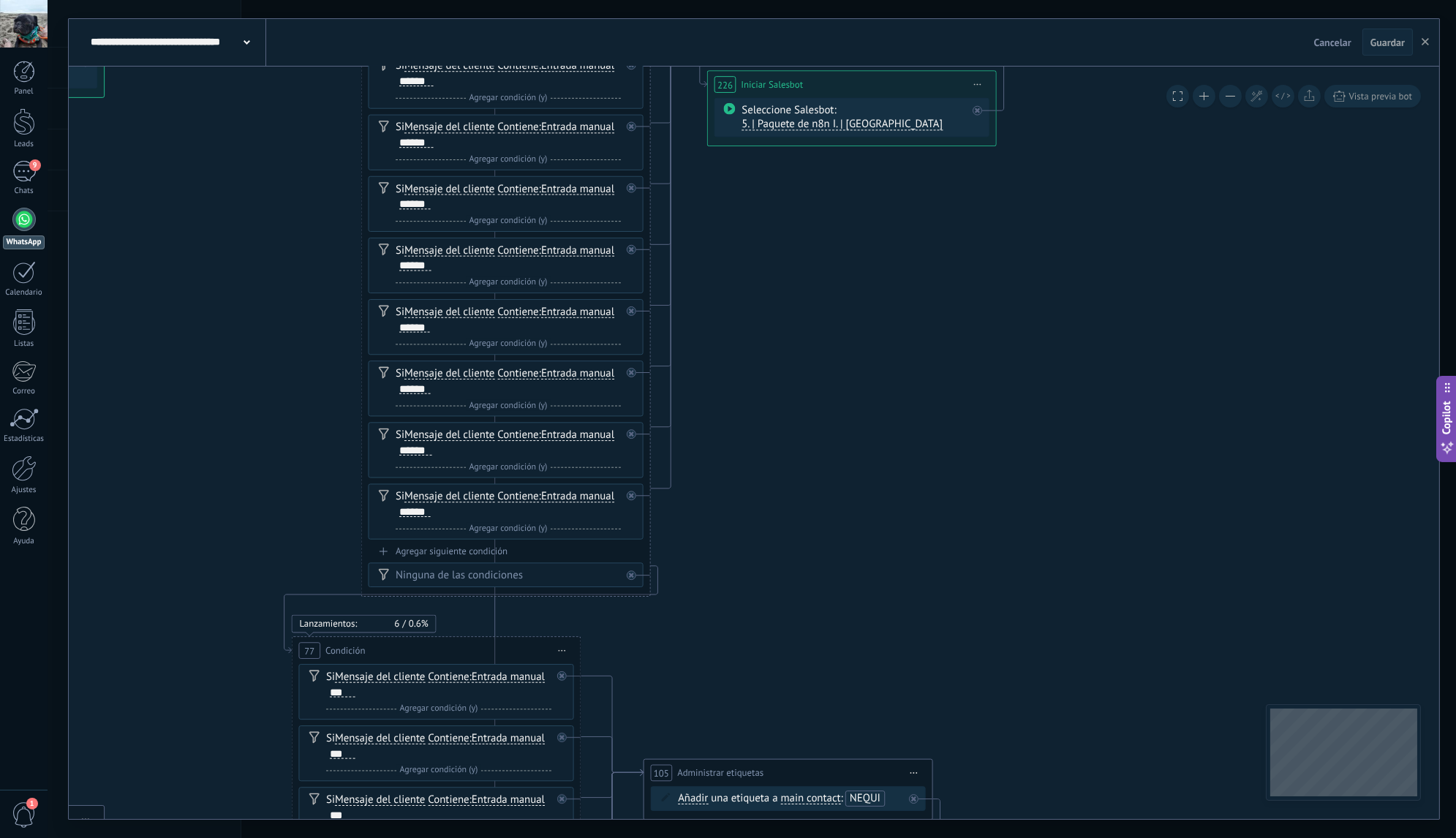
drag, startPoint x: 731, startPoint y: 520, endPoint x: 824, endPoint y: 338, distance: 204.4
click at [822, 345] on icon "108 Pausa" at bounding box center [75, 120] width 8277 height 3898
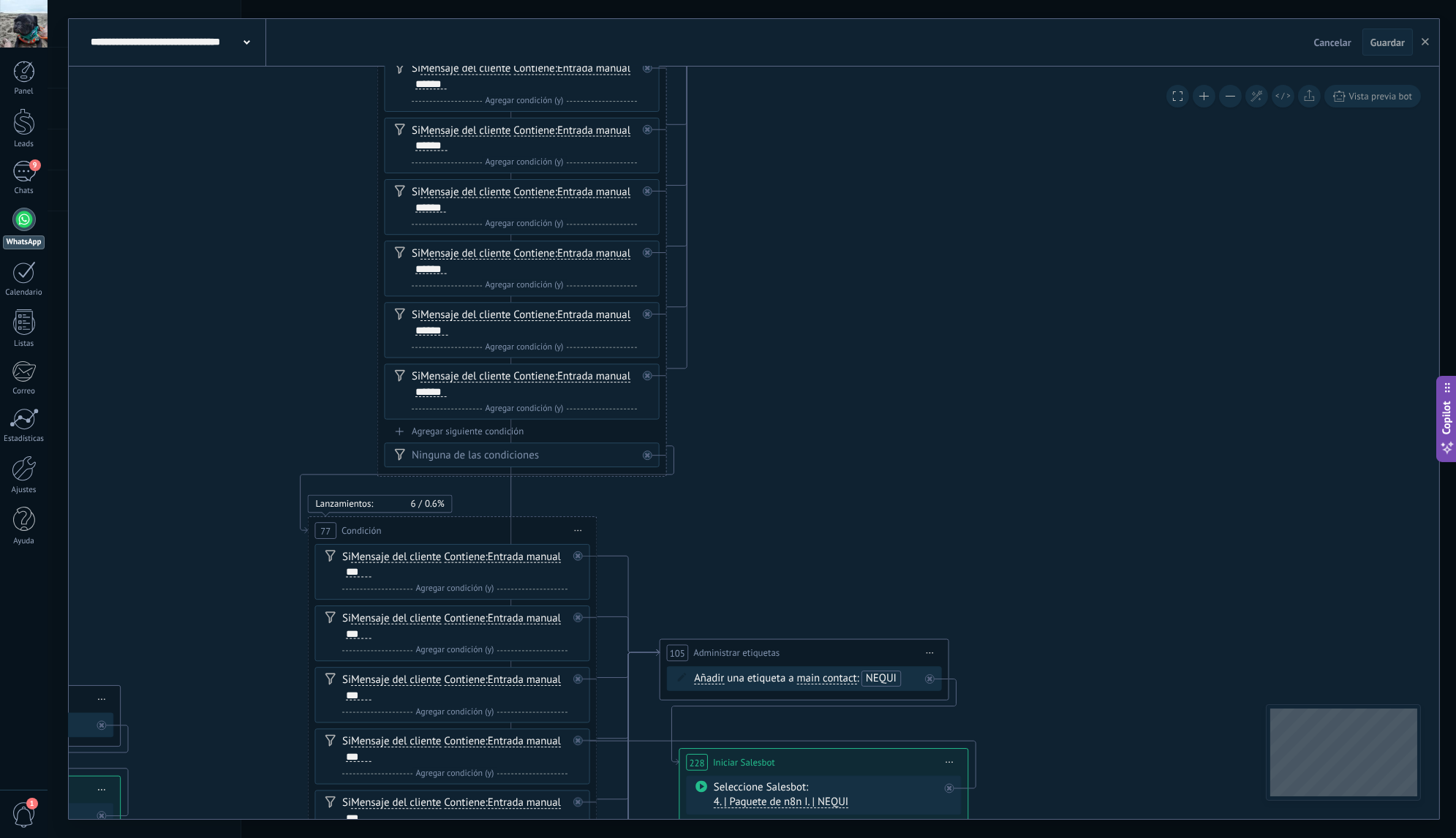
drag, startPoint x: 853, startPoint y: 518, endPoint x: 851, endPoint y: 345, distance: 173.0
click at [852, 349] on icon "108 Pausa" at bounding box center [91, 1] width 8277 height 3898
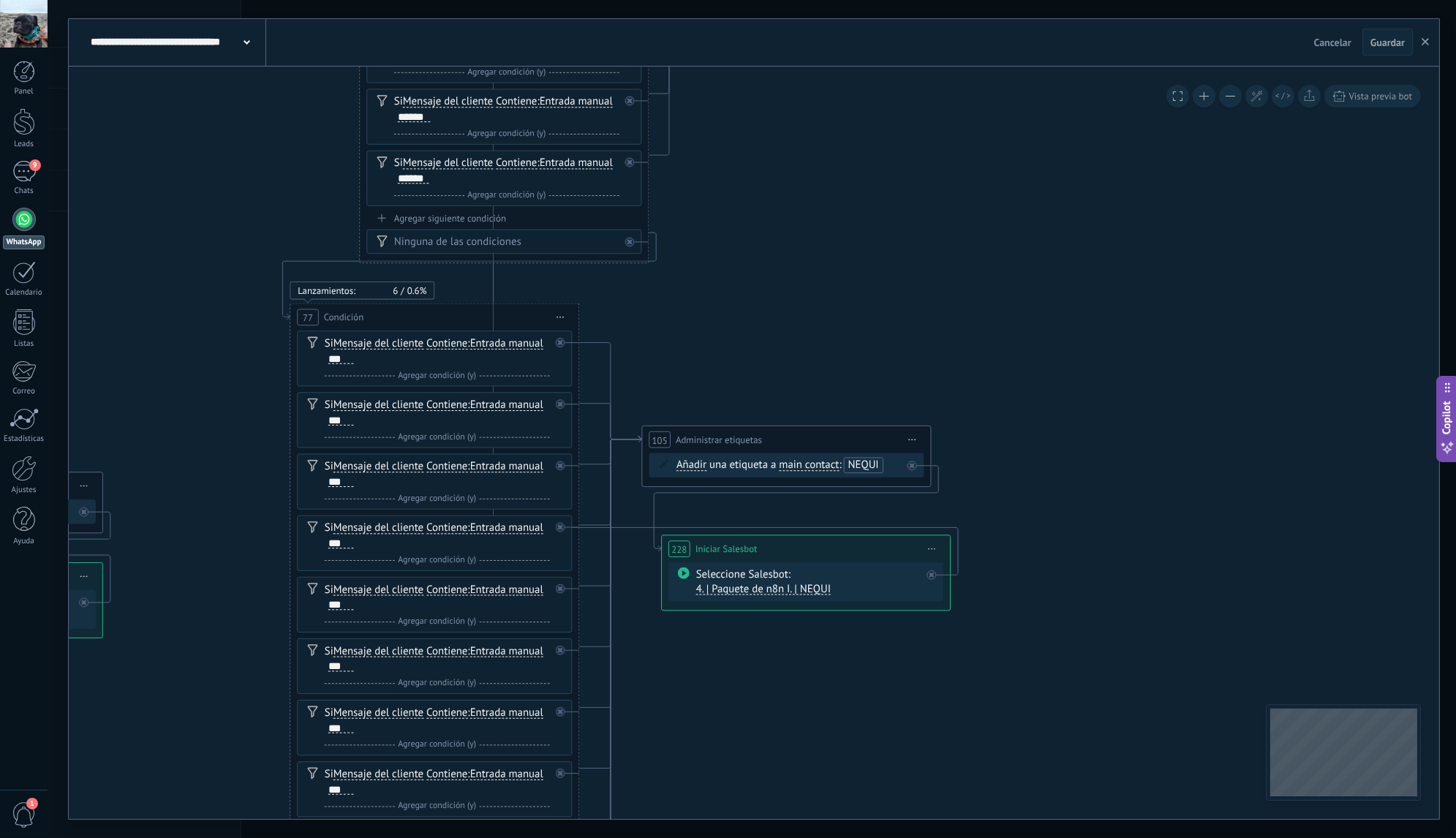
drag, startPoint x: 815, startPoint y: 441, endPoint x: 797, endPoint y: 306, distance: 136.2
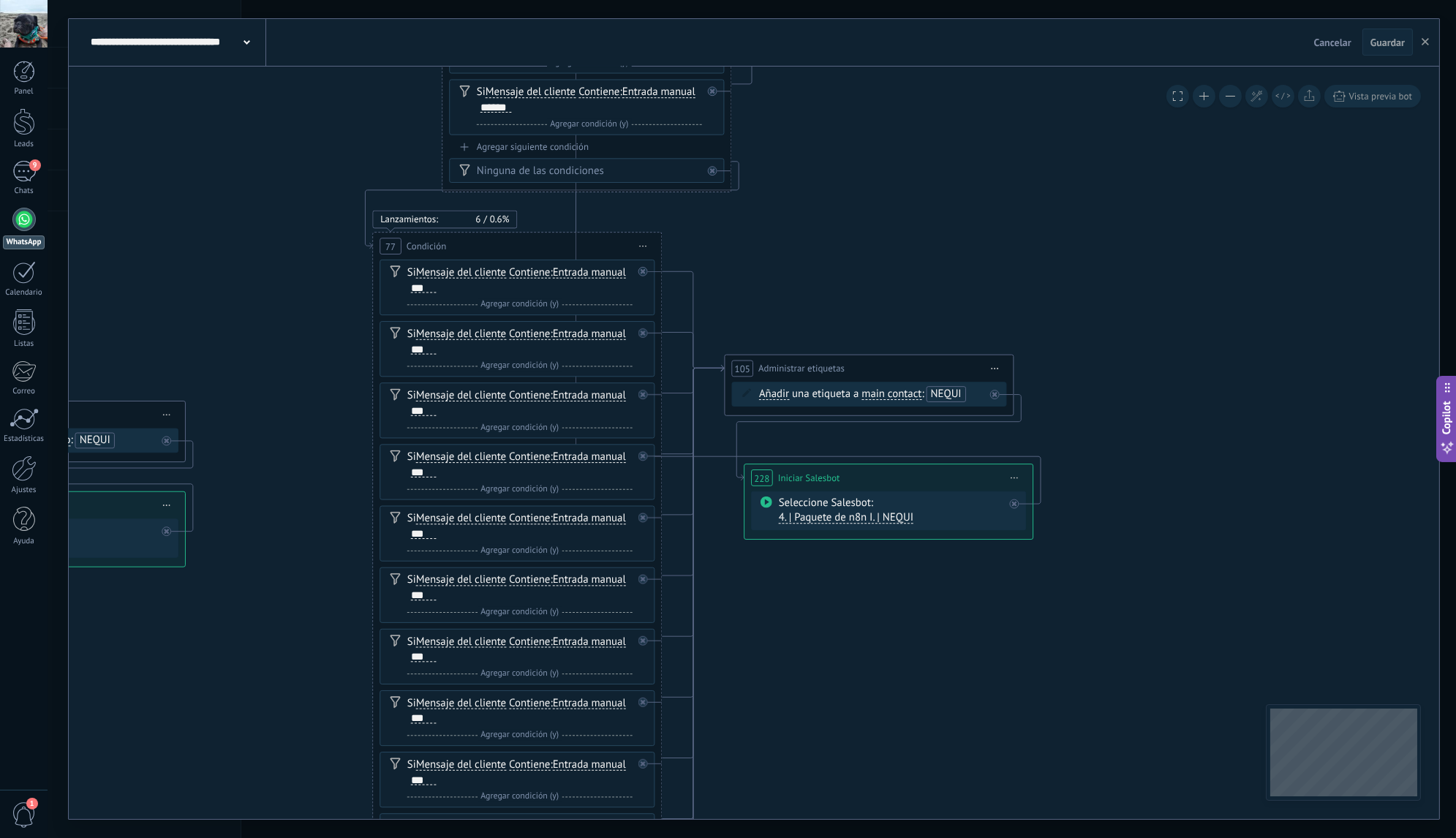
drag, startPoint x: 780, startPoint y: 331, endPoint x: 915, endPoint y: 200, distance: 188.1
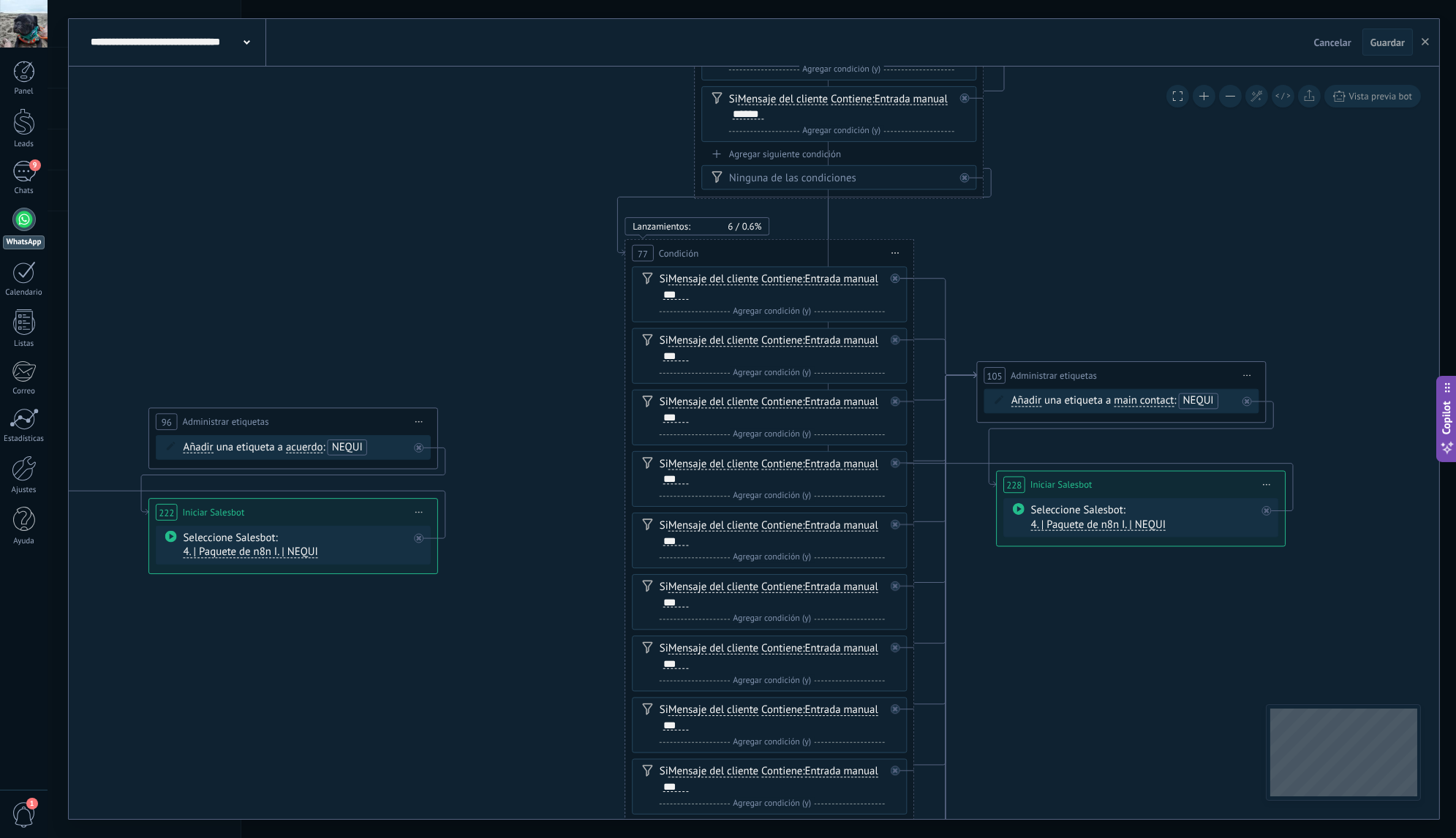
drag, startPoint x: 290, startPoint y: 299, endPoint x: 556, endPoint y: 364, distance: 273.8
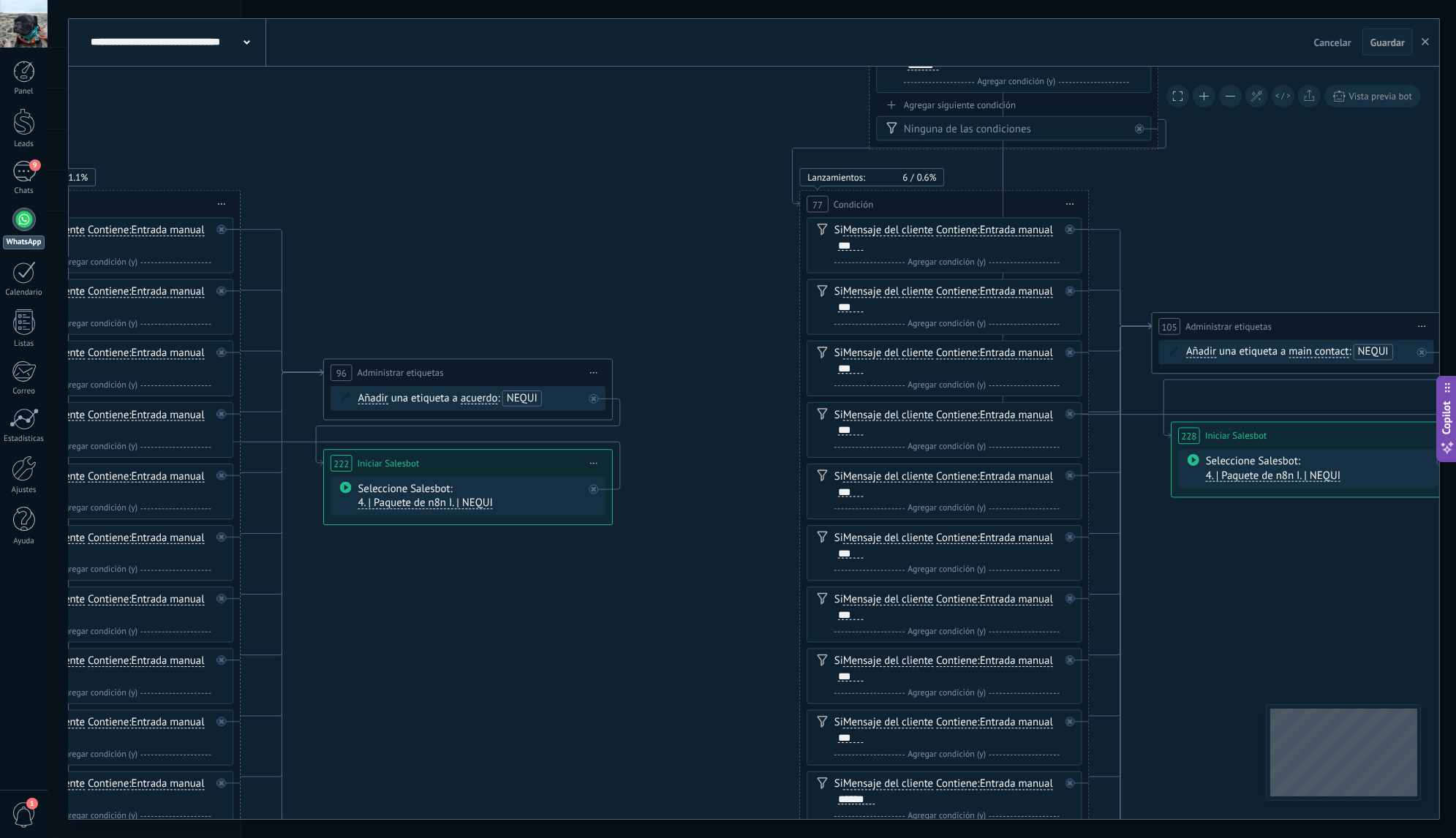
drag, startPoint x: 375, startPoint y: 330, endPoint x: 575, endPoint y: 269, distance: 209.1
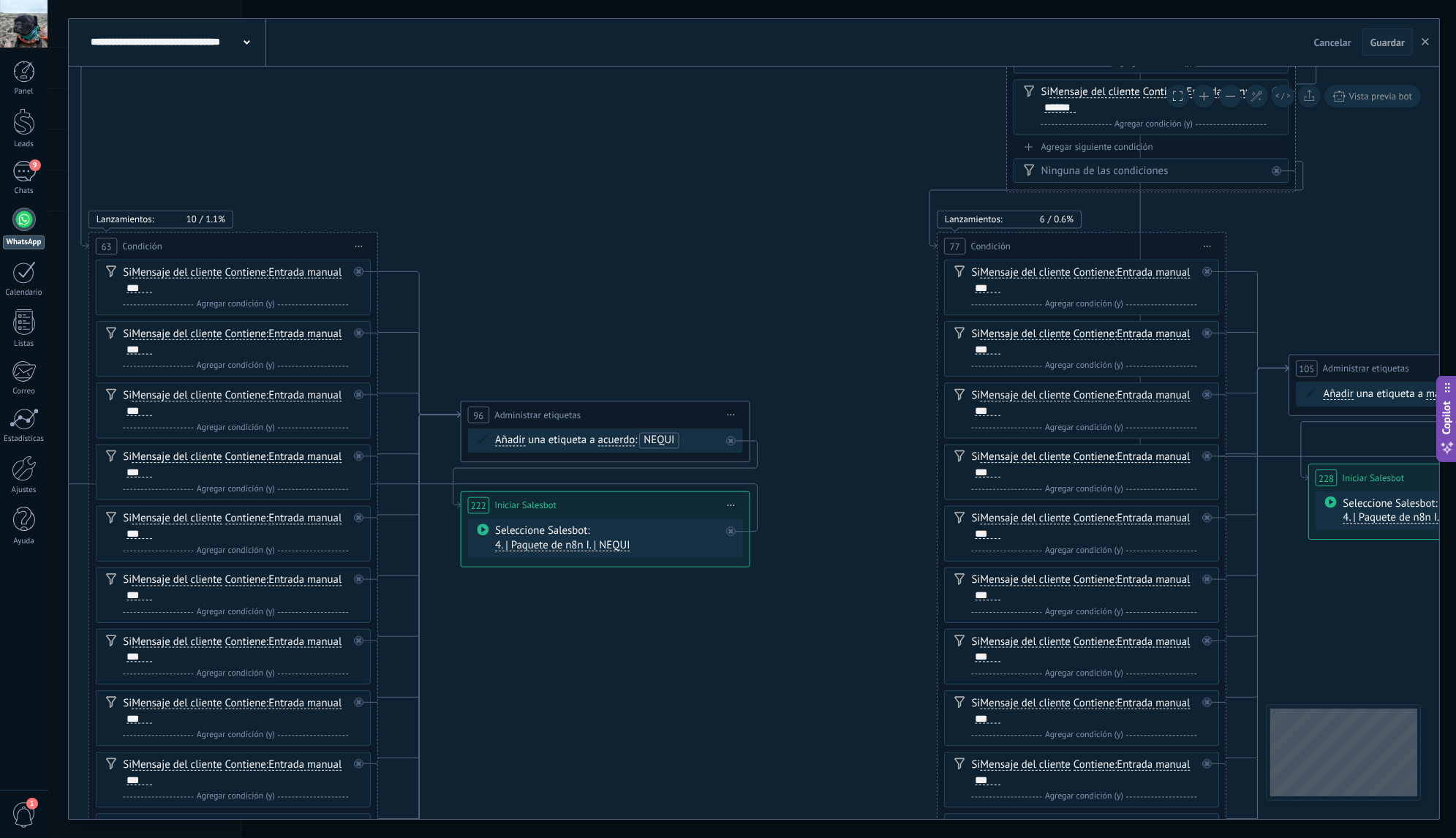
drag, startPoint x: 526, startPoint y: 283, endPoint x: 552, endPoint y: 436, distance: 155.2
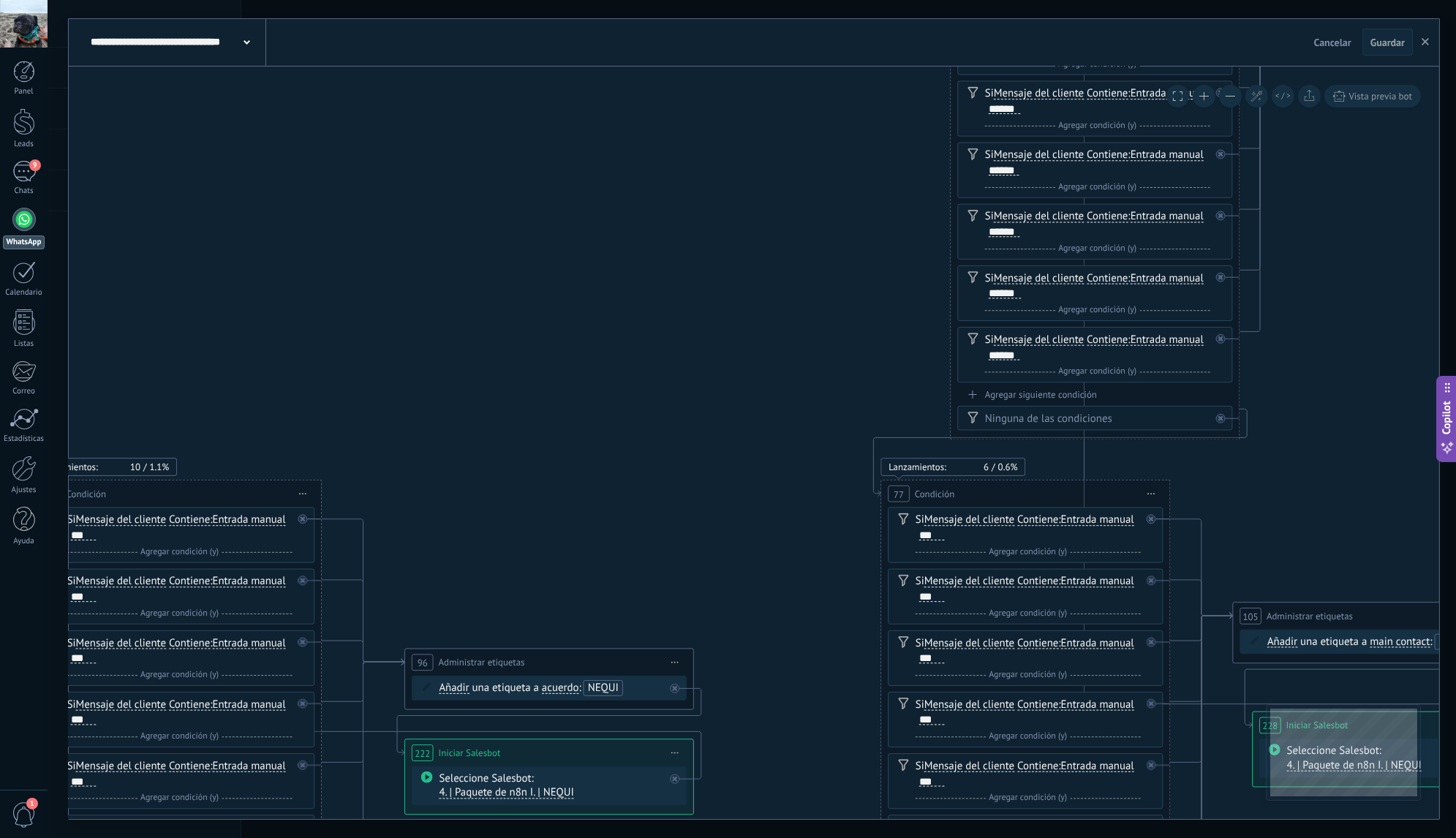
drag, startPoint x: 647, startPoint y: 247, endPoint x: 681, endPoint y: 399, distance: 155.8
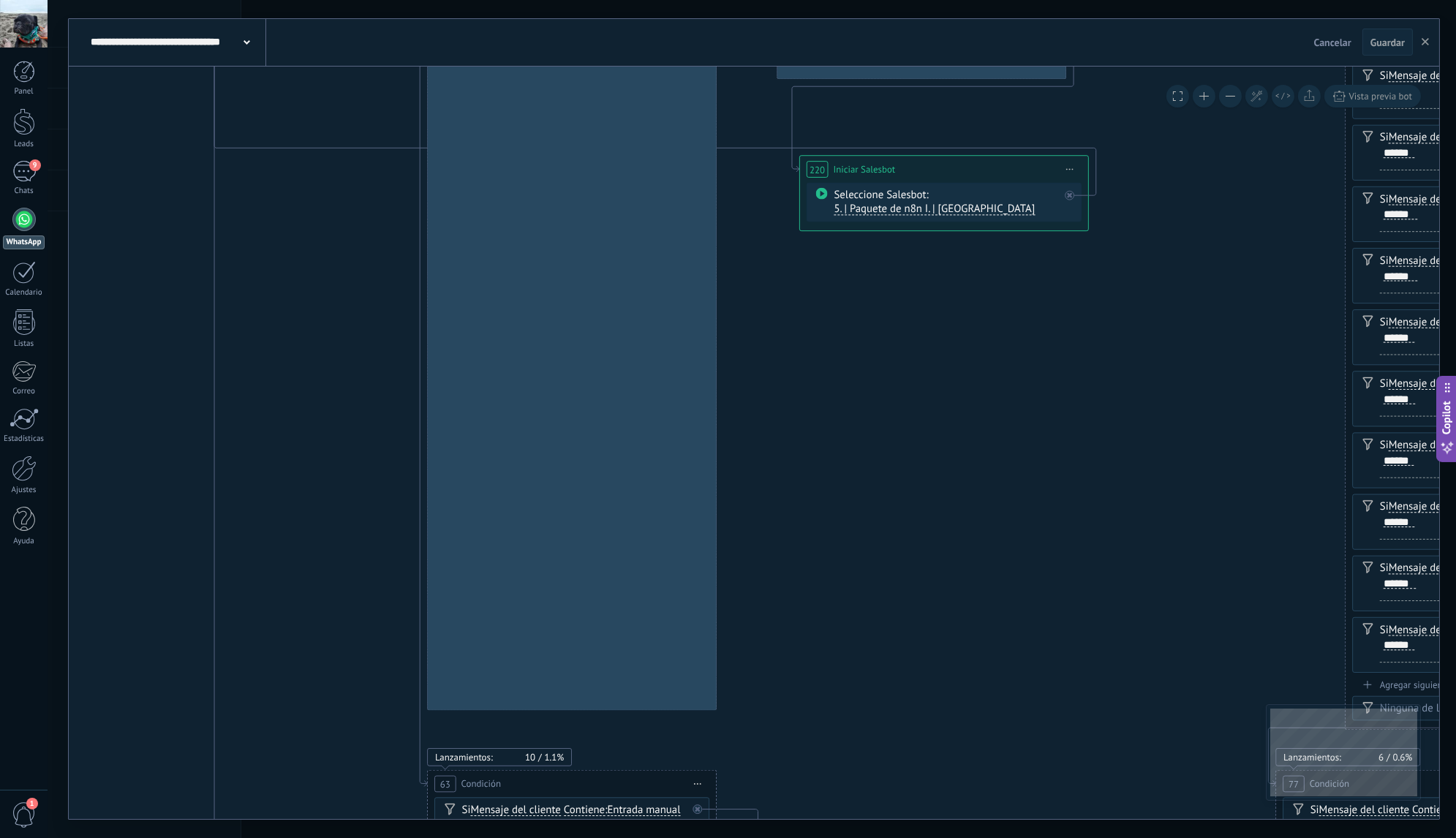
drag, startPoint x: 475, startPoint y: 289, endPoint x: 828, endPoint y: 567, distance: 449.3
click at [828, 567] on icon "108 Pausa" at bounding box center [1059, 254] width 8277 height 3898
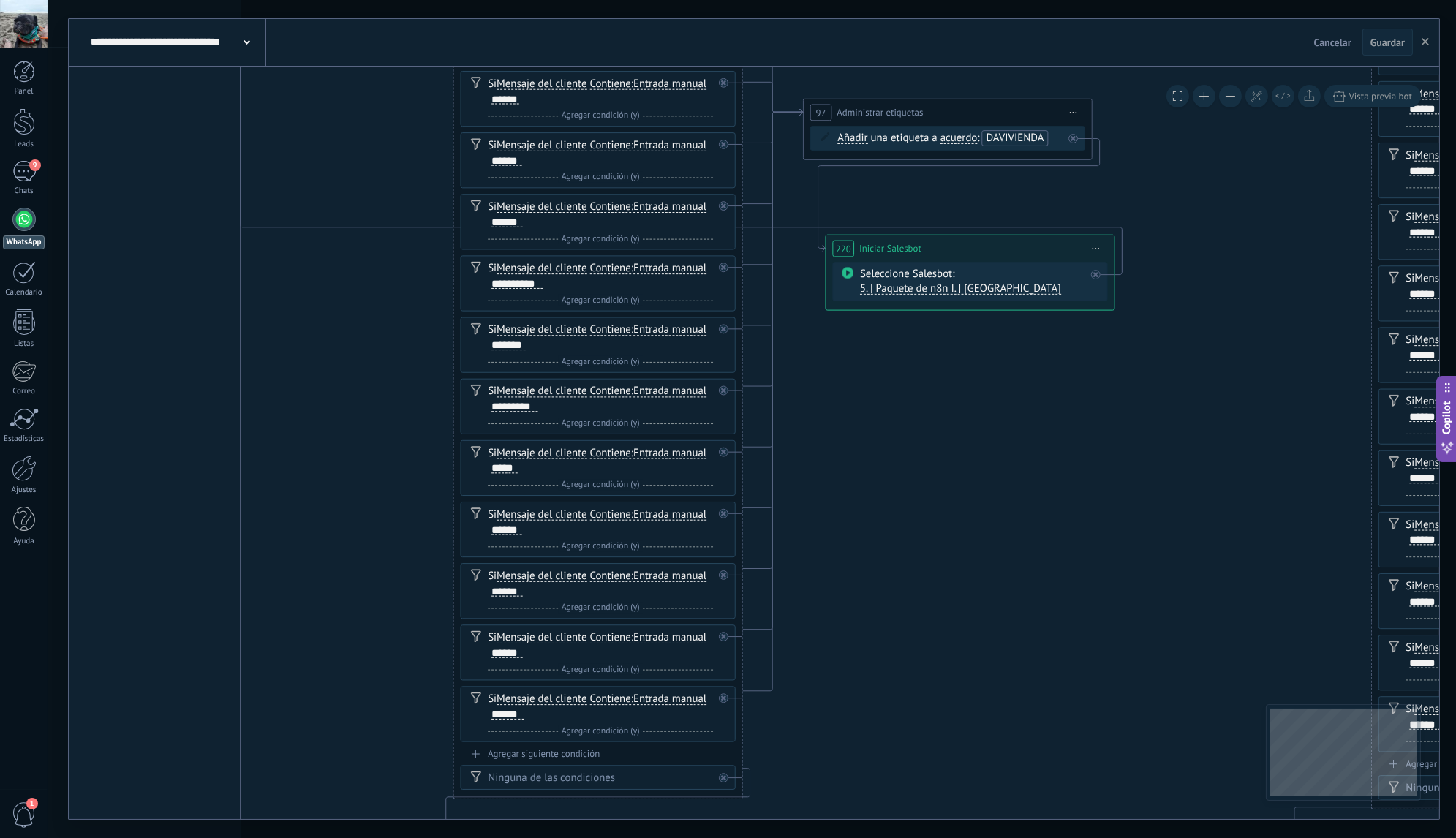
drag, startPoint x: 802, startPoint y: 368, endPoint x: 857, endPoint y: 600, distance: 238.4
click at [848, 602] on icon "108 Pausa" at bounding box center [1085, 333] width 8277 height 3898
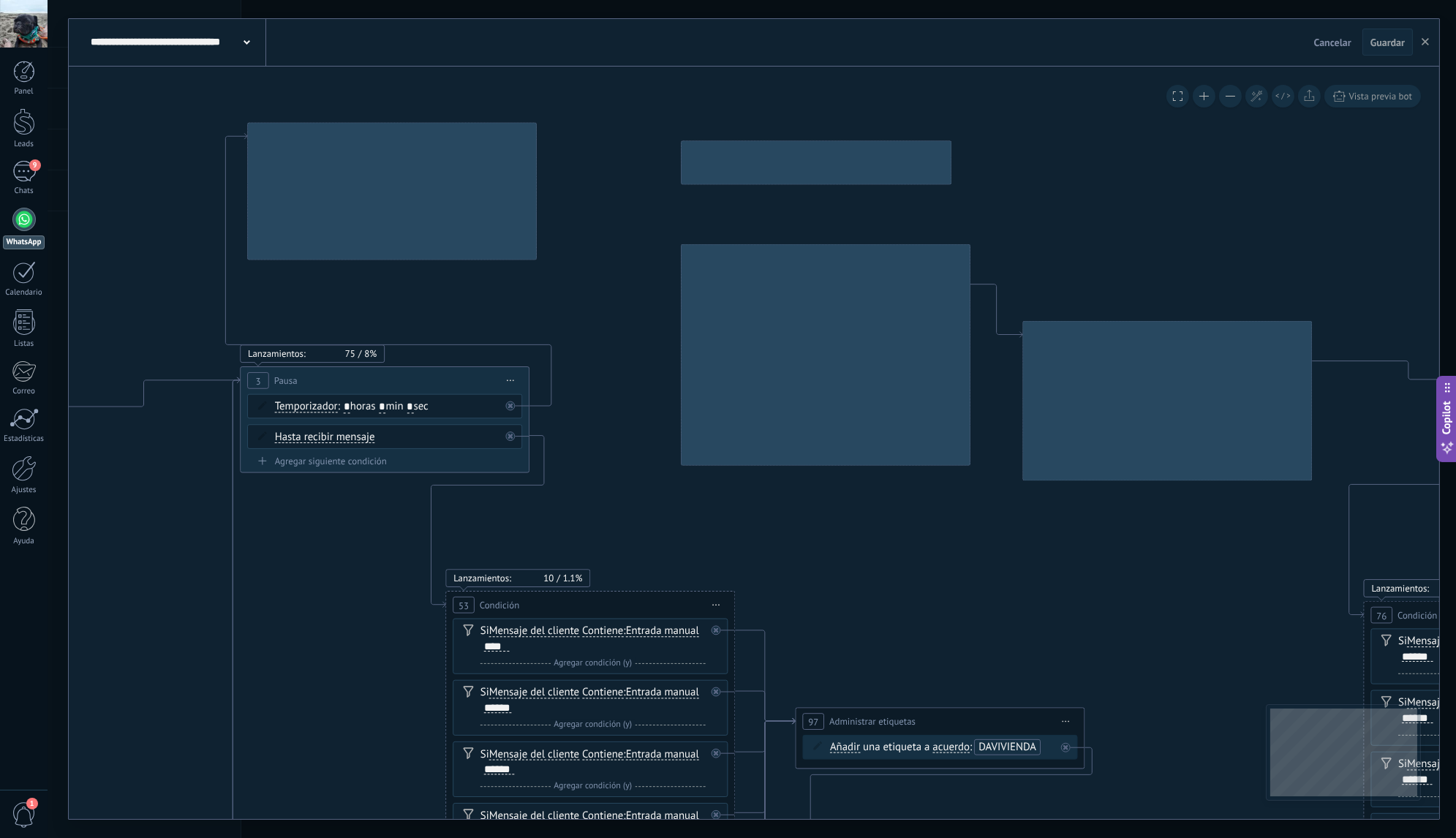
drag, startPoint x: 861, startPoint y: 183, endPoint x: 841, endPoint y: 661, distance: 478.4
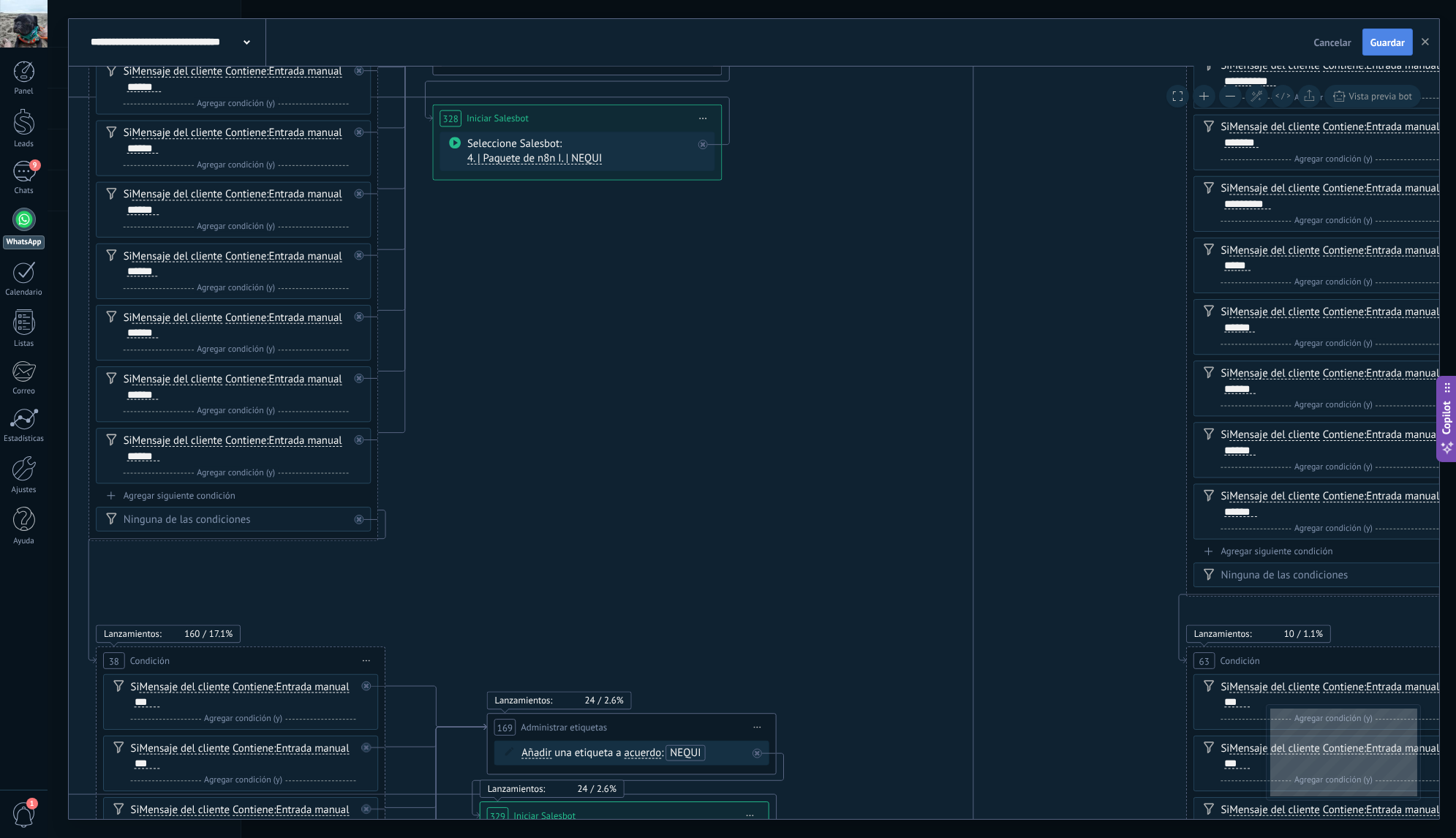
click at [1376, 44] on span "Guardar" at bounding box center [1387, 42] width 34 height 11
click at [247, 43] on use at bounding box center [247, 42] width 6 height 4
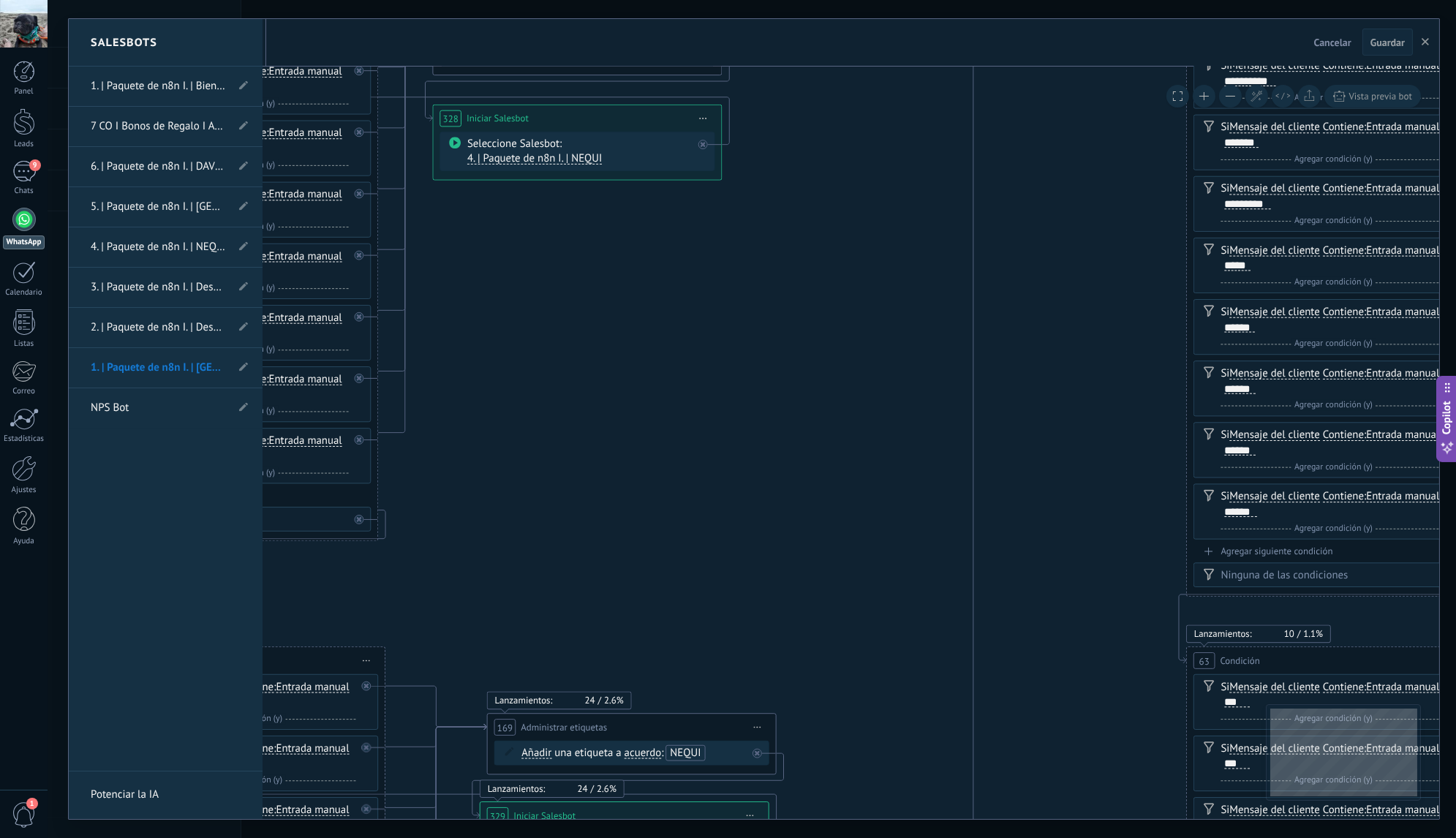
click at [170, 245] on link "4. | Paquete de n8n I. | NEQUI" at bounding box center [158, 247] width 135 height 41
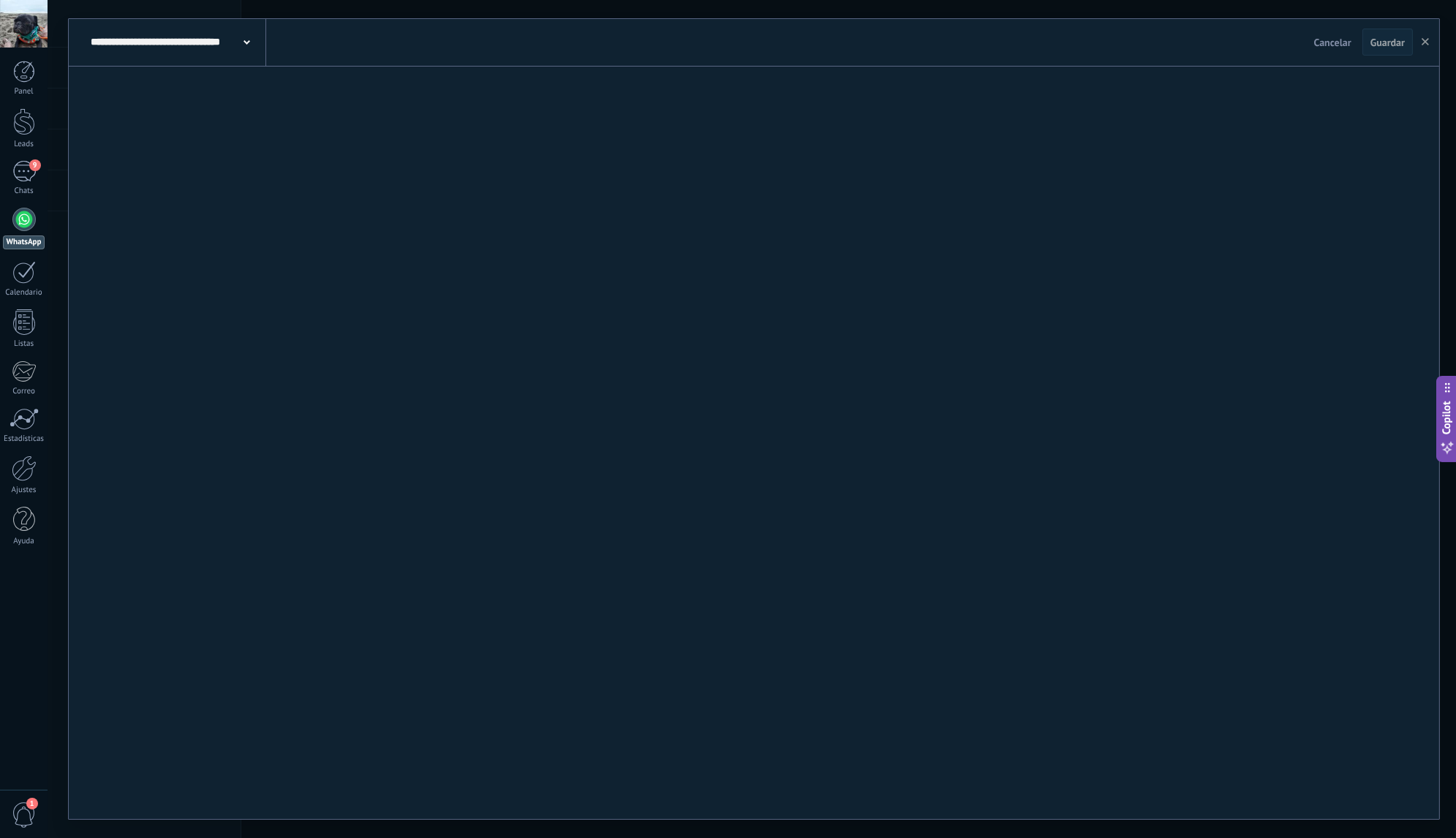
type input "**********"
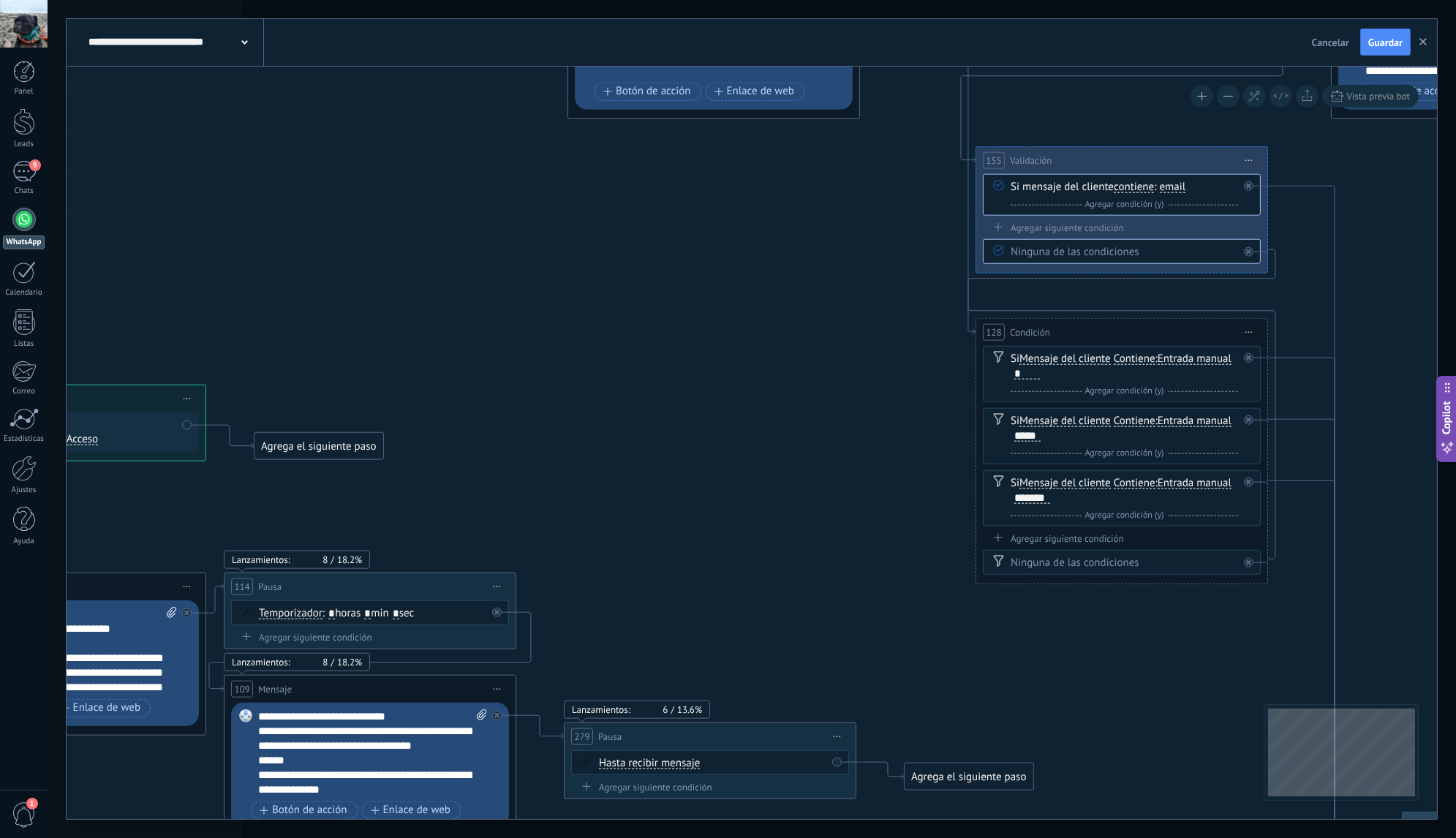
drag, startPoint x: 909, startPoint y: 330, endPoint x: 514, endPoint y: 299, distance: 396.2
click at [515, 299] on icon at bounding box center [925, 313] width 5581 height 3264
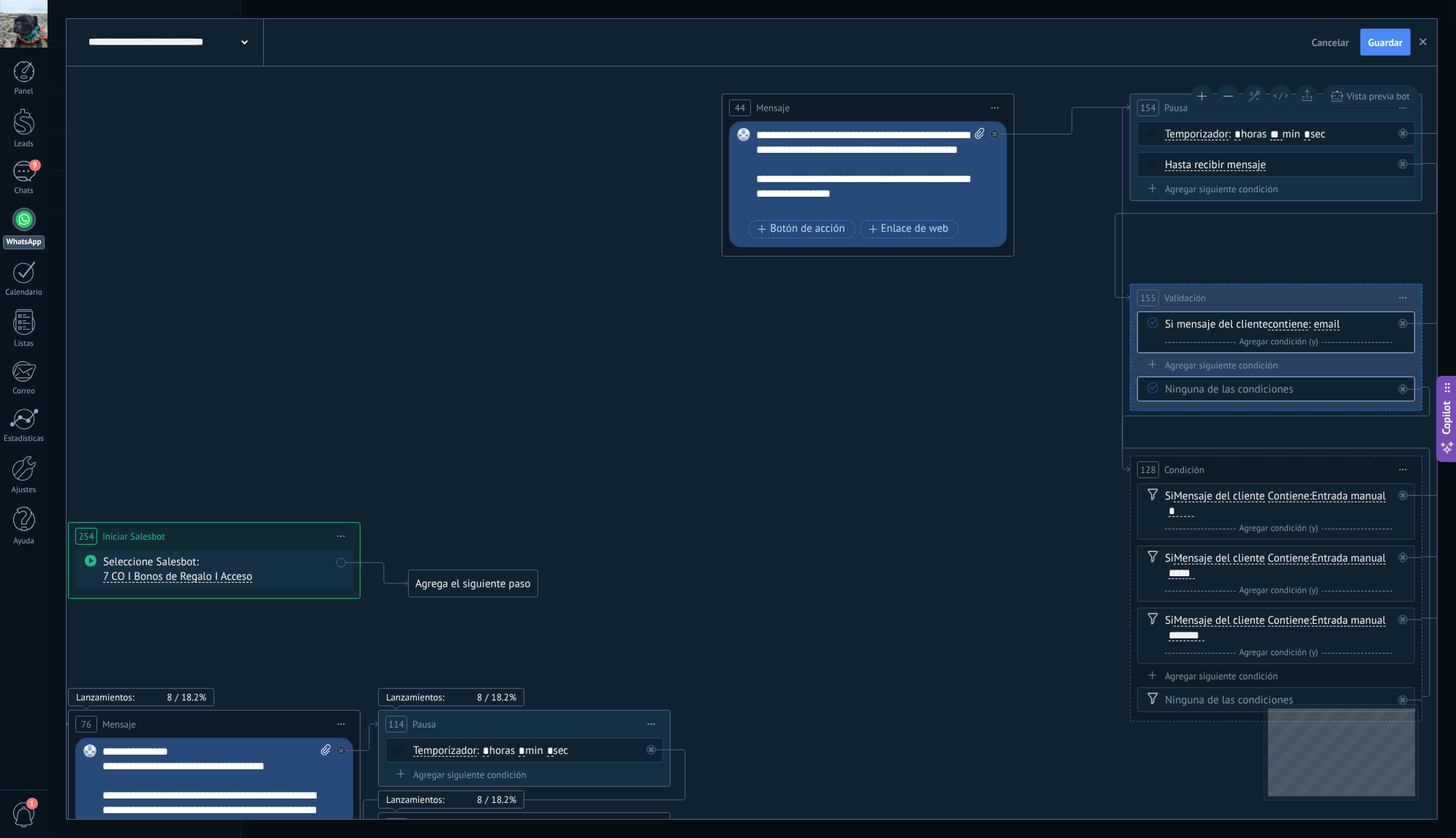
drag, startPoint x: 523, startPoint y: 294, endPoint x: 1011, endPoint y: 546, distance: 549.2
click at [1011, 546] on icon at bounding box center [1080, 451] width 5581 height 3264
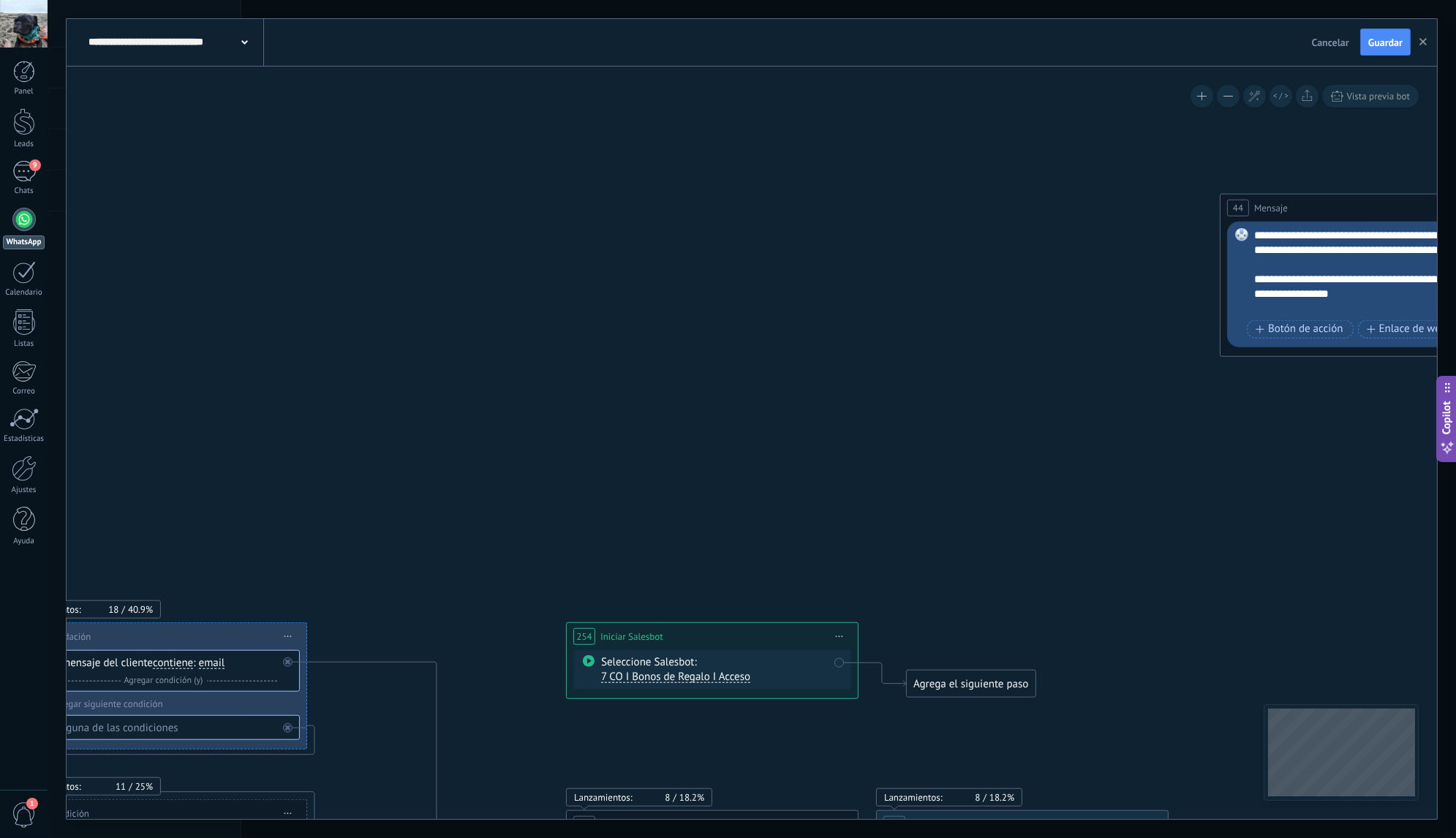
drag, startPoint x: 665, startPoint y: 391, endPoint x: 917, endPoint y: 282, distance: 274.6
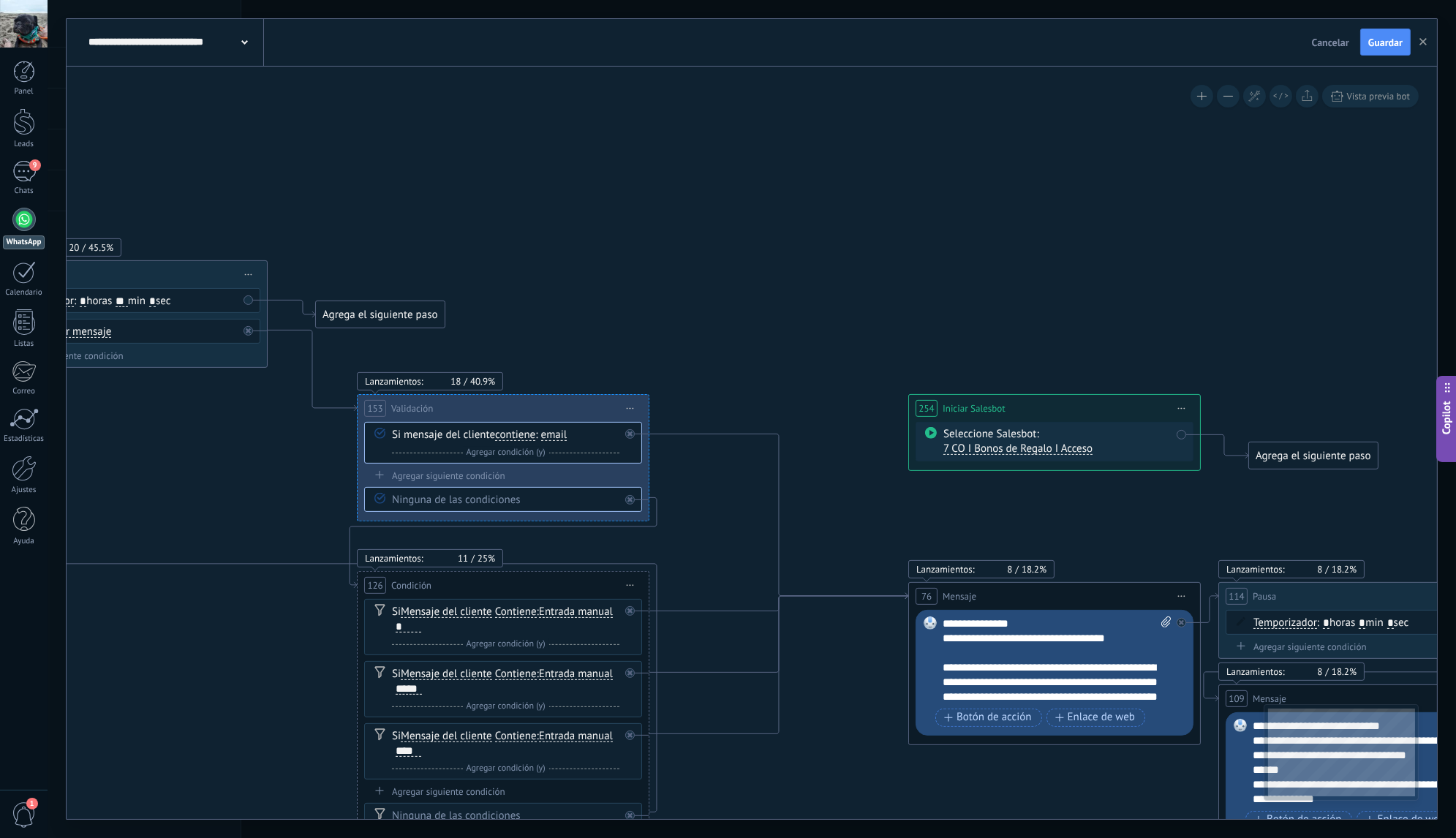
drag, startPoint x: 592, startPoint y: 374, endPoint x: 858, endPoint y: 234, distance: 300.6
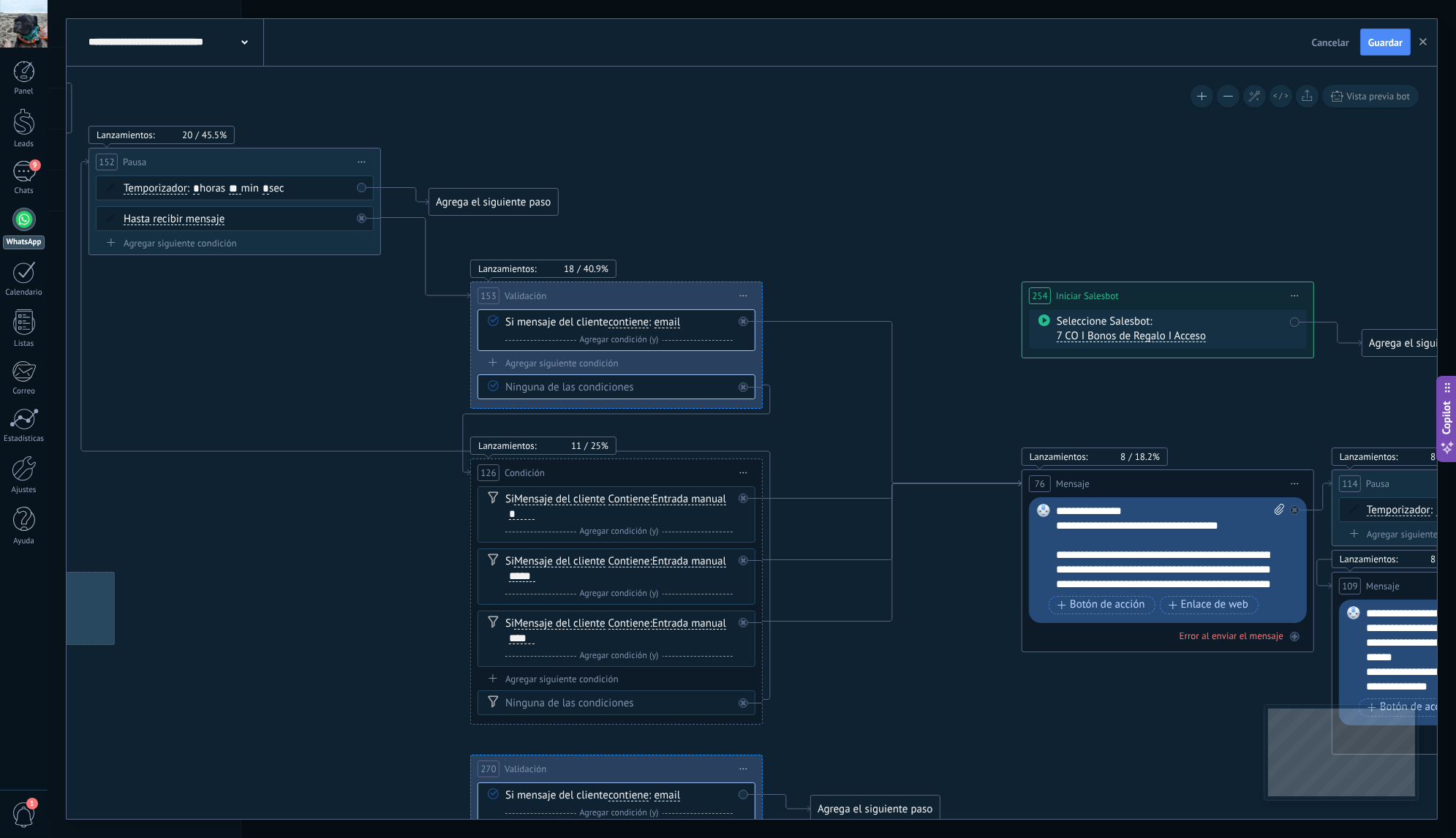
drag, startPoint x: 856, startPoint y: 183, endPoint x: 927, endPoint y: 146, distance: 80.1
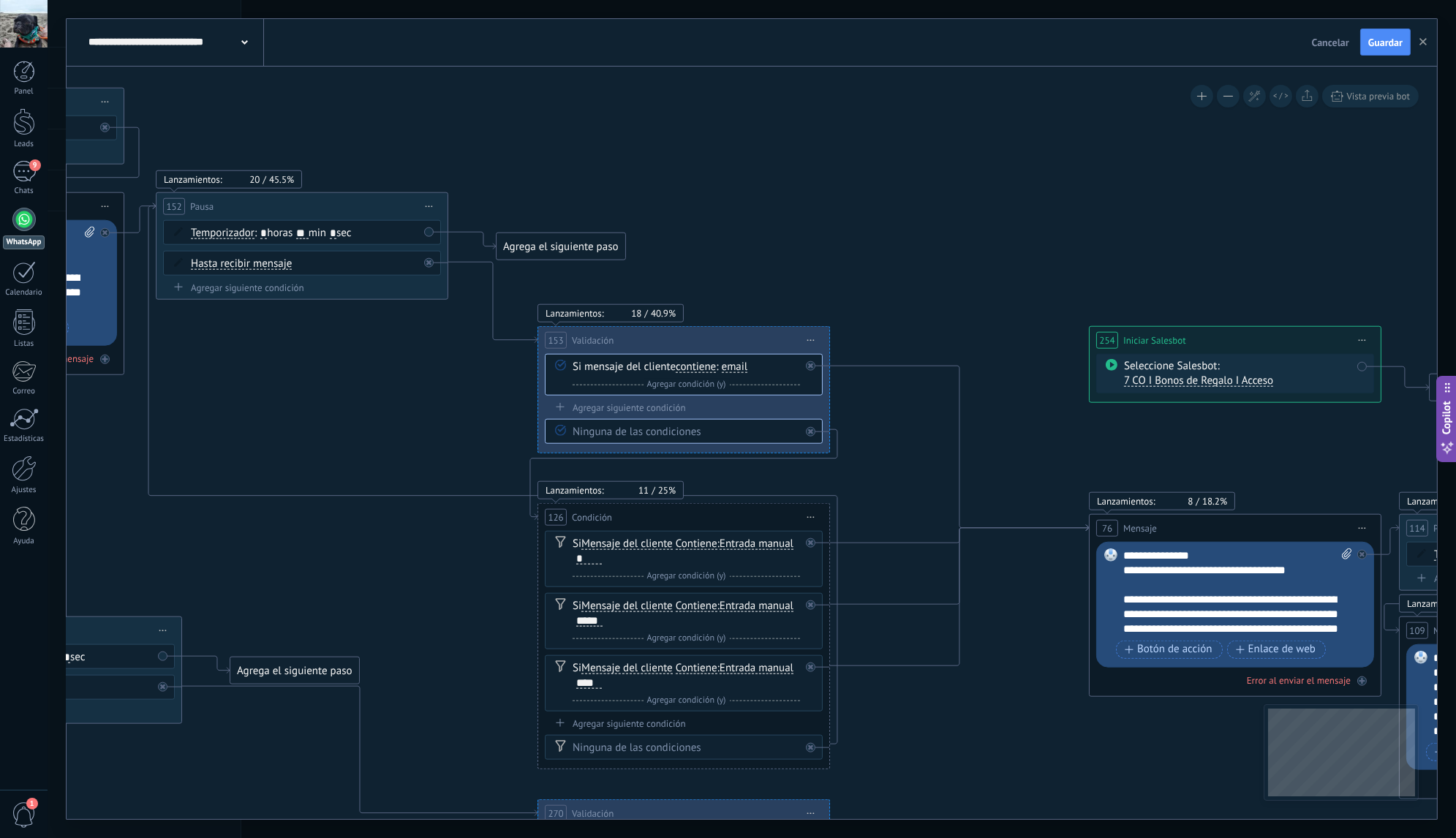
drag, startPoint x: 725, startPoint y: 161, endPoint x: 1006, endPoint y: 233, distance: 290.1
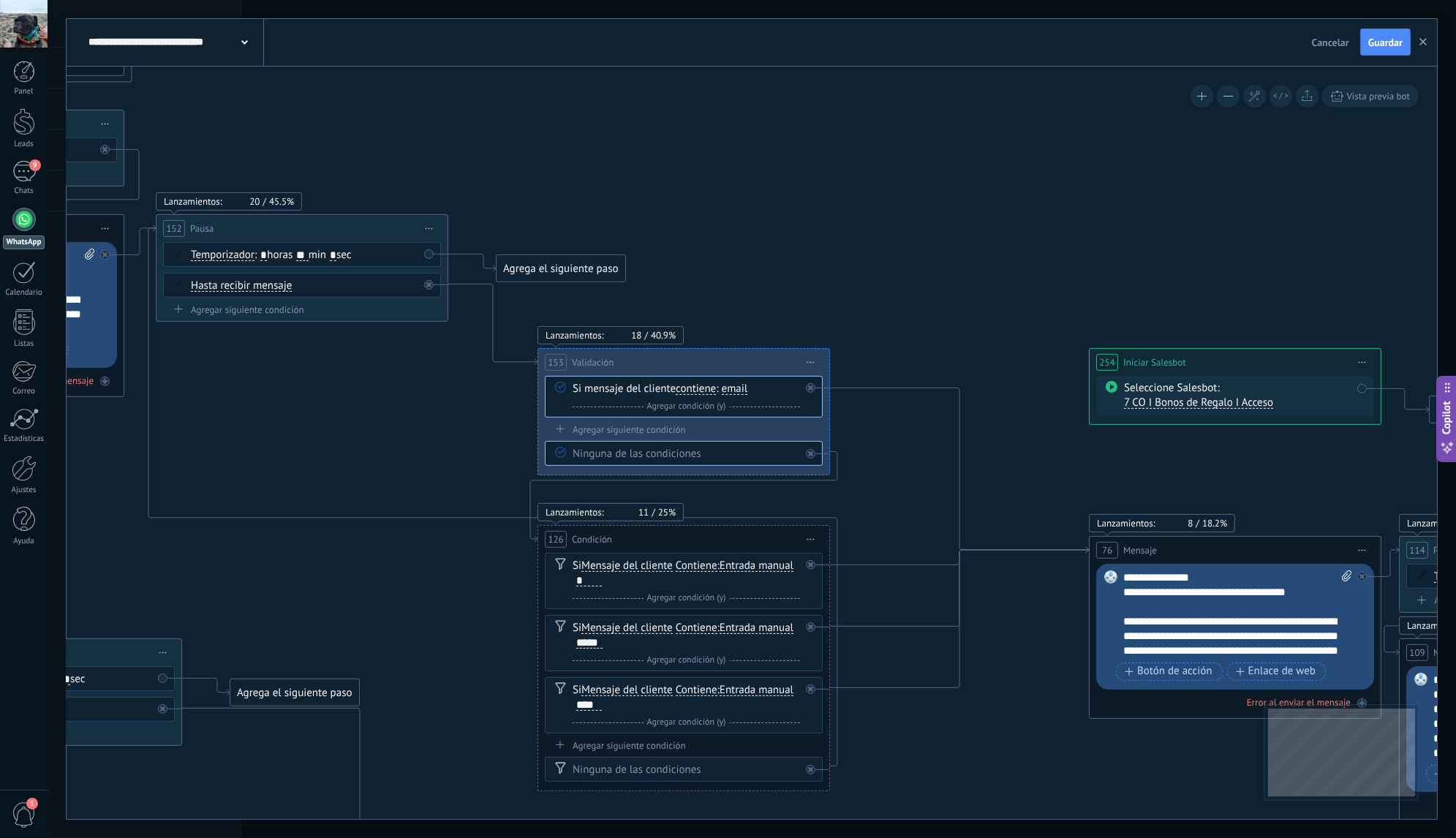
drag, startPoint x: 791, startPoint y: 213, endPoint x: 973, endPoint y: 234, distance: 183.2
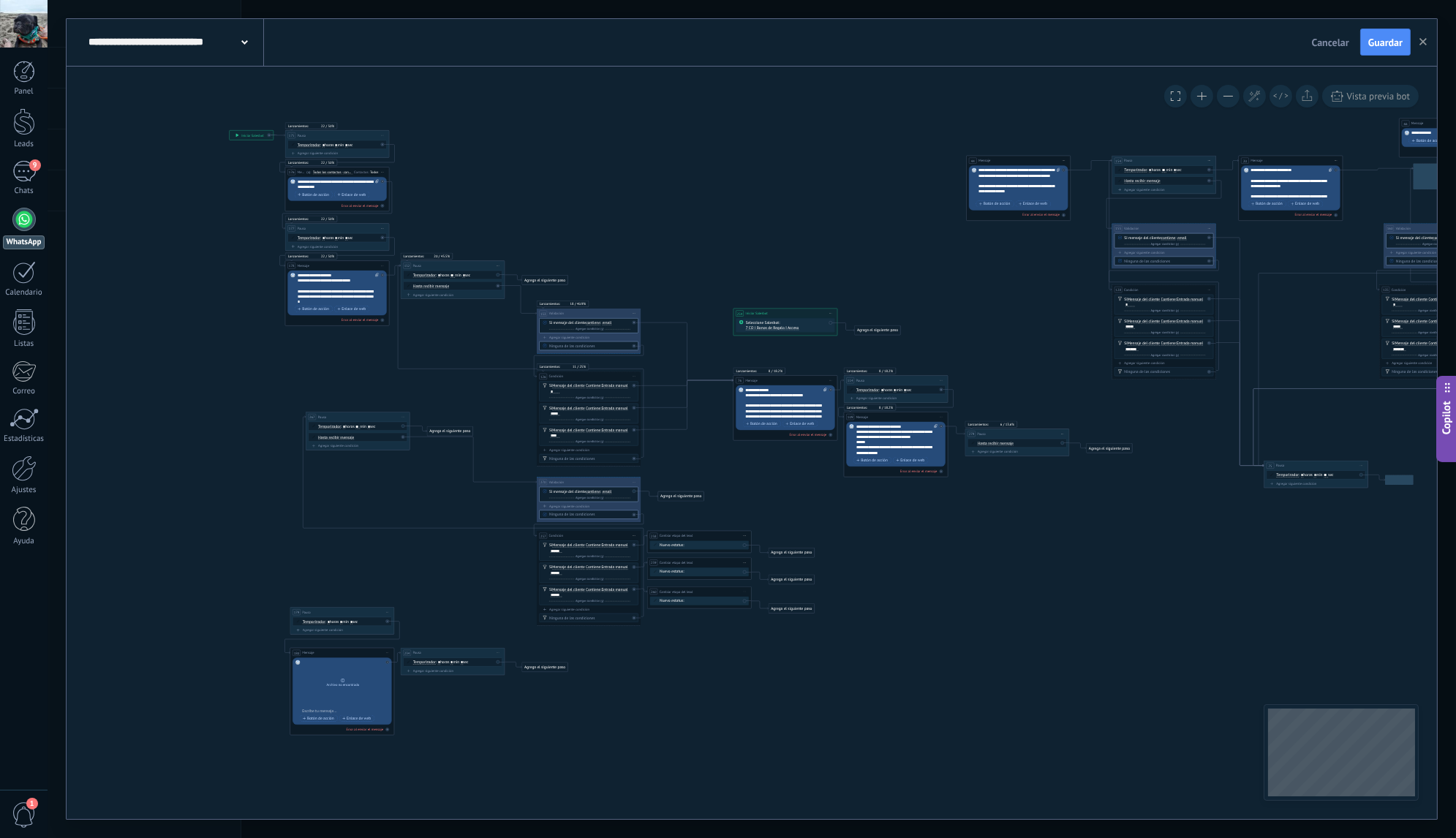
drag, startPoint x: 788, startPoint y: 219, endPoint x: 586, endPoint y: 226, distance: 202.1
click at [586, 226] on icon at bounding box center [1093, 282] width 1990 height 1163
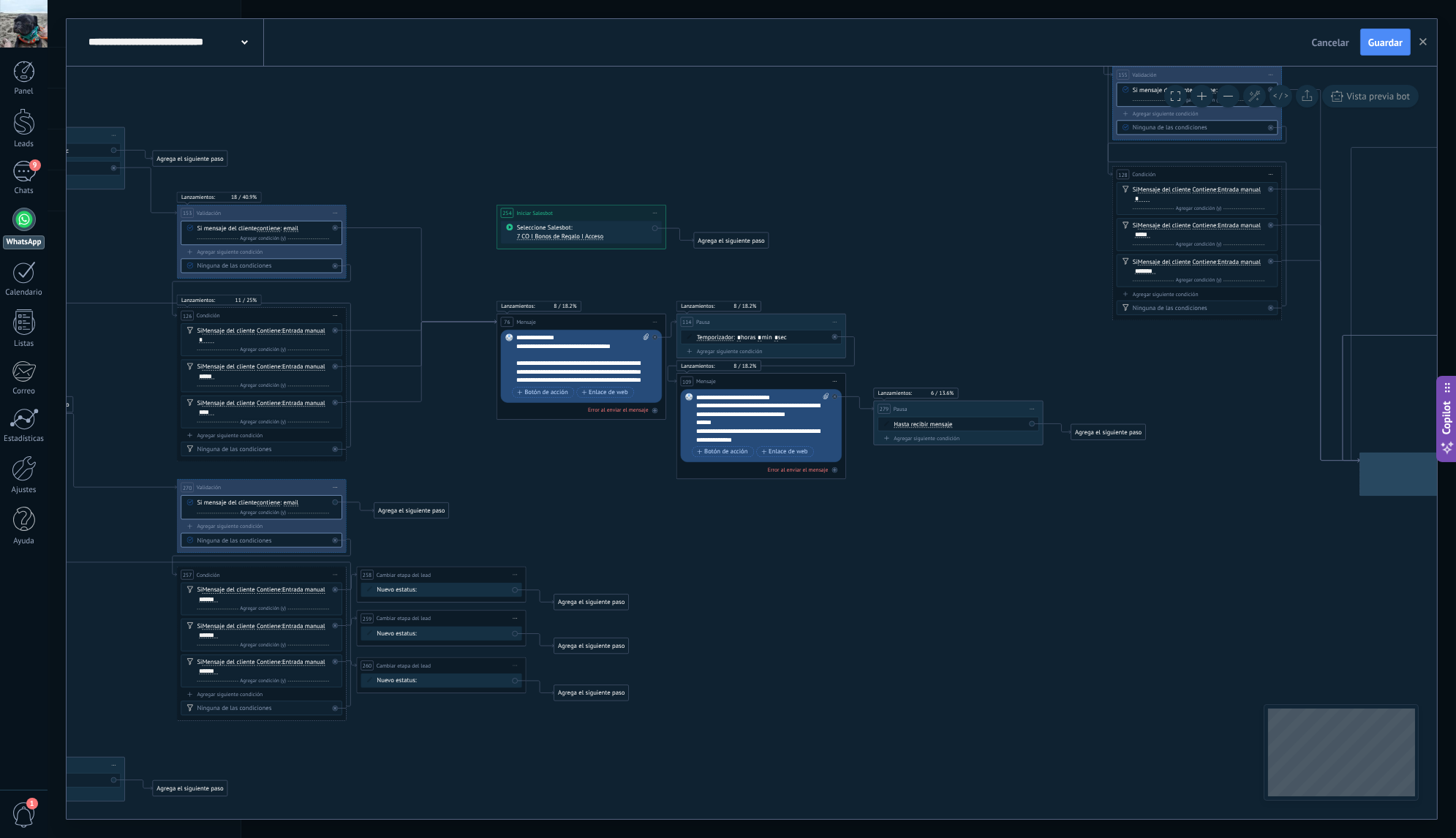
drag, startPoint x: 860, startPoint y: 490, endPoint x: 536, endPoint y: 483, distance: 324.1
click at [536, 483] on icon at bounding box center [1083, 164] width 3237 height 1893
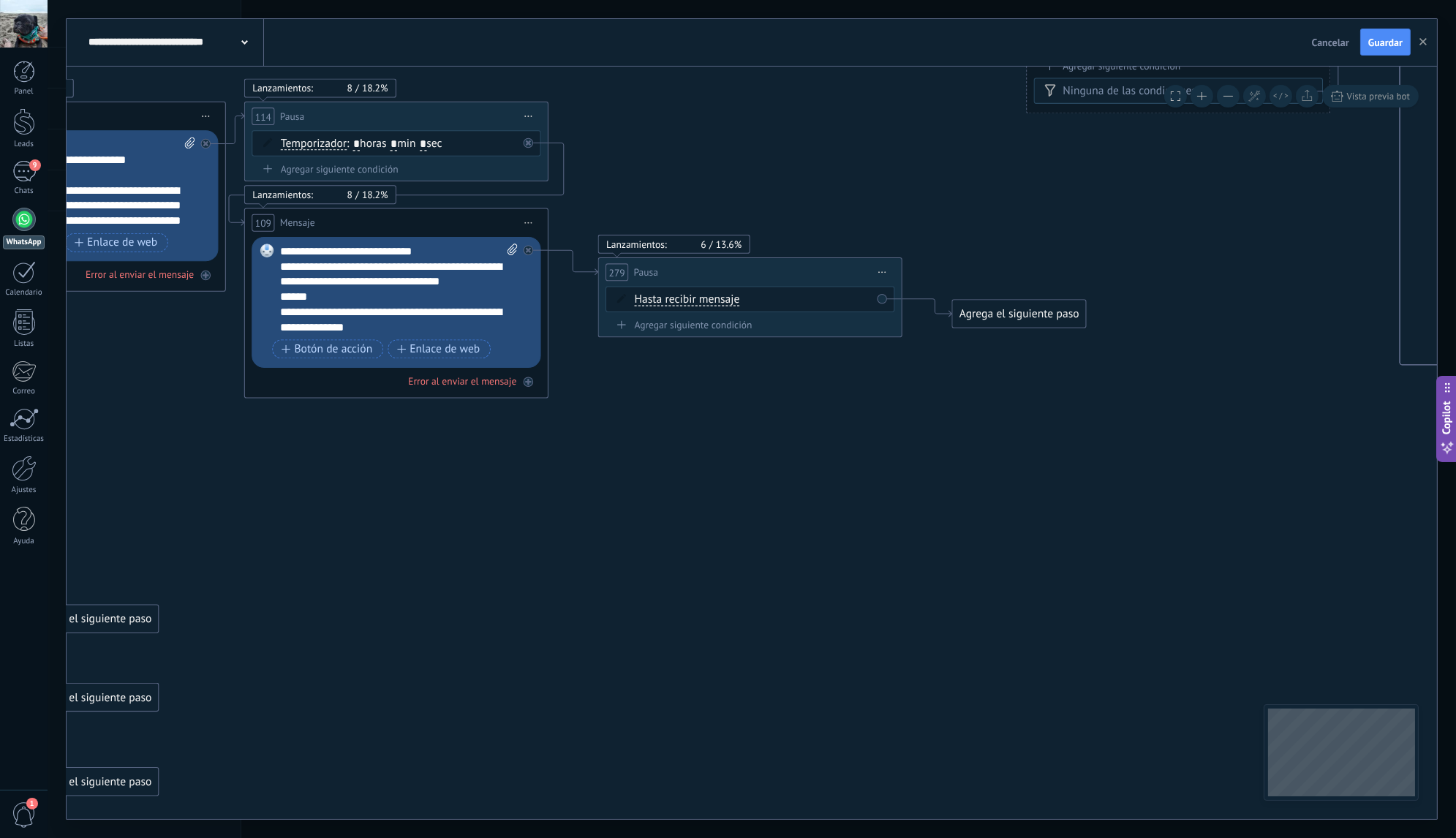
drag, startPoint x: 1034, startPoint y: 547, endPoint x: 642, endPoint y: 460, distance: 401.5
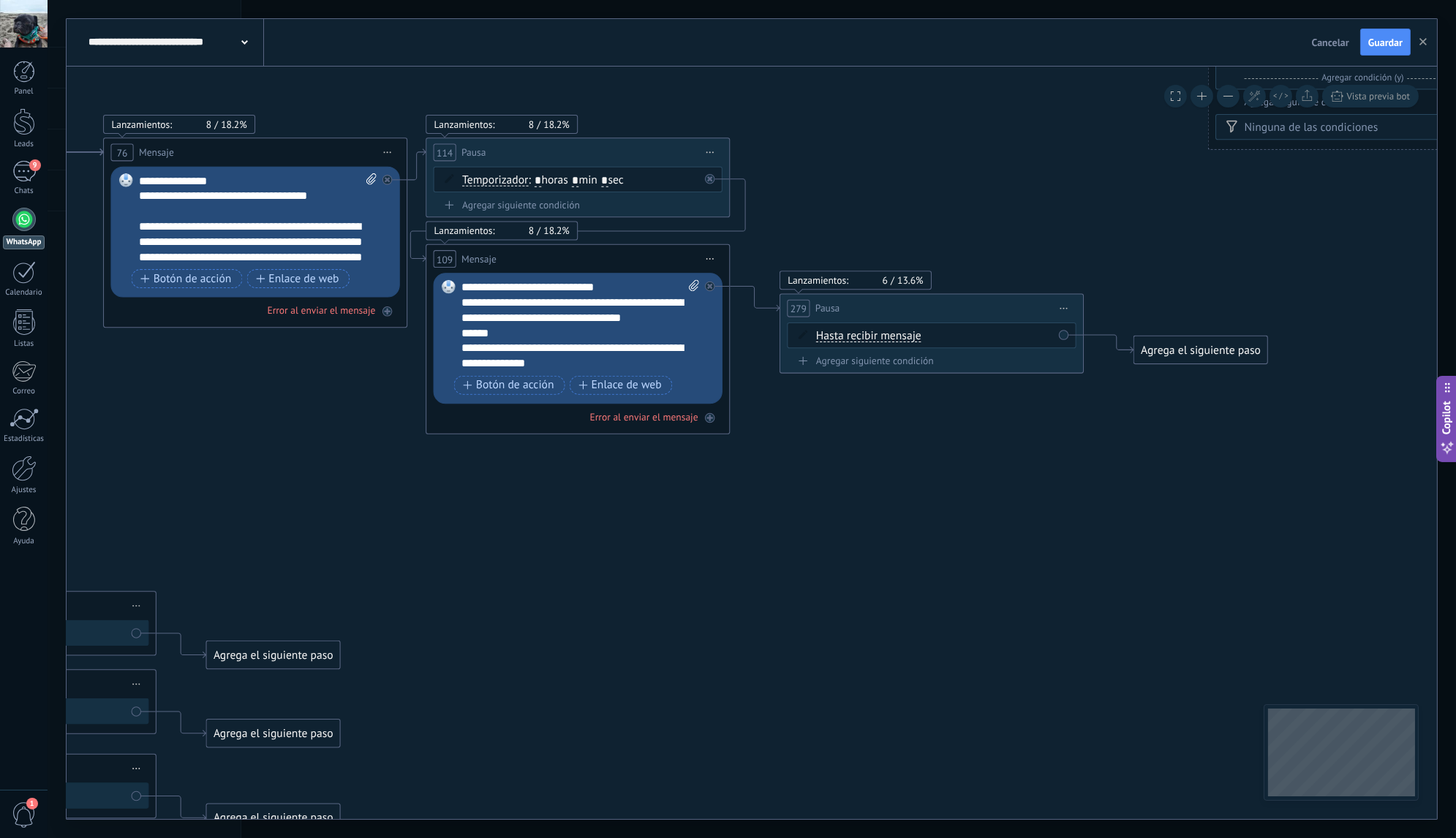
drag, startPoint x: 649, startPoint y: 439, endPoint x: 846, endPoint y: 472, distance: 199.7
click at [1063, 310] on span "Iniciar vista previa aquí Cambiar nombre Duplicar [GEOGRAPHIC_DATA]" at bounding box center [1063, 307] width 24 height 22
click at [1097, 404] on div "Borrar" at bounding box center [1133, 407] width 151 height 26
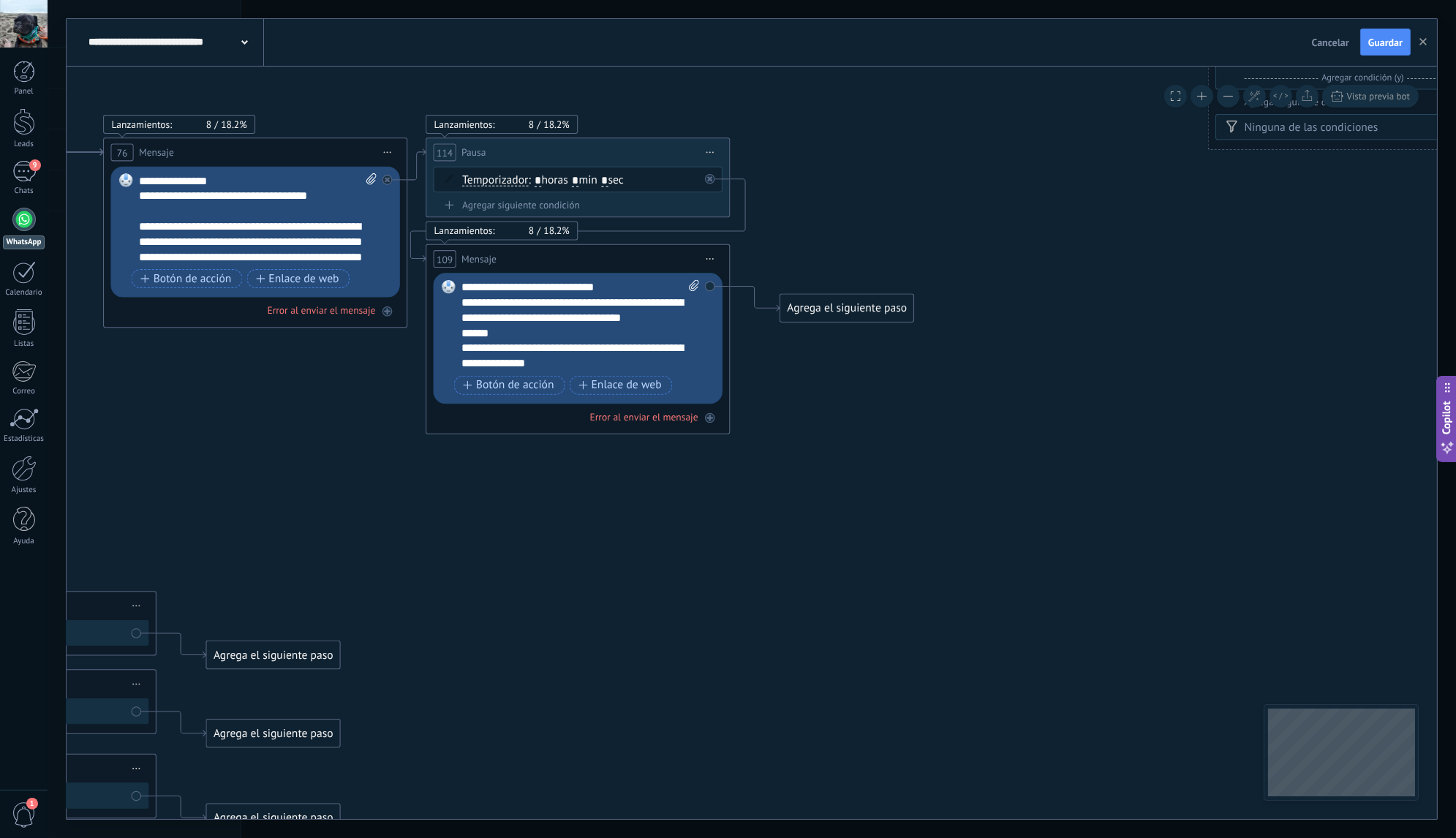
click at [831, 315] on div "Agrega el siguiente paso" at bounding box center [847, 307] width 134 height 25
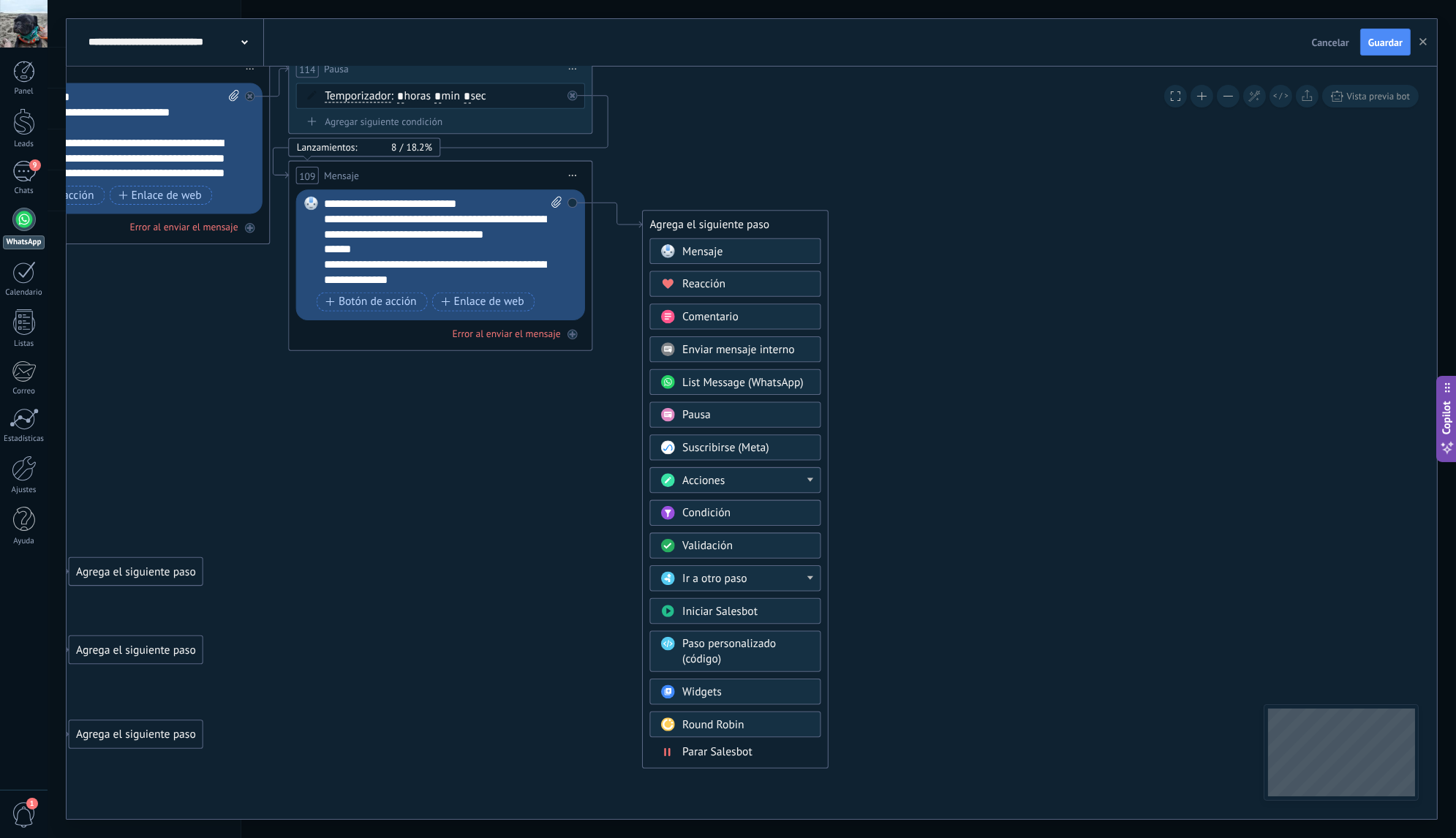
drag, startPoint x: 1025, startPoint y: 488, endPoint x: 889, endPoint y: 410, distance: 156.8
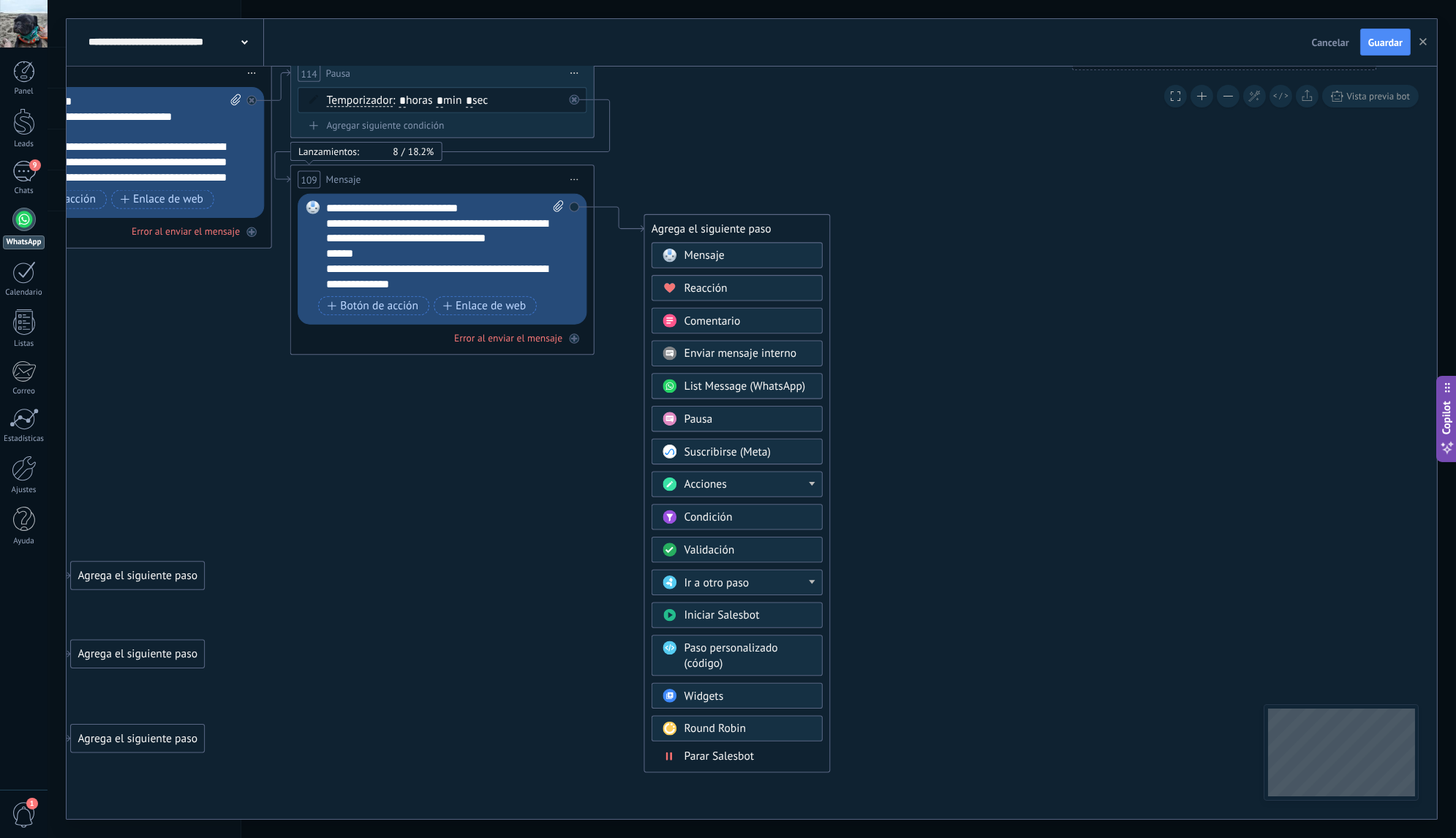
click at [805, 479] on div "Acciones" at bounding box center [749, 485] width 128 height 15
click at [761, 583] on div "Cambiar la etapa de la conversación" at bounding box center [737, 586] width 170 height 26
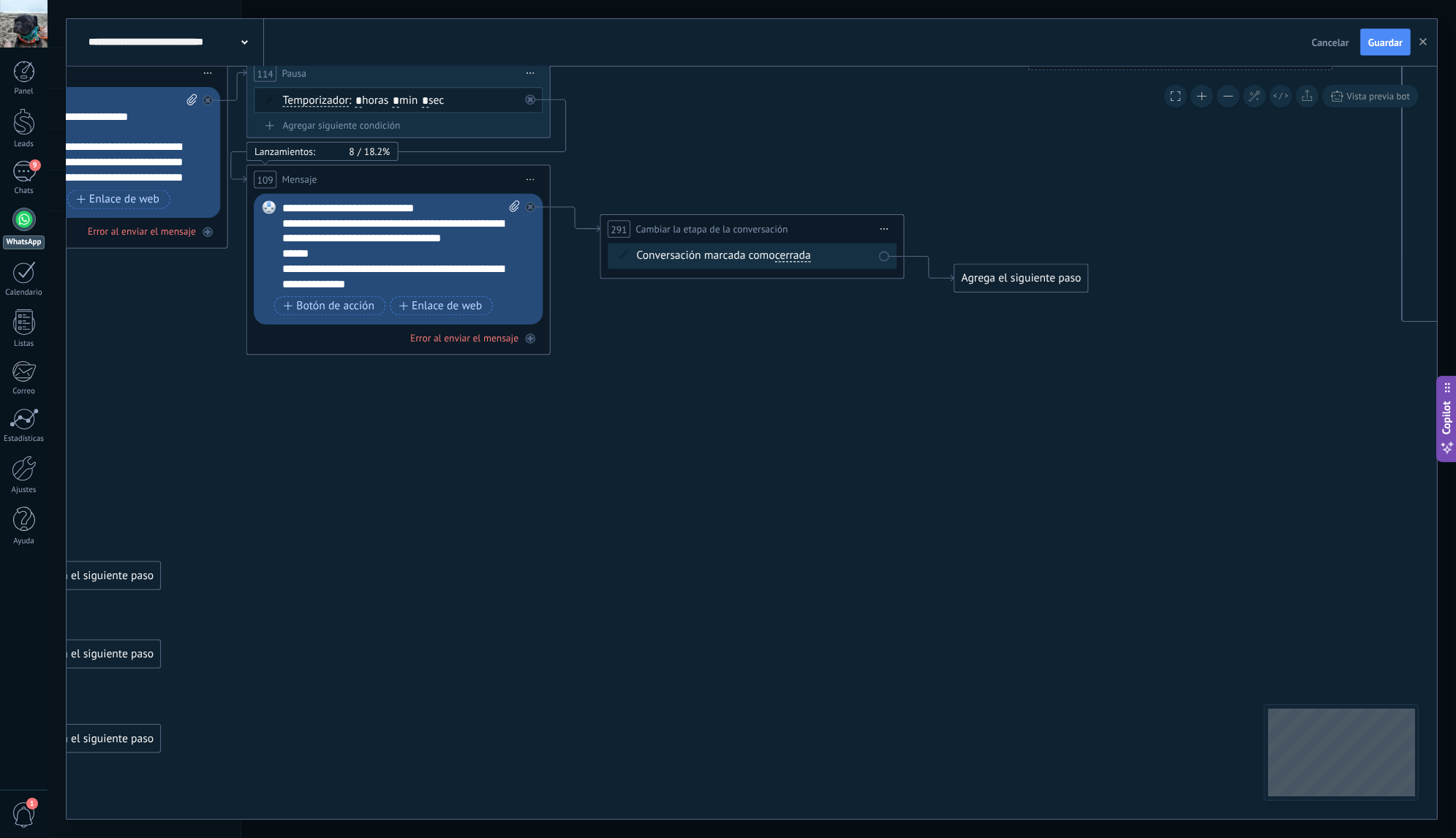
click at [798, 258] on span "cerrada" at bounding box center [793, 255] width 36 height 12
click at [798, 258] on button "cerrada" at bounding box center [862, 255] width 190 height 27
click at [888, 231] on span "Iniciar vista previa aquí Cambiar nombre Duplicar [GEOGRAPHIC_DATA]" at bounding box center [884, 229] width 24 height 22
click at [905, 330] on div "Borrar" at bounding box center [954, 329] width 151 height 26
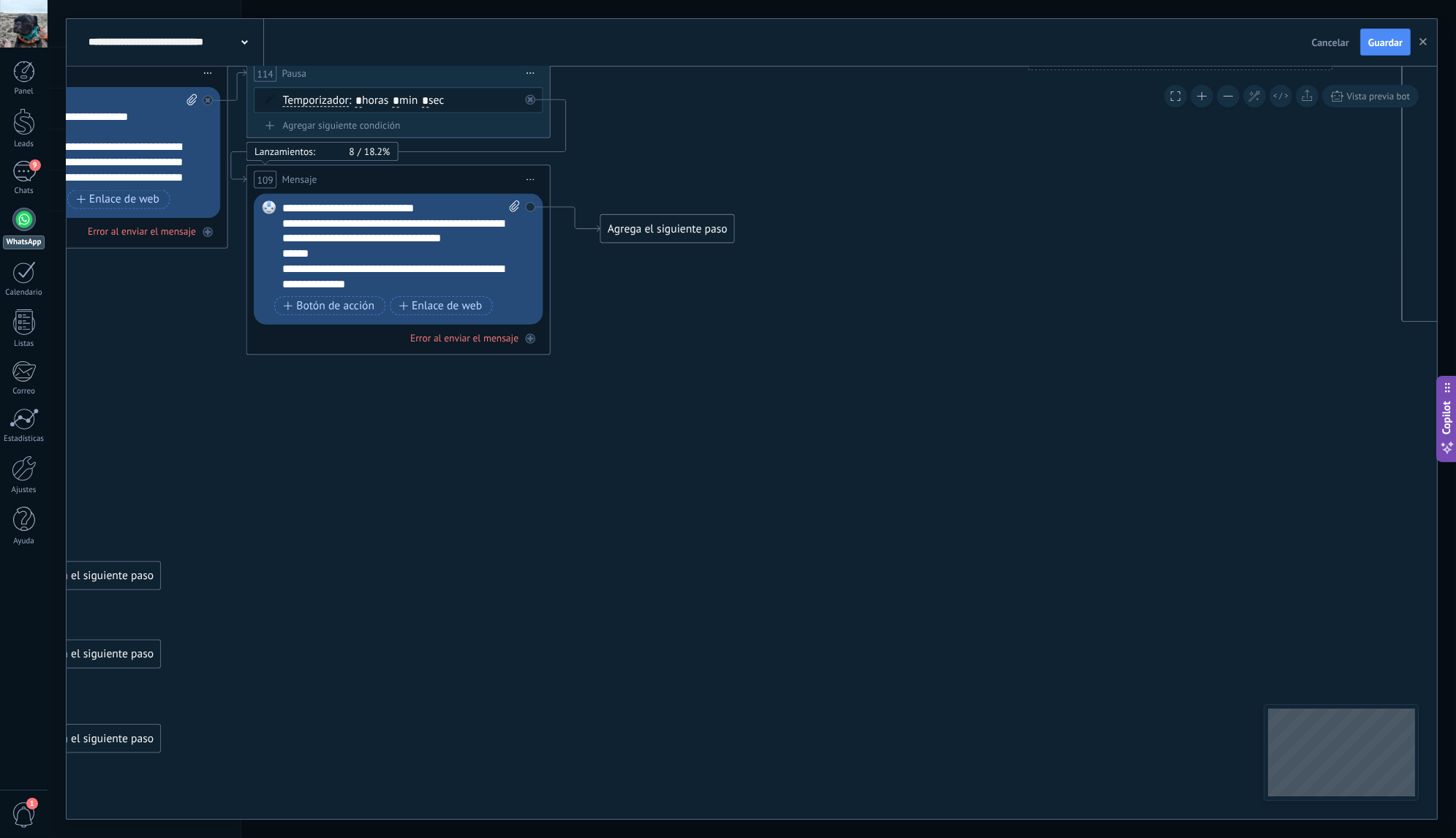
click at [676, 232] on div "Agrega el siguiente paso" at bounding box center [668, 229] width 134 height 25
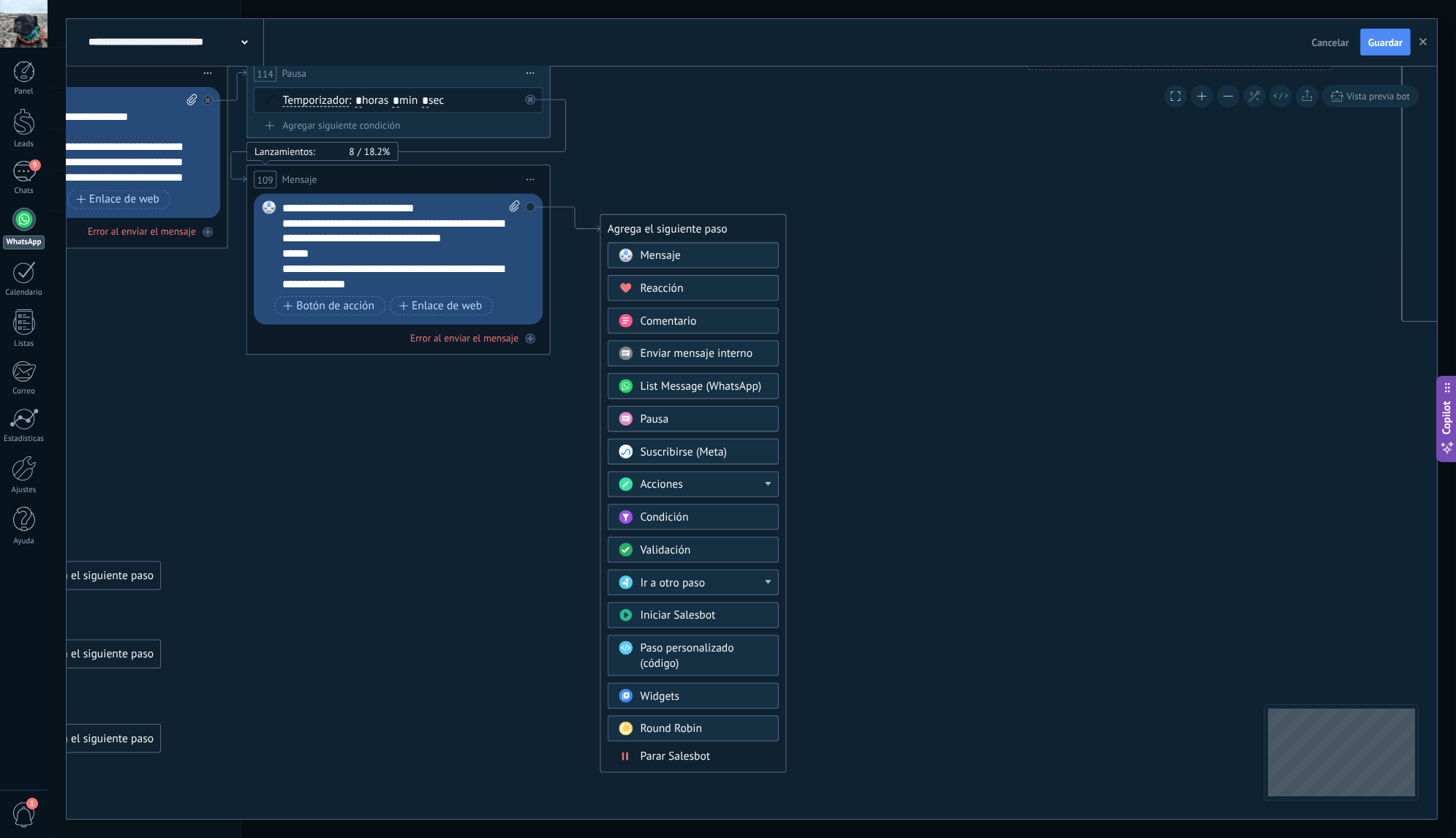
click at [679, 415] on div "Pausa" at bounding box center [705, 419] width 128 height 15
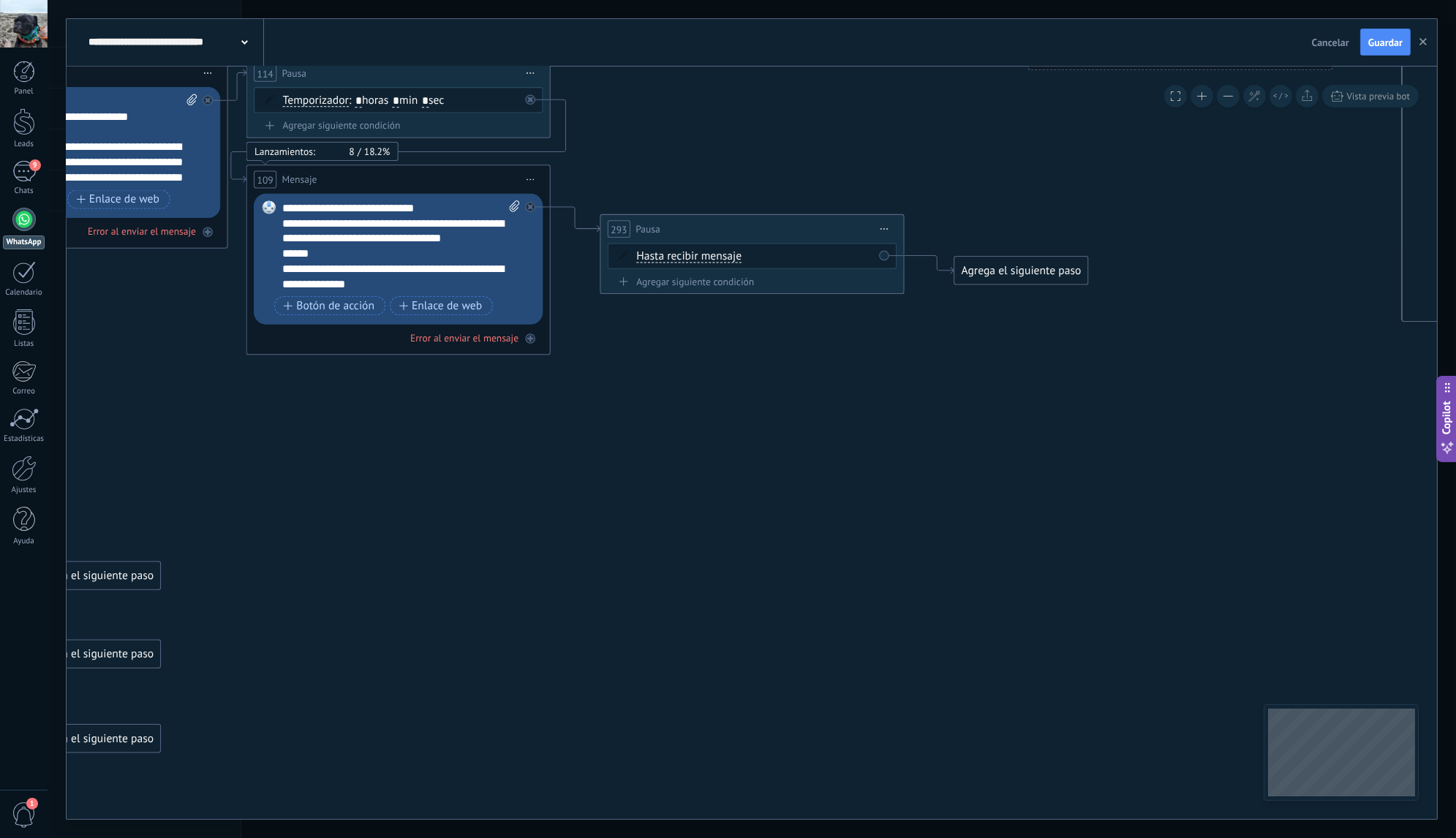
click at [716, 257] on span "Hasta recibir mensaje" at bounding box center [689, 256] width 105 height 12
click at [716, 257] on button "Hasta recibir mensaje" at bounding box center [724, 256] width 190 height 27
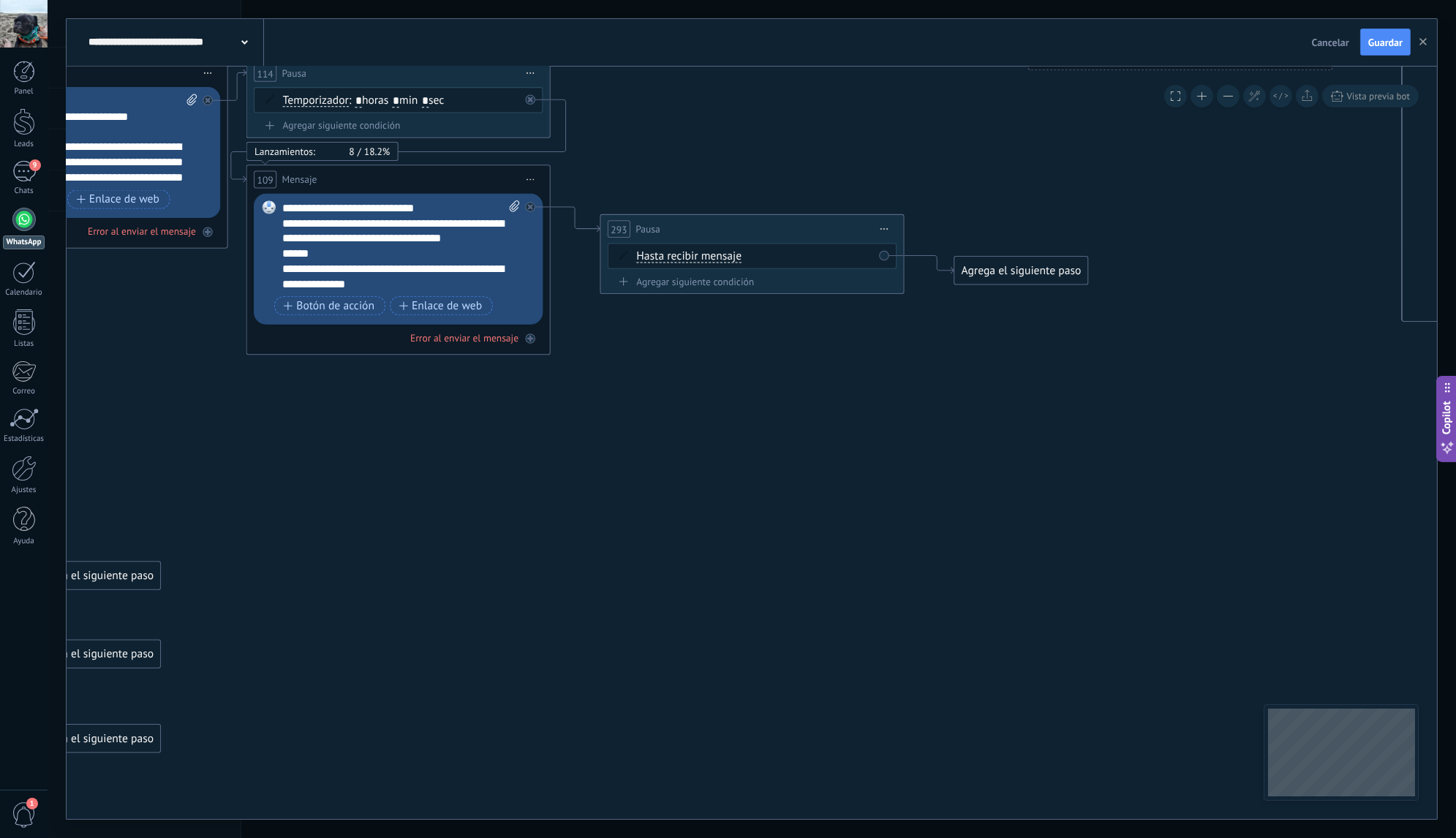
click at [884, 230] on span "Iniciar vista previa aquí Cambiar nombre Duplicar [GEOGRAPHIC_DATA]" at bounding box center [884, 229] width 24 height 22
click at [899, 324] on div "Borrar" at bounding box center [954, 329] width 151 height 26
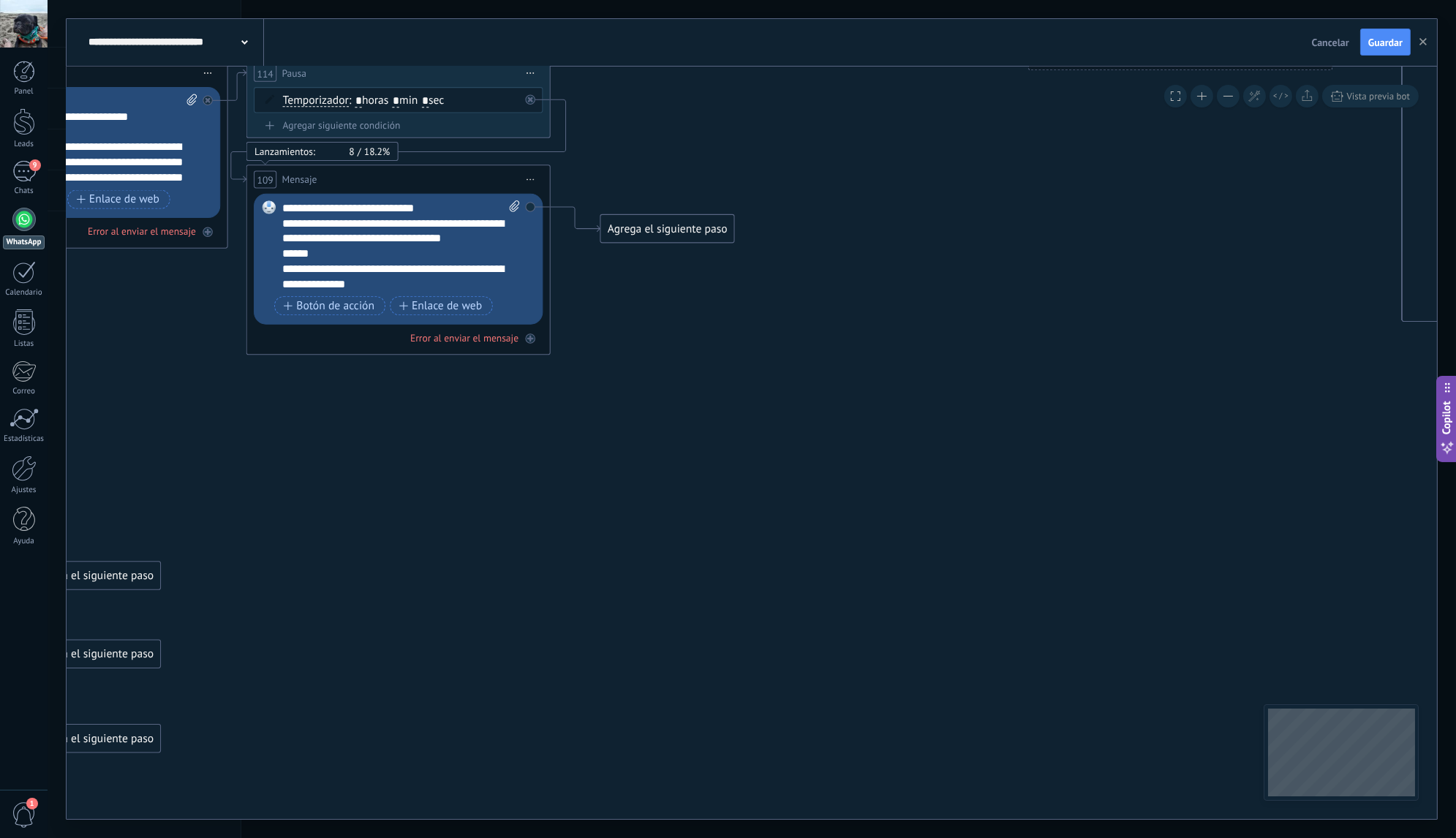
click at [702, 232] on div "Agrega el siguiente paso" at bounding box center [668, 229] width 134 height 25
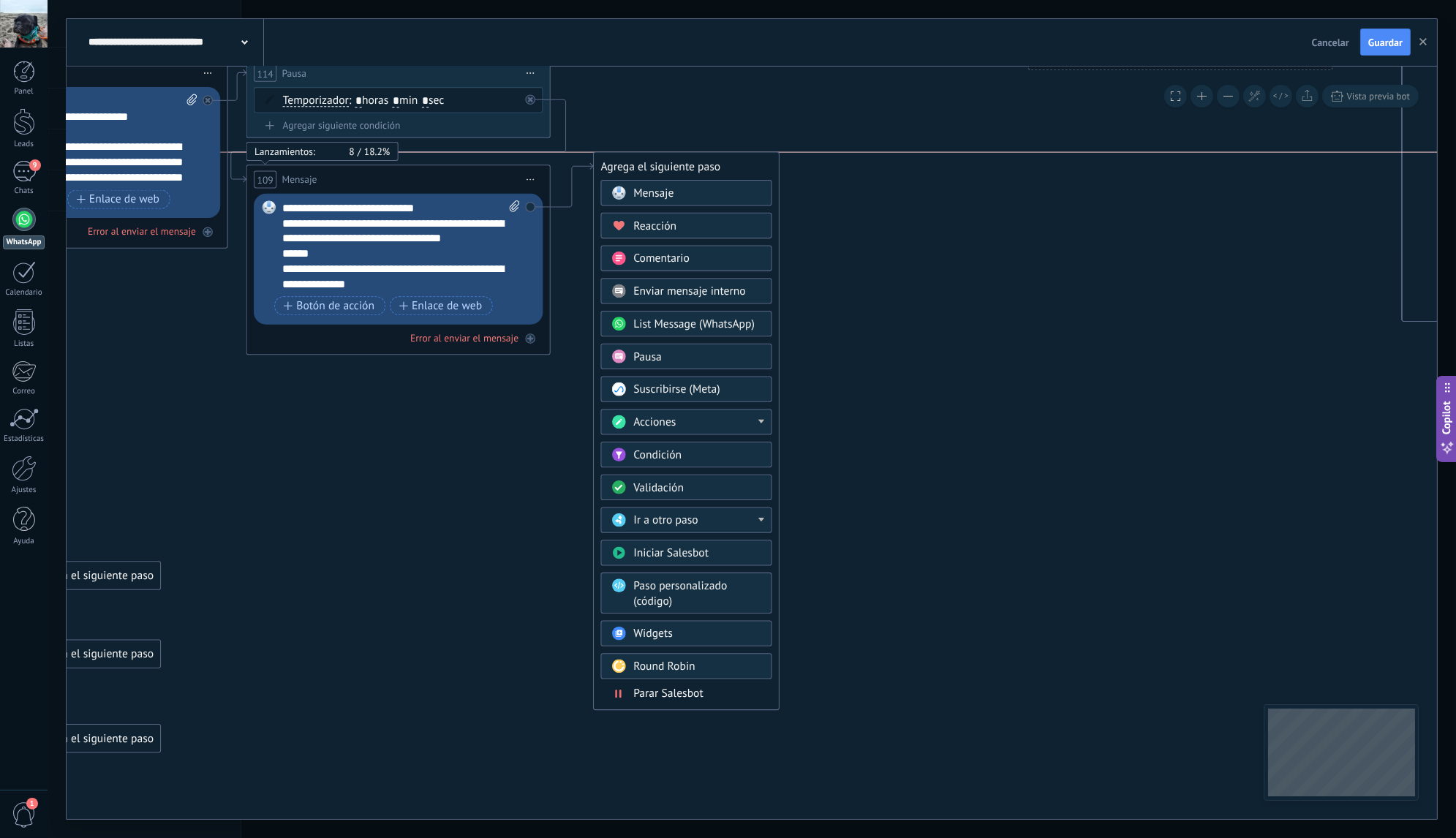
drag, startPoint x: 673, startPoint y: 228, endPoint x: 668, endPoint y: 167, distance: 61.2
click at [668, 167] on div "Agrega el siguiente paso" at bounding box center [686, 165] width 185 height 25
click at [727, 418] on div "Acciones" at bounding box center [698, 422] width 128 height 15
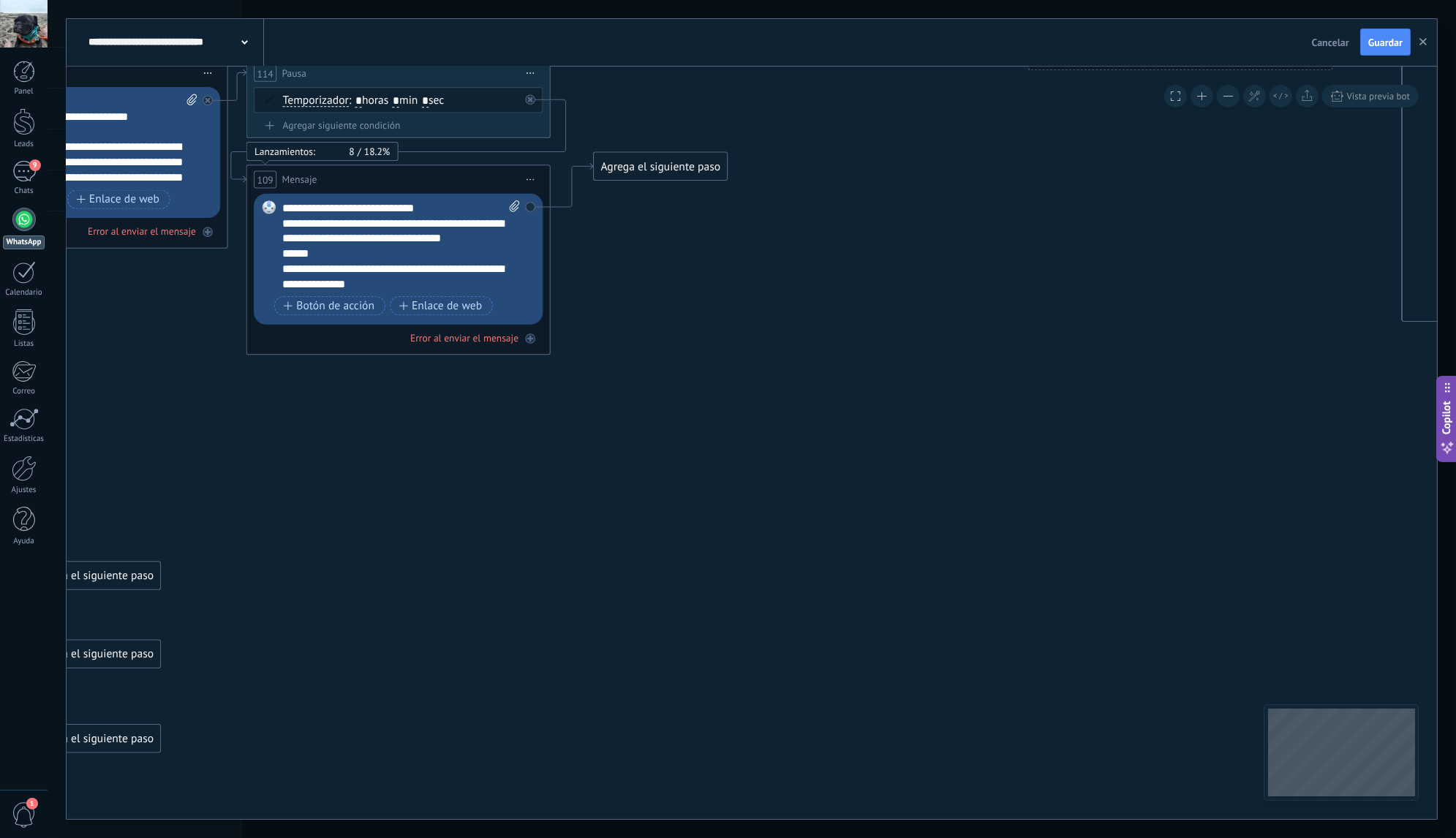
click at [643, 160] on div "Agrega el siguiente paso" at bounding box center [660, 165] width 134 height 25
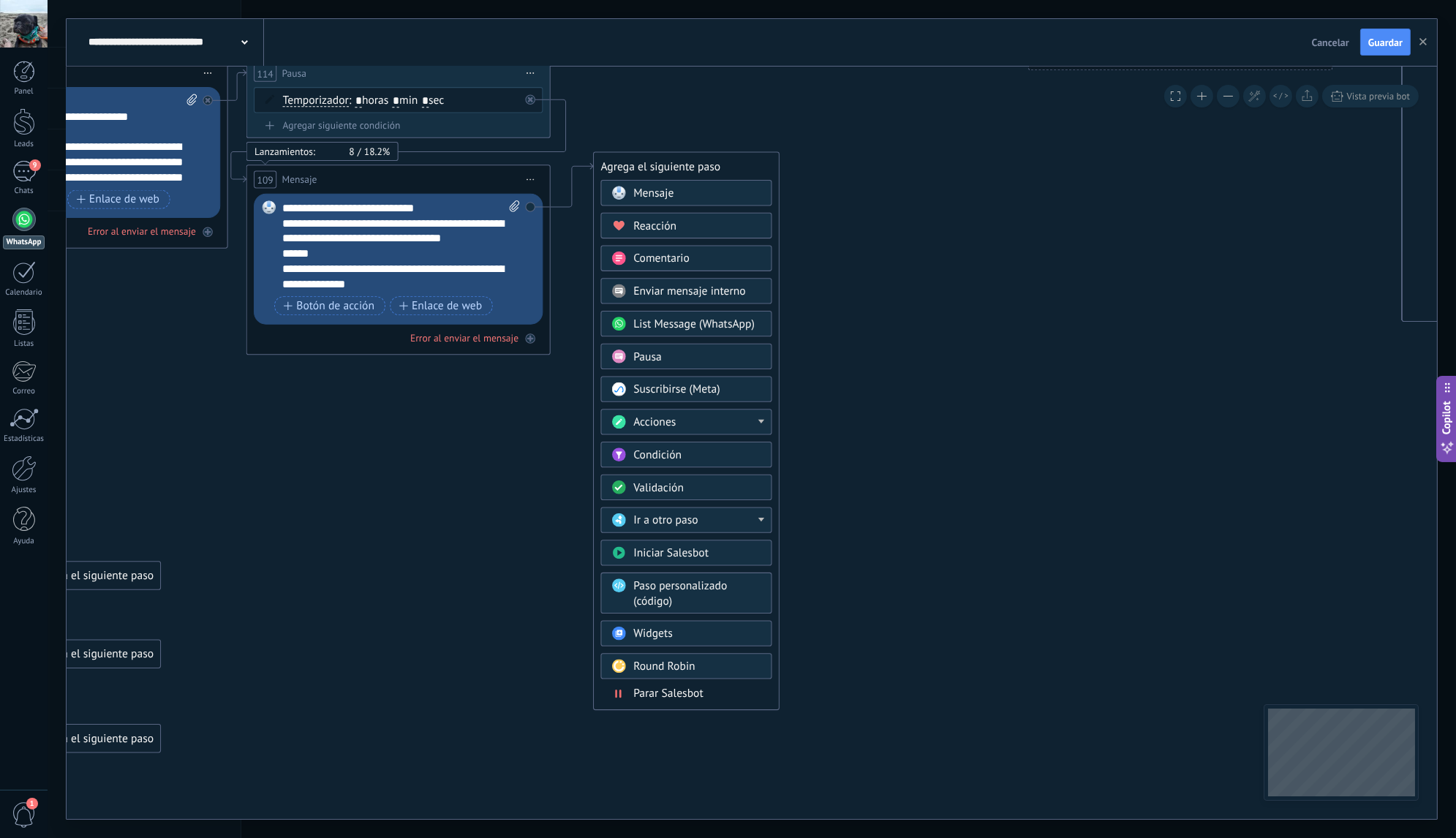
click at [750, 513] on div "Ir a otro paso" at bounding box center [698, 520] width 128 height 15
click at [759, 419] on div at bounding box center [761, 421] width 6 height 4
click at [737, 167] on div "Agrega el siguiente paso" at bounding box center [686, 165] width 185 height 25
click at [617, 689] on icon at bounding box center [618, 693] width 6 height 8
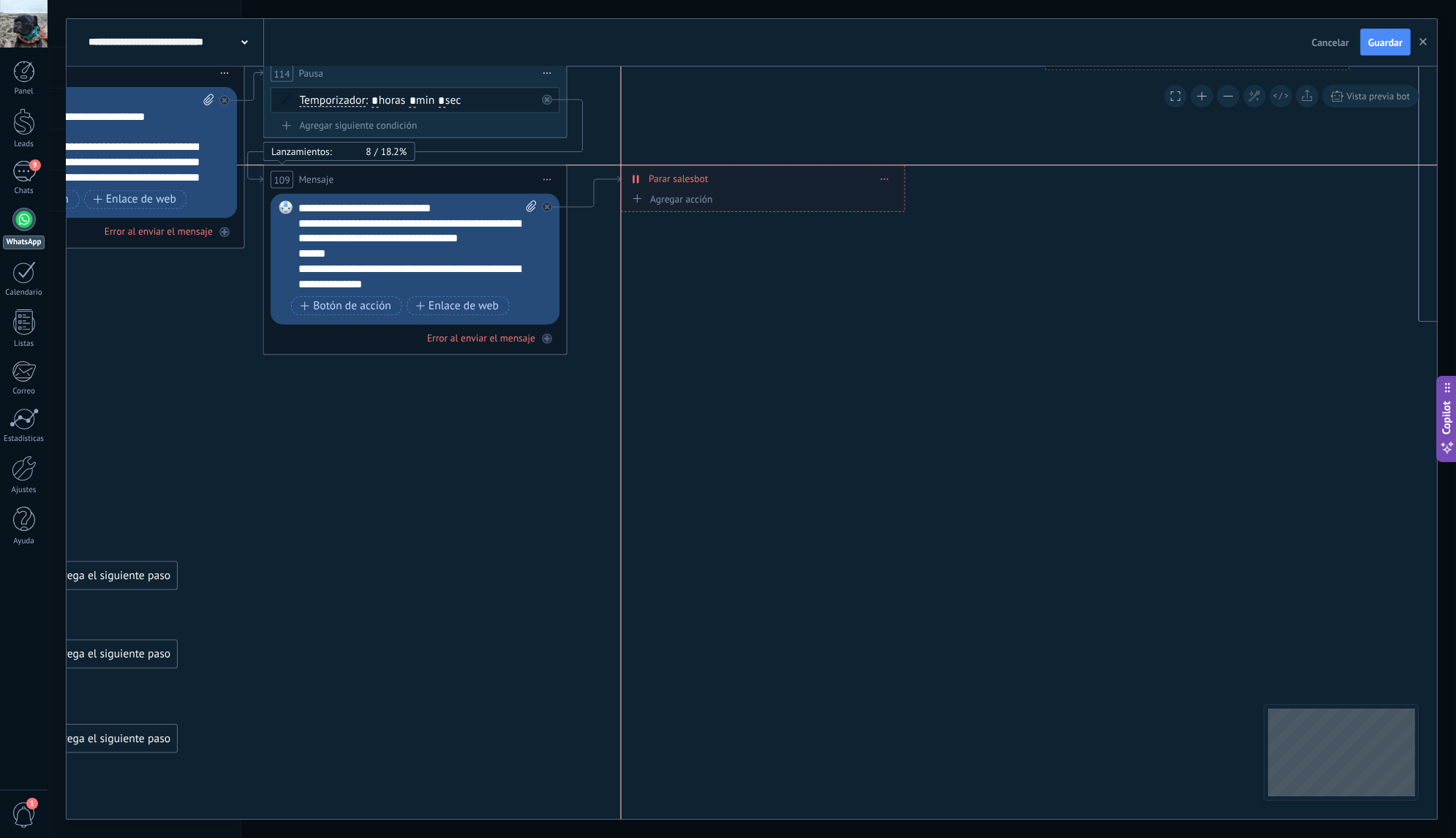
drag, startPoint x: 731, startPoint y: 166, endPoint x: 739, endPoint y: 183, distance: 18.8
click at [739, 183] on div "**********" at bounding box center [762, 178] width 283 height 26
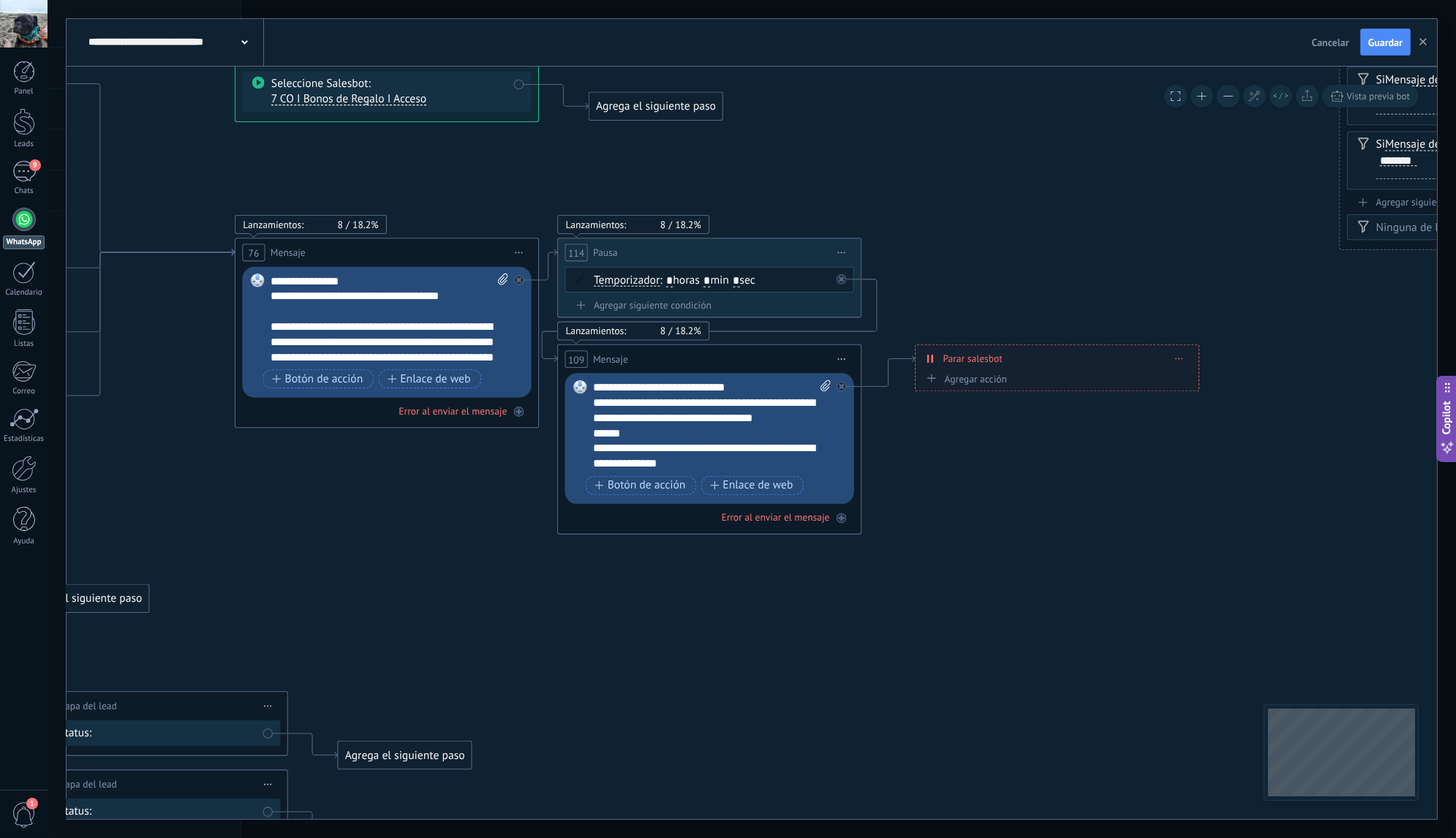
drag, startPoint x: 650, startPoint y: 275, endPoint x: 945, endPoint y: 455, distance: 345.6
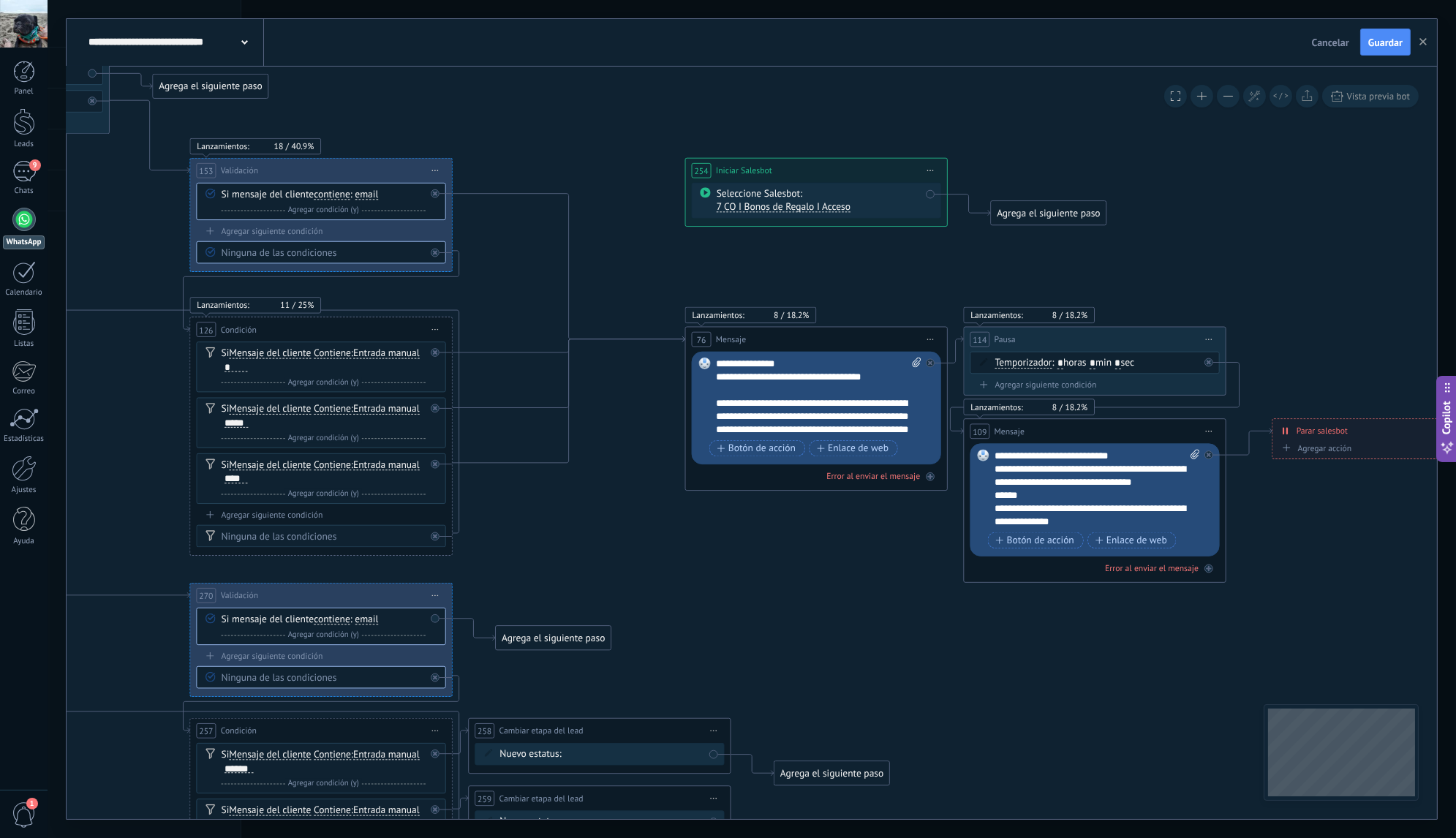
drag, startPoint x: 376, startPoint y: 395, endPoint x: 636, endPoint y: 470, distance: 270.6
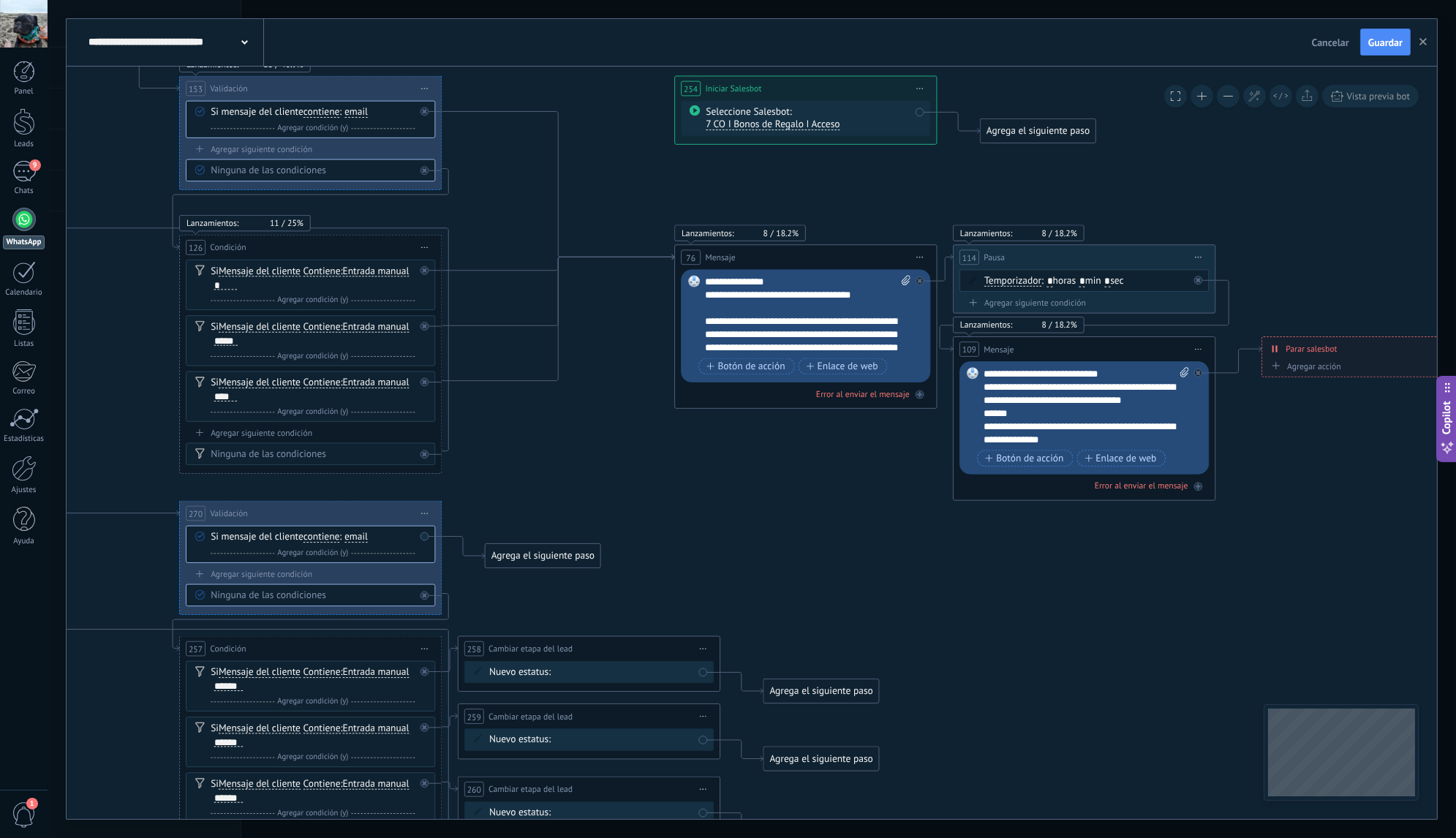
drag, startPoint x: 630, startPoint y: 461, endPoint x: 620, endPoint y: 379, distance: 82.6
click at [1201, 256] on span "Iniciar vista previa aquí Cambiar nombre Duplicar [GEOGRAPHIC_DATA]" at bounding box center [1199, 257] width 21 height 19
click at [1255, 321] on div "Duplicar" at bounding box center [1258, 320] width 130 height 23
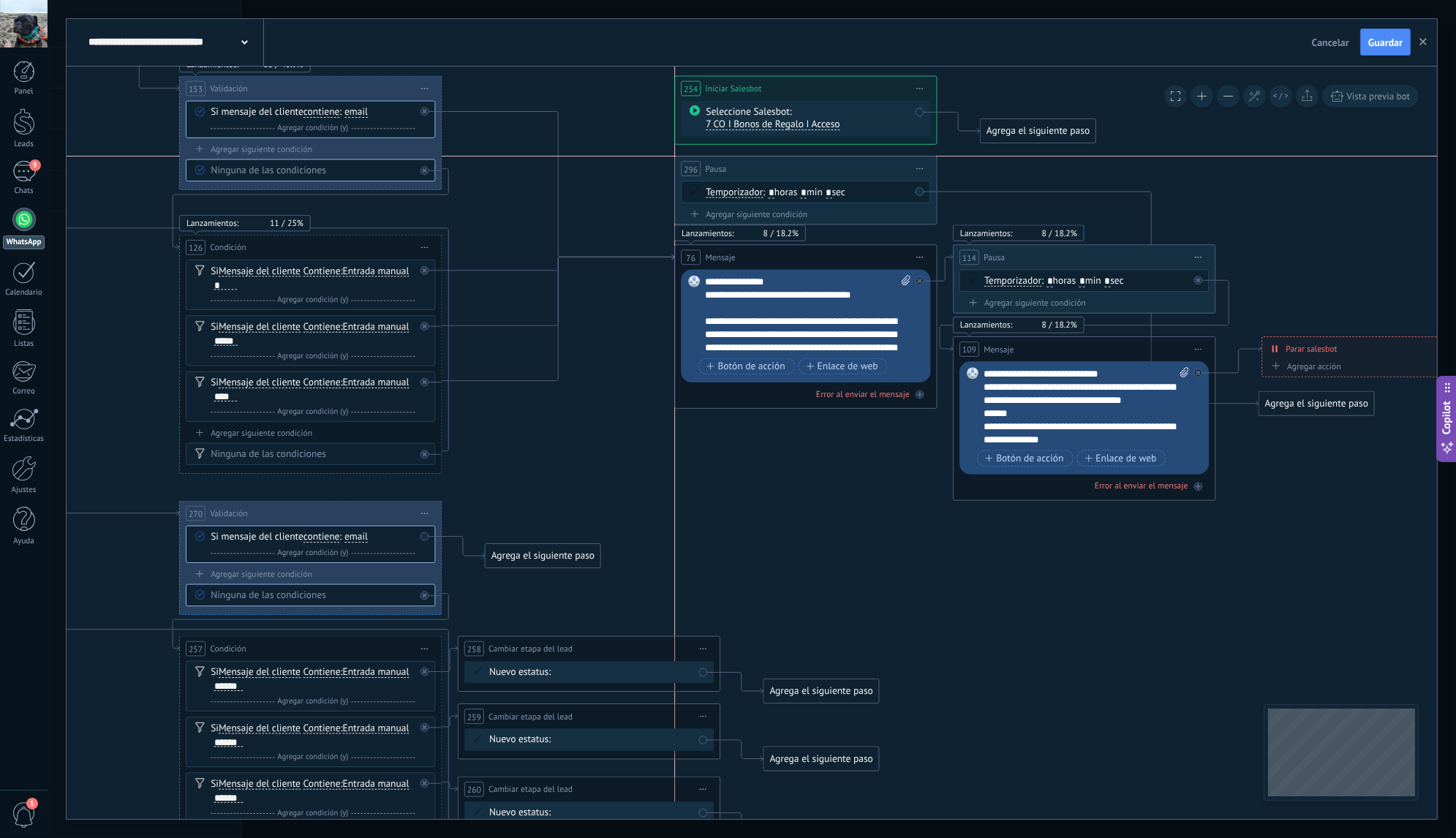
drag, startPoint x: 1164, startPoint y: 366, endPoint x: 883, endPoint y: 174, distance: 340.3
click at [883, 174] on div "296 Pausa ***** Iniciar vista previa aquí Cambiar nombre Duplicar Borrar" at bounding box center [805, 169] width 261 height 24
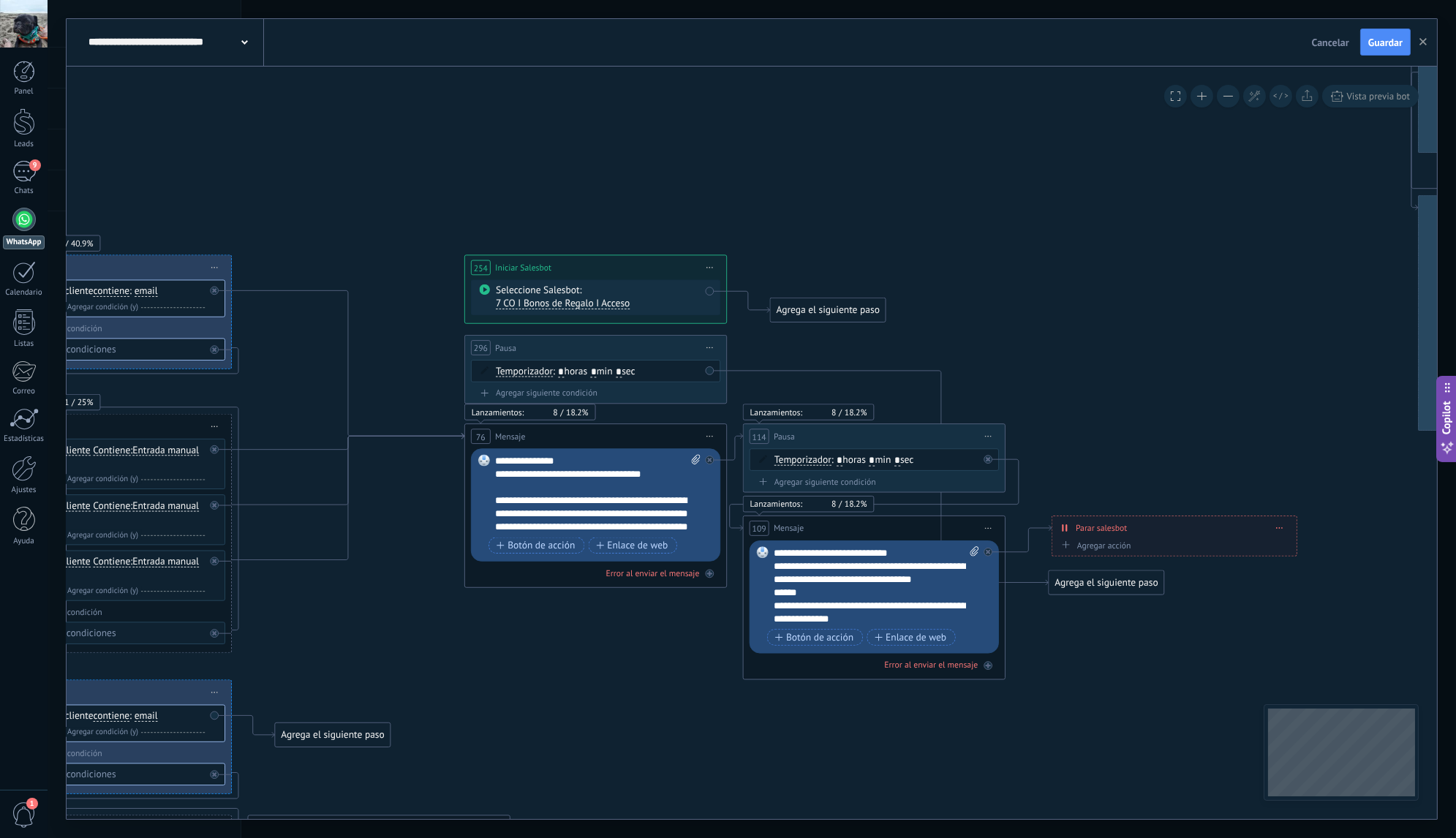
drag, startPoint x: 1310, startPoint y: 173, endPoint x: 1064, endPoint y: 368, distance: 313.9
click at [1086, 366] on icon at bounding box center [1372, 115] width 5012 height 2780
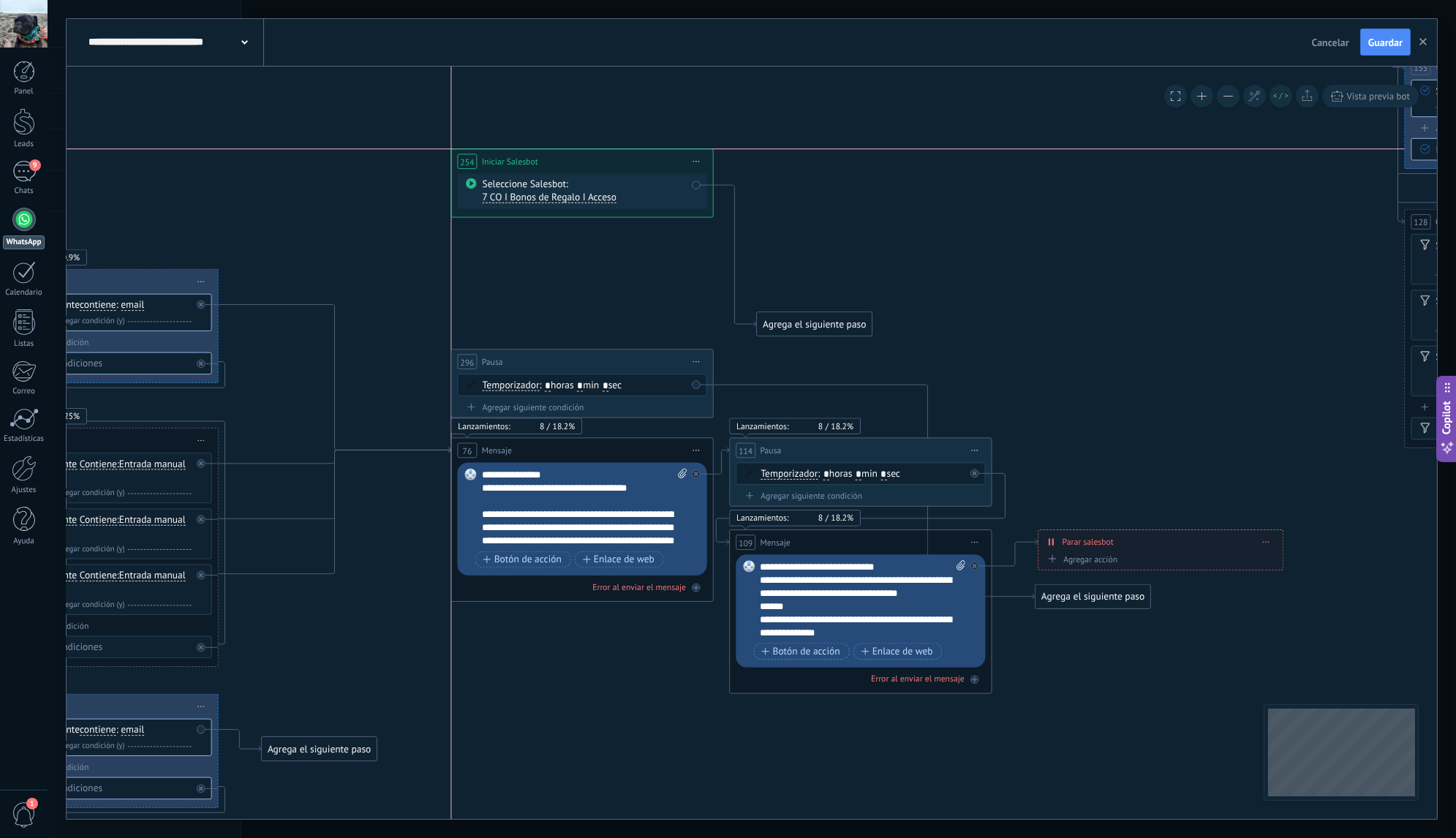
drag, startPoint x: 609, startPoint y: 282, endPoint x: 607, endPoint y: 160, distance: 122.0
click at [607, 160] on div "**********" at bounding box center [582, 161] width 261 height 24
drag, startPoint x: 790, startPoint y: 317, endPoint x: 789, endPoint y: 158, distance: 159.0
click at [789, 158] on div "Agrega el siguiente paso" at bounding box center [812, 161] width 115 height 22
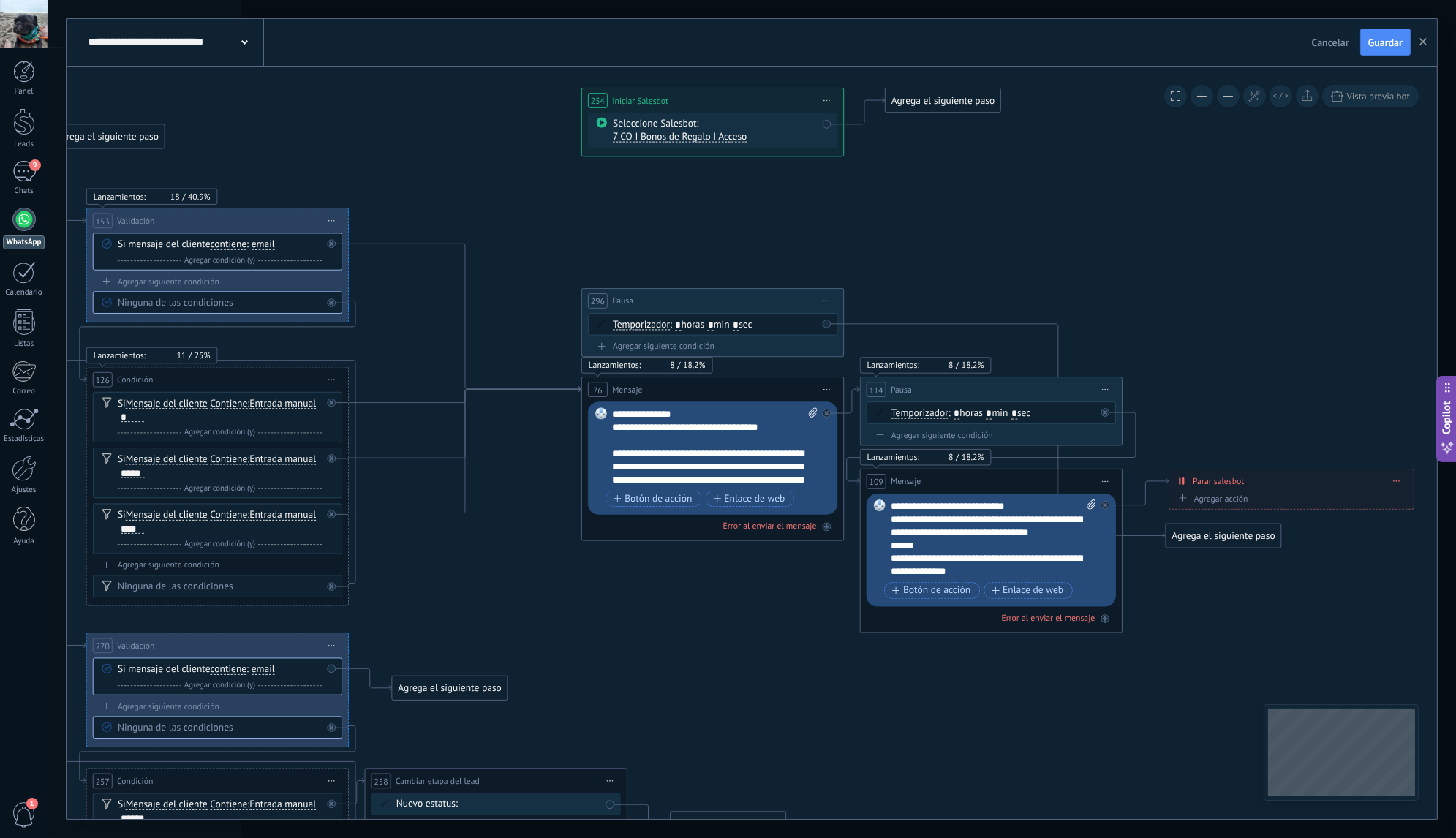
drag, startPoint x: 820, startPoint y: 281, endPoint x: 956, endPoint y: 220, distance: 149.1
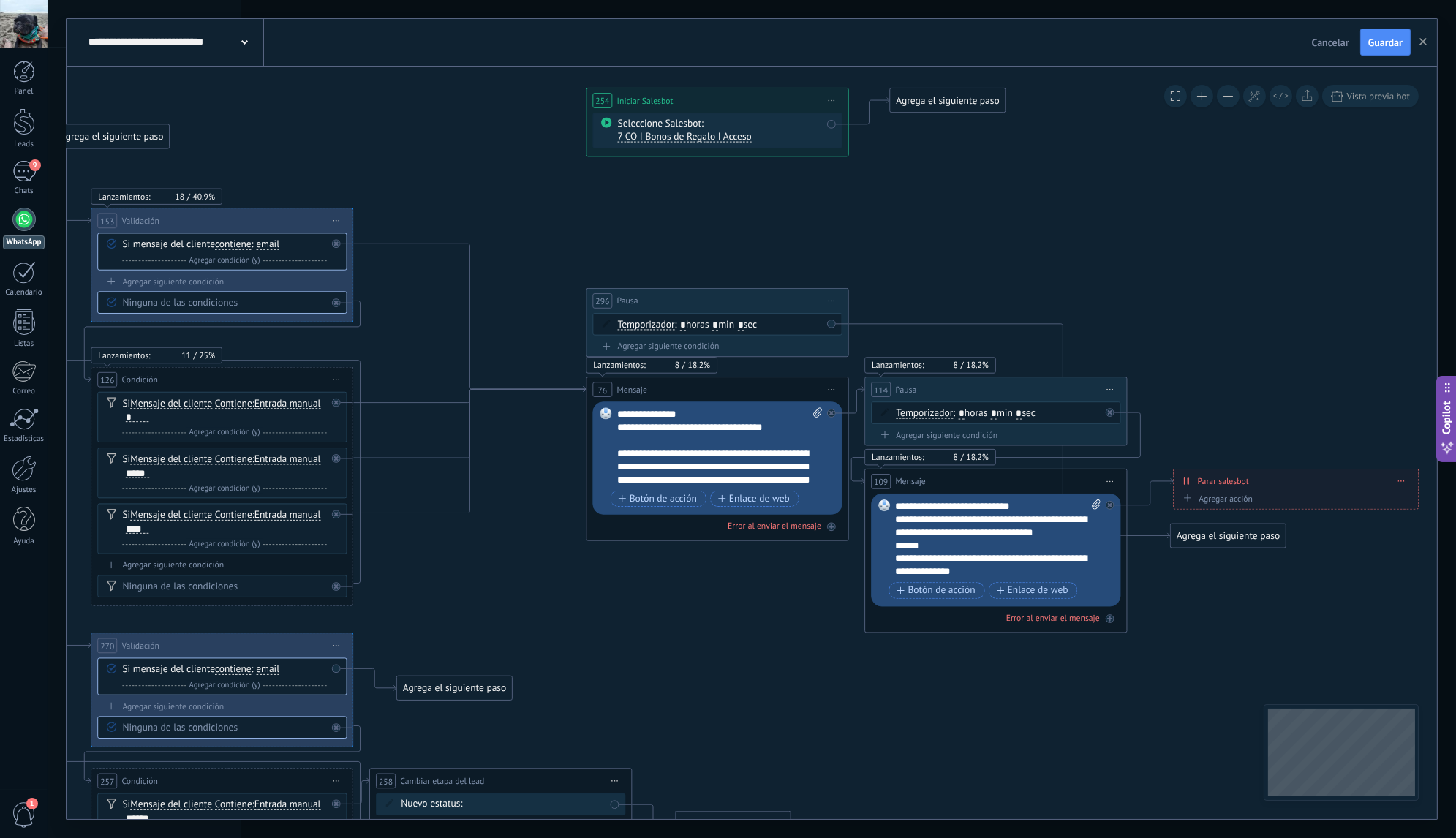
click at [718, 325] on input "*" at bounding box center [715, 324] width 6 height 11
type input "*"
click at [757, 327] on span ": * horas * min * sec" at bounding box center [716, 324] width 83 height 12
click at [744, 327] on input "*" at bounding box center [741, 324] width 6 height 11
type input "*"
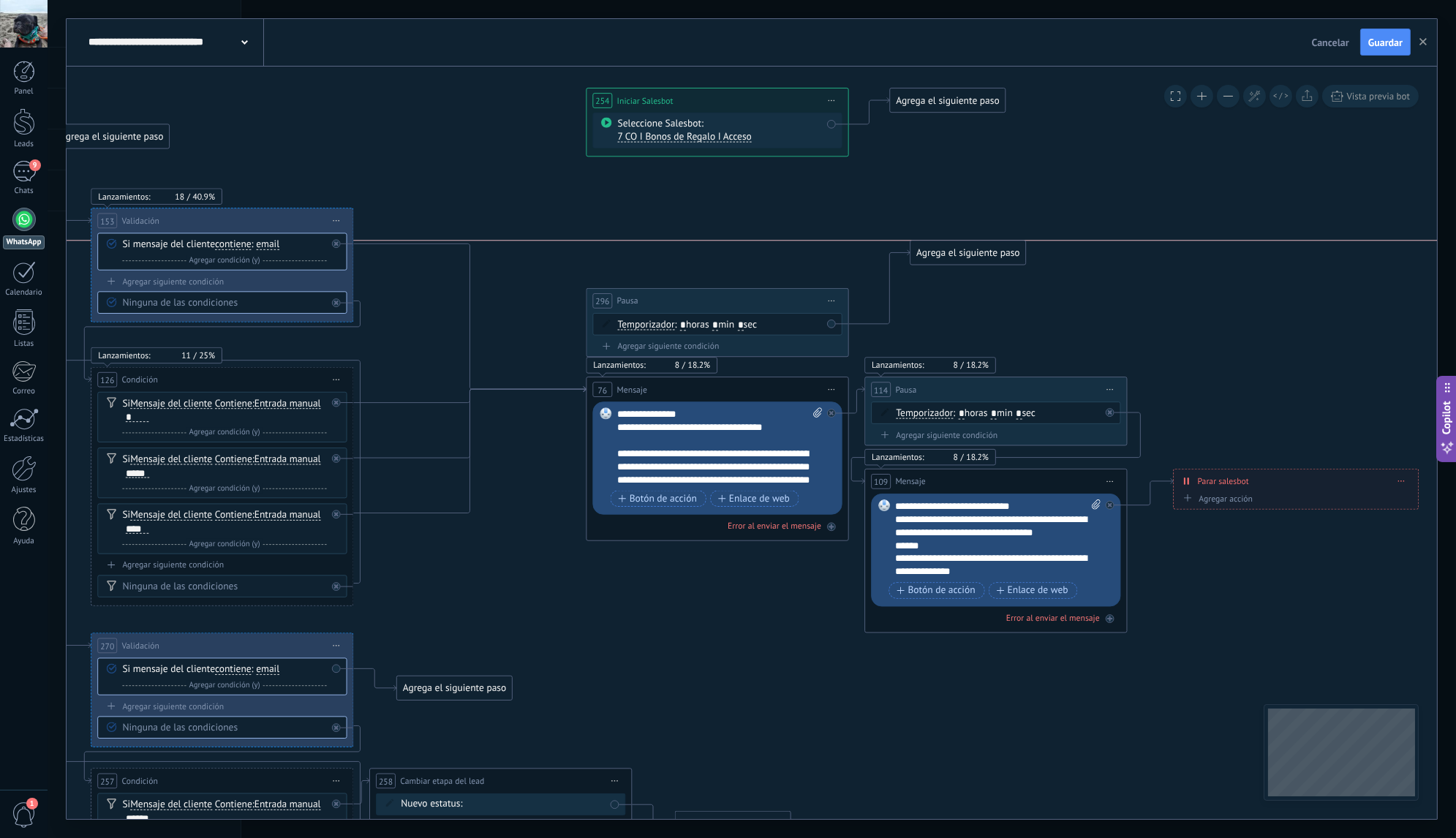
drag, startPoint x: 1198, startPoint y: 537, endPoint x: 938, endPoint y: 257, distance: 382.1
click at [938, 257] on div "Agrega el siguiente paso" at bounding box center [968, 252] width 115 height 22
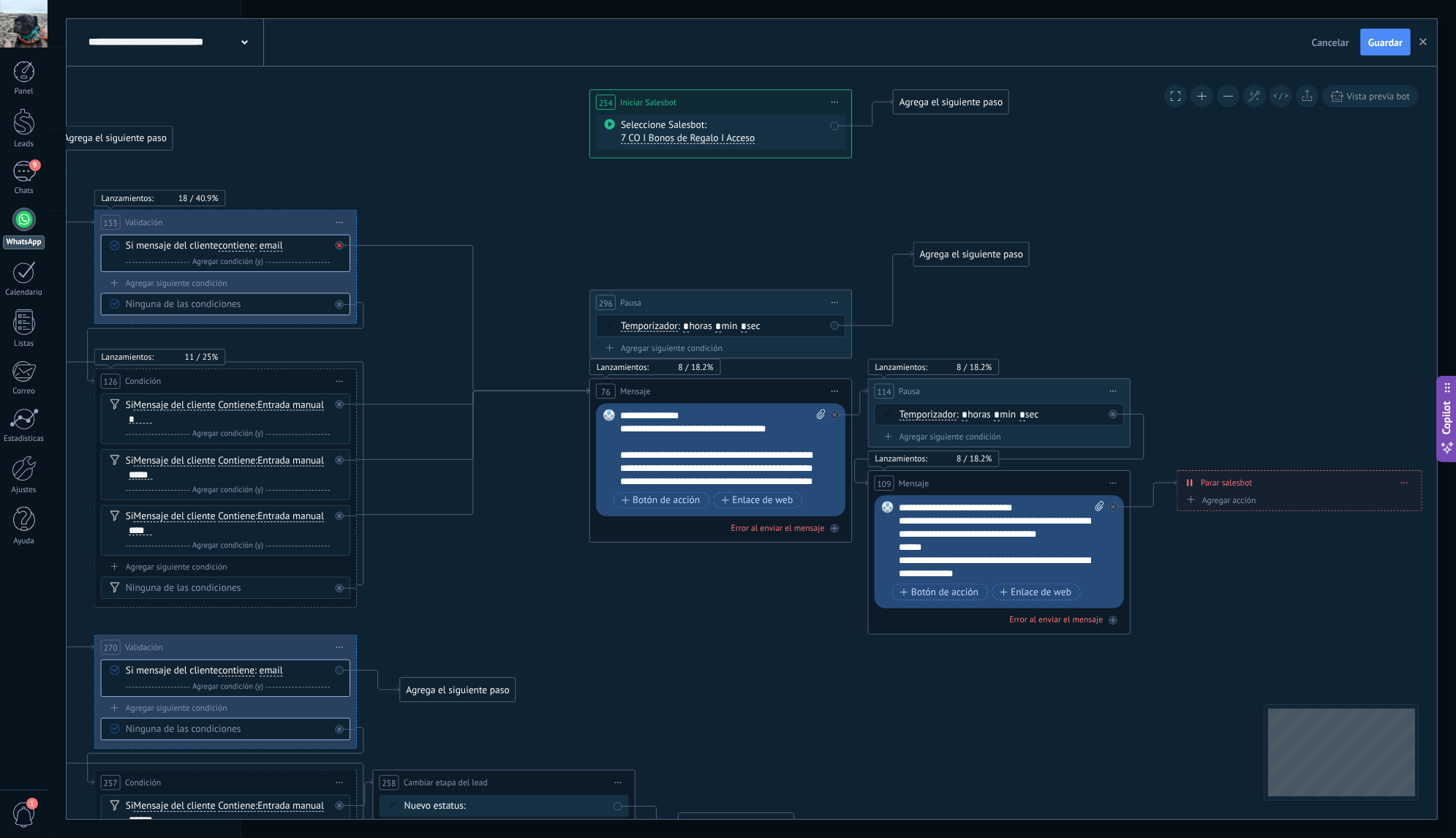
click at [337, 247] on div at bounding box center [339, 245] width 9 height 9
drag, startPoint x: 457, startPoint y: 261, endPoint x: 653, endPoint y: 307, distance: 201.3
click at [345, 406] on div at bounding box center [342, 401] width 15 height 16
drag, startPoint x: 449, startPoint y: 414, endPoint x: 649, endPoint y: 311, distance: 225.0
click at [341, 461] on div at bounding box center [339, 460] width 9 height 9
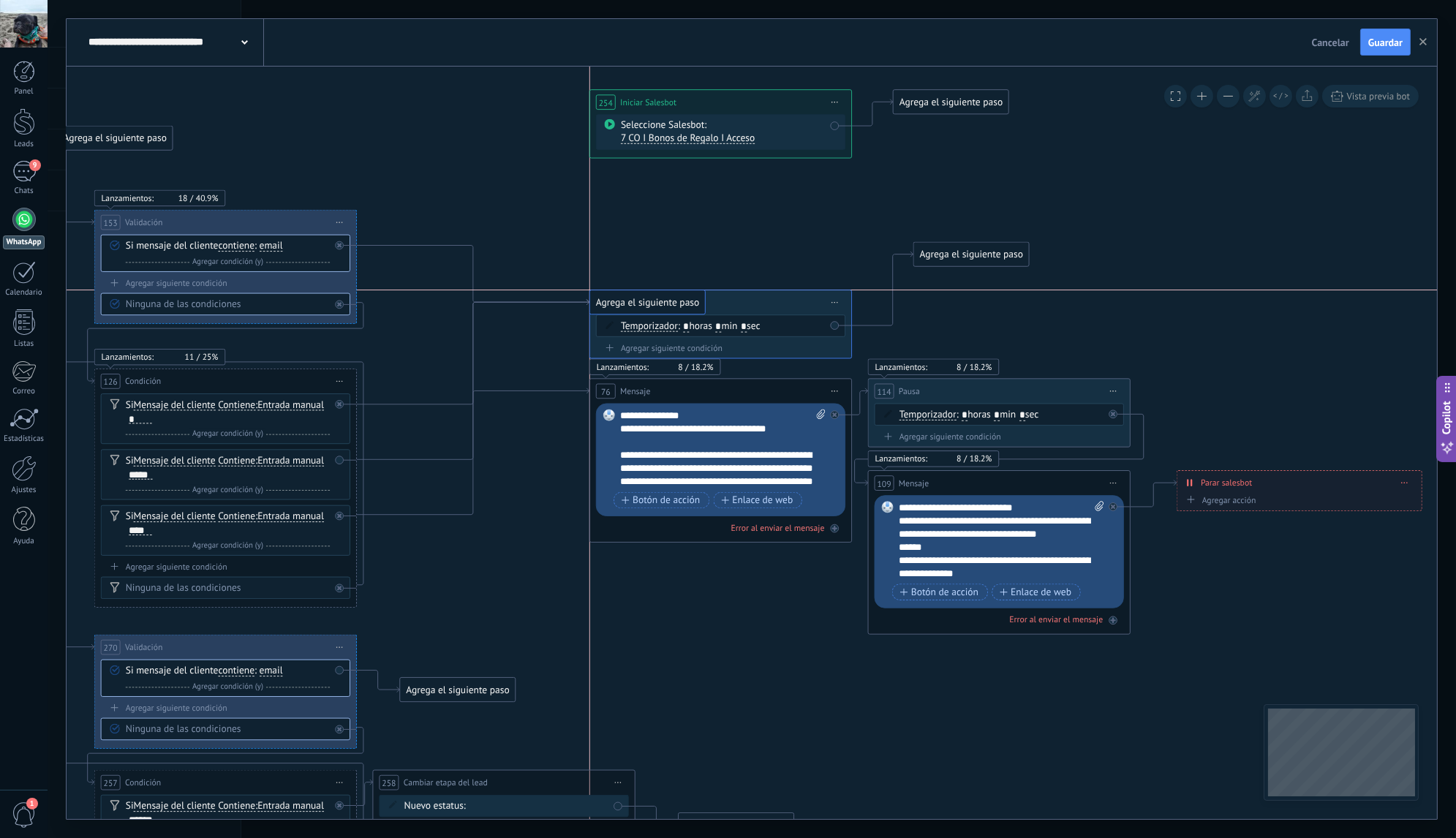
drag, startPoint x: 447, startPoint y: 474, endPoint x: 640, endPoint y: 307, distance: 255.2
click at [345, 514] on div at bounding box center [342, 513] width 15 height 16
drag, startPoint x: 428, startPoint y: 524, endPoint x: 616, endPoint y: 300, distance: 292.4
drag, startPoint x: 960, startPoint y: 248, endPoint x: 648, endPoint y: 388, distance: 342.0
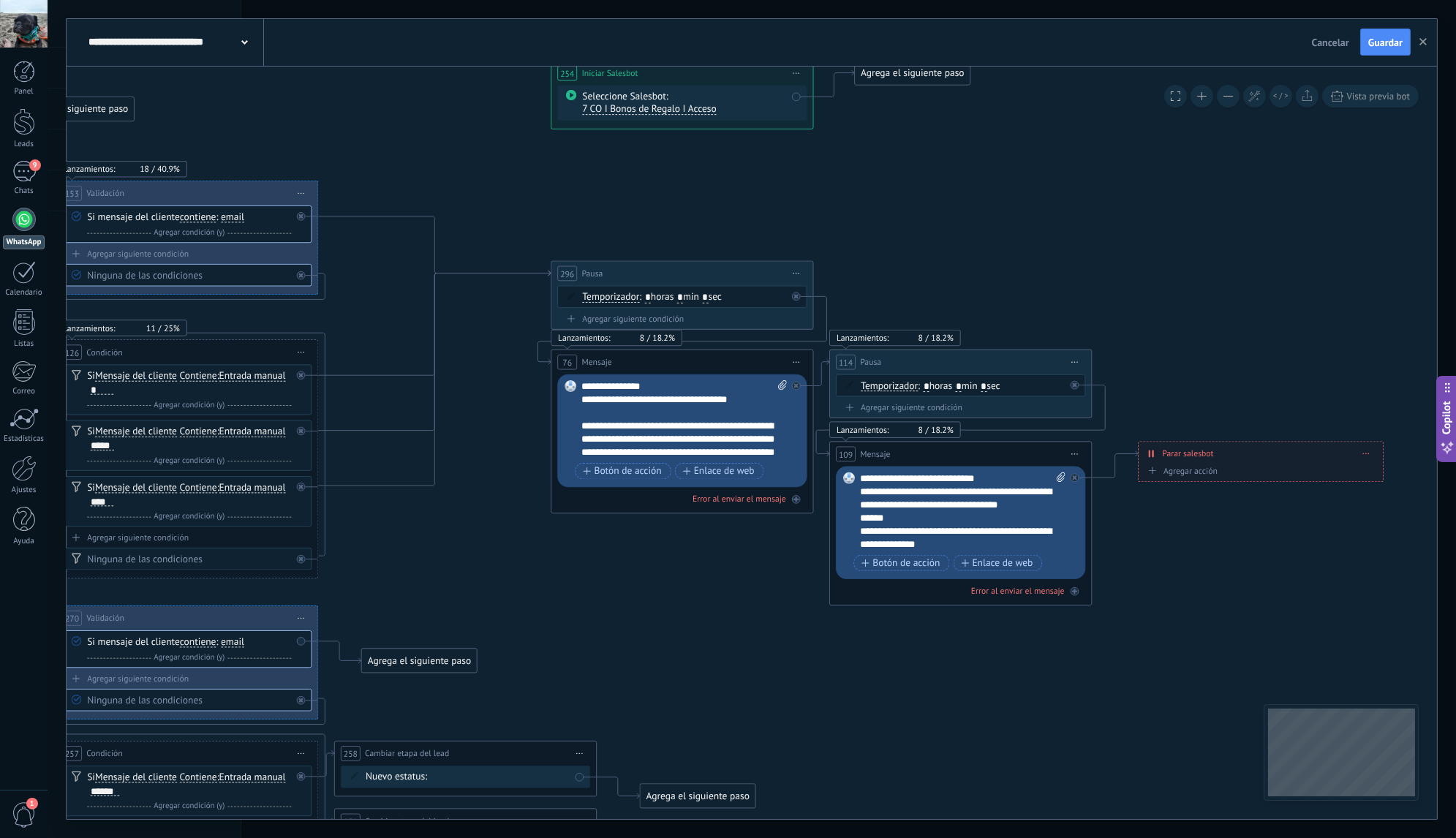
drag, startPoint x: 906, startPoint y: 278, endPoint x: 868, endPoint y: 248, distance: 48.4
click at [868, 248] on icon at bounding box center [1458, 26] width 5012 height 2749
drag, startPoint x: 658, startPoint y: 271, endPoint x: 644, endPoint y: 271, distance: 14.0
click at [644, 271] on div "296 Pausa ***** Iniciar vista previa aquí Cambiar nombre Duplicar Borrar" at bounding box center [668, 273] width 261 height 24
click at [599, 213] on icon at bounding box center [1458, 26] width 5012 height 2749
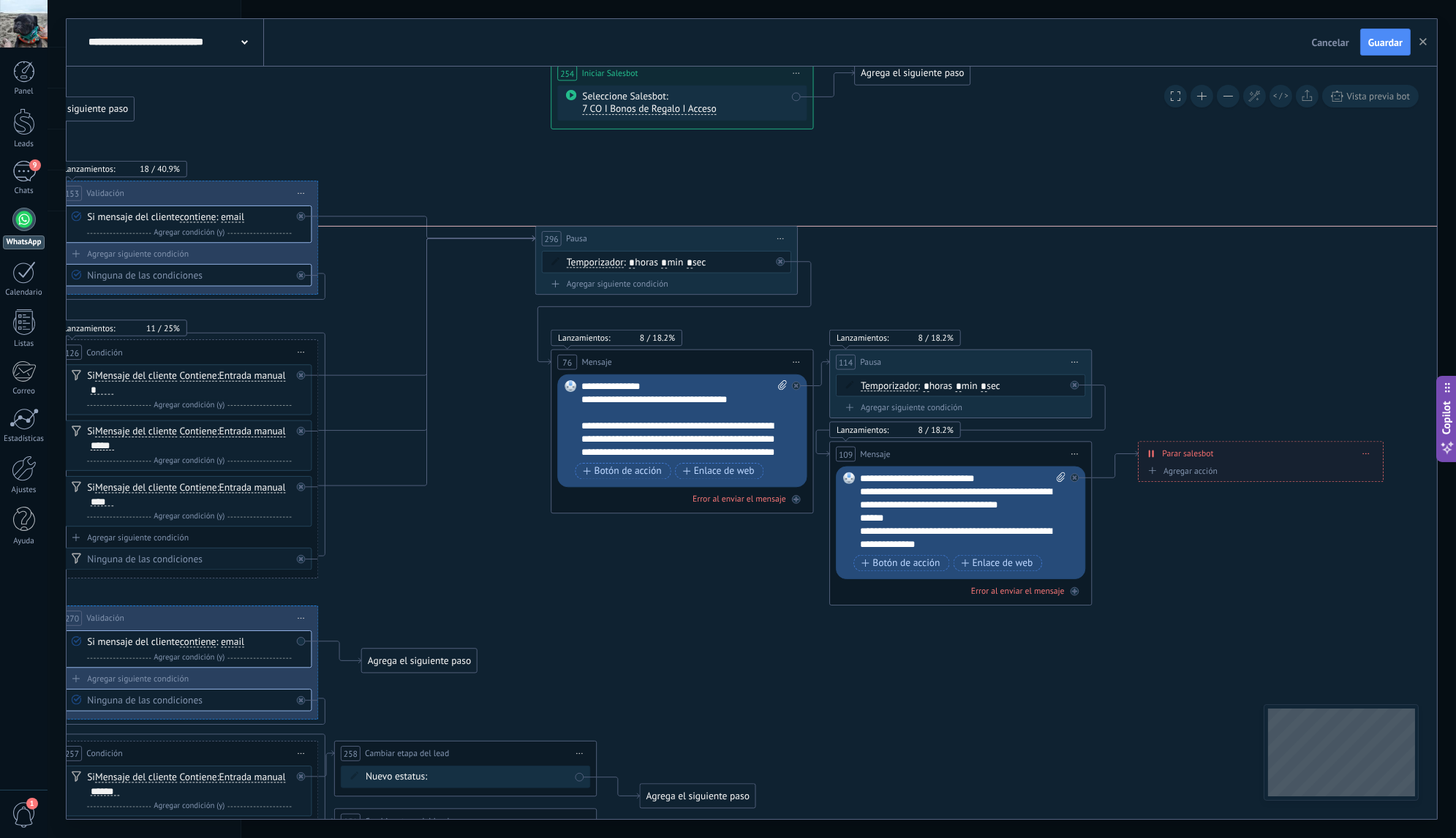
drag, startPoint x: 647, startPoint y: 268, endPoint x: 647, endPoint y: 230, distance: 38.0
click at [647, 230] on div "296 Pausa ***** Iniciar vista previa aquí Cambiar nombre Duplicar Borrar" at bounding box center [667, 239] width 261 height 24
click at [713, 237] on div "296 Pausa ***** Iniciar vista previa aquí Cambiar nombre Duplicar Borrar" at bounding box center [668, 239] width 261 height 24
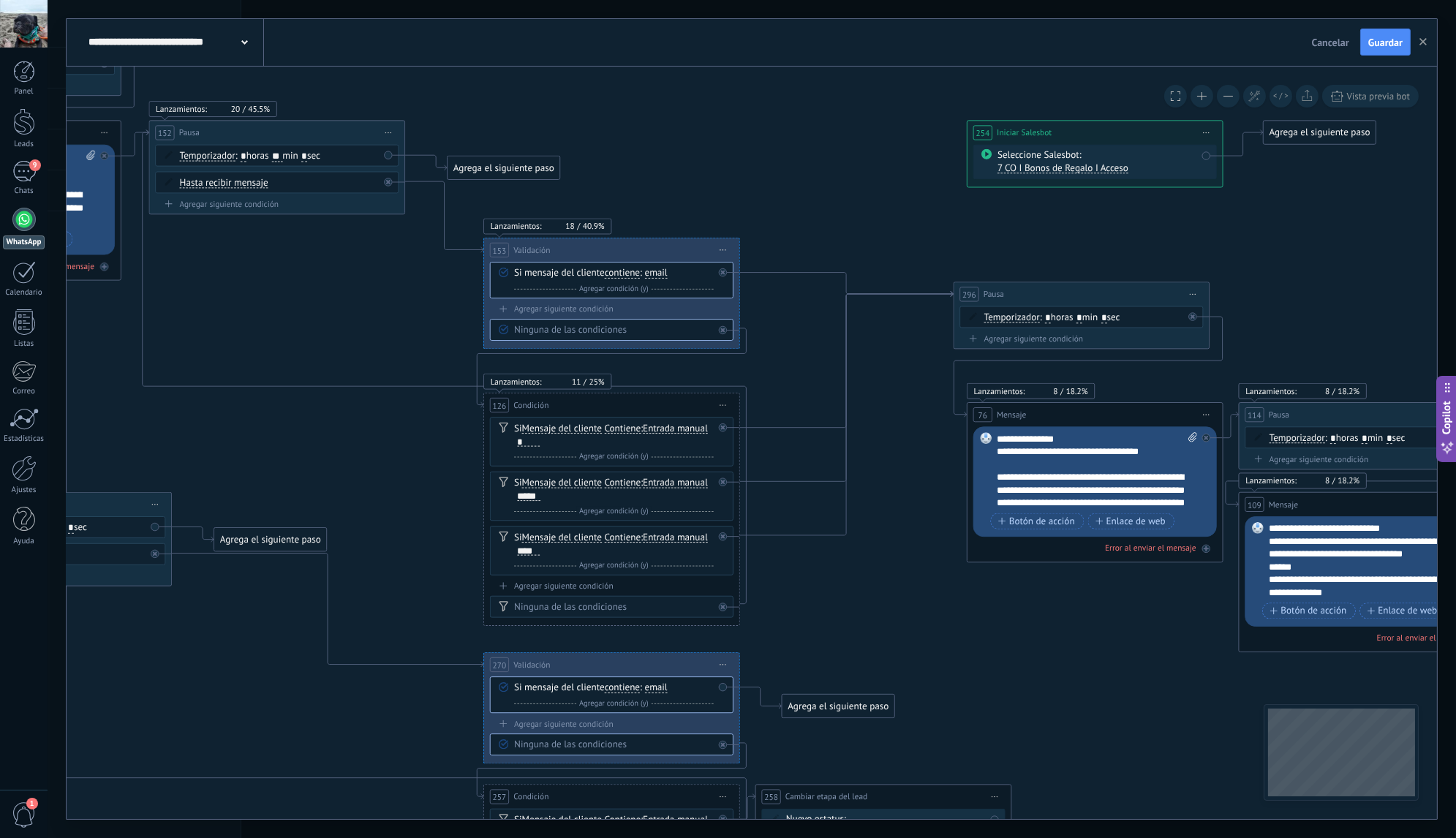
drag, startPoint x: 496, startPoint y: 419, endPoint x: 907, endPoint y: 475, distance: 414.8
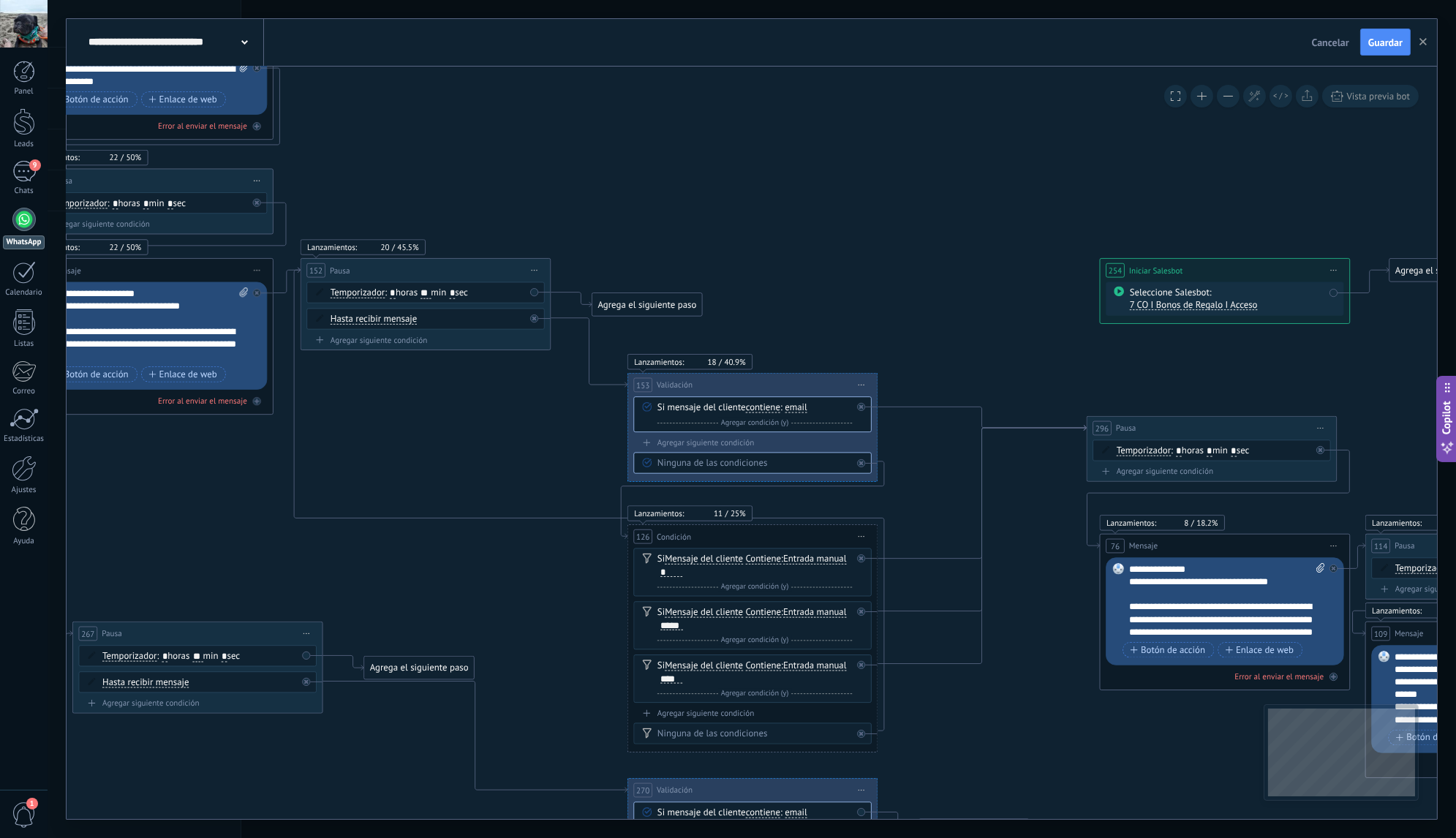
drag, startPoint x: 264, startPoint y: 286, endPoint x: 606, endPoint y: 419, distance: 367.0
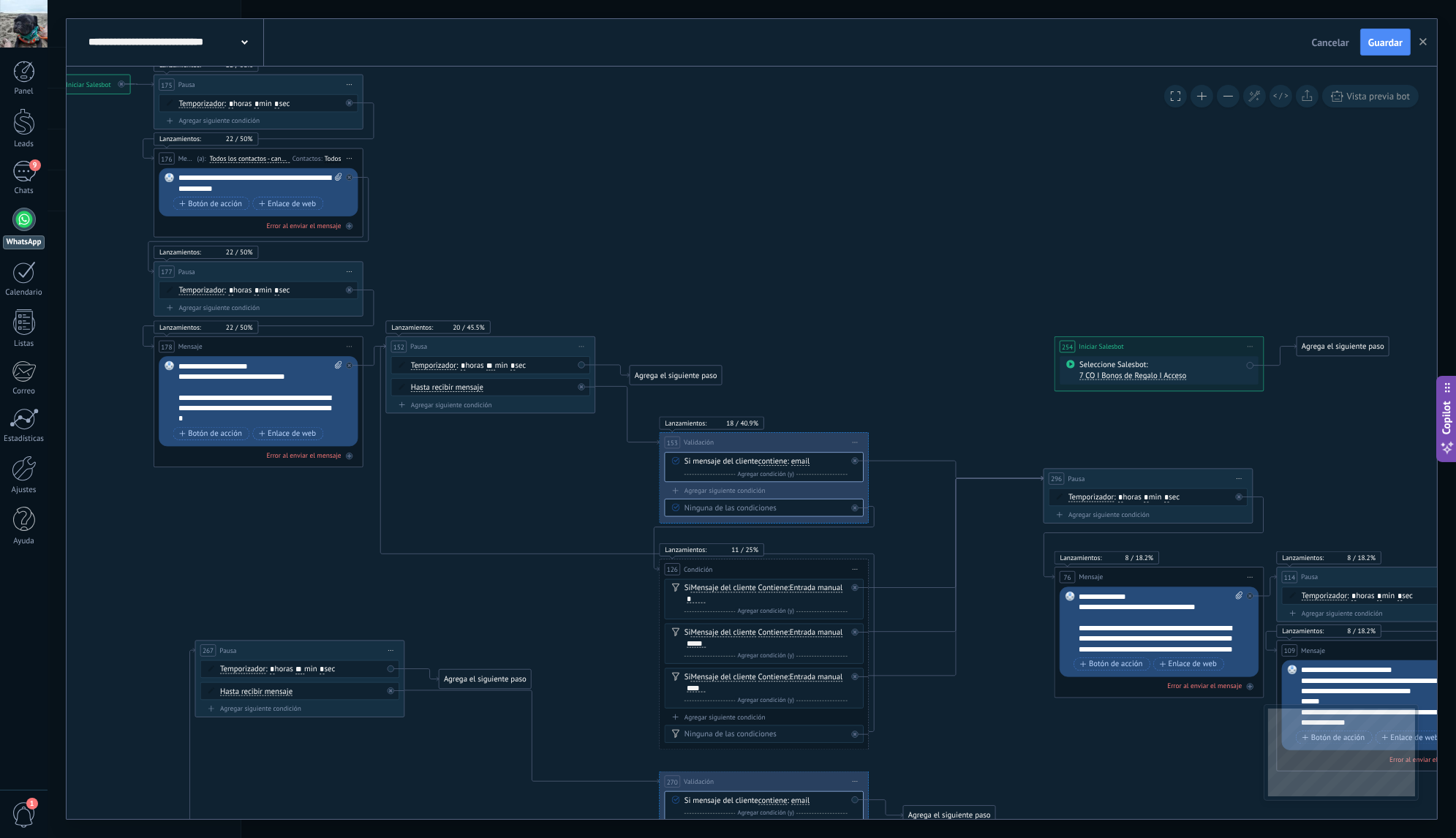
drag, startPoint x: 331, startPoint y: 408, endPoint x: 414, endPoint y: 463, distance: 99.6
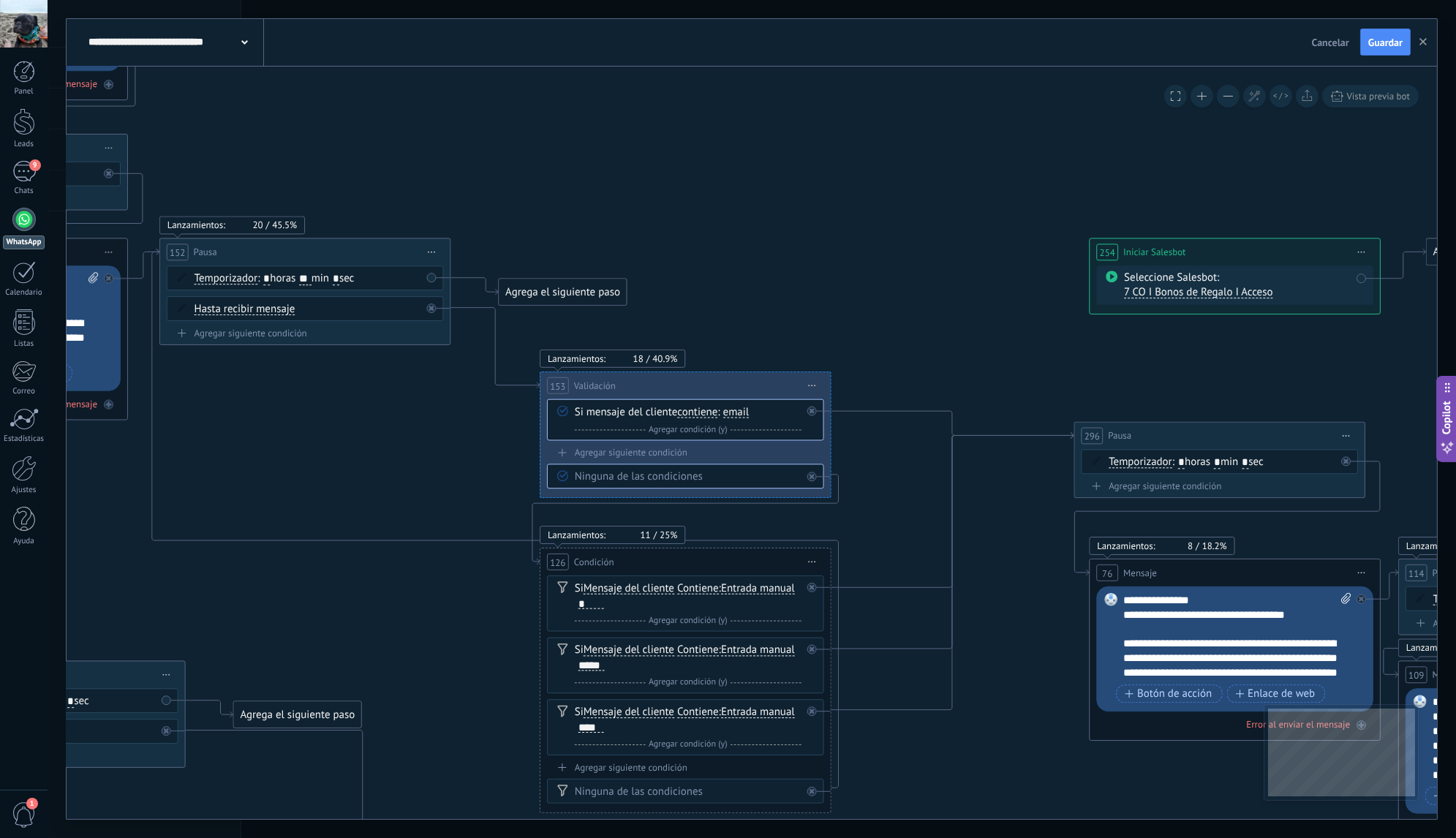
drag, startPoint x: 553, startPoint y: 492, endPoint x: 495, endPoint y: 445, distance: 74.7
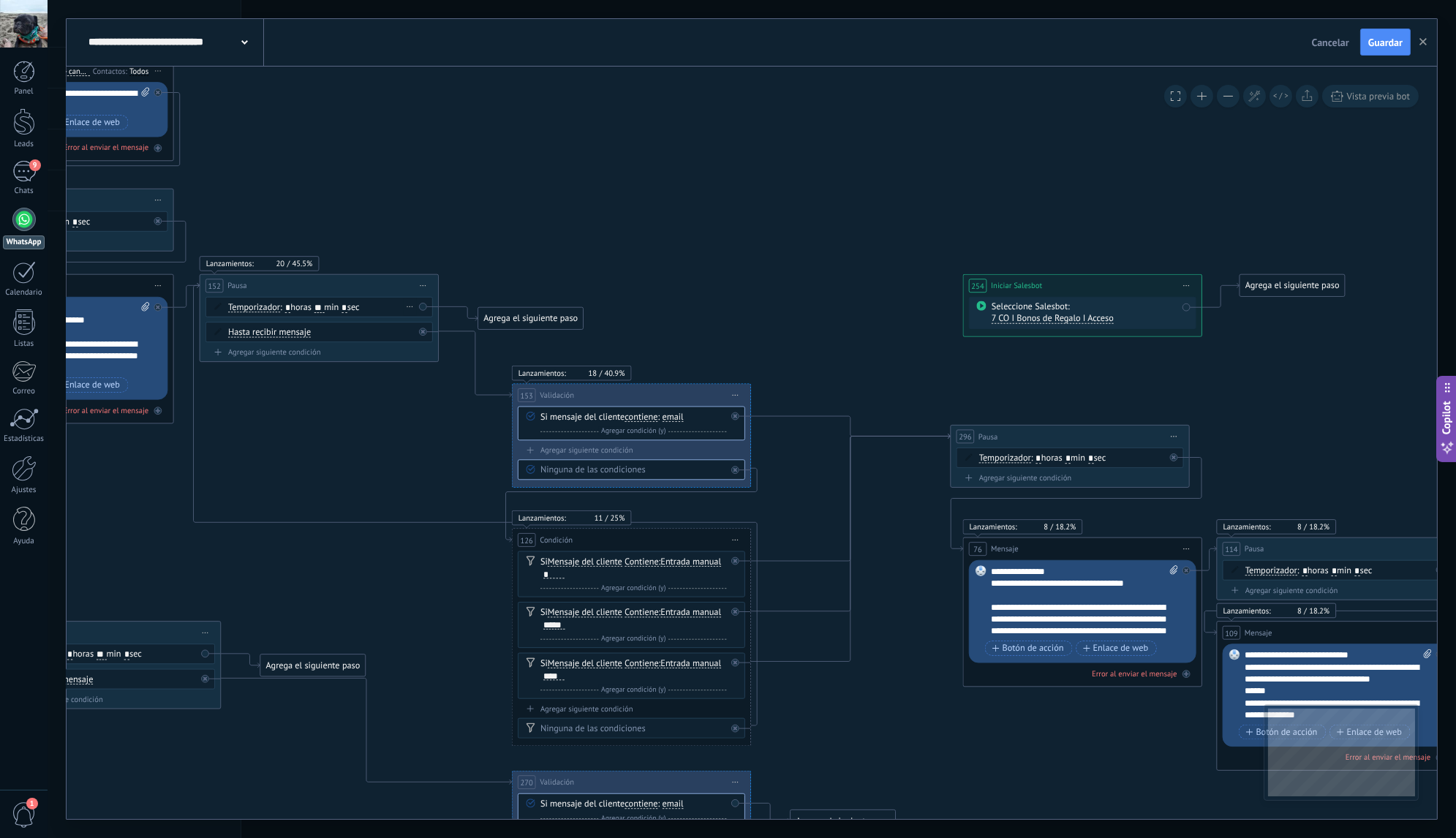
click at [411, 308] on div "Borrar" at bounding box center [410, 307] width 13 height 18
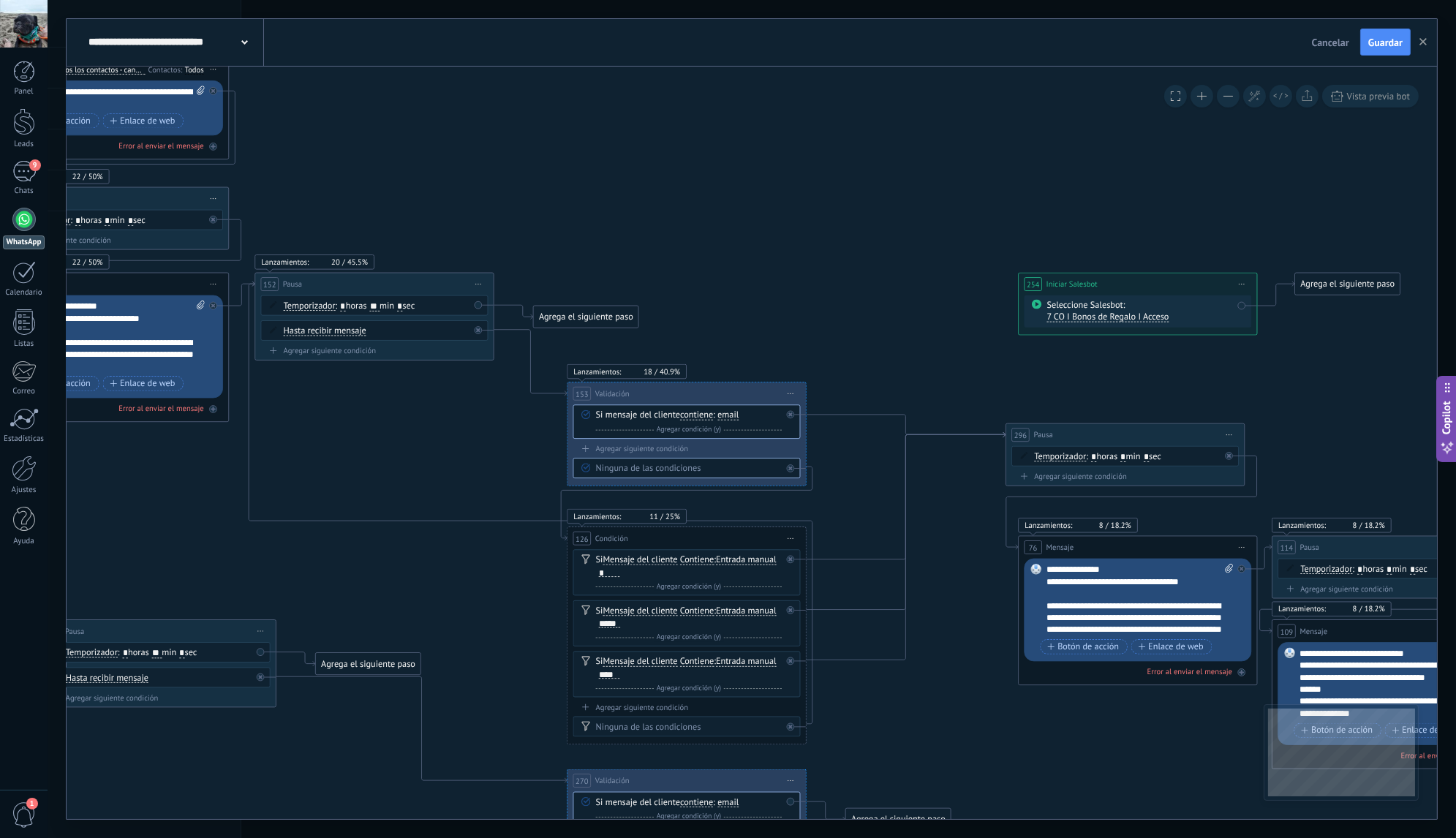
drag, startPoint x: 372, startPoint y: 412, endPoint x: 425, endPoint y: 409, distance: 53.1
click at [463, 301] on div "Borrar" at bounding box center [463, 303] width 13 height 18
click at [474, 319] on div "Borrar" at bounding box center [483, 320] width 53 height 20
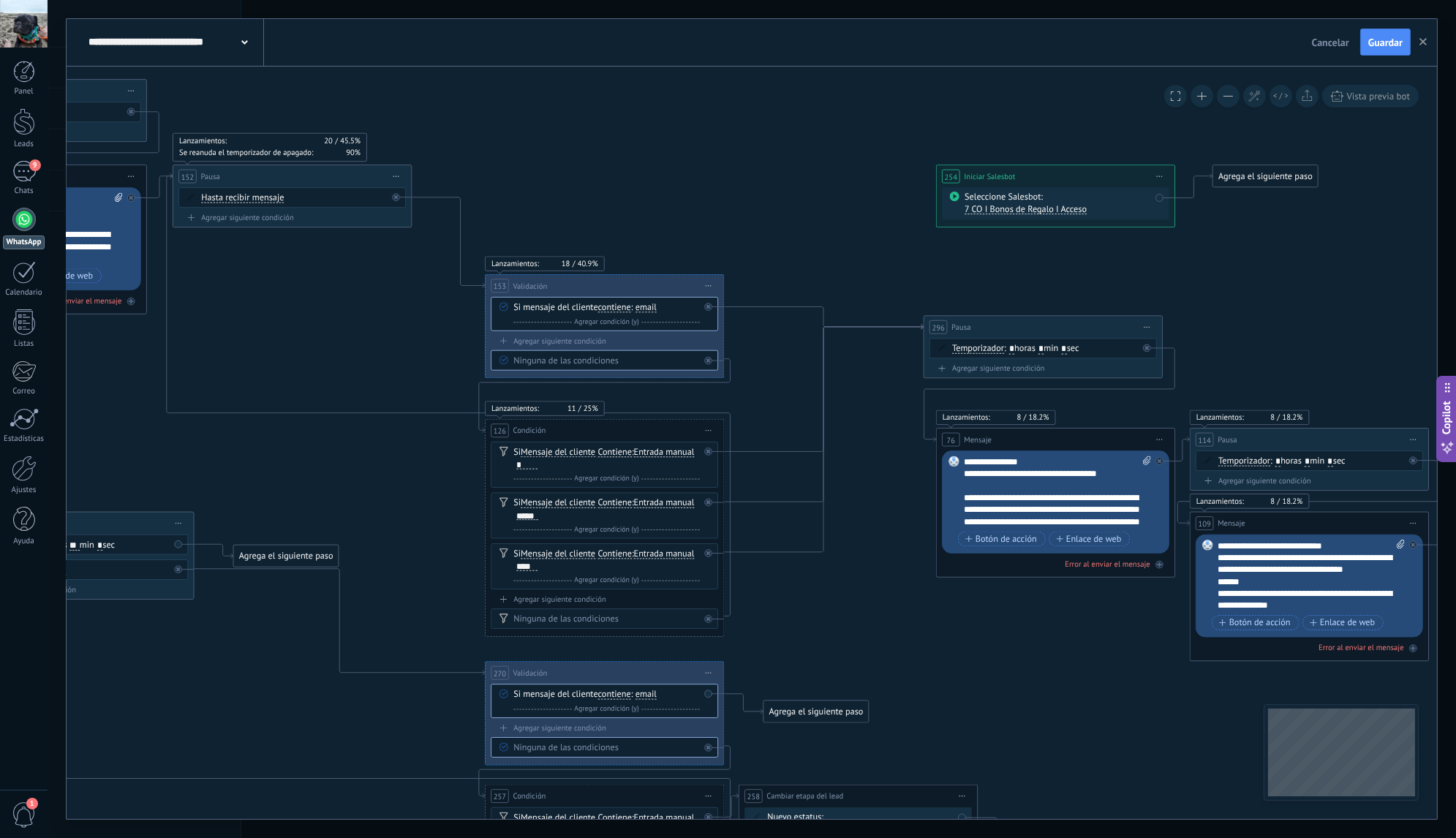
drag, startPoint x: 427, startPoint y: 375, endPoint x: 337, endPoint y: 258, distance: 147.6
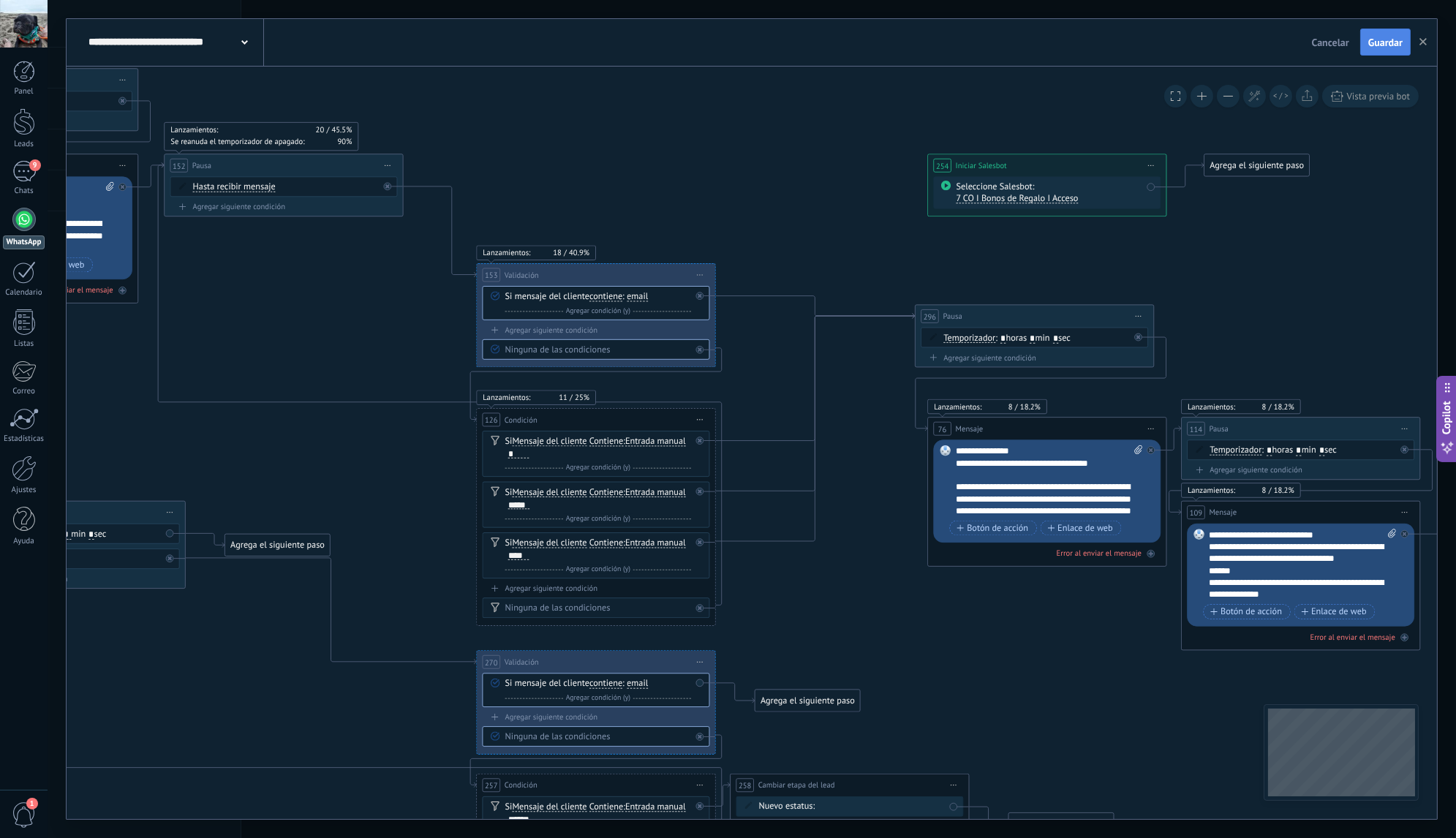
click at [1372, 43] on span "Guardar" at bounding box center [1385, 42] width 34 height 11
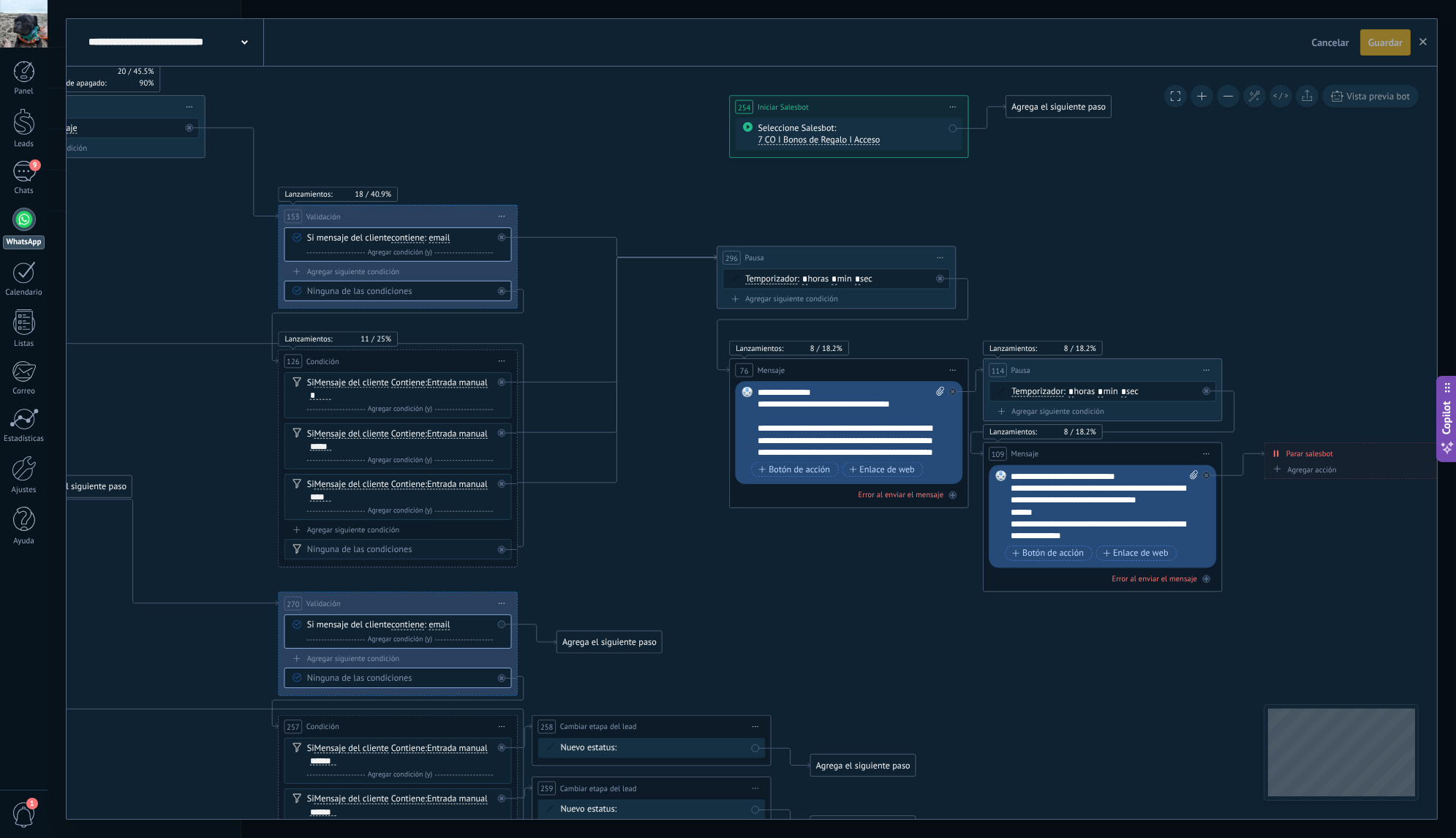
drag, startPoint x: 844, startPoint y: 194, endPoint x: 626, endPoint y: 131, distance: 226.9
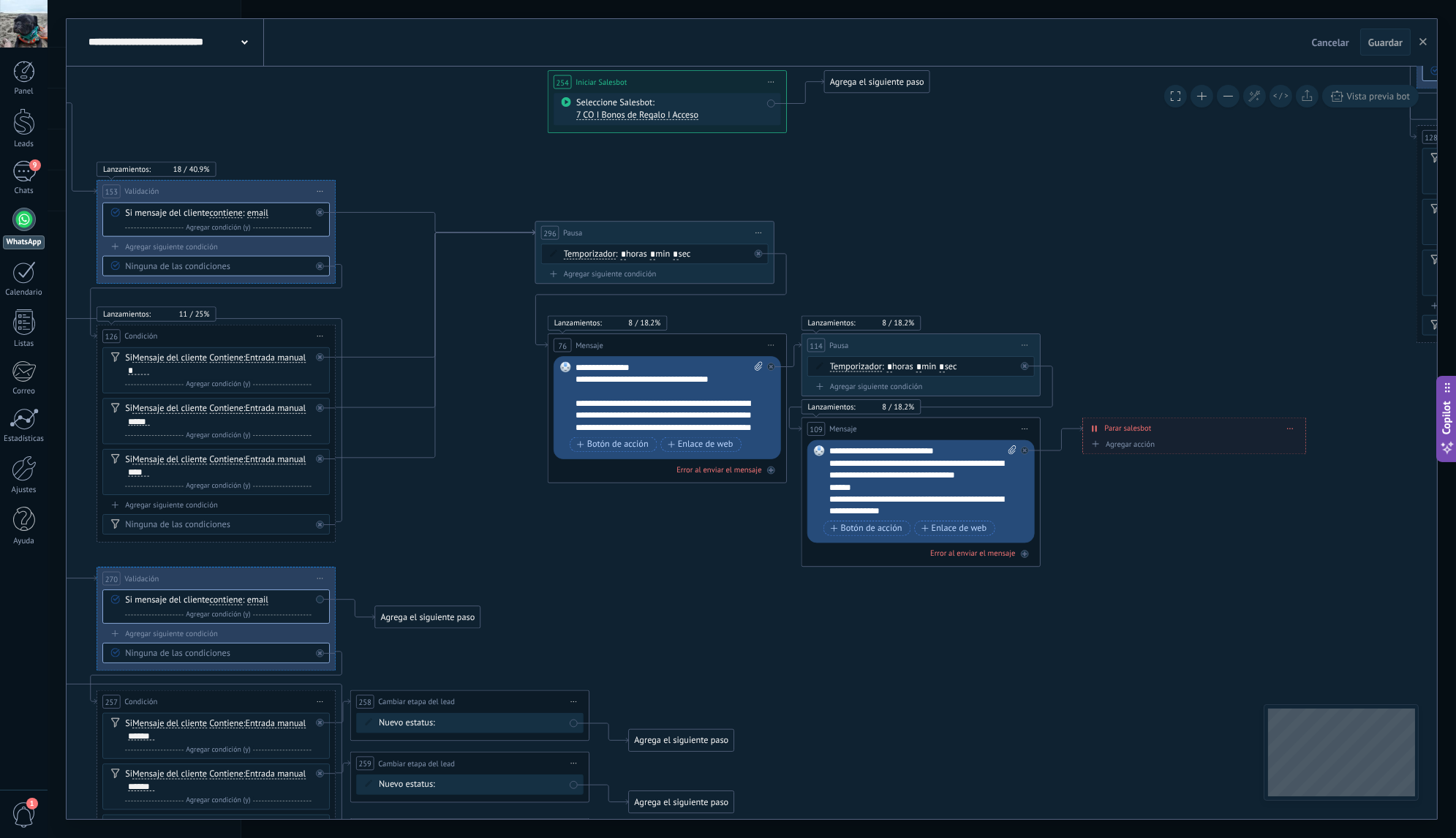
drag, startPoint x: 1106, startPoint y: 263, endPoint x: 894, endPoint y: 237, distance: 213.6
click at [896, 237] on icon at bounding box center [1375, 38] width 4567 height 2504
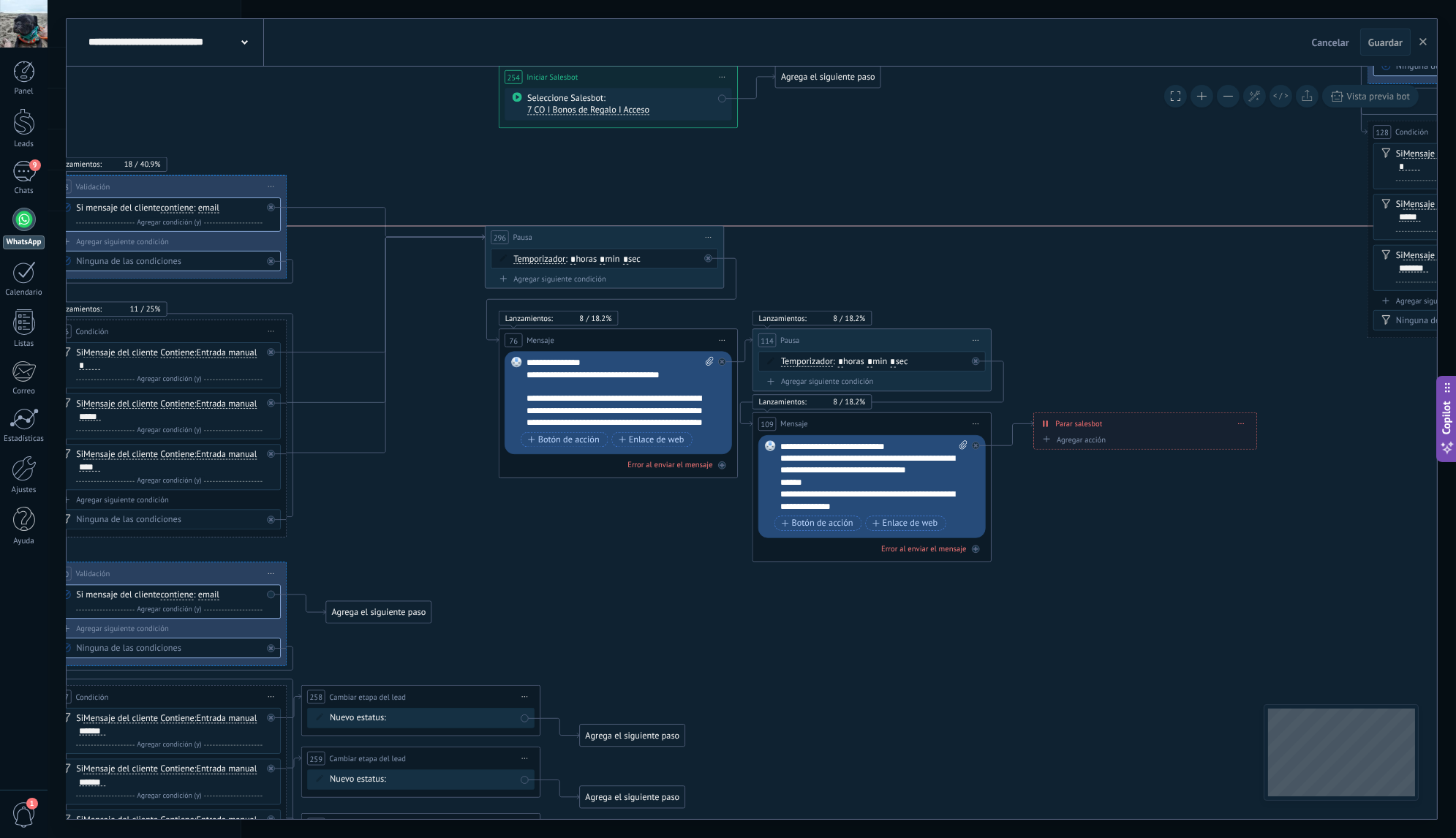
drag, startPoint x: 638, startPoint y: 227, endPoint x: 638, endPoint y: 241, distance: 14.0
click at [638, 241] on div "296 Pausa ***** Iniciar vista previa aquí Cambiar nombre Duplicar Borrar" at bounding box center [605, 237] width 238 height 22
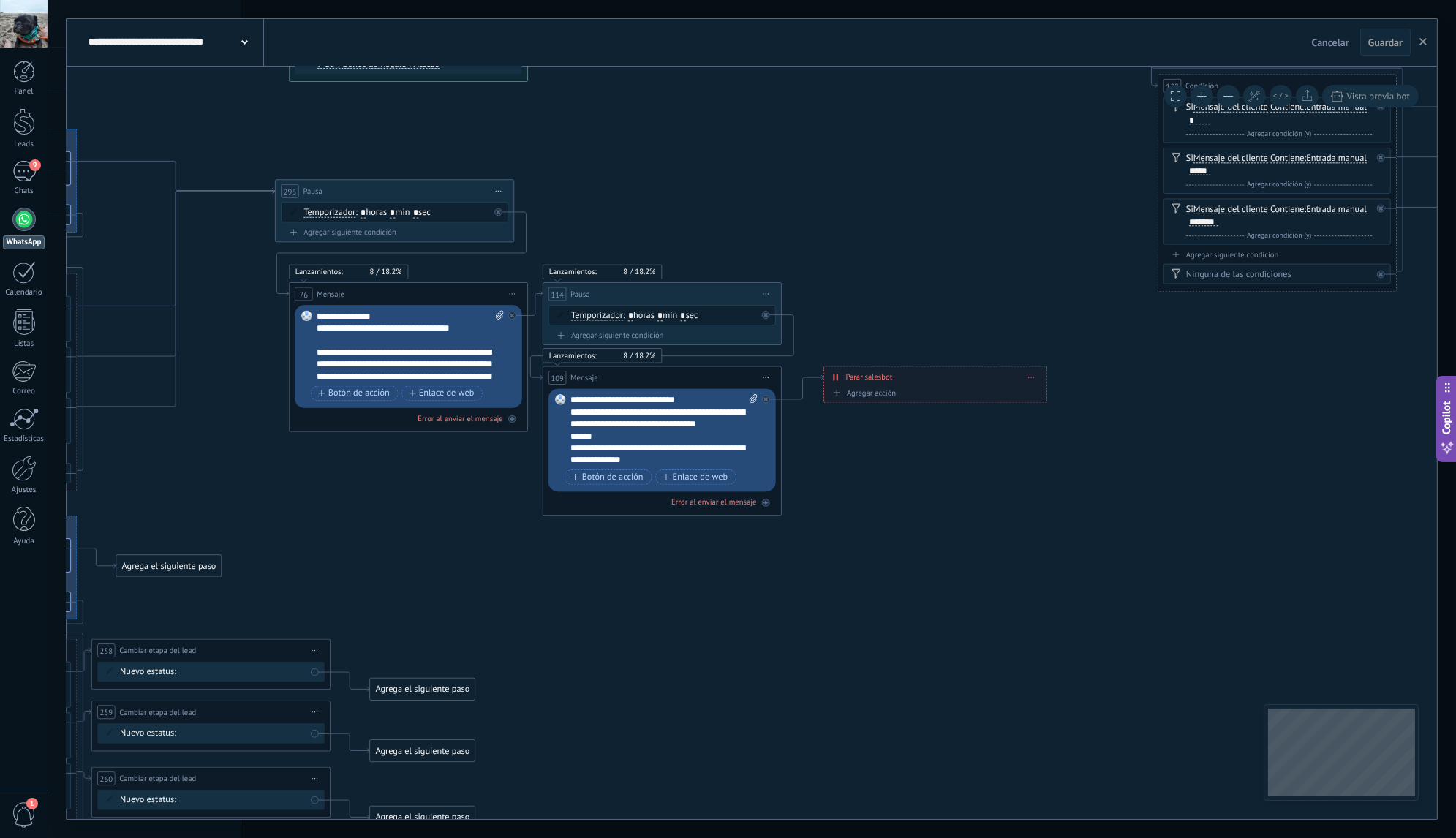
drag, startPoint x: 921, startPoint y: 251, endPoint x: 711, endPoint y: 204, distance: 215.2
click at [711, 204] on icon at bounding box center [1116, 2] width 4567 height 2533
click at [1373, 42] on span "Guardar" at bounding box center [1385, 42] width 34 height 11
click at [395, 192] on div "296 Pausa ***** Iniciar vista previa aquí Cambiar nombre Duplicar Borrar" at bounding box center [396, 191] width 238 height 22
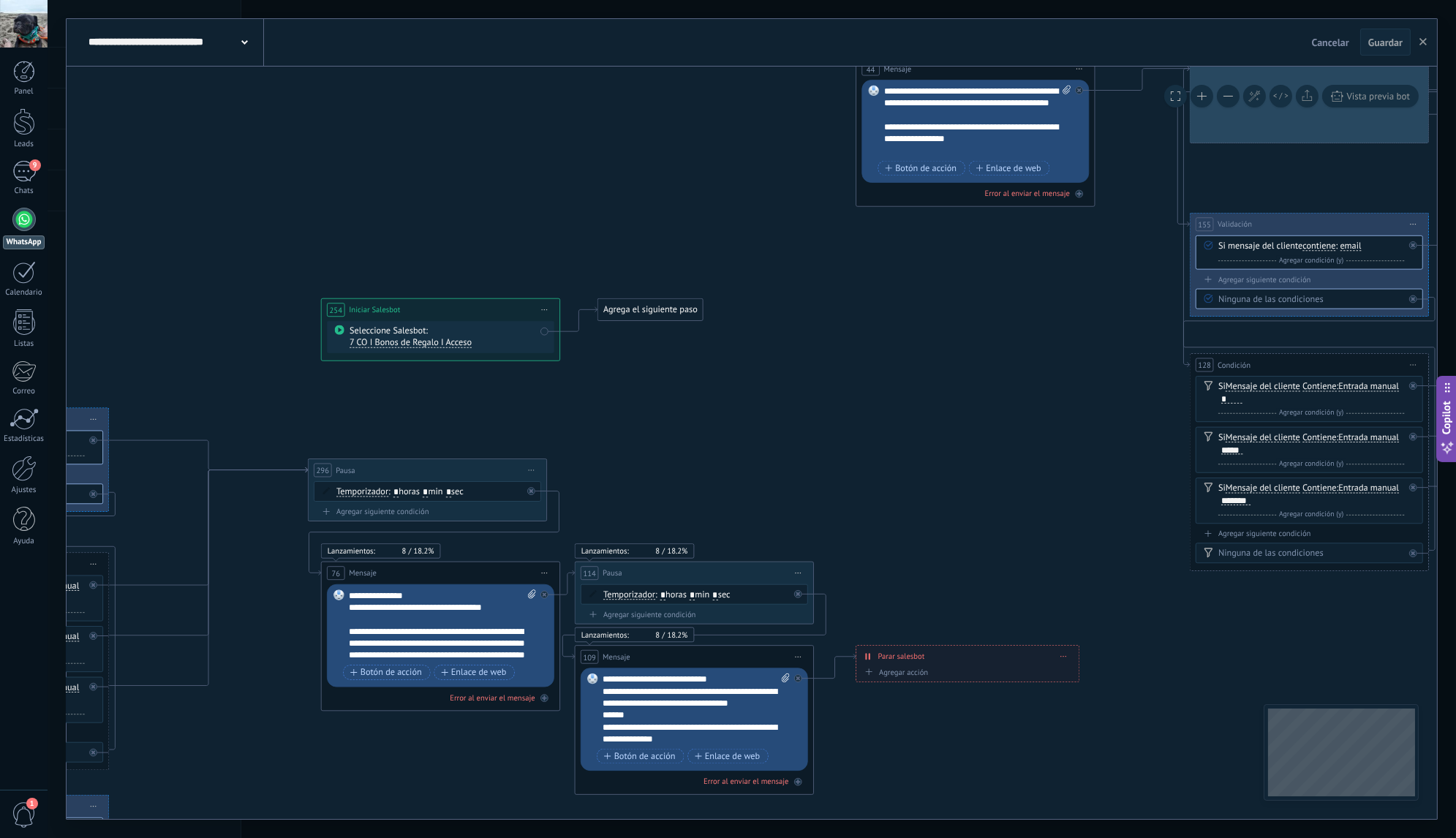
drag, startPoint x: 983, startPoint y: 263, endPoint x: 1056, endPoint y: 540, distance: 286.5
click at [1056, 544] on icon at bounding box center [1149, 281] width 4567 height 2533
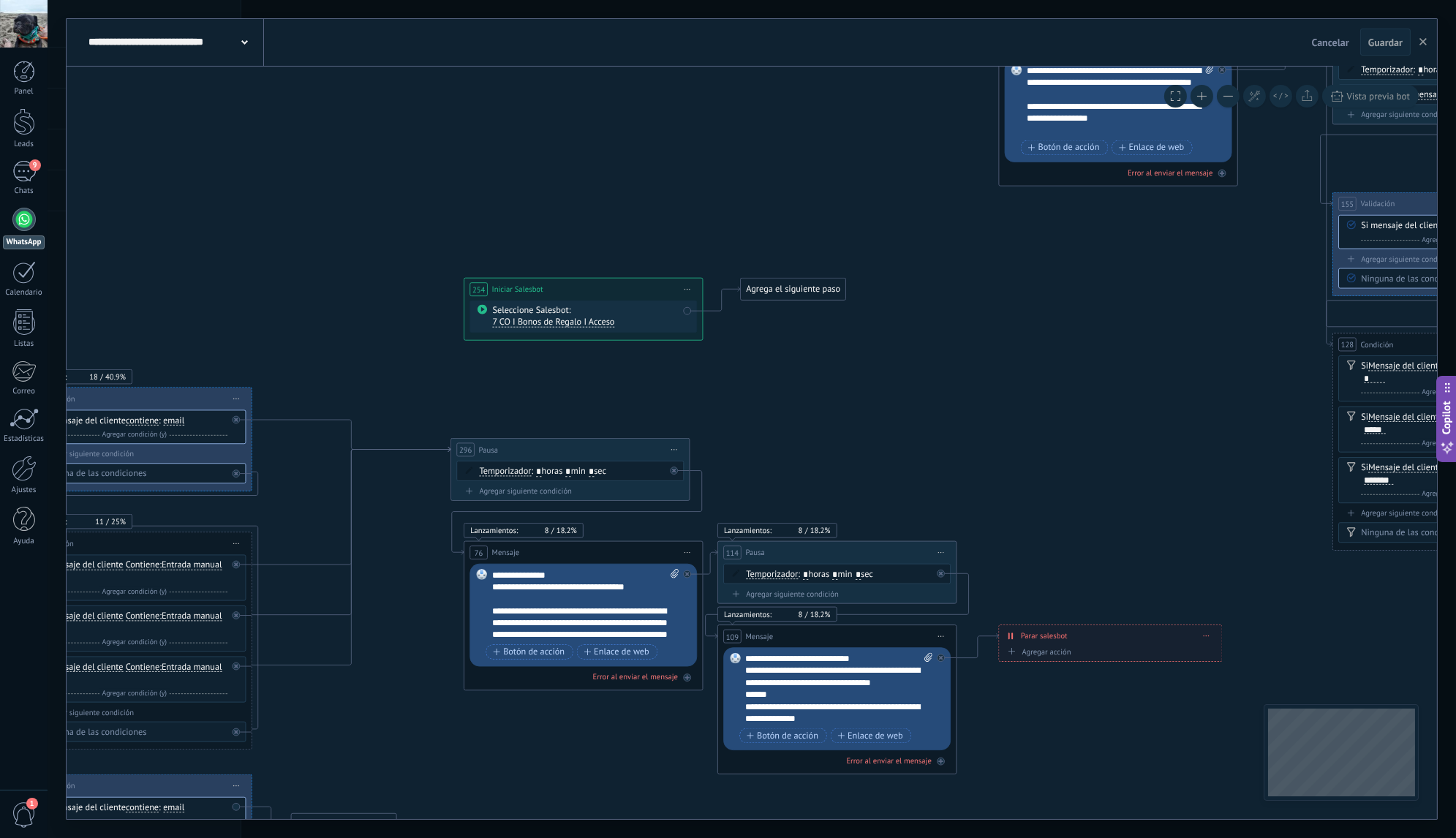
drag, startPoint x: 947, startPoint y: 434, endPoint x: 1069, endPoint y: 395, distance: 128.1
click at [1066, 400] on icon at bounding box center [1292, 260] width 4567 height 2533
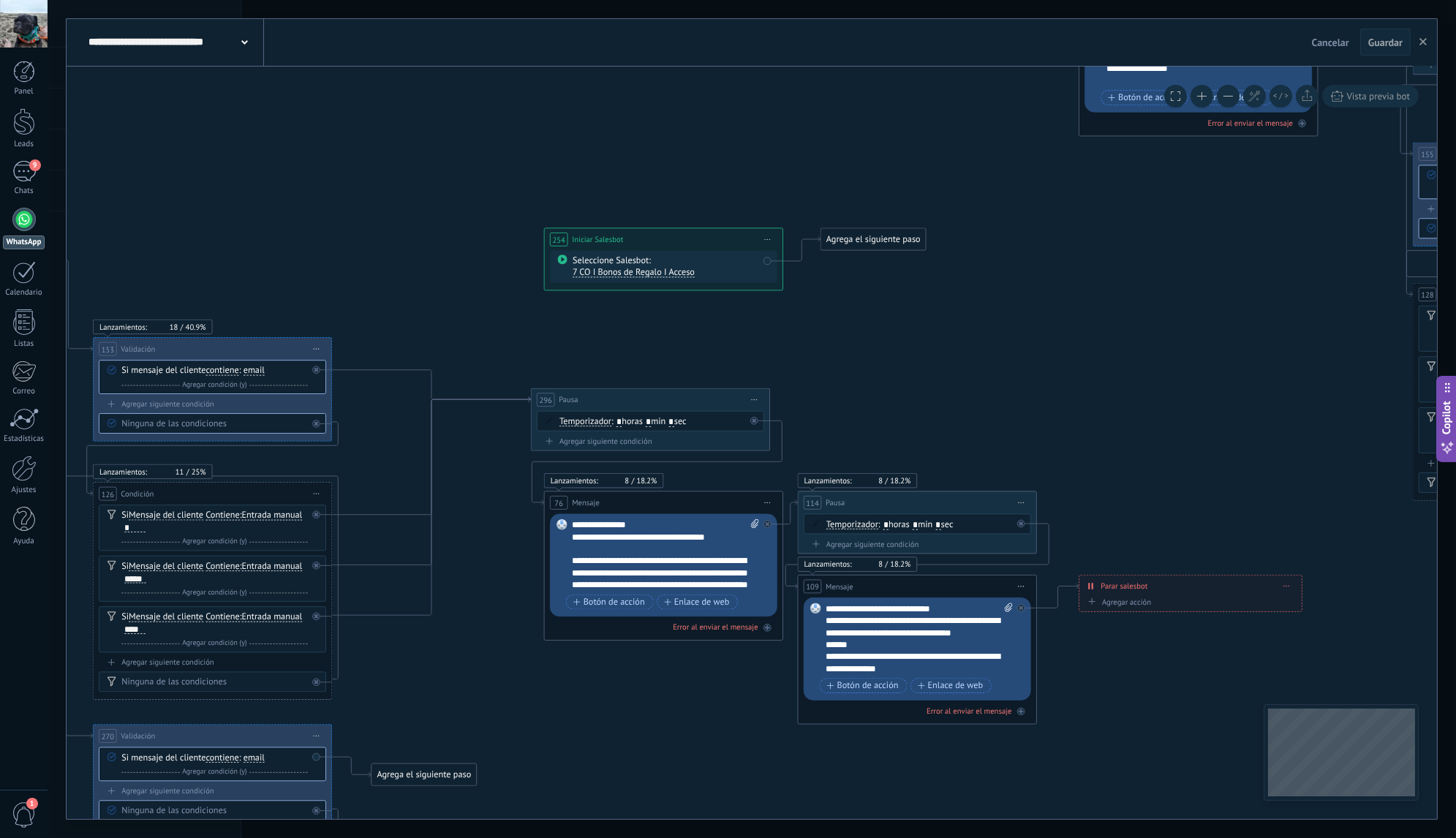
drag, startPoint x: 830, startPoint y: 411, endPoint x: 982, endPoint y: 309, distance: 183.1
click at [982, 309] on icon at bounding box center [1372, 210] width 4567 height 2533
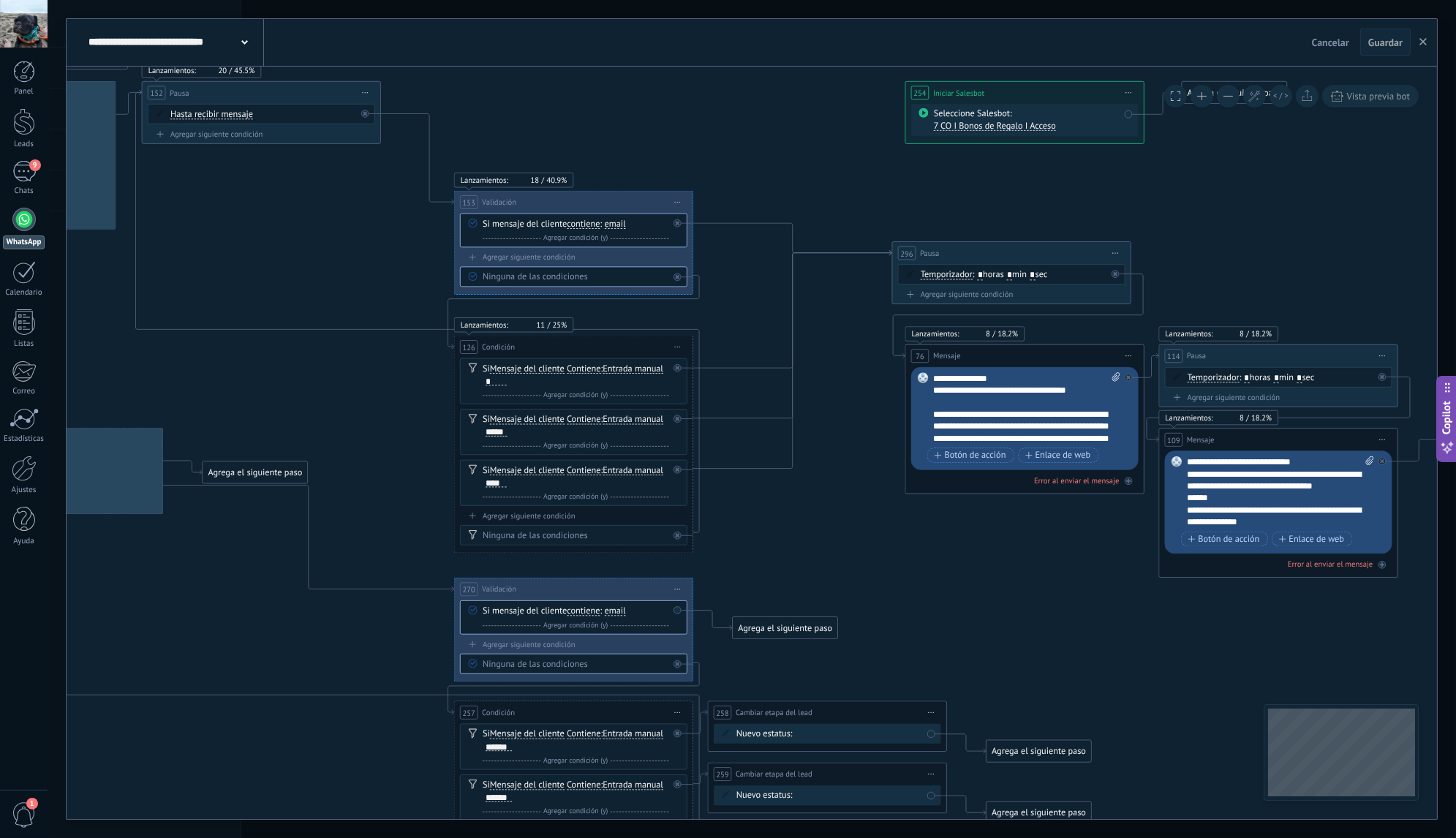
drag, startPoint x: 555, startPoint y: 273, endPoint x: 853, endPoint y: 192, distance: 308.8
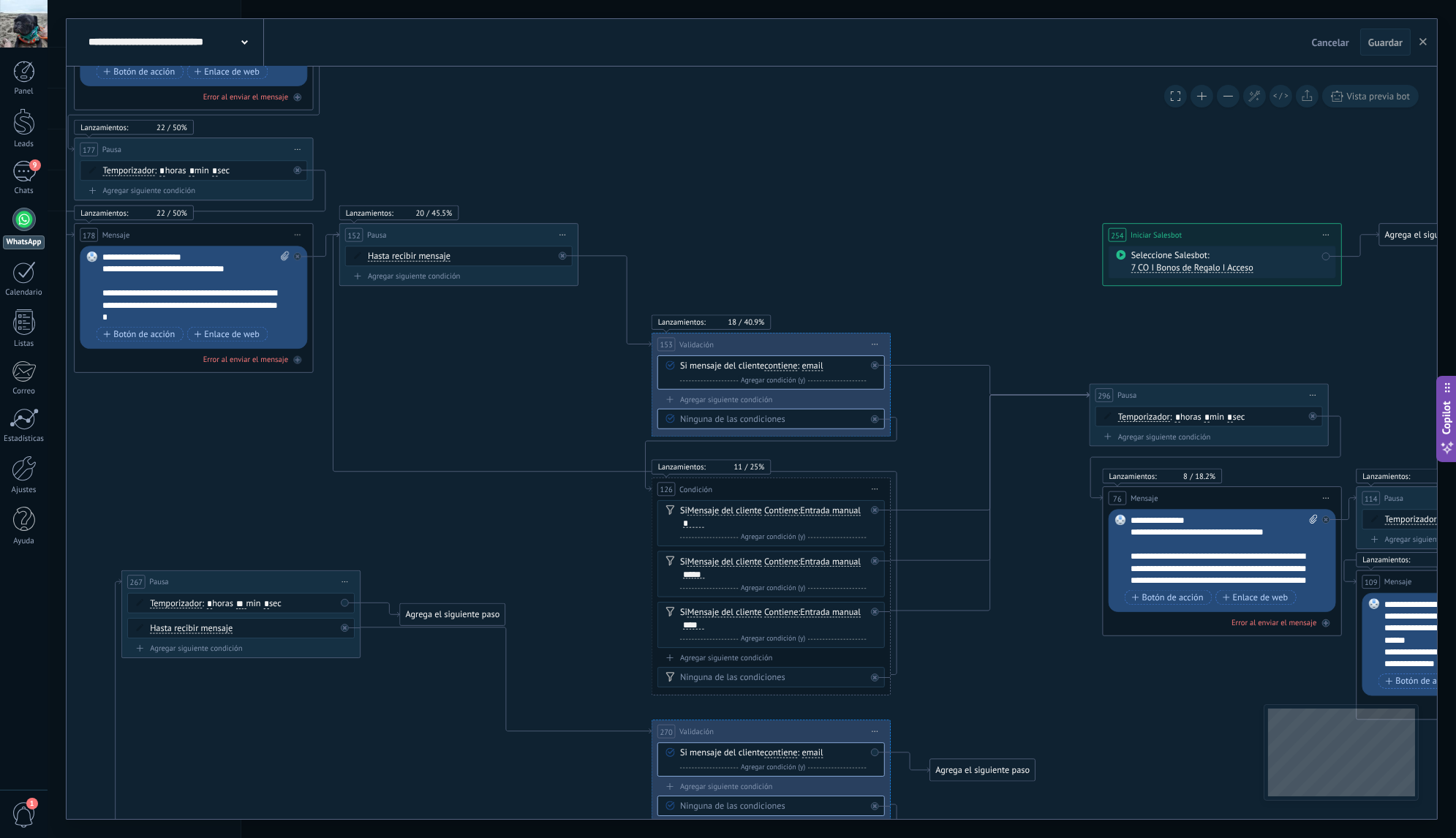
drag, startPoint x: 543, startPoint y: 131, endPoint x: 915, endPoint y: 273, distance: 398.2
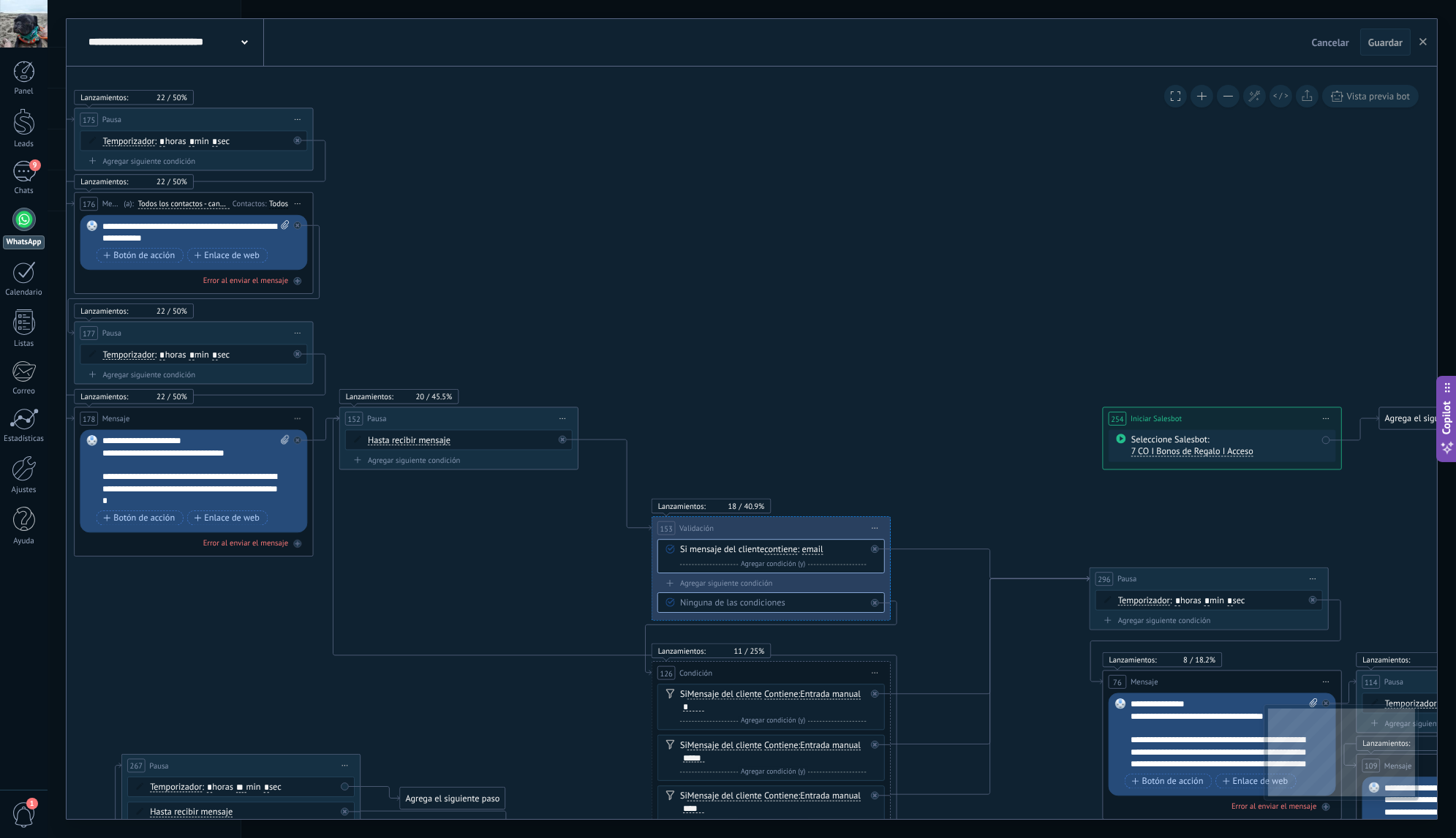
drag, startPoint x: 540, startPoint y: 188, endPoint x: 731, endPoint y: 374, distance: 266.6
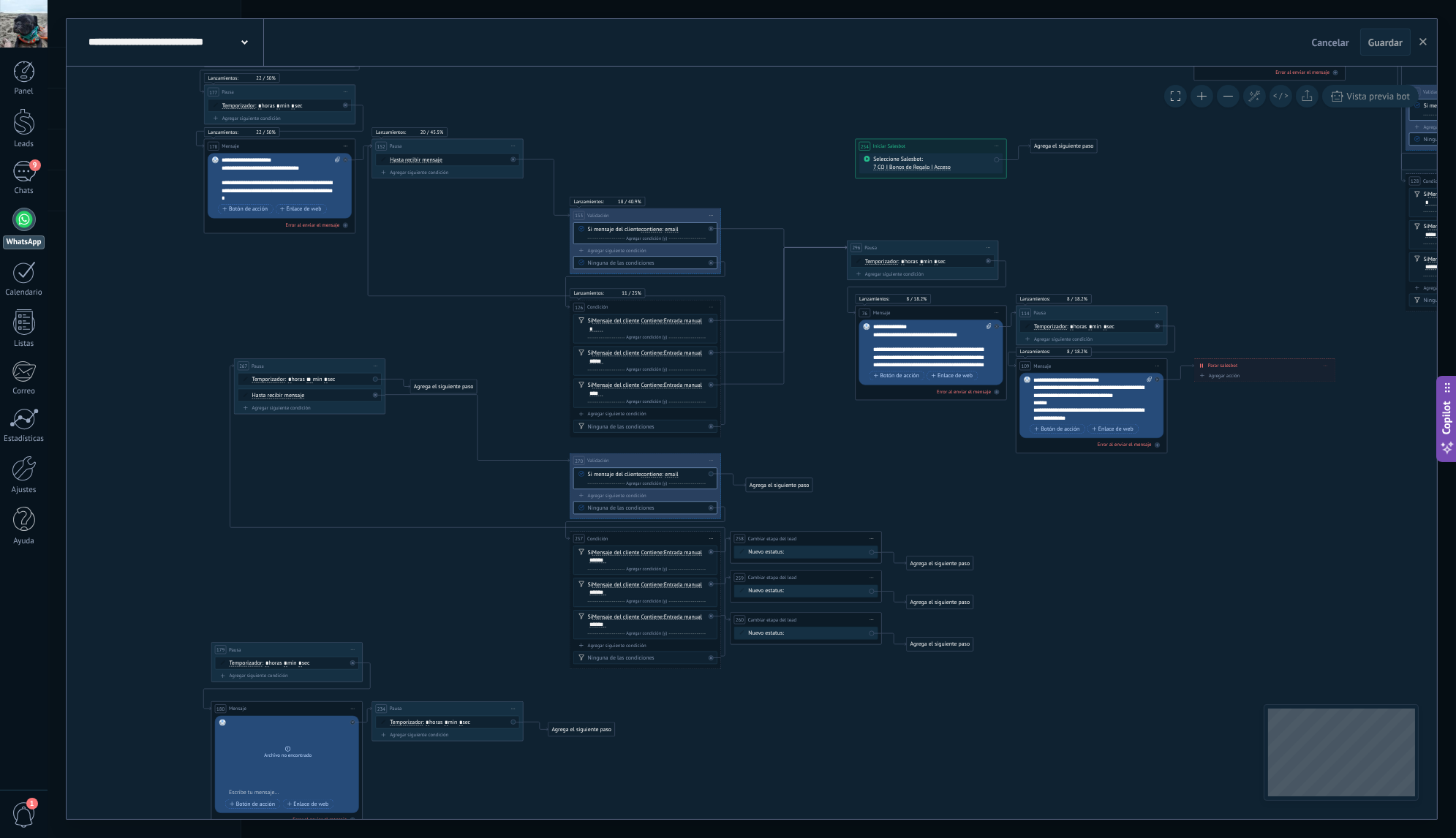
drag, startPoint x: 573, startPoint y: 476, endPoint x: 493, endPoint y: 234, distance: 254.9
click at [493, 234] on icon at bounding box center [1379, 127] width 2892 height 1604
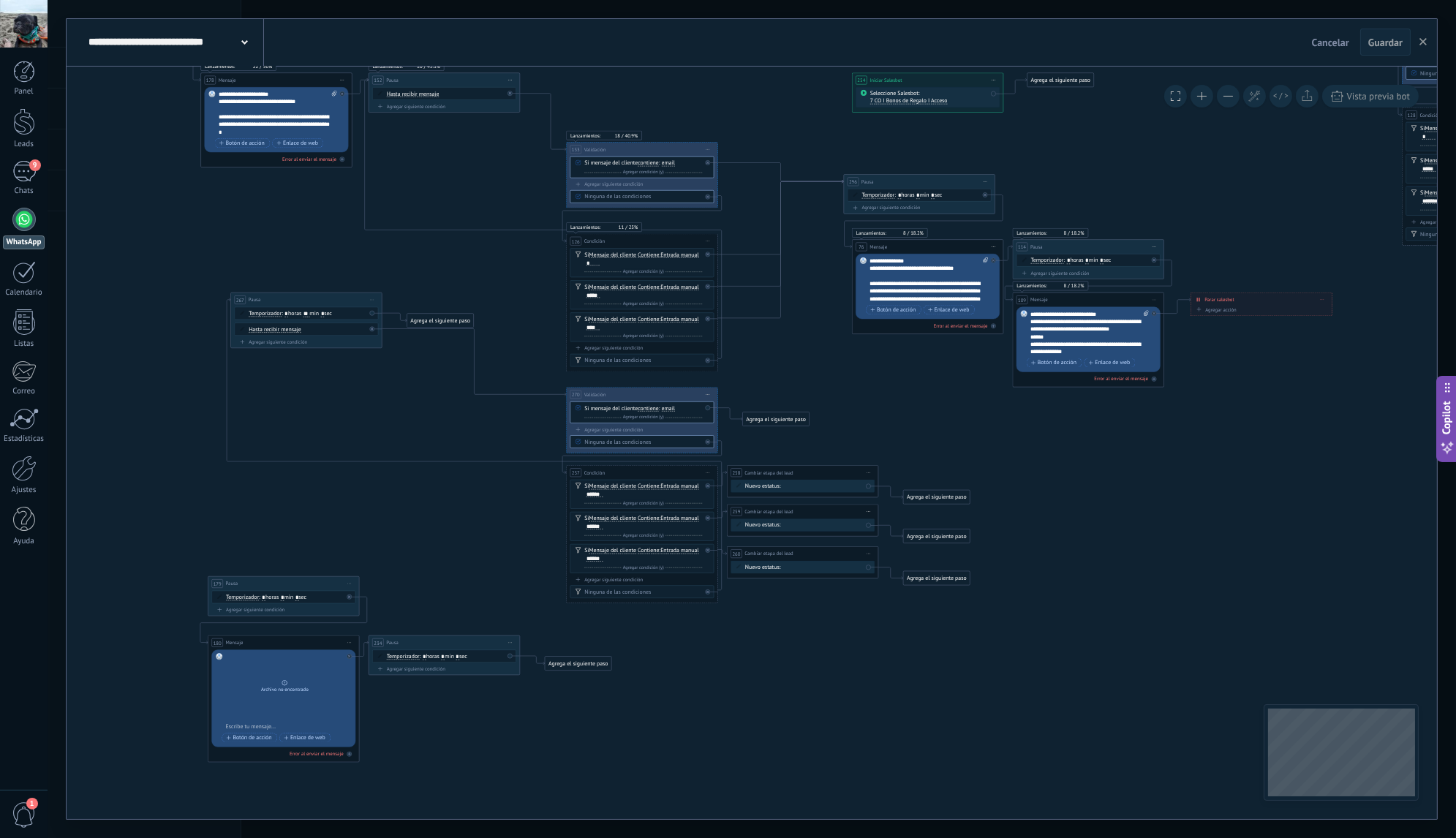
drag, startPoint x: 871, startPoint y: 476, endPoint x: 882, endPoint y: 352, distance: 124.5
click at [882, 352] on icon at bounding box center [1375, 62] width 2892 height 1604
